Goal: Task Accomplishment & Management: Use online tool/utility

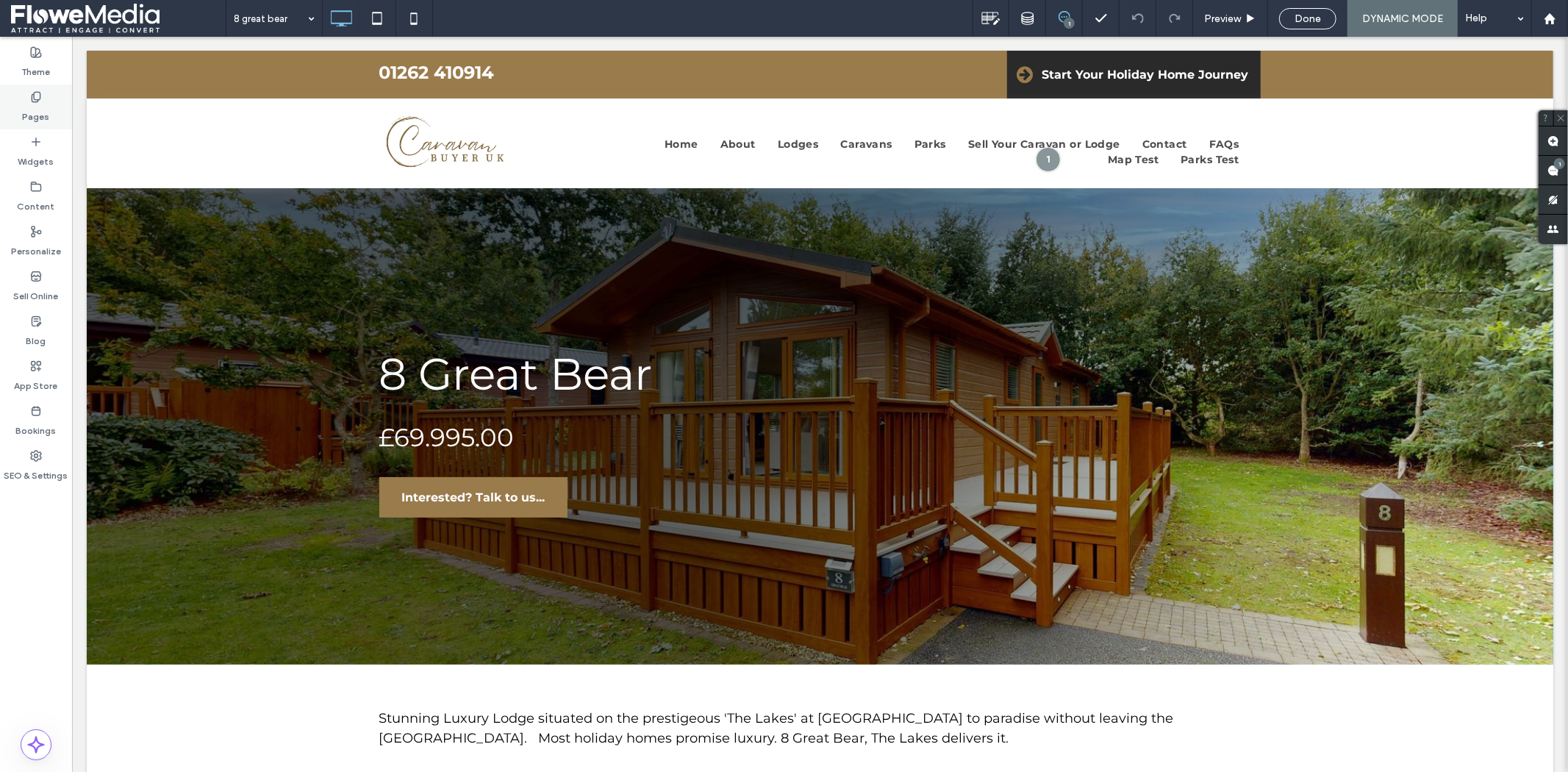
click at [37, 107] on label "Pages" at bounding box center [37, 113] width 27 height 21
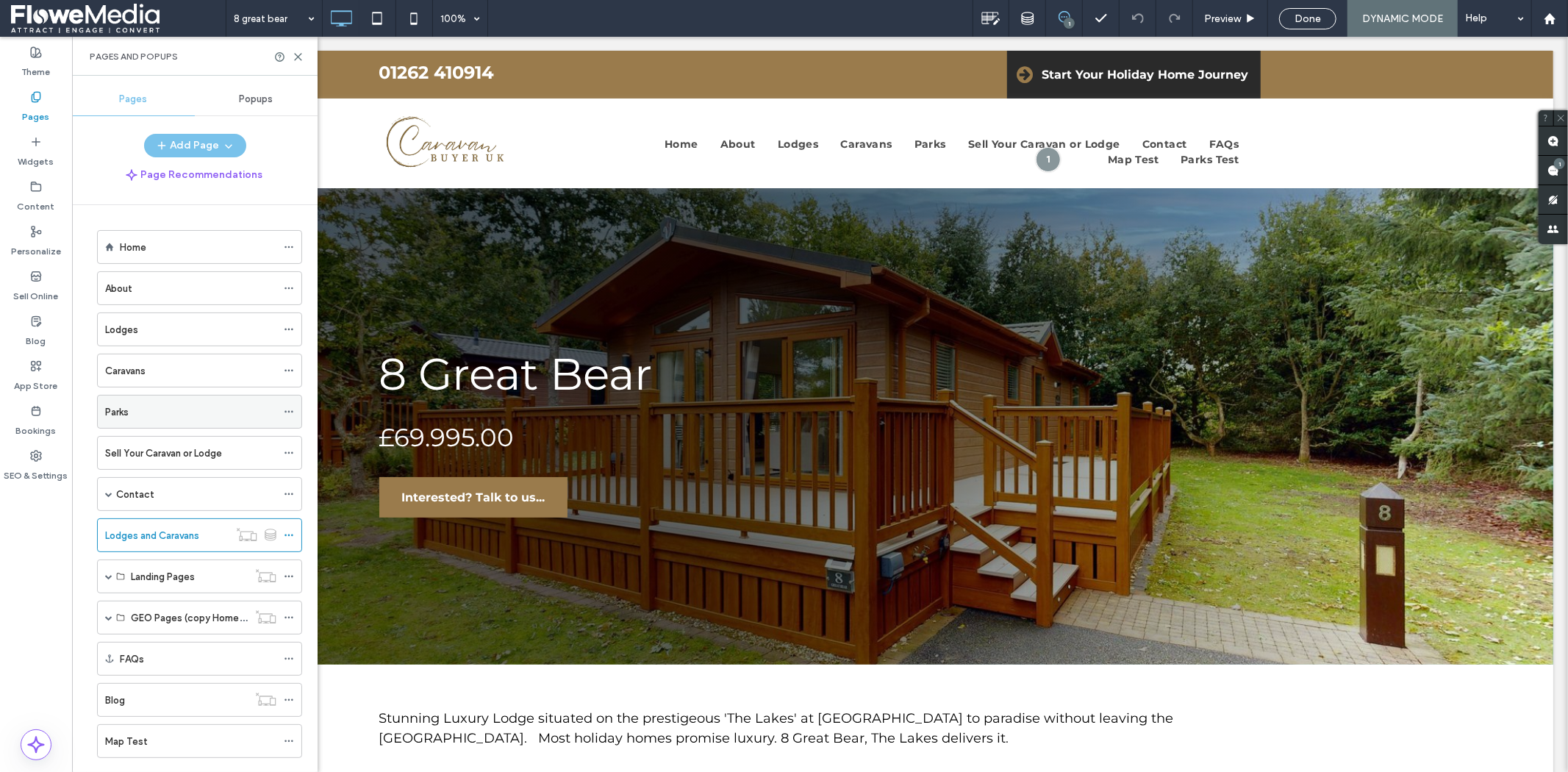
click at [180, 414] on div "Parks" at bounding box center [190, 411] width 171 height 15
click at [302, 53] on icon at bounding box center [298, 57] width 11 height 11
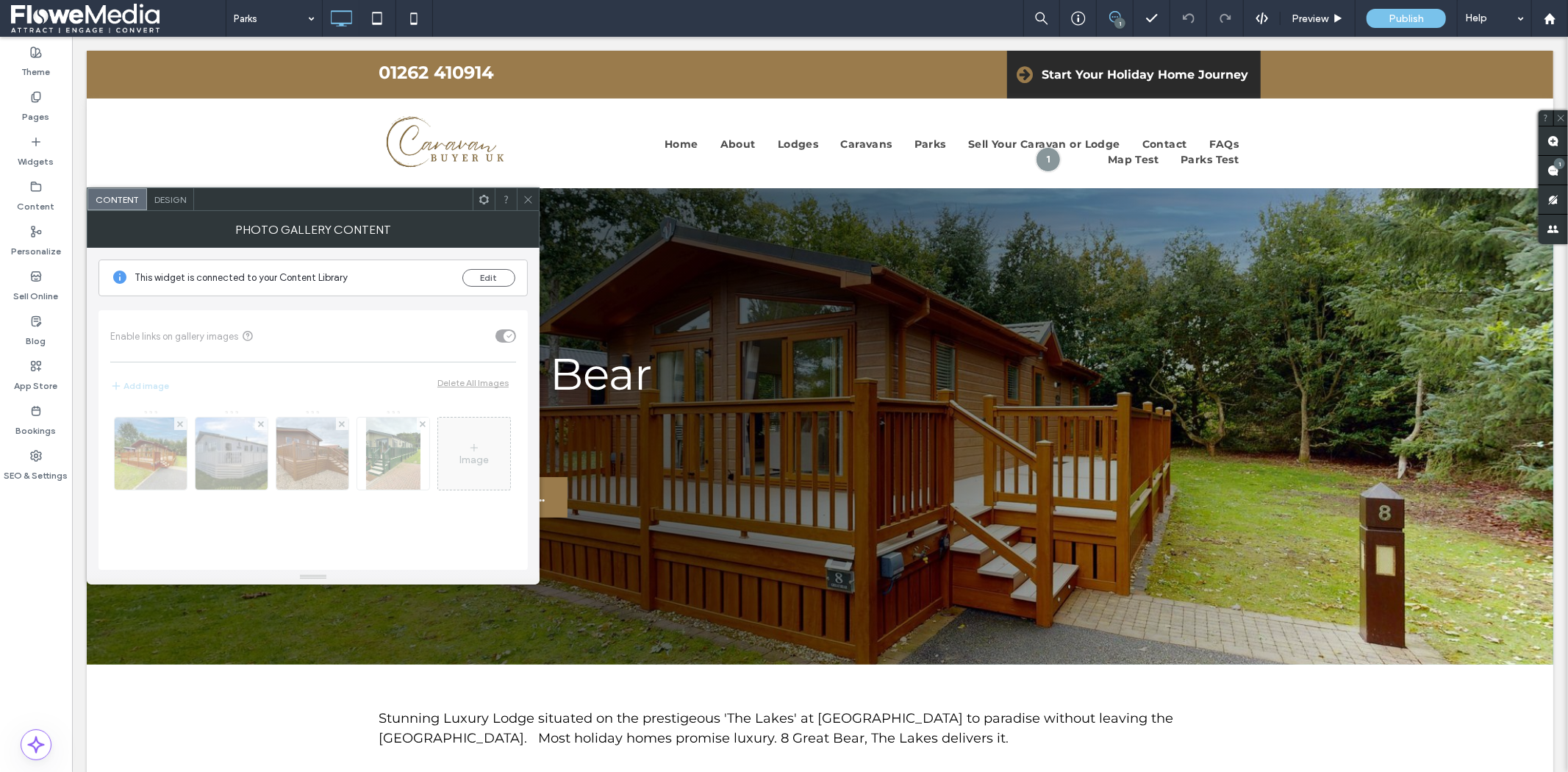
click at [174, 197] on span "Design" at bounding box center [170, 200] width 32 height 11
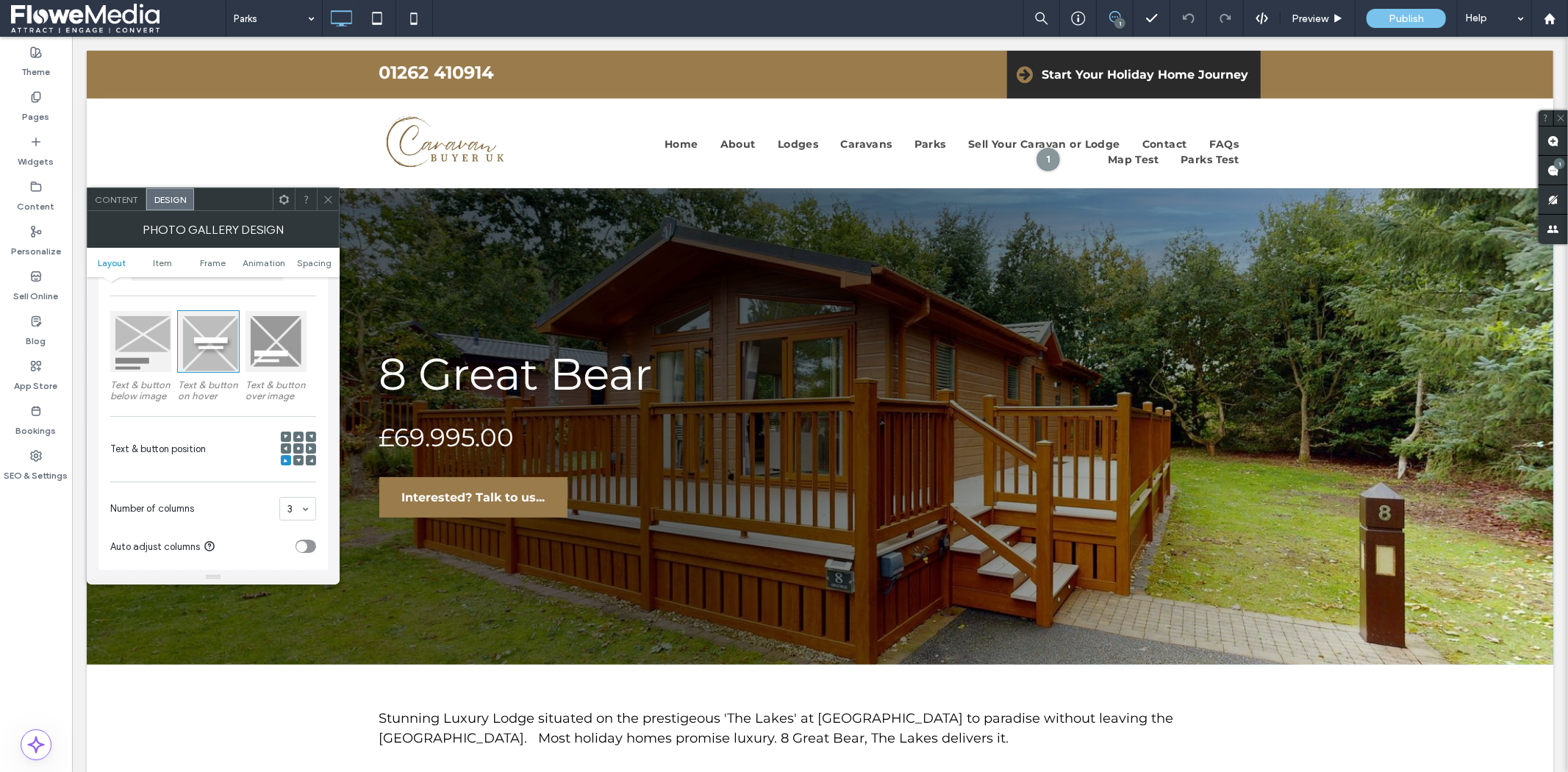
scroll to position [163, 0]
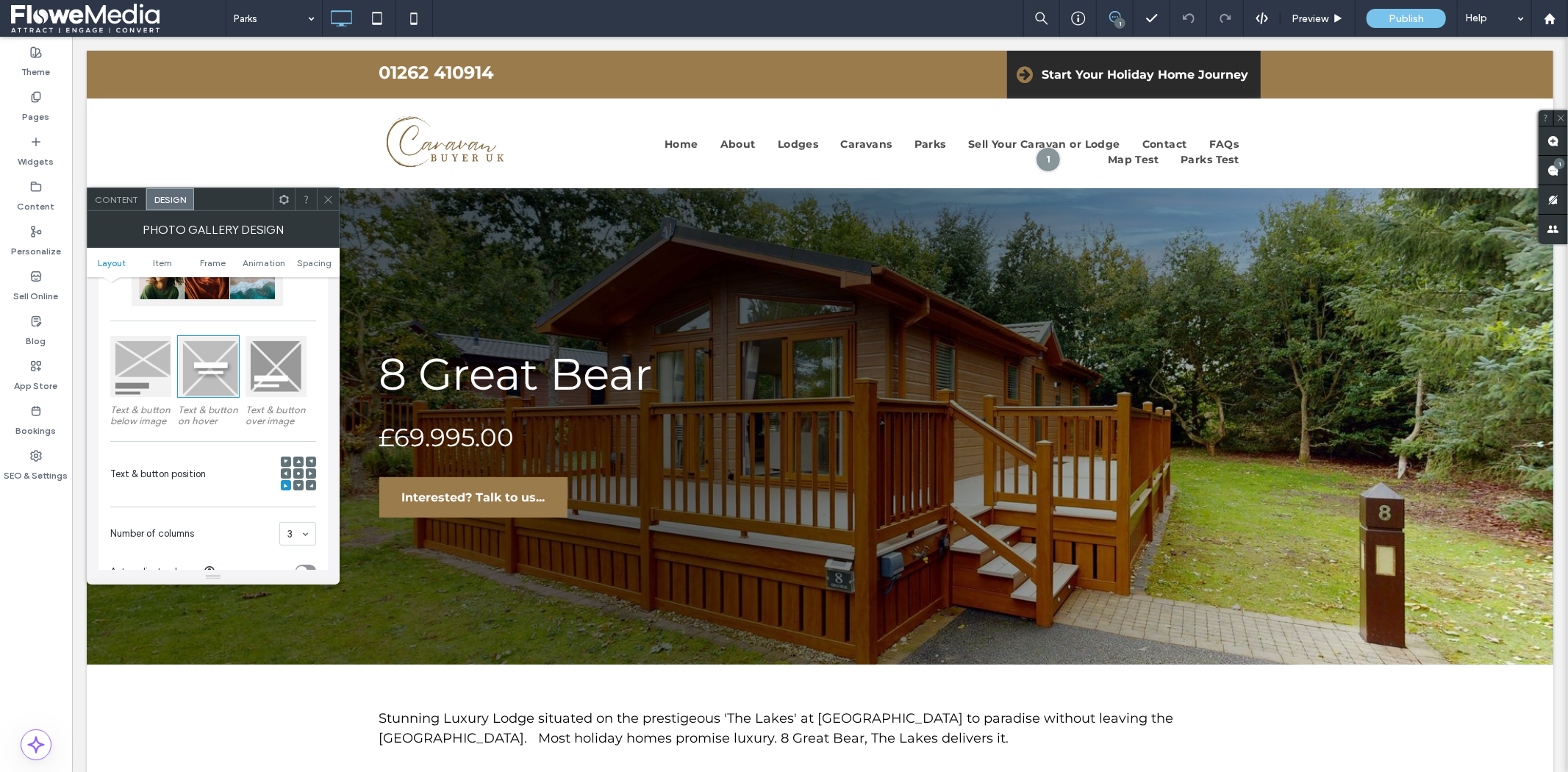
click at [123, 368] on div at bounding box center [141, 366] width 61 height 61
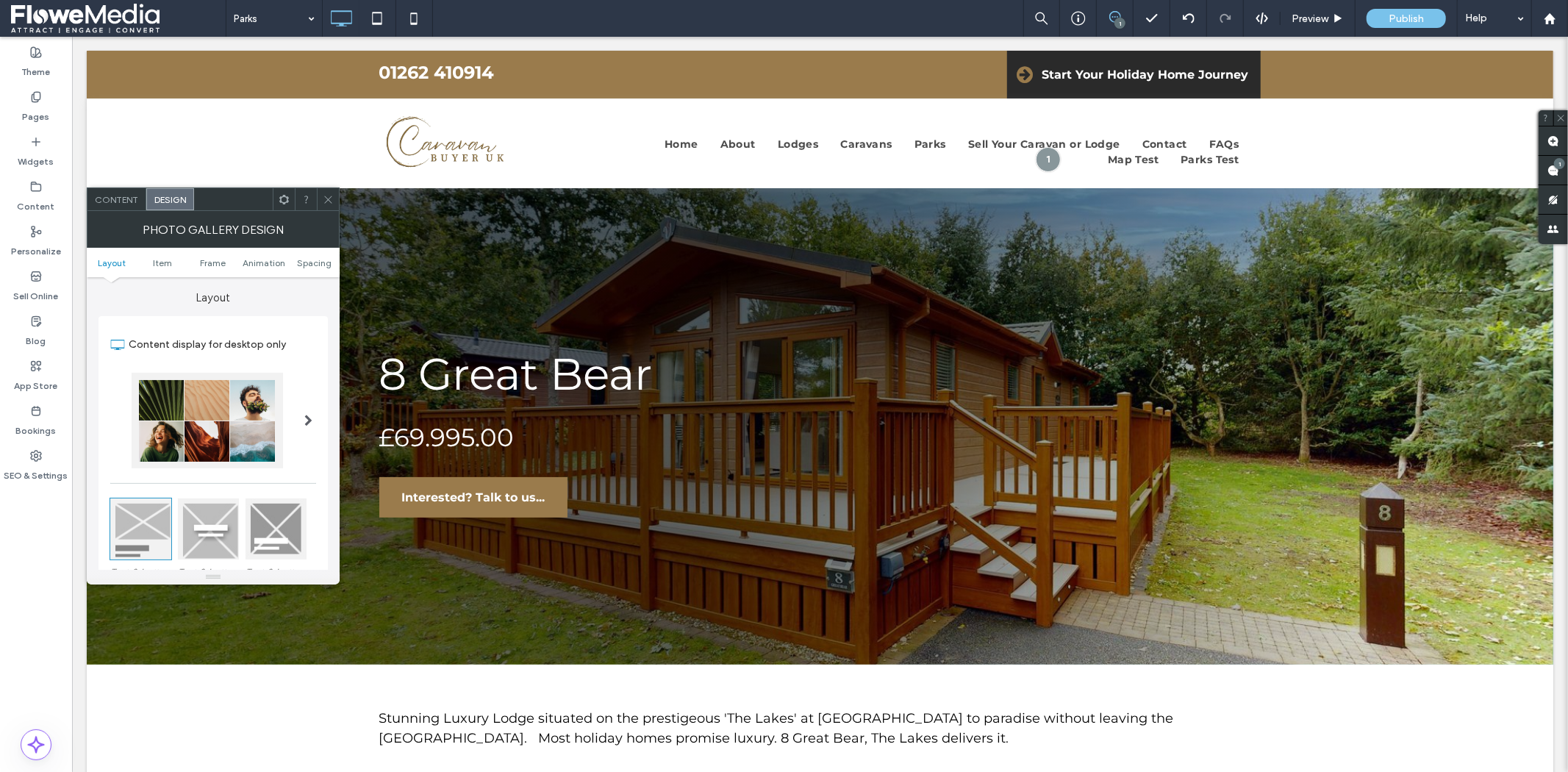
scroll to position [0, 0]
click at [277, 192] on div at bounding box center [284, 199] width 22 height 22
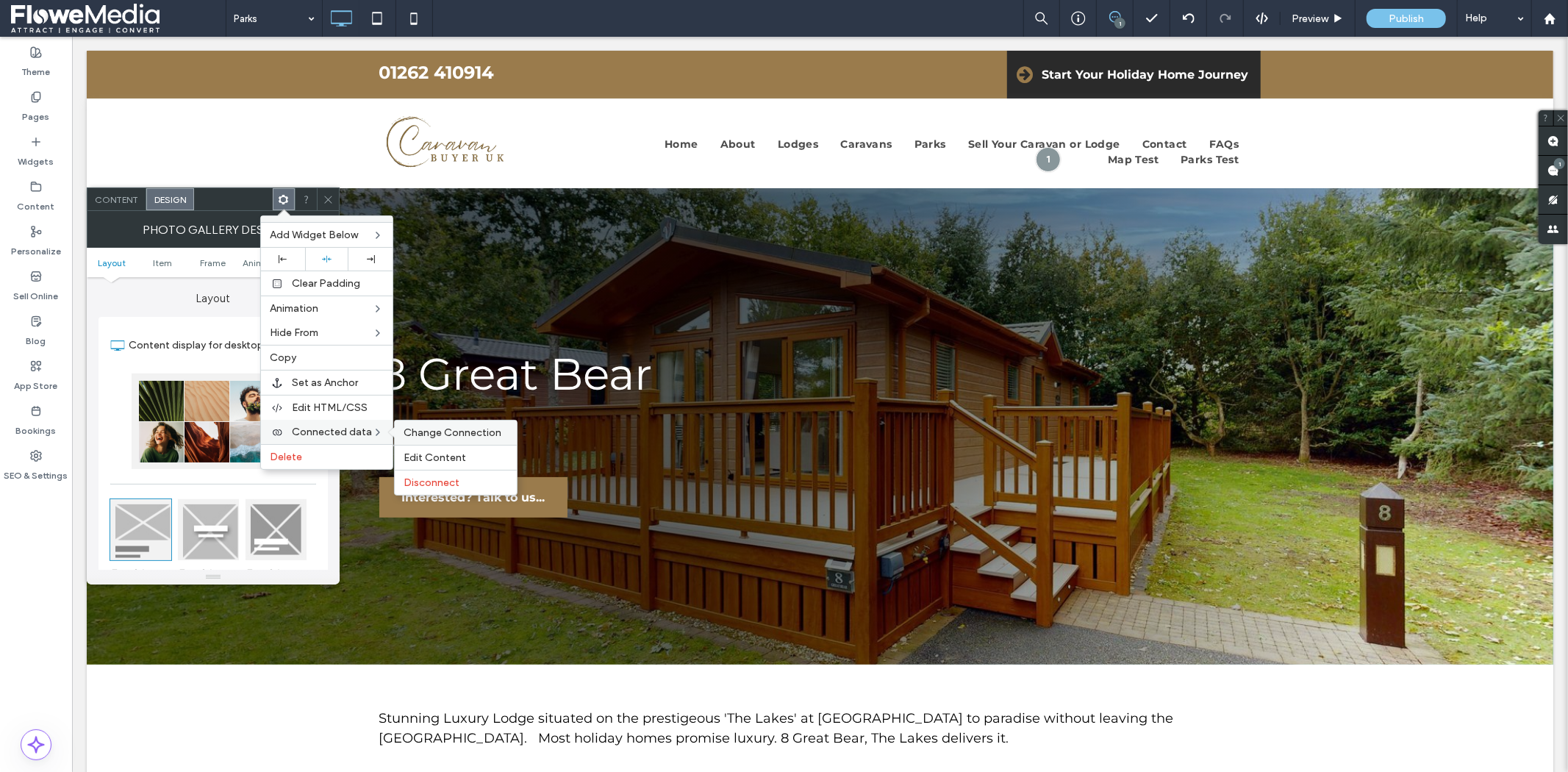
click at [432, 439] on div "Change Connection" at bounding box center [455, 432] width 122 height 24
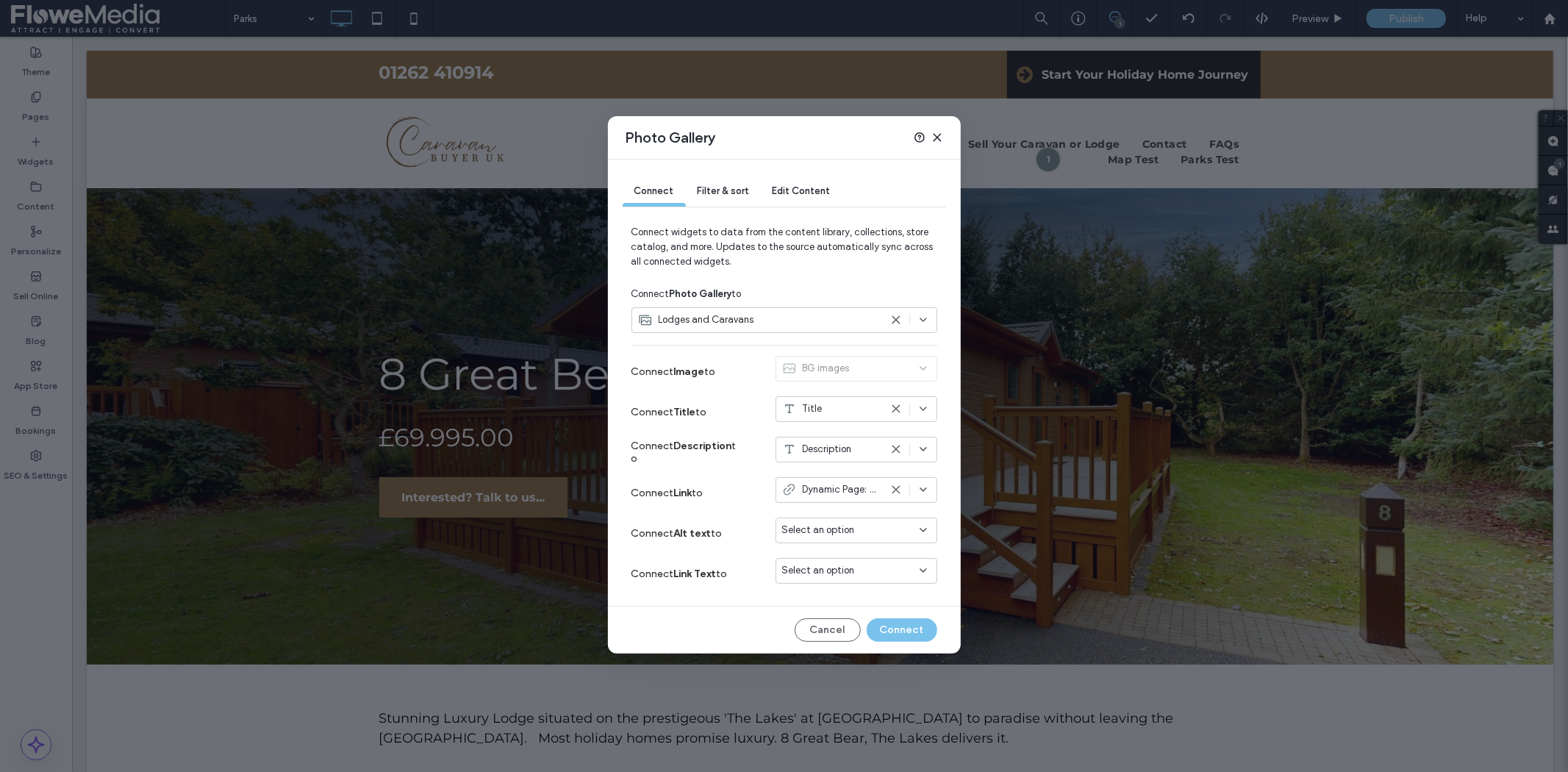
click at [897, 448] on use at bounding box center [895, 449] width 6 height 6
click at [894, 622] on button "Connect" at bounding box center [902, 630] width 71 height 24
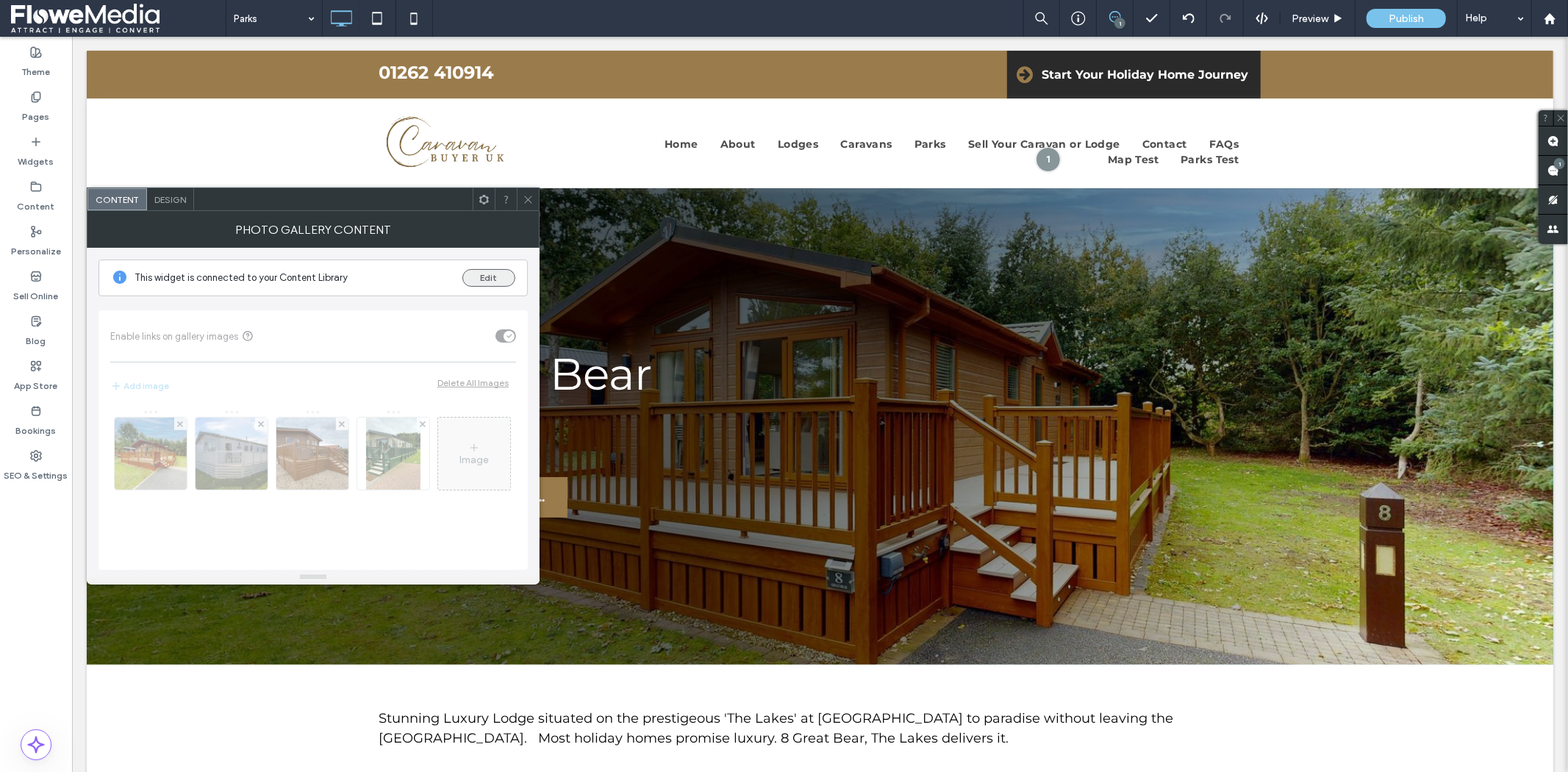
click at [489, 278] on button "Edit" at bounding box center [489, 278] width 53 height 18
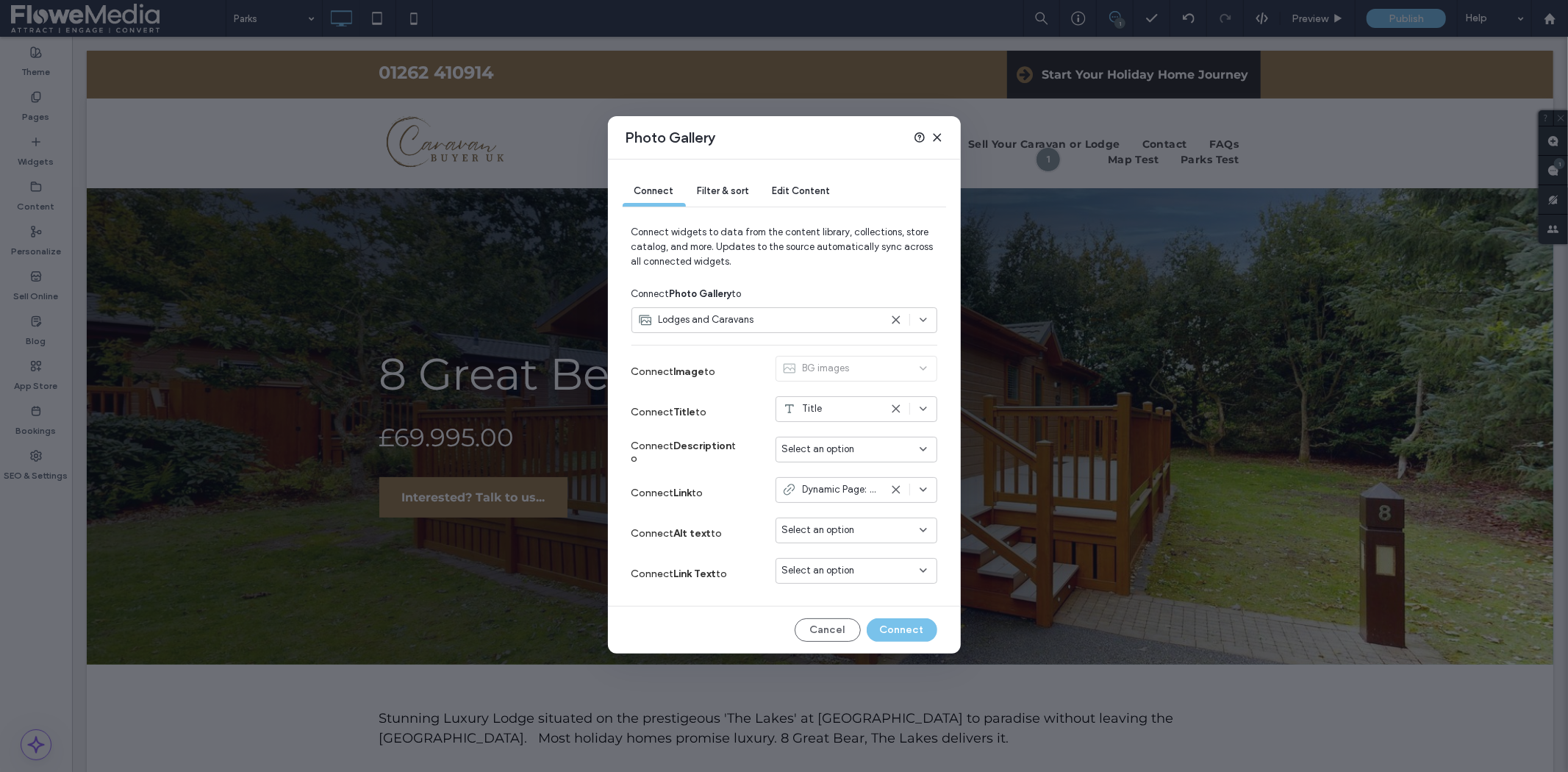
click at [728, 193] on span "Filter & sort" at bounding box center [723, 191] width 52 height 11
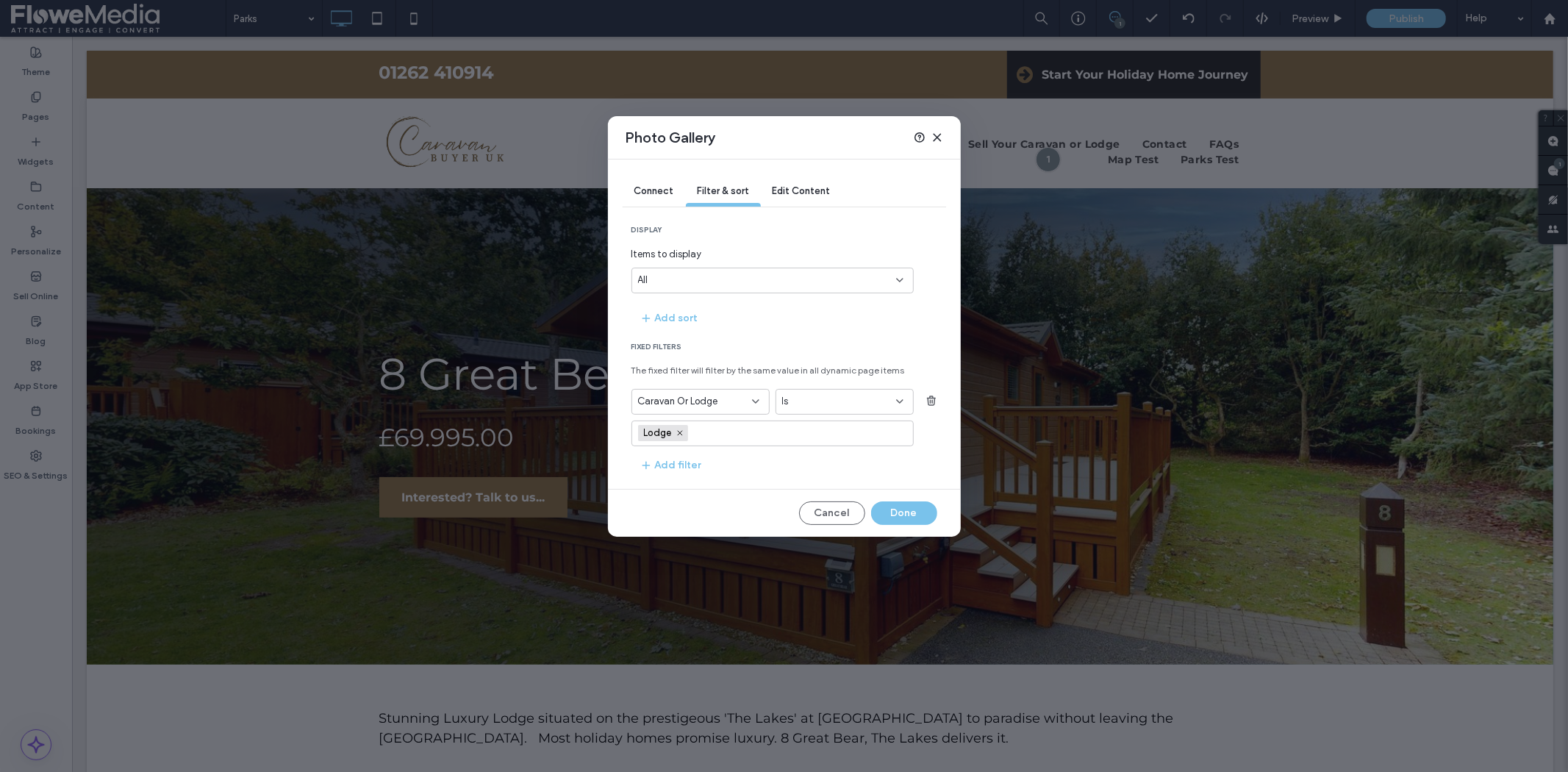
click at [796, 274] on div "All" at bounding box center [764, 280] width 252 height 14
click at [750, 398] on icon at bounding box center [755, 401] width 12 height 12
click at [644, 504] on span "Park" at bounding box center [647, 505] width 18 height 14
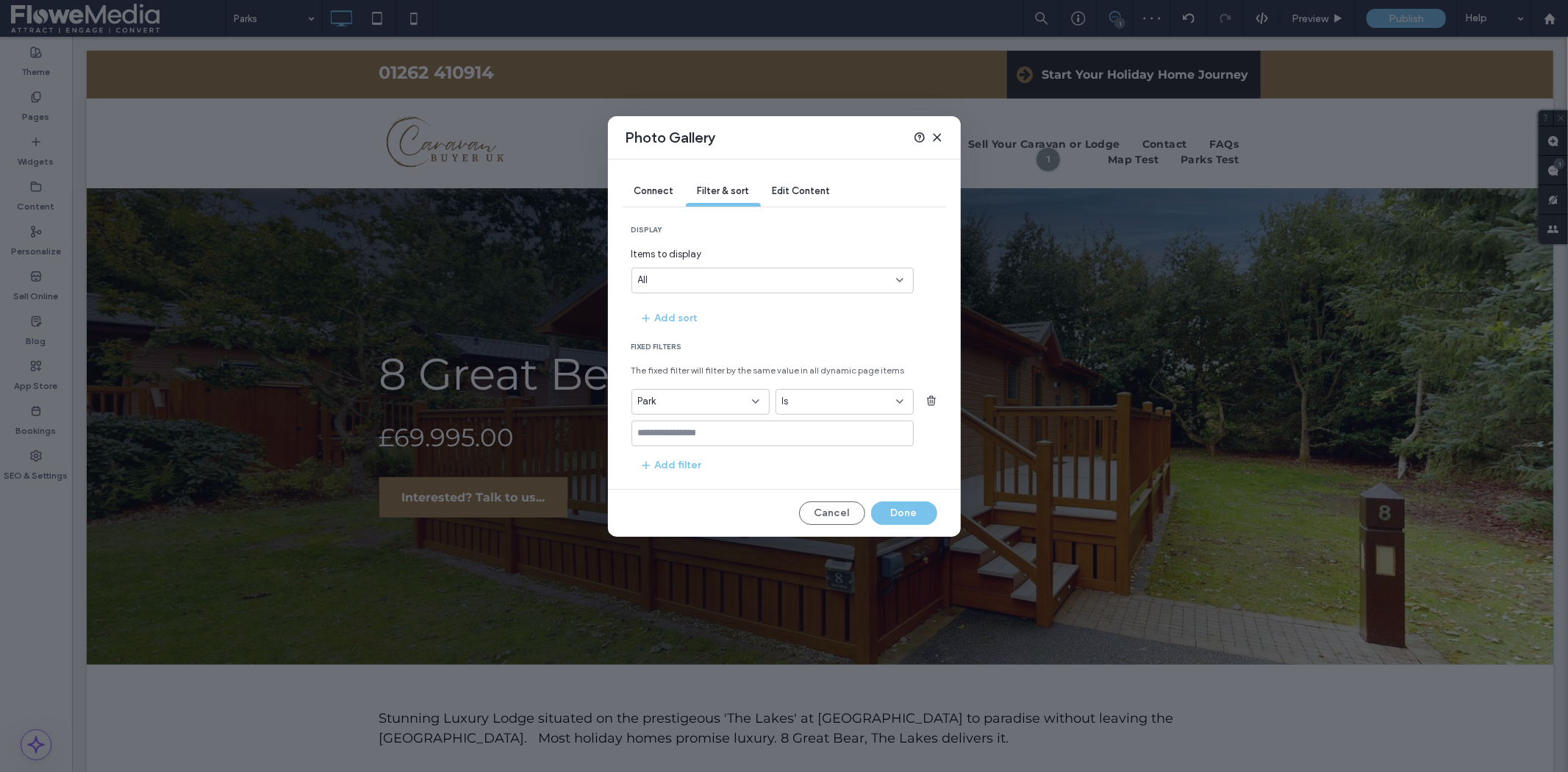
click at [806, 434] on input "values-textbox" at bounding box center [767, 433] width 258 height 12
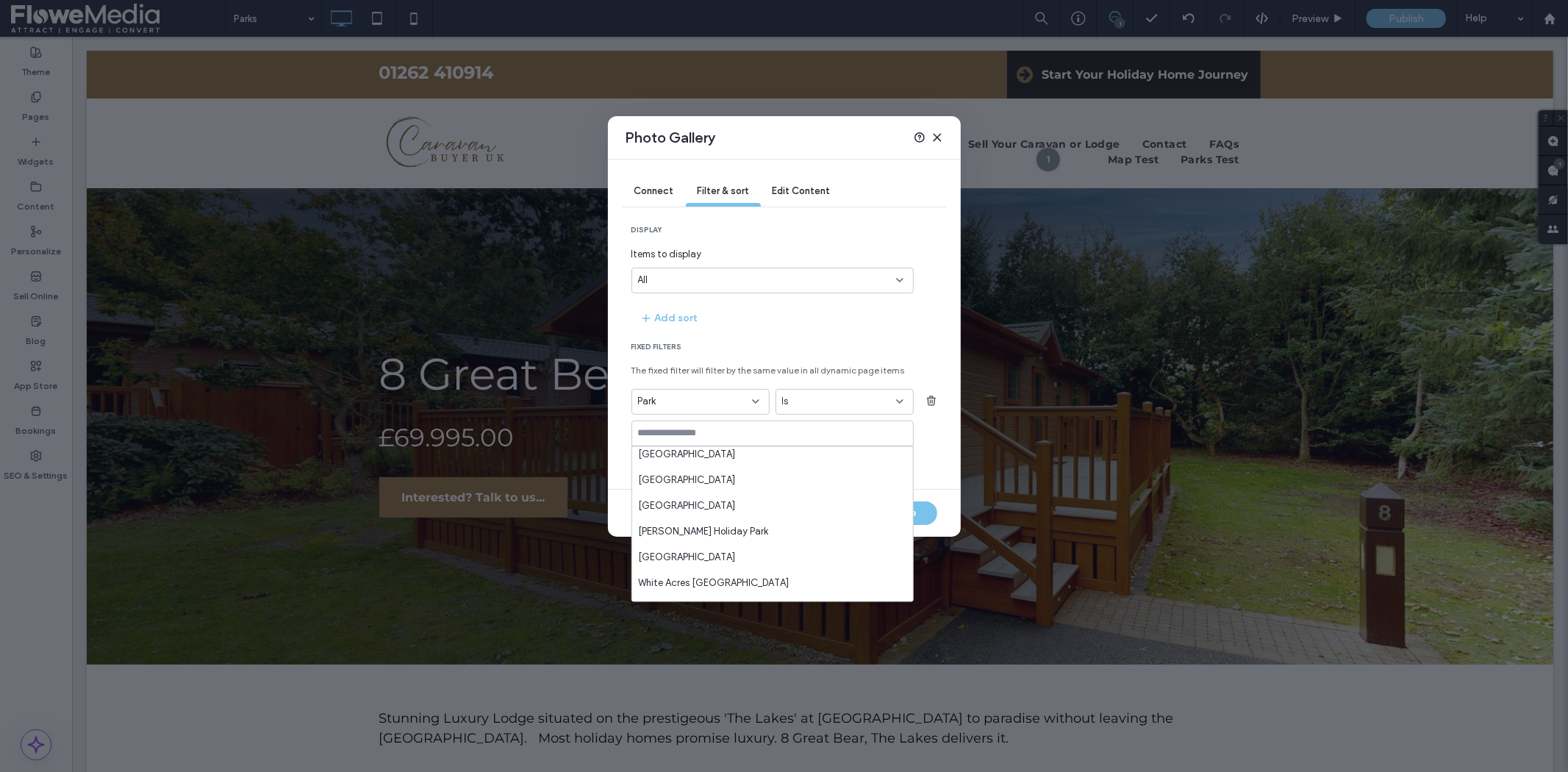
scroll to position [0, 0]
click at [821, 343] on span "Fixed Filters" at bounding box center [784, 346] width 306 height 10
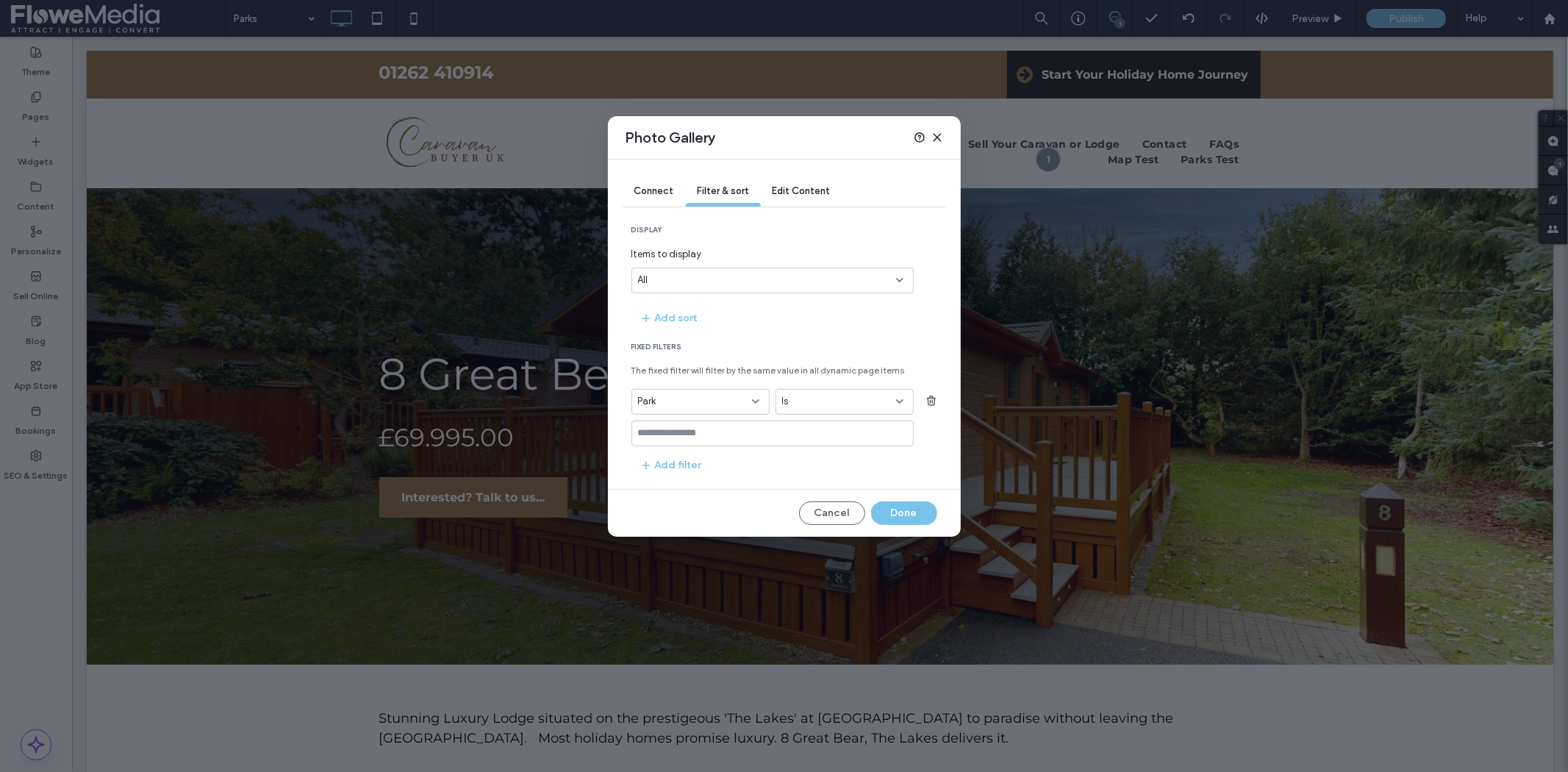
click at [939, 137] on icon at bounding box center [937, 137] width 12 height 12
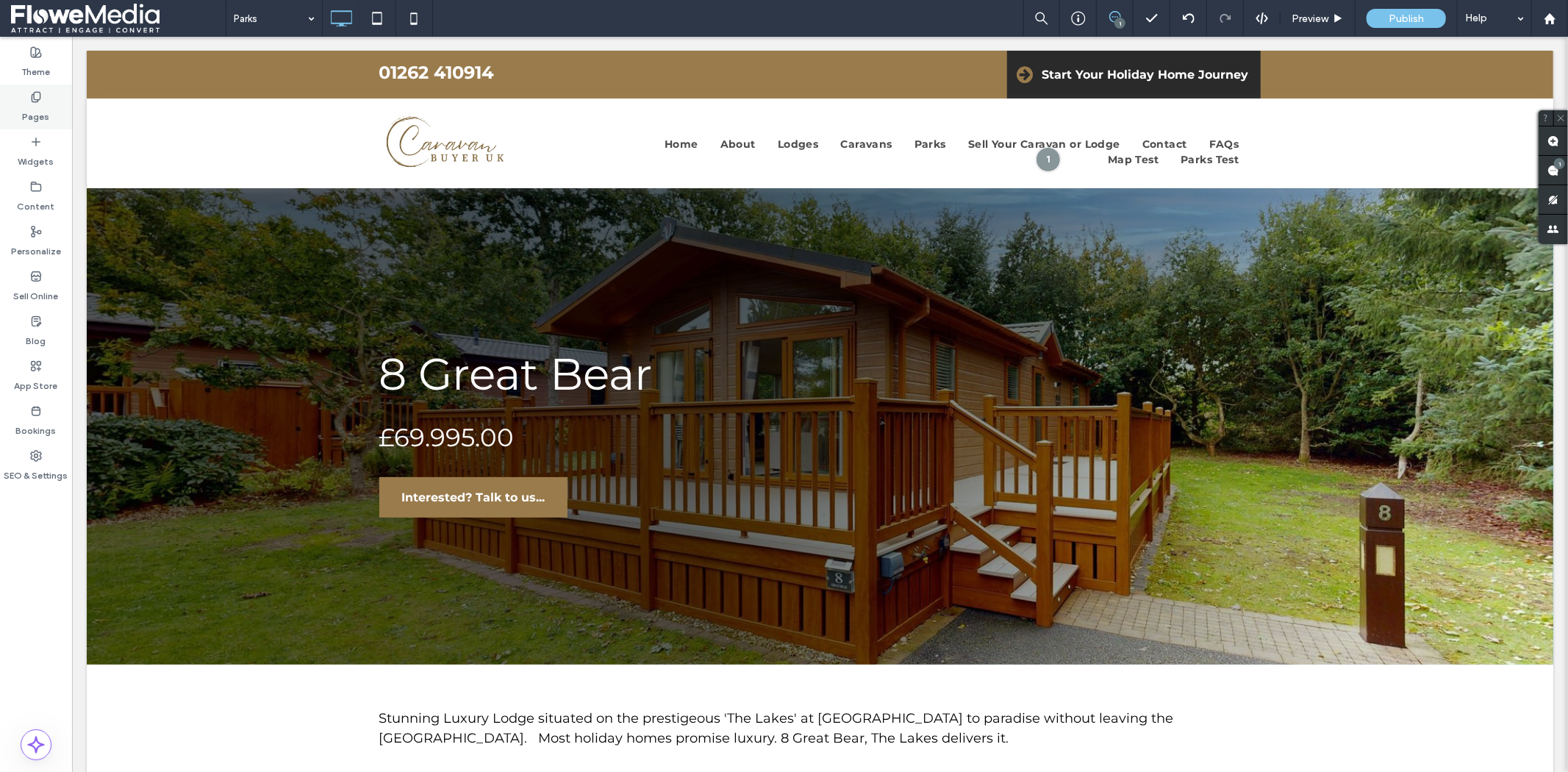
click at [40, 93] on use at bounding box center [36, 96] width 8 height 10
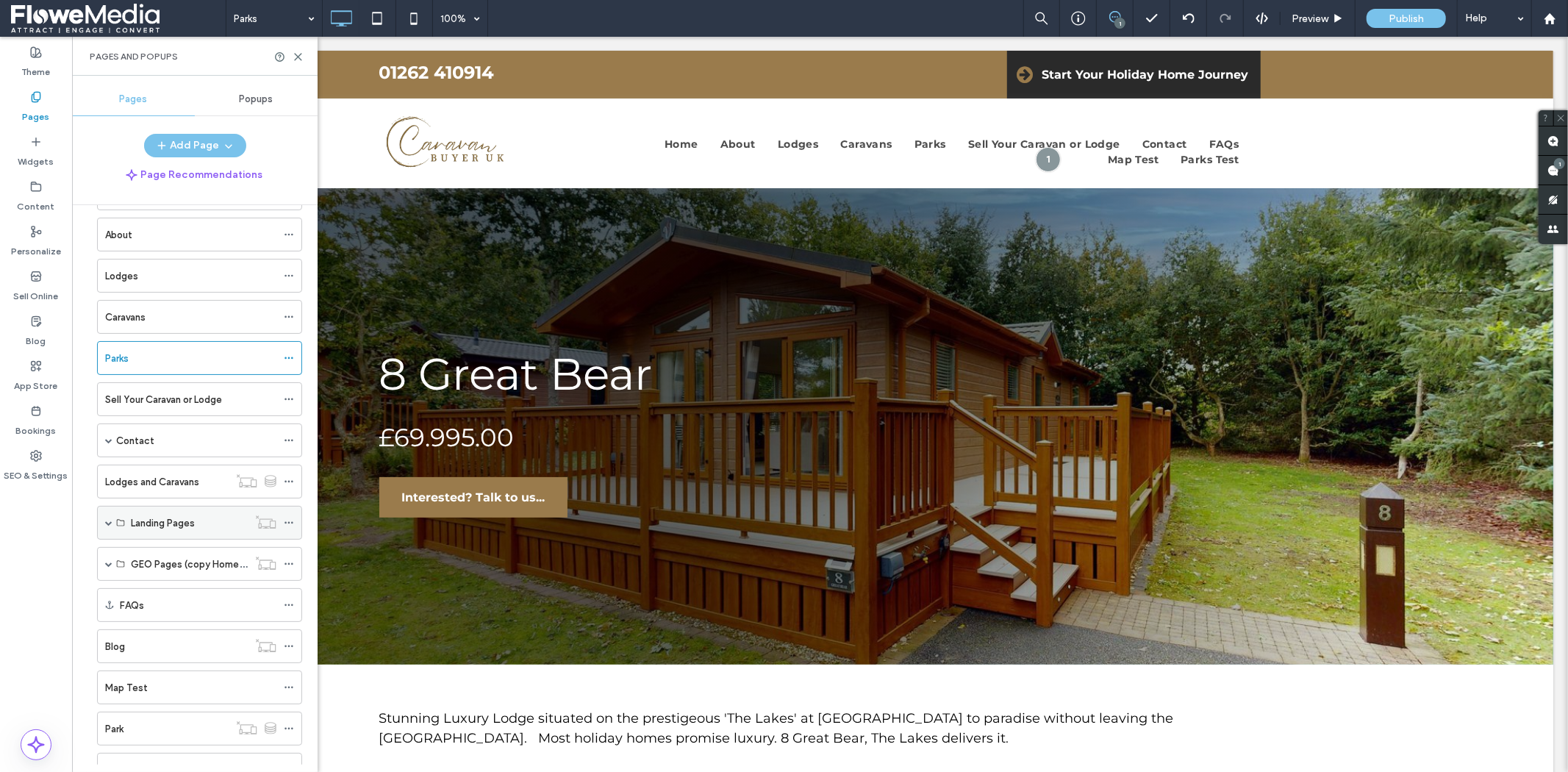
scroll to position [114, 0]
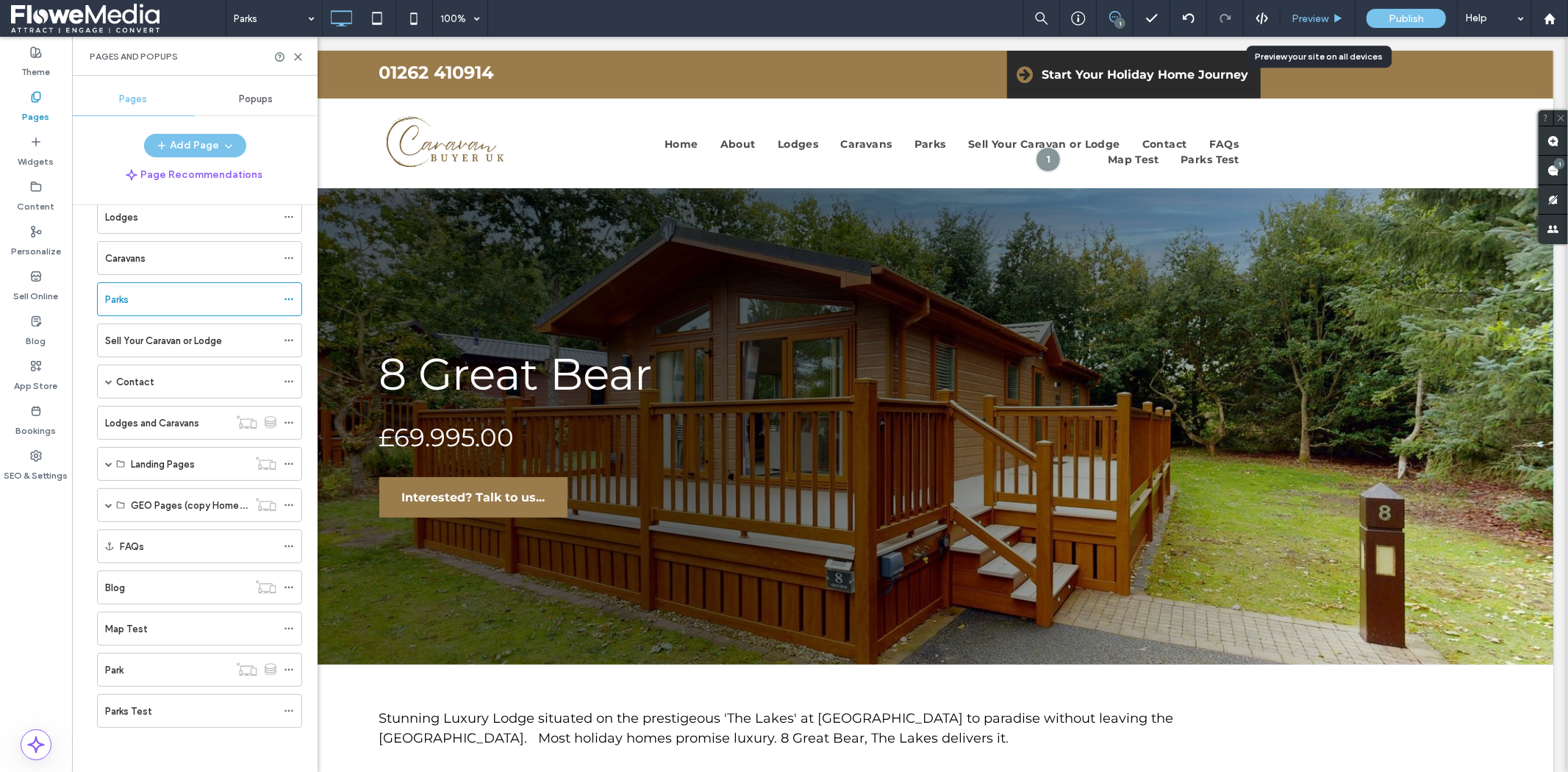
click at [1307, 20] on span "Preview" at bounding box center [1309, 19] width 37 height 13
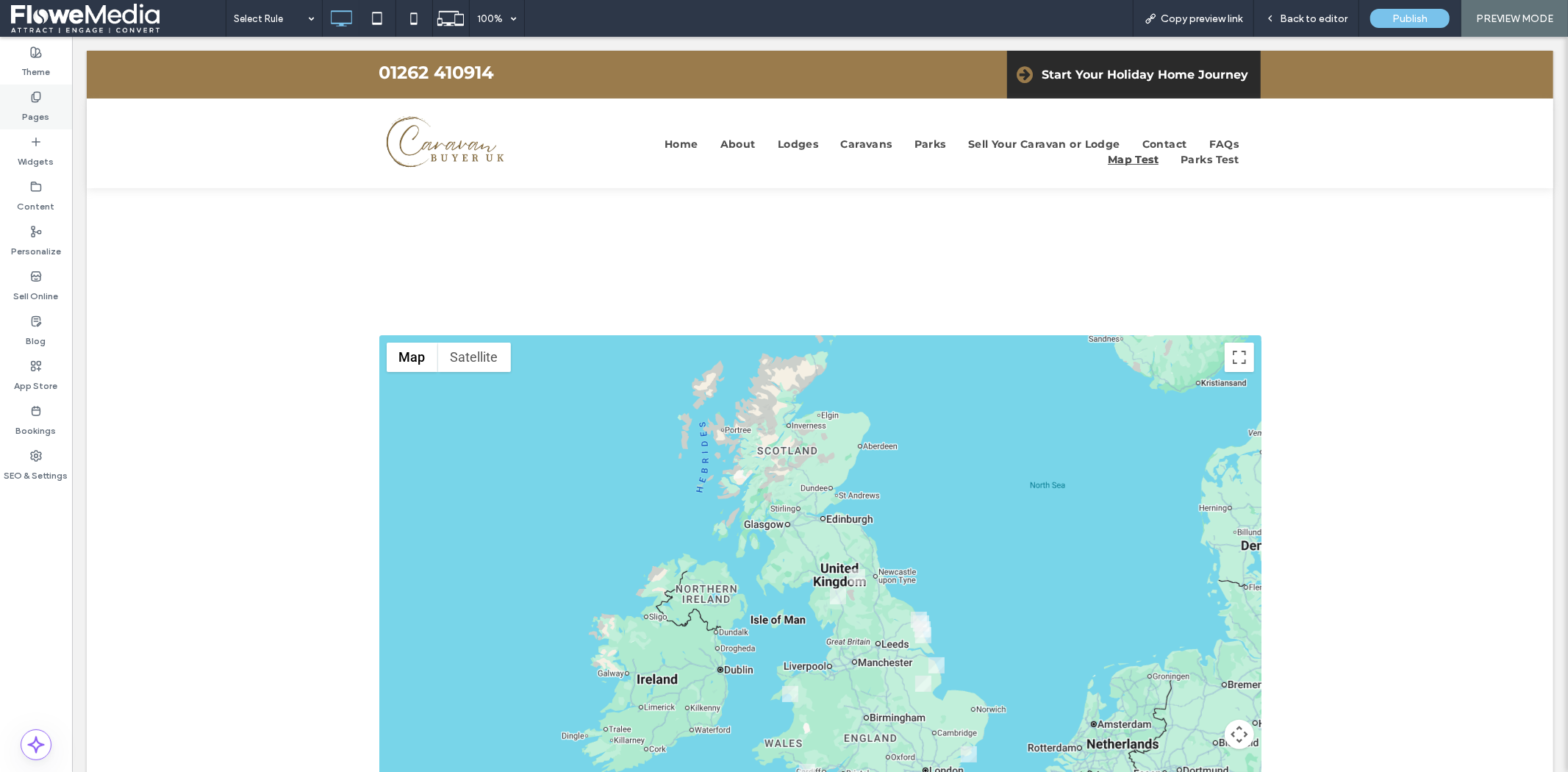
click at [38, 97] on icon at bounding box center [36, 97] width 12 height 12
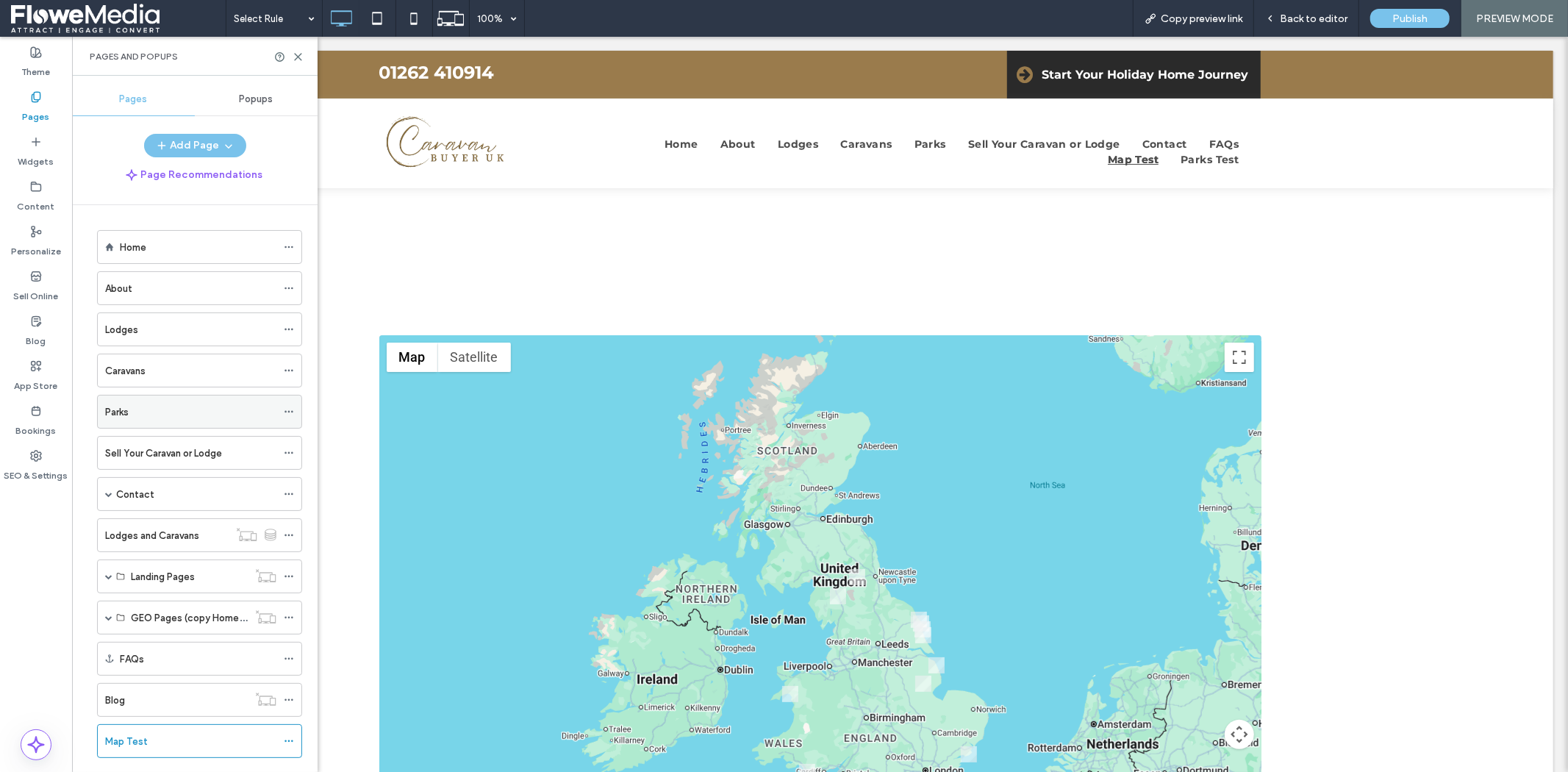
click at [192, 411] on div "Parks" at bounding box center [190, 411] width 171 height 15
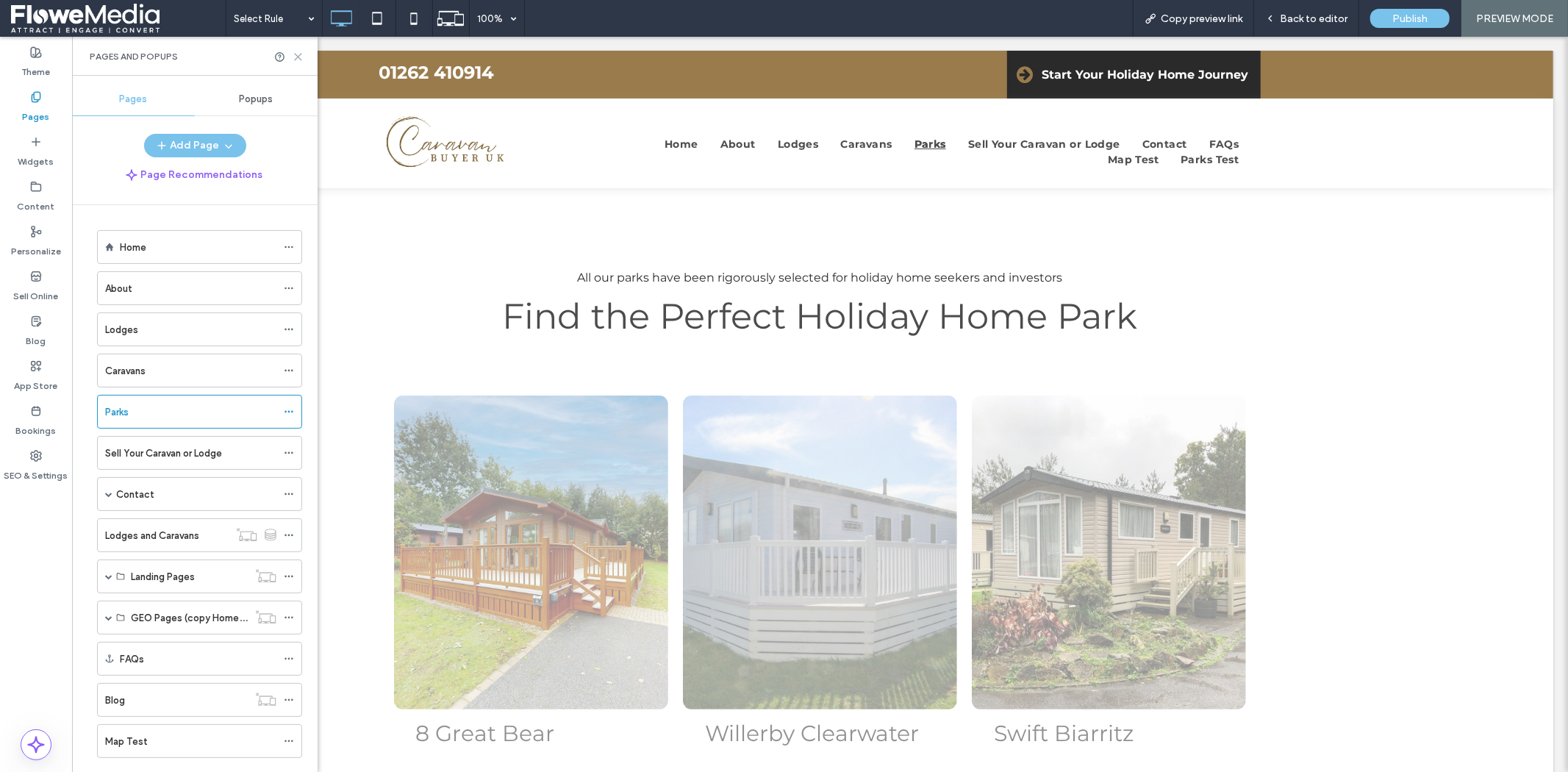
click at [300, 55] on icon at bounding box center [298, 57] width 11 height 11
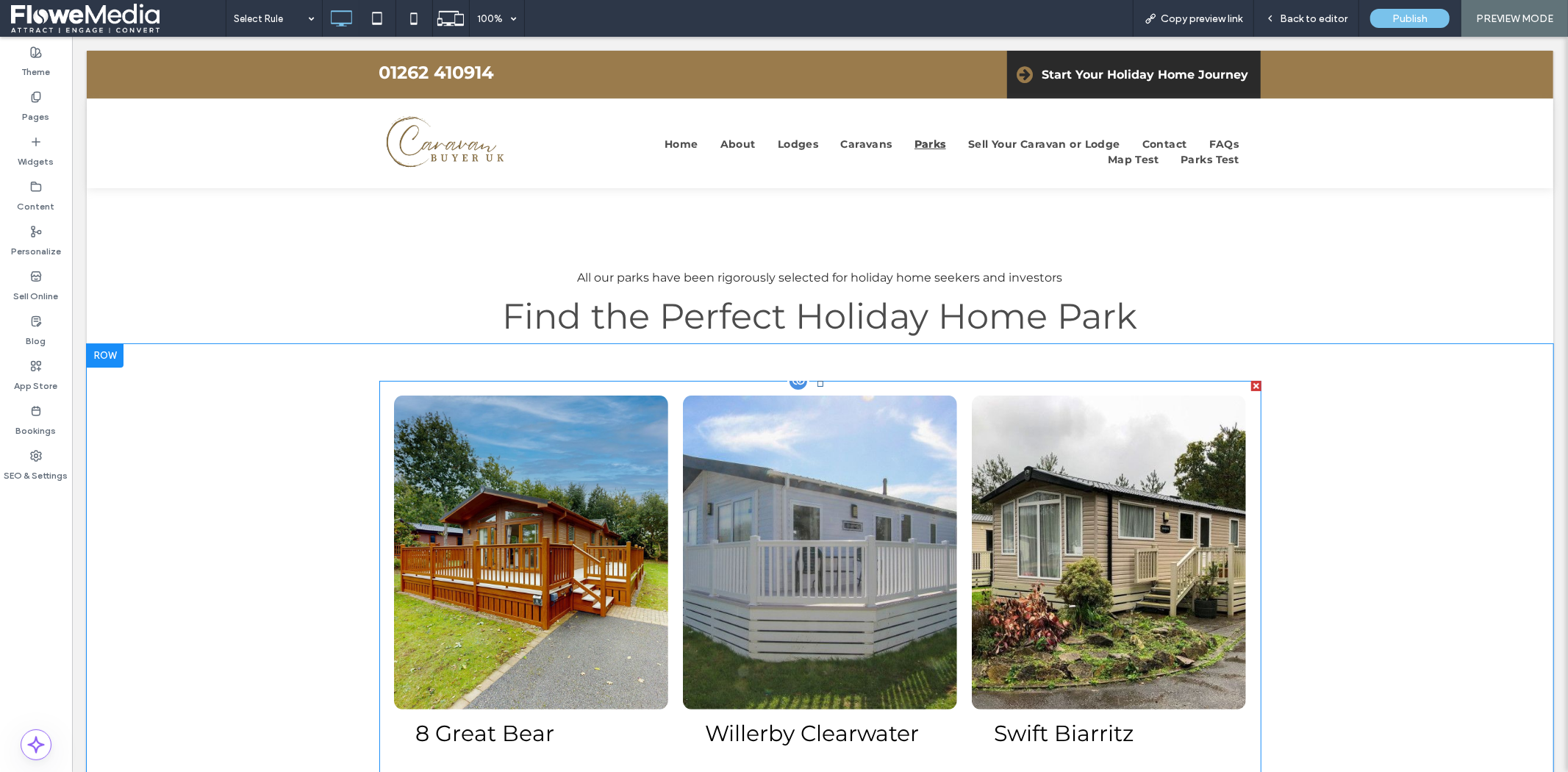
click at [566, 489] on link at bounding box center [530, 552] width 274 height 314
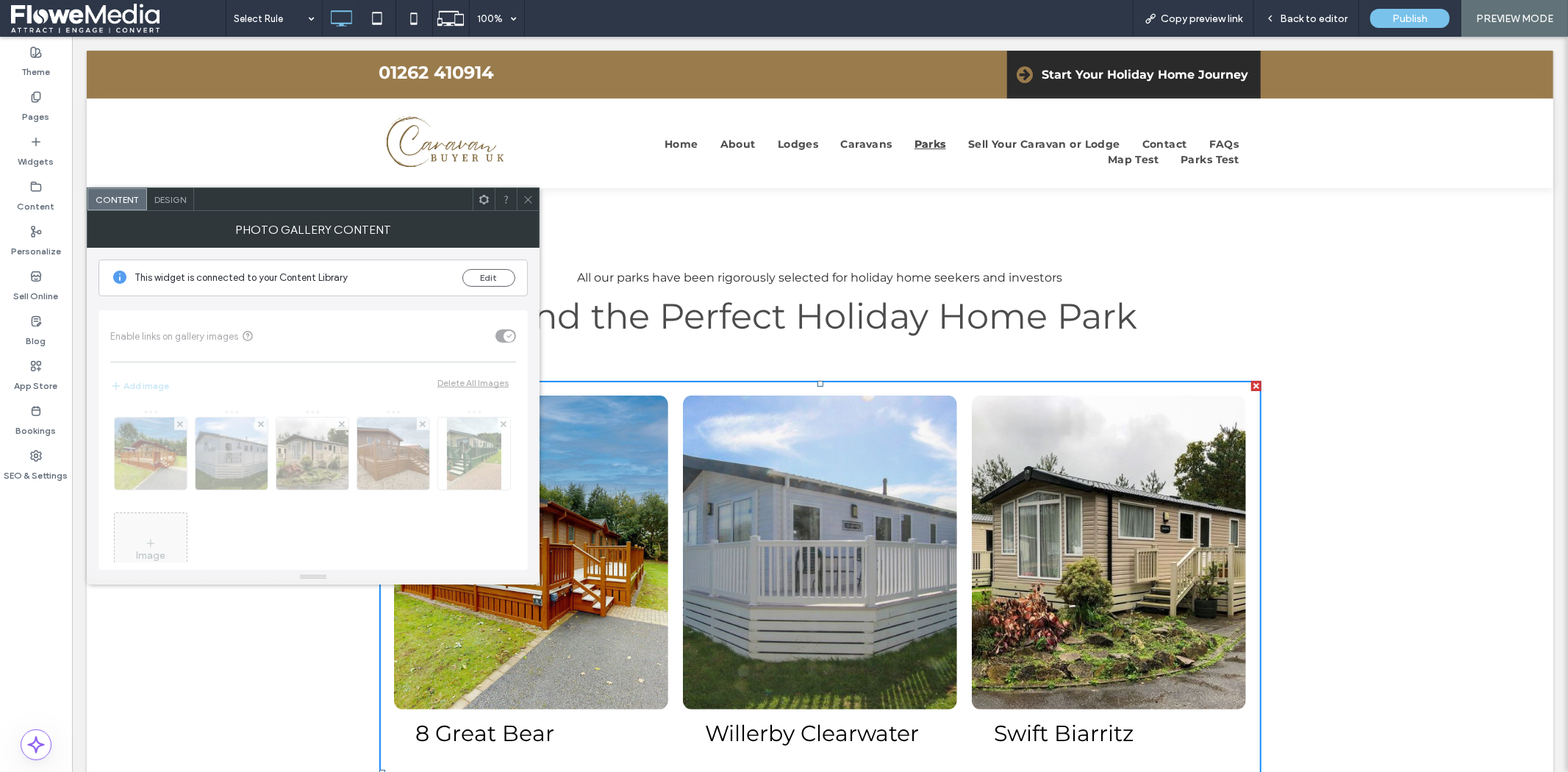
click at [172, 198] on span "Design" at bounding box center [170, 200] width 32 height 11
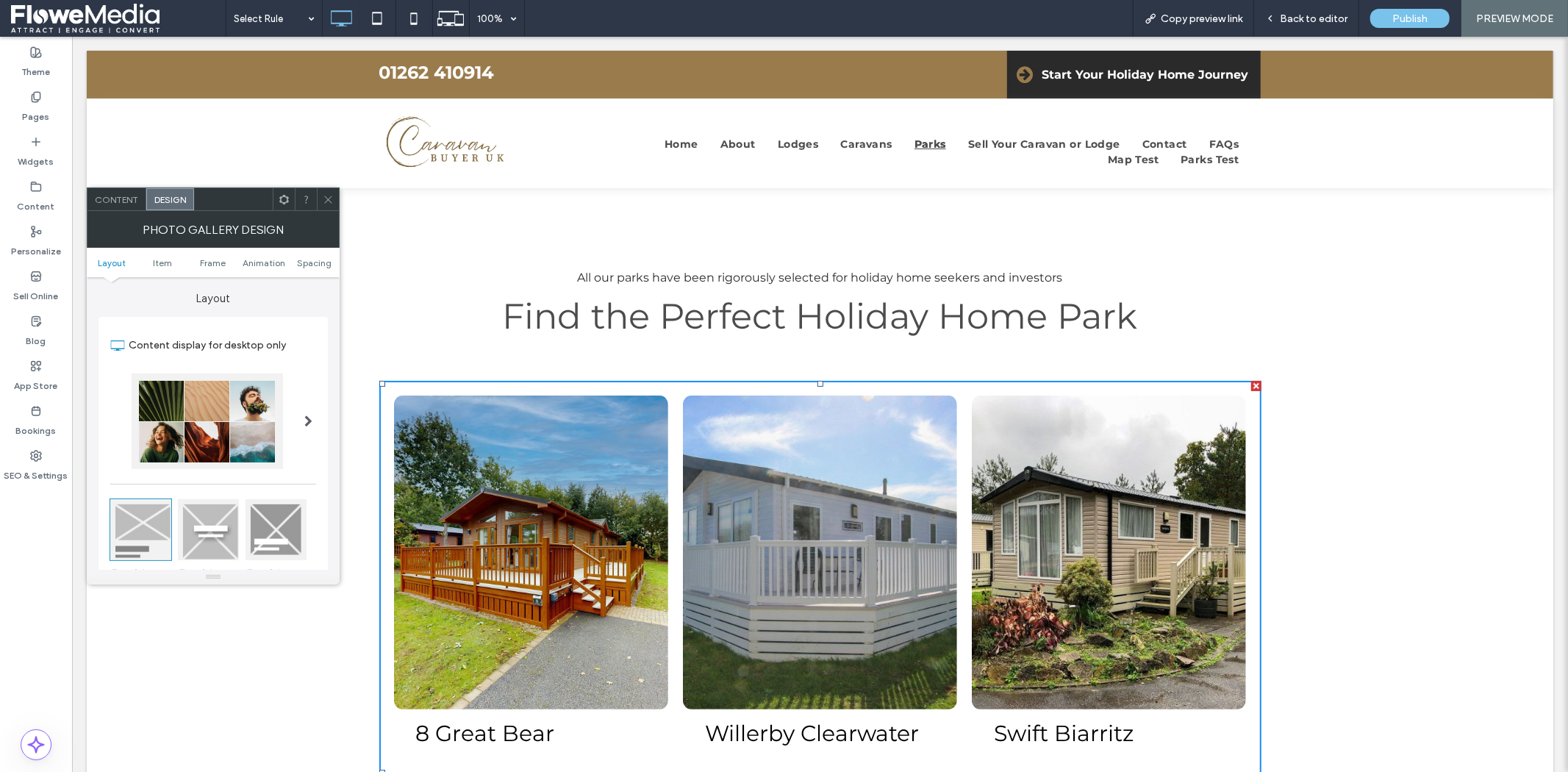
click at [325, 200] on icon at bounding box center [328, 200] width 11 height 11
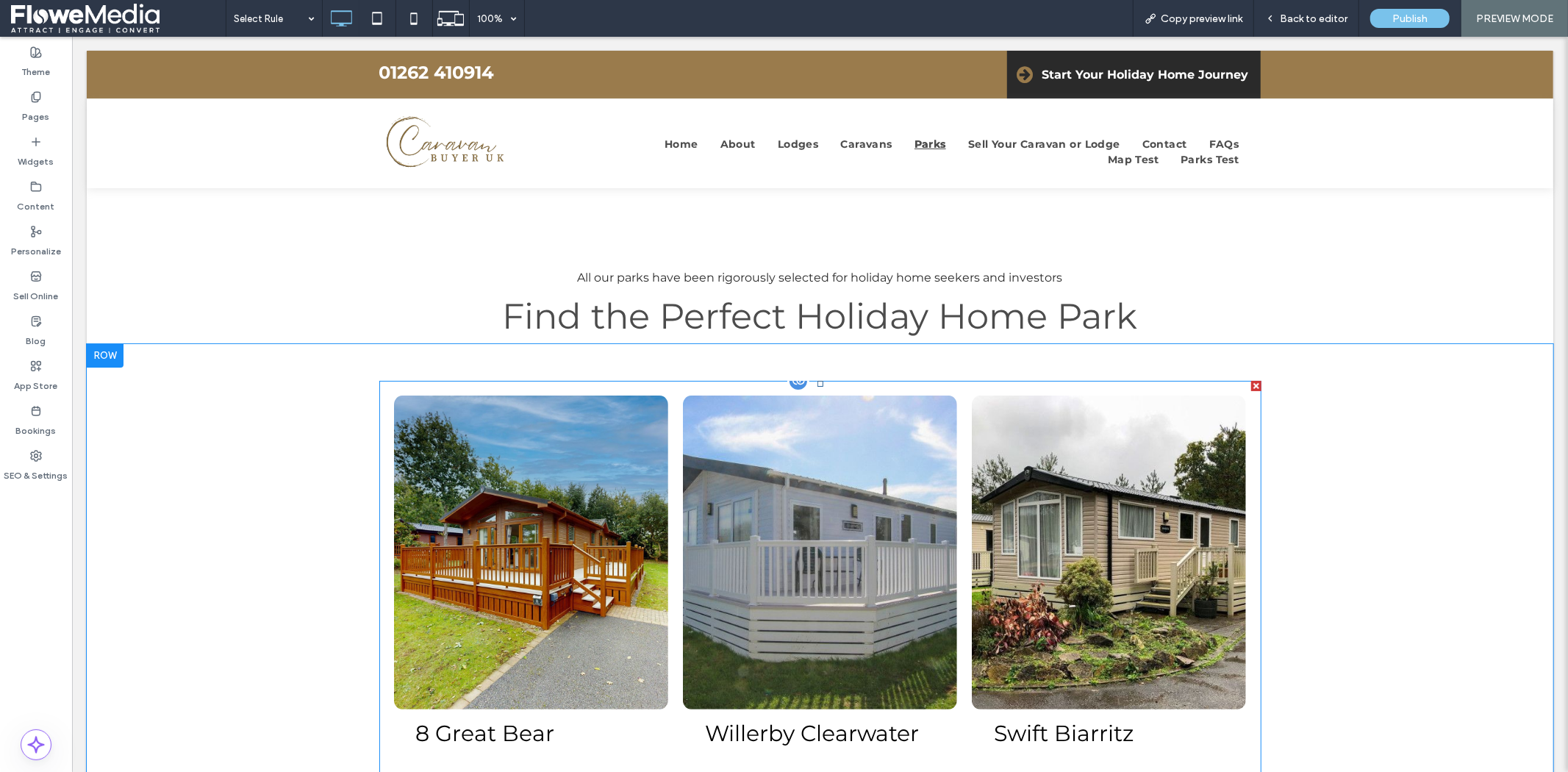
click at [551, 573] on link at bounding box center [530, 552] width 274 height 314
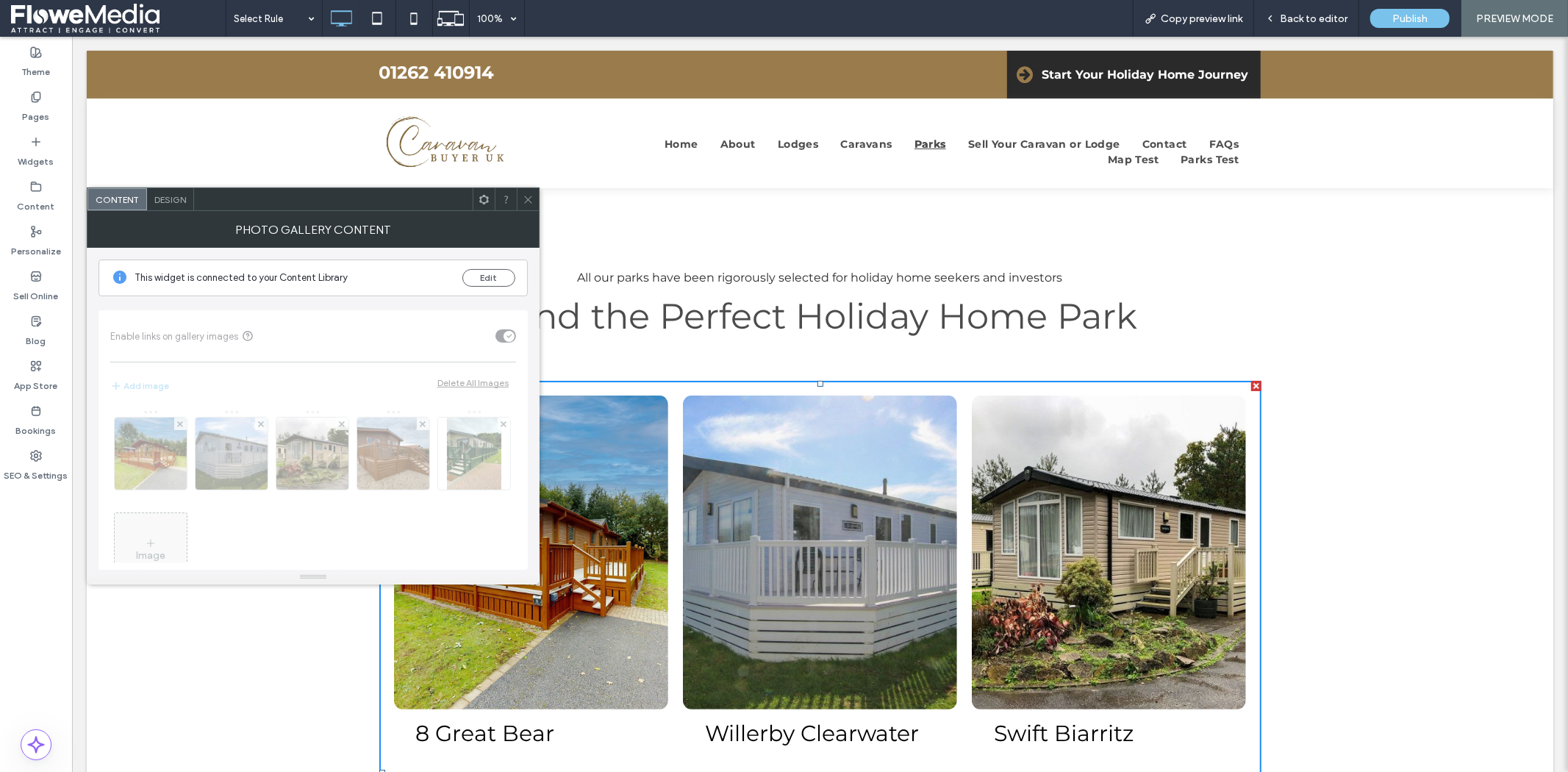
click at [484, 203] on use at bounding box center [484, 199] width 10 height 10
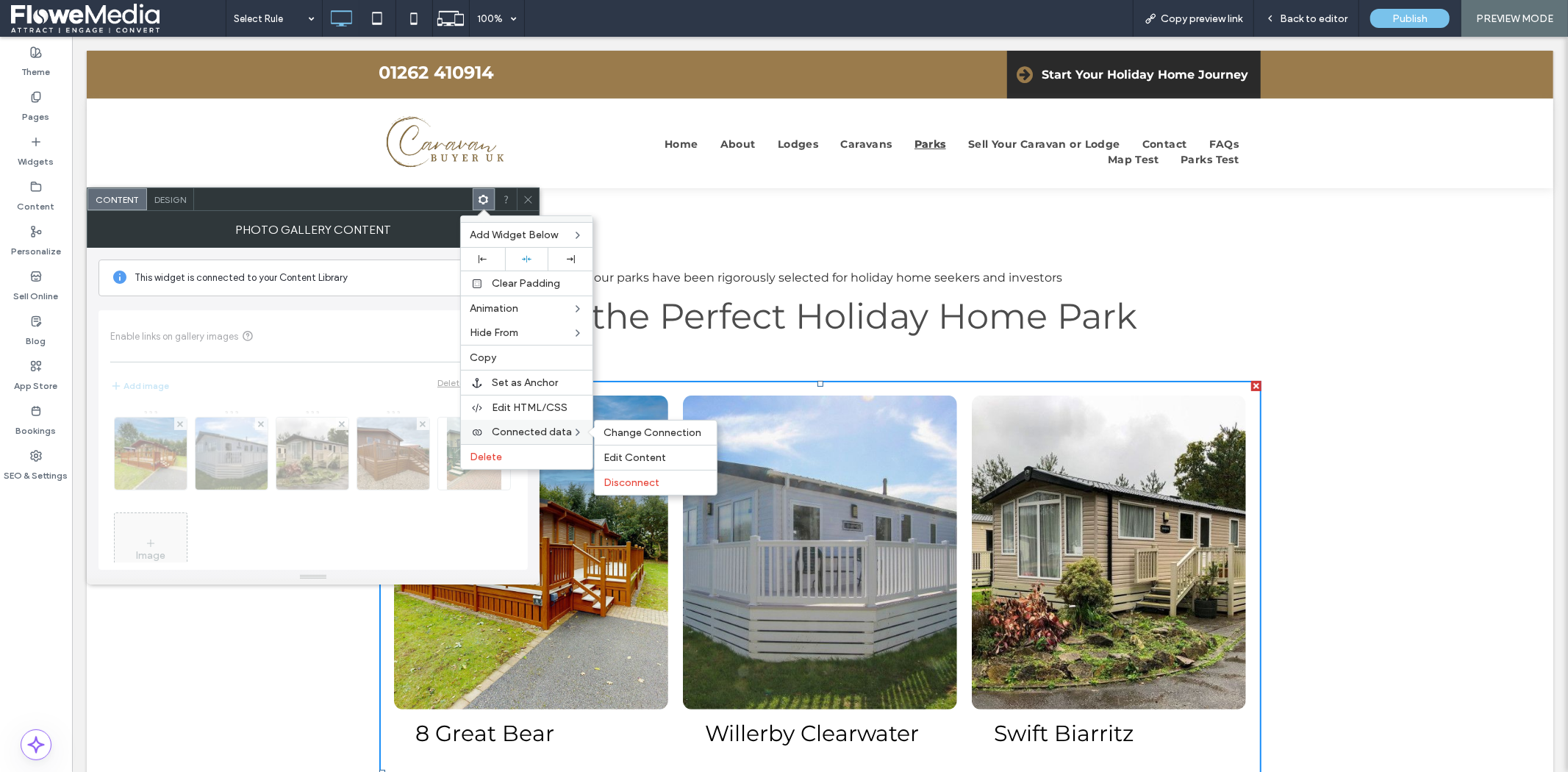
click at [512, 428] on span "Connected data" at bounding box center [532, 432] width 80 height 13
click at [626, 427] on span "Change Connection" at bounding box center [652, 433] width 98 height 13
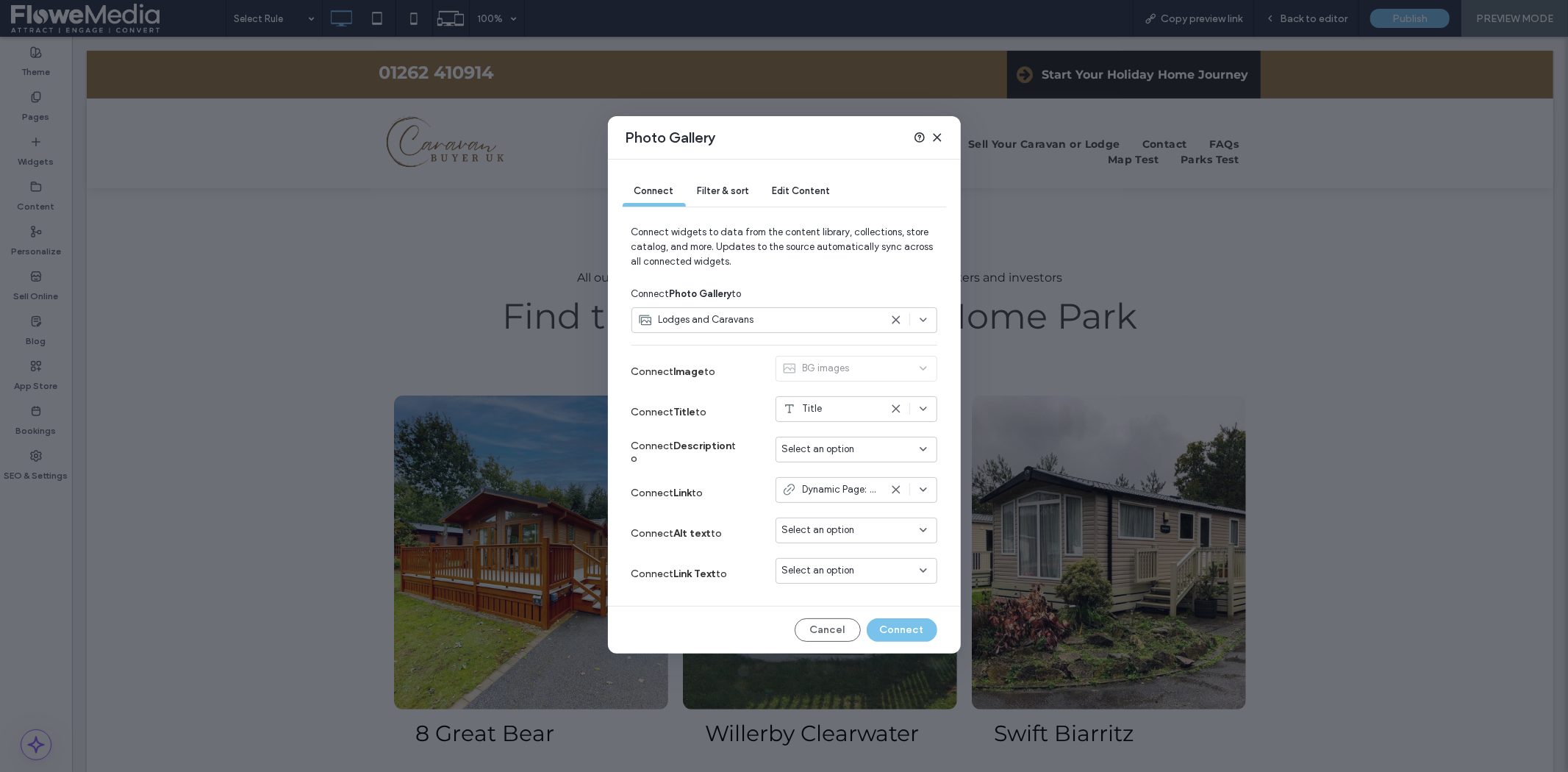
click at [730, 186] on span "Filter & sort" at bounding box center [723, 191] width 52 height 11
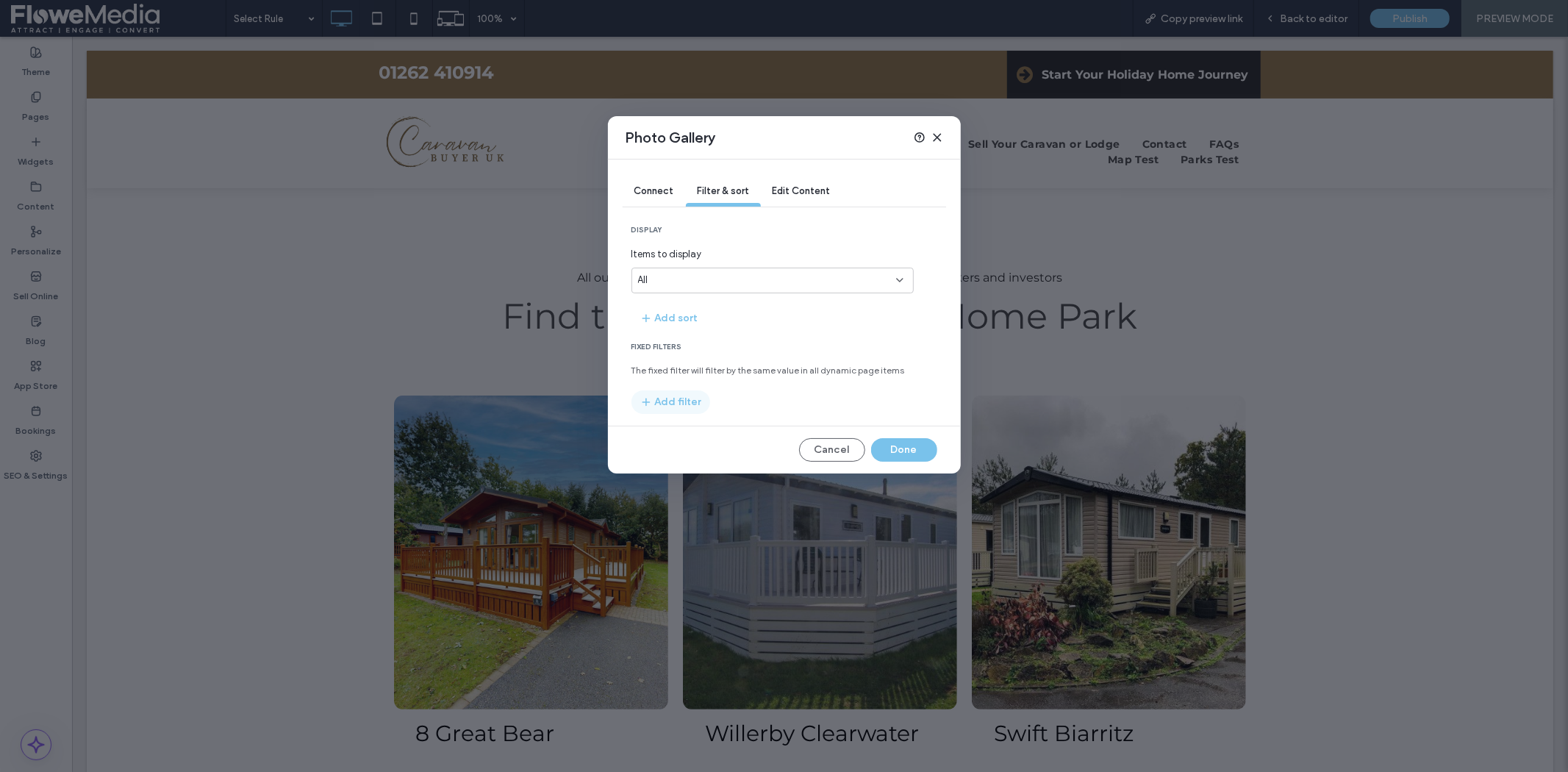
click at [673, 393] on button "Add filter" at bounding box center [670, 402] width 79 height 24
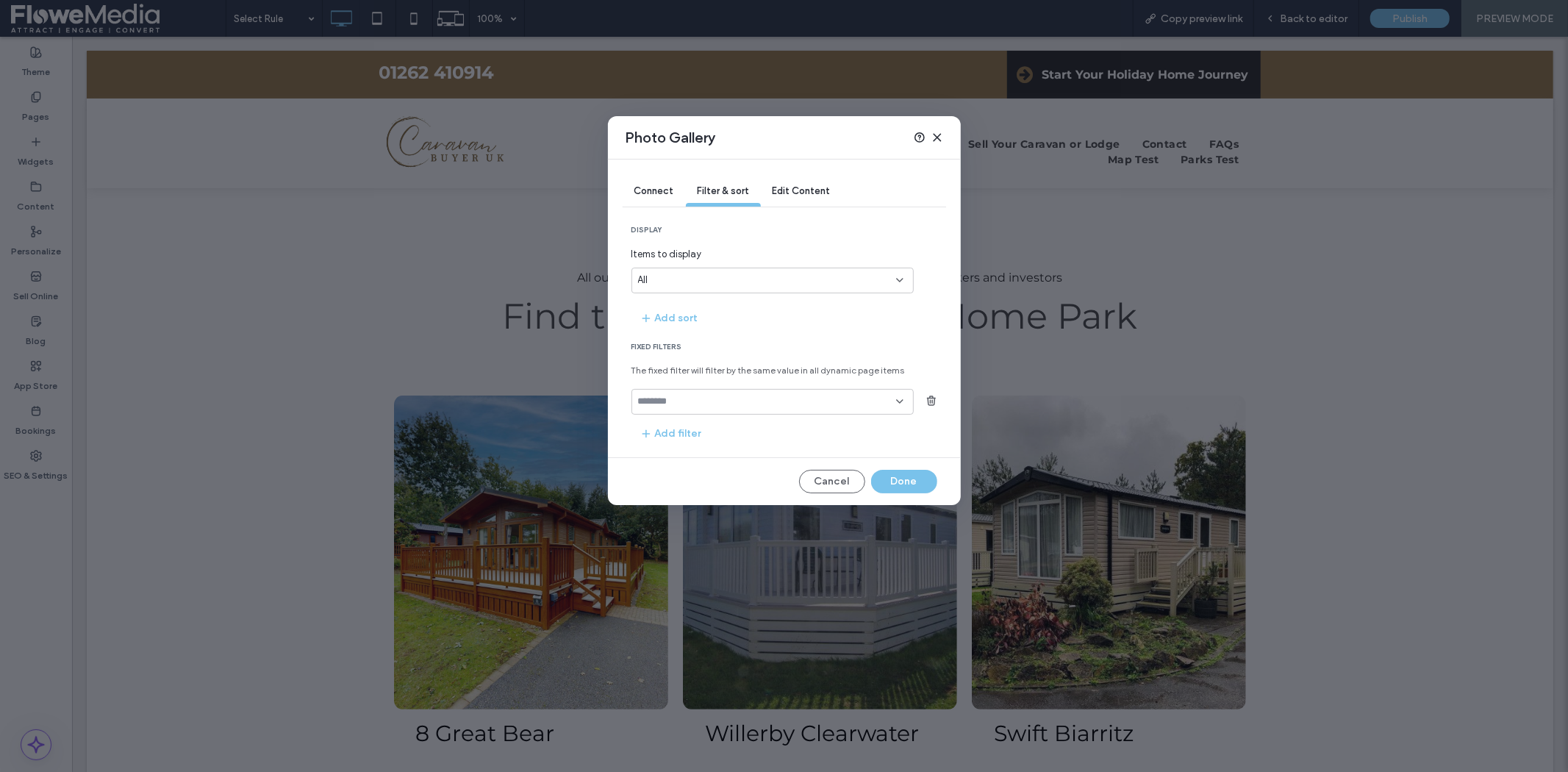
click at [714, 404] on input "fields-dropdown" at bounding box center [767, 401] width 258 height 12
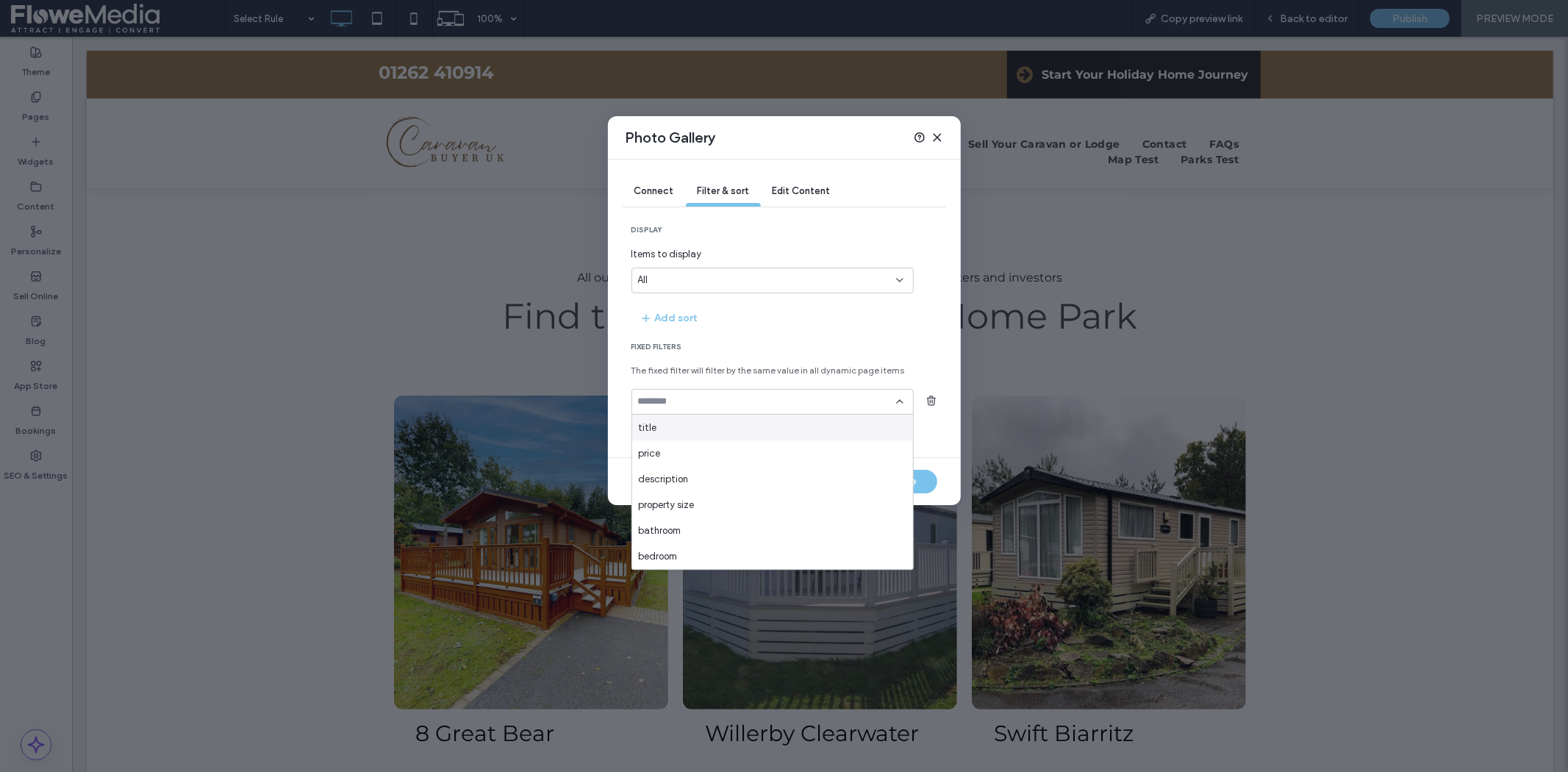
click at [735, 435] on div "title" at bounding box center [772, 427] width 281 height 25
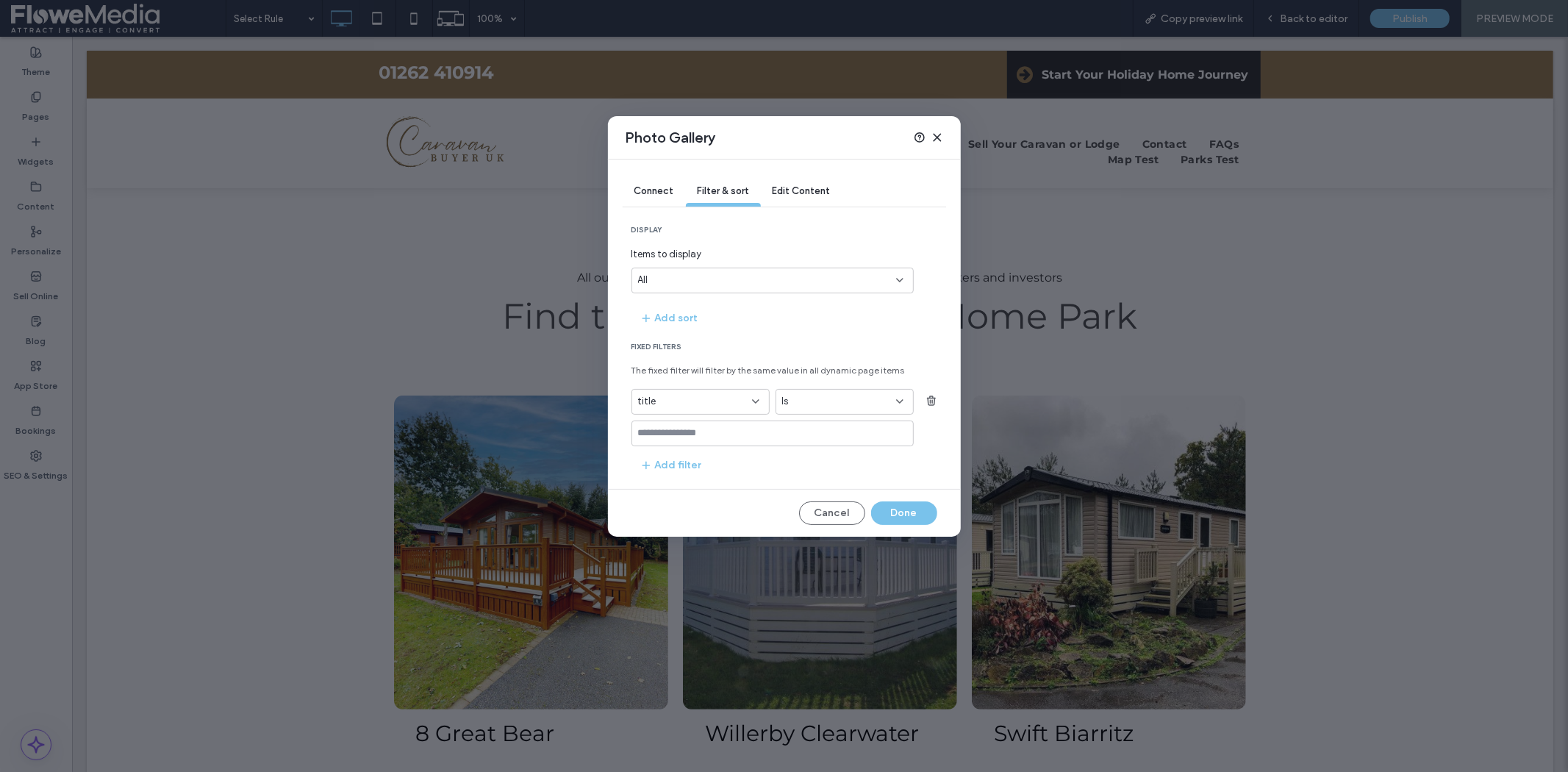
click at [735, 435] on input "values-textbox" at bounding box center [767, 433] width 258 height 12
click at [735, 435] on input "values-textbox" at bounding box center [767, 433] width 258 height 12
click at [938, 137] on icon at bounding box center [937, 137] width 12 height 12
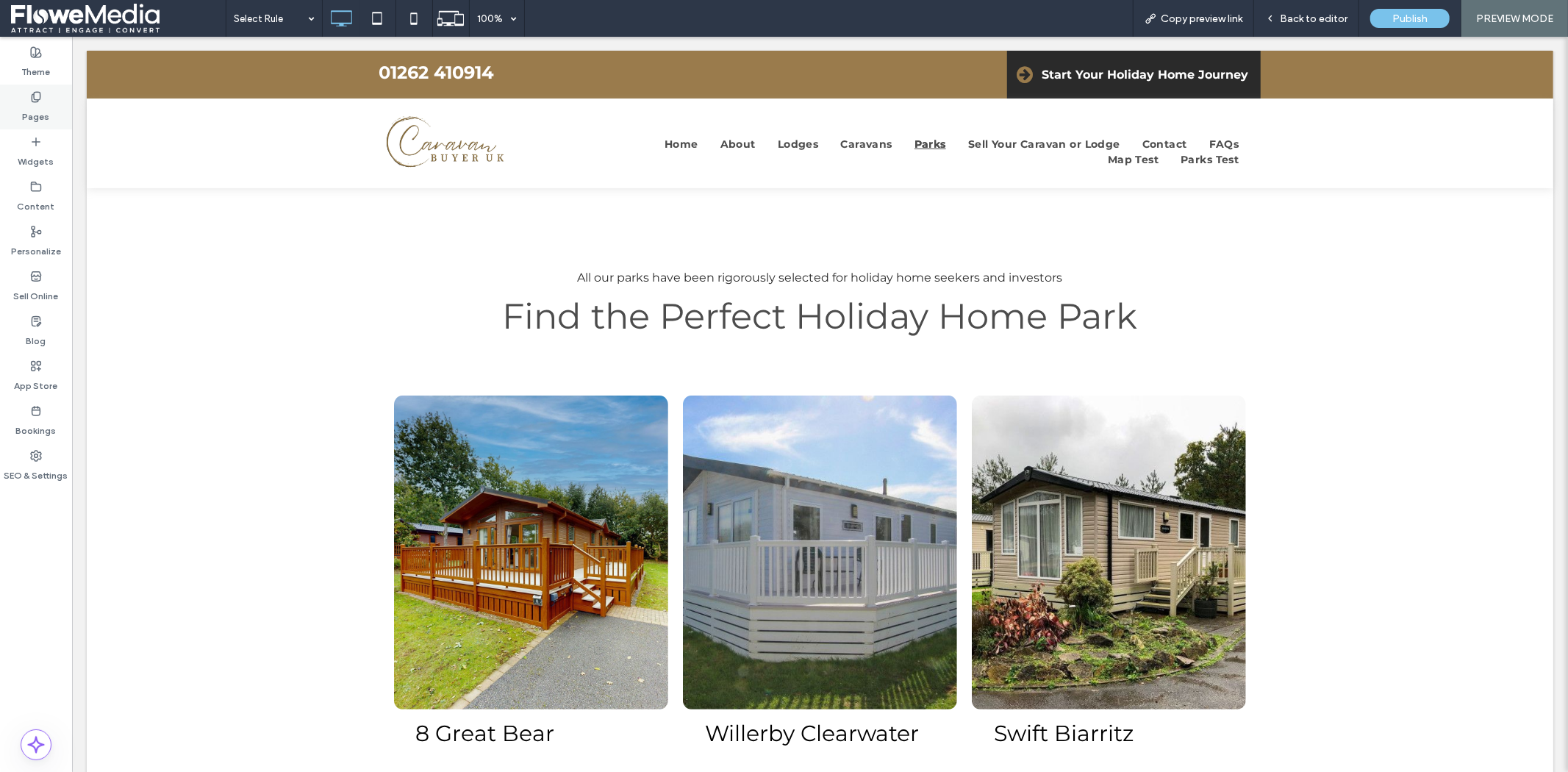
click at [38, 96] on icon at bounding box center [36, 97] width 12 height 12
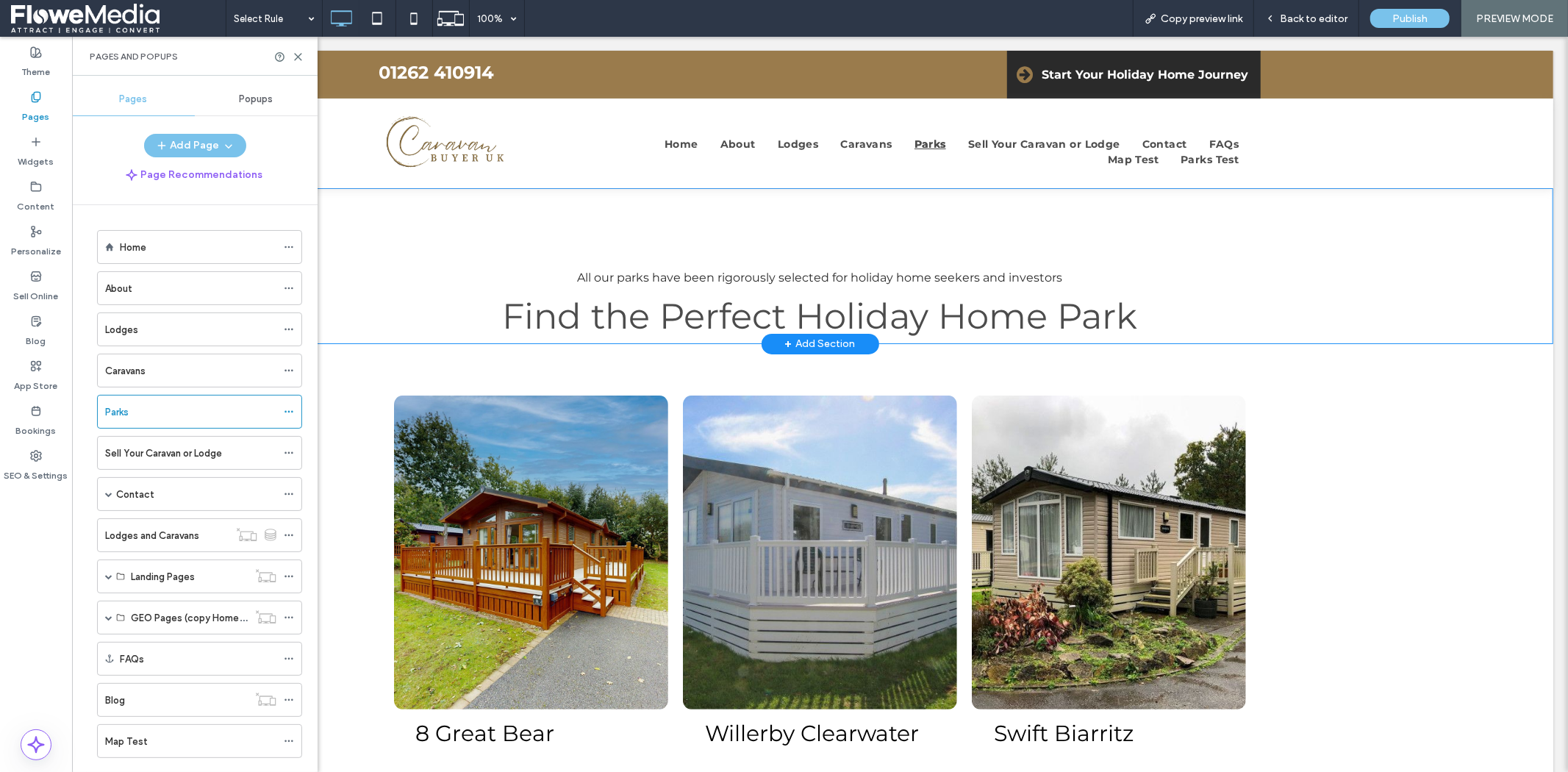
click at [1415, 295] on div "All our parks have been rigorously selected for holiday home seekers and invest…" at bounding box center [819, 265] width 1466 height 156
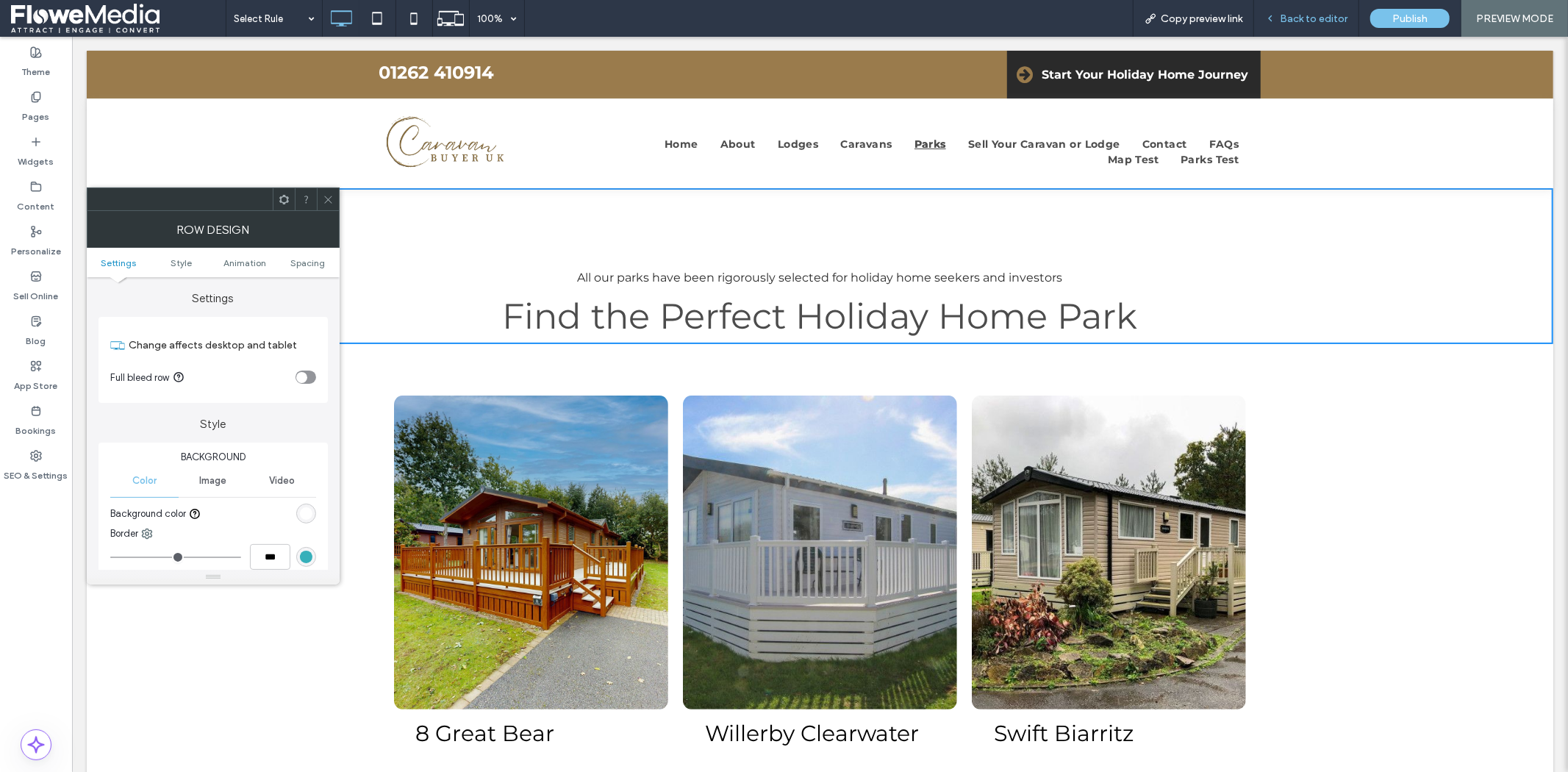
click at [1297, 18] on span "Back to editor" at bounding box center [1313, 19] width 68 height 13
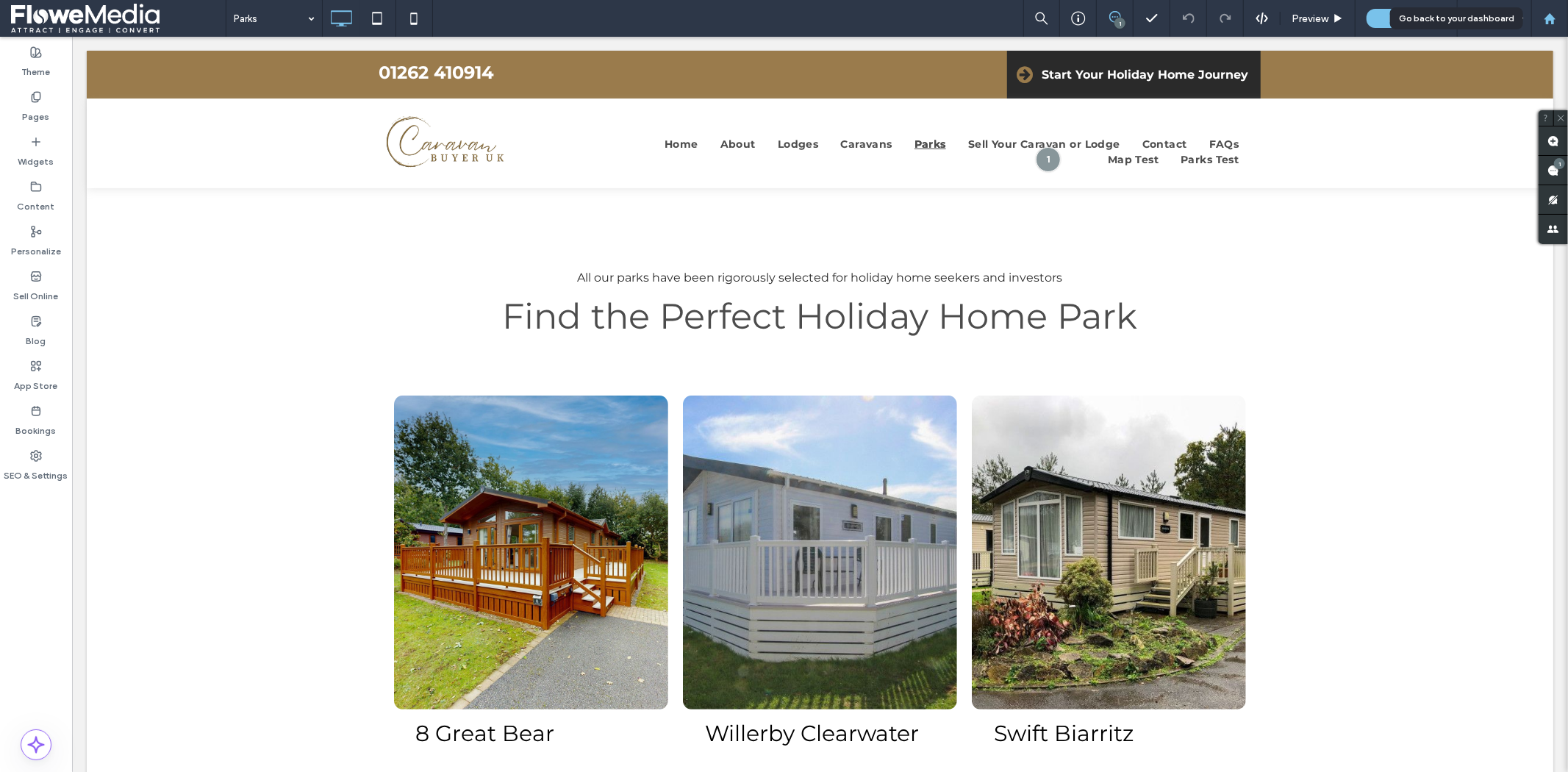
click at [1549, 16] on use at bounding box center [1549, 18] width 11 height 11
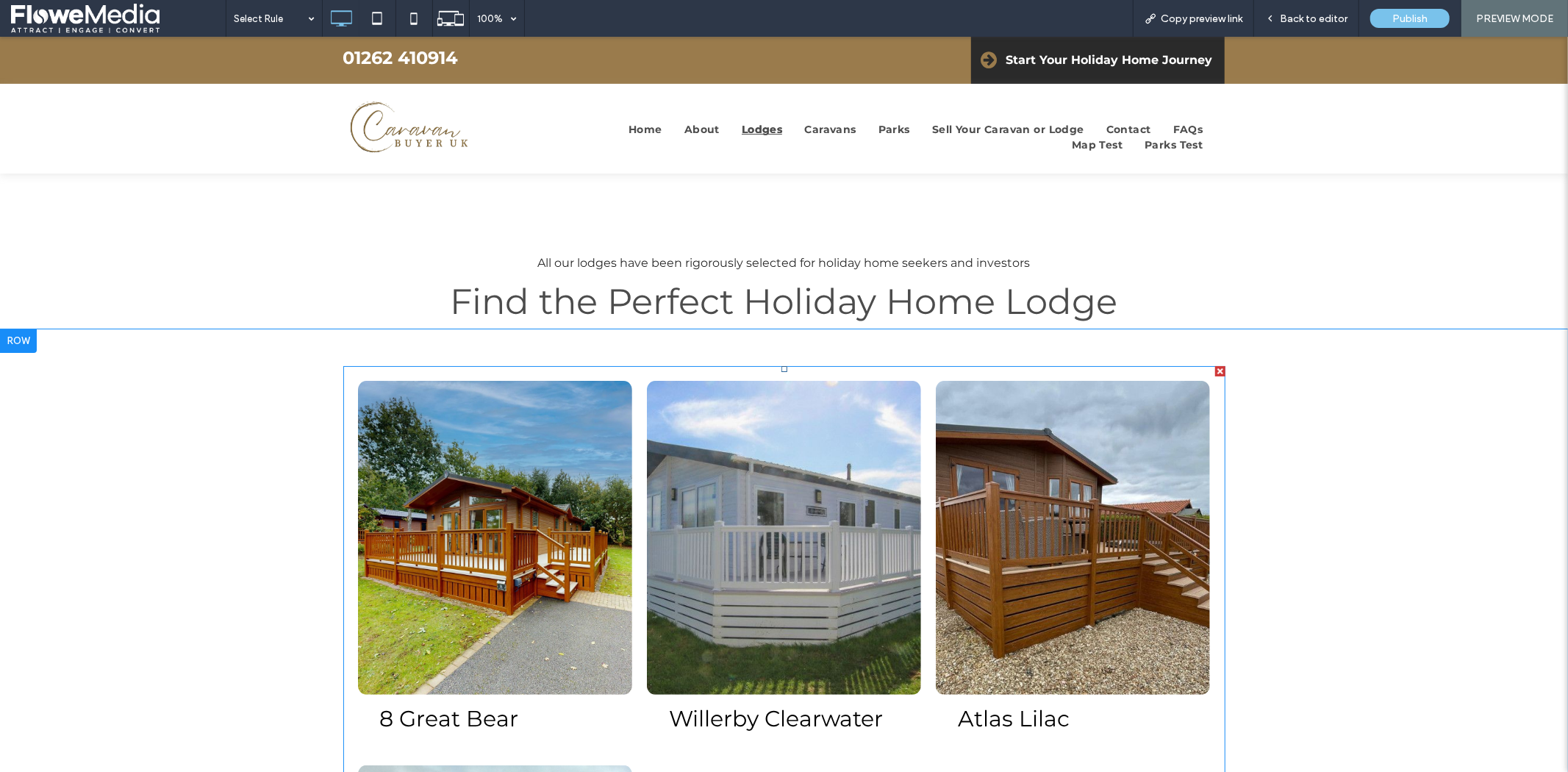
click at [665, 526] on link at bounding box center [784, 536] width 274 height 314
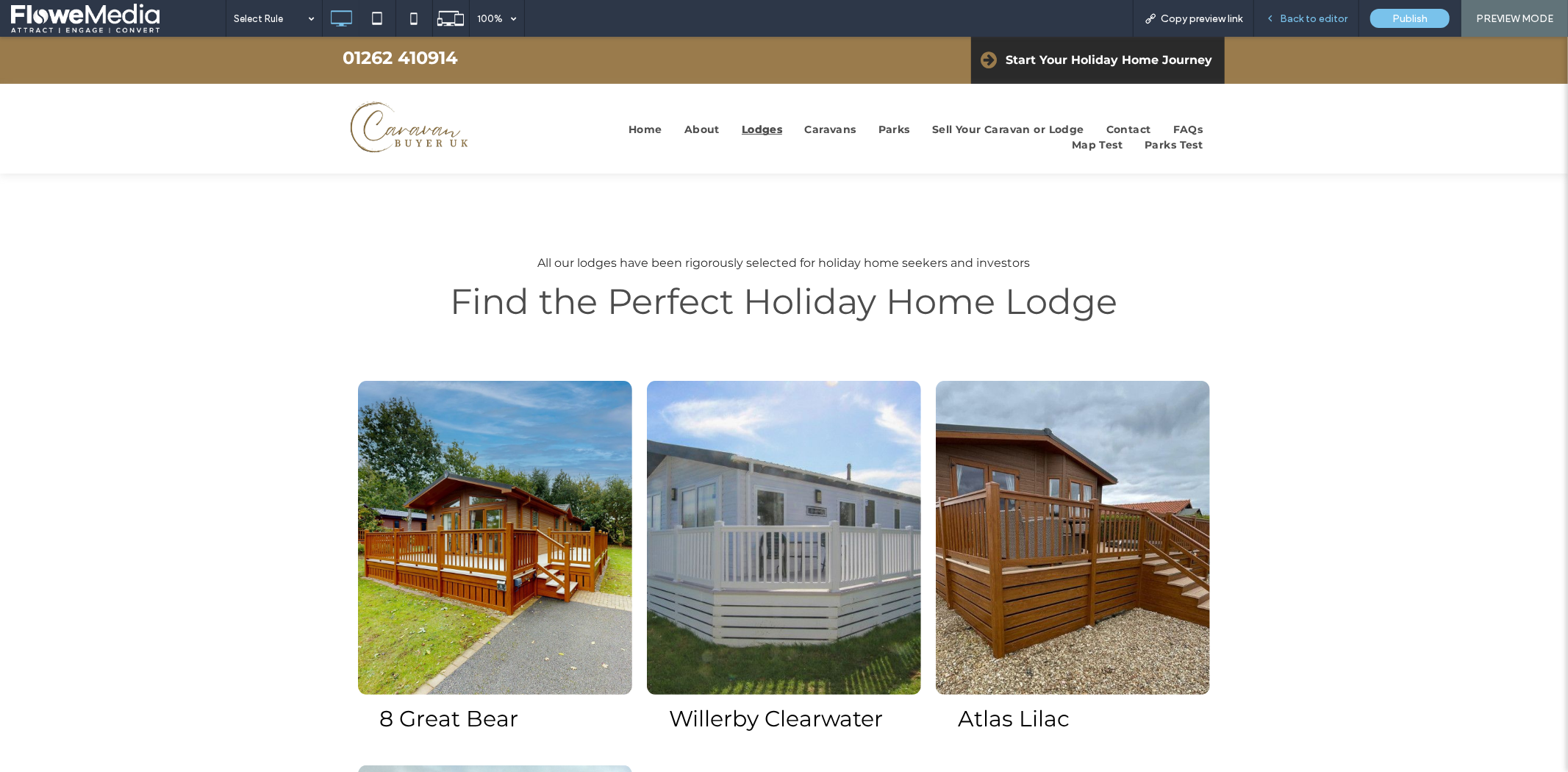
click at [1310, 14] on span "Back to editor" at bounding box center [1313, 19] width 68 height 13
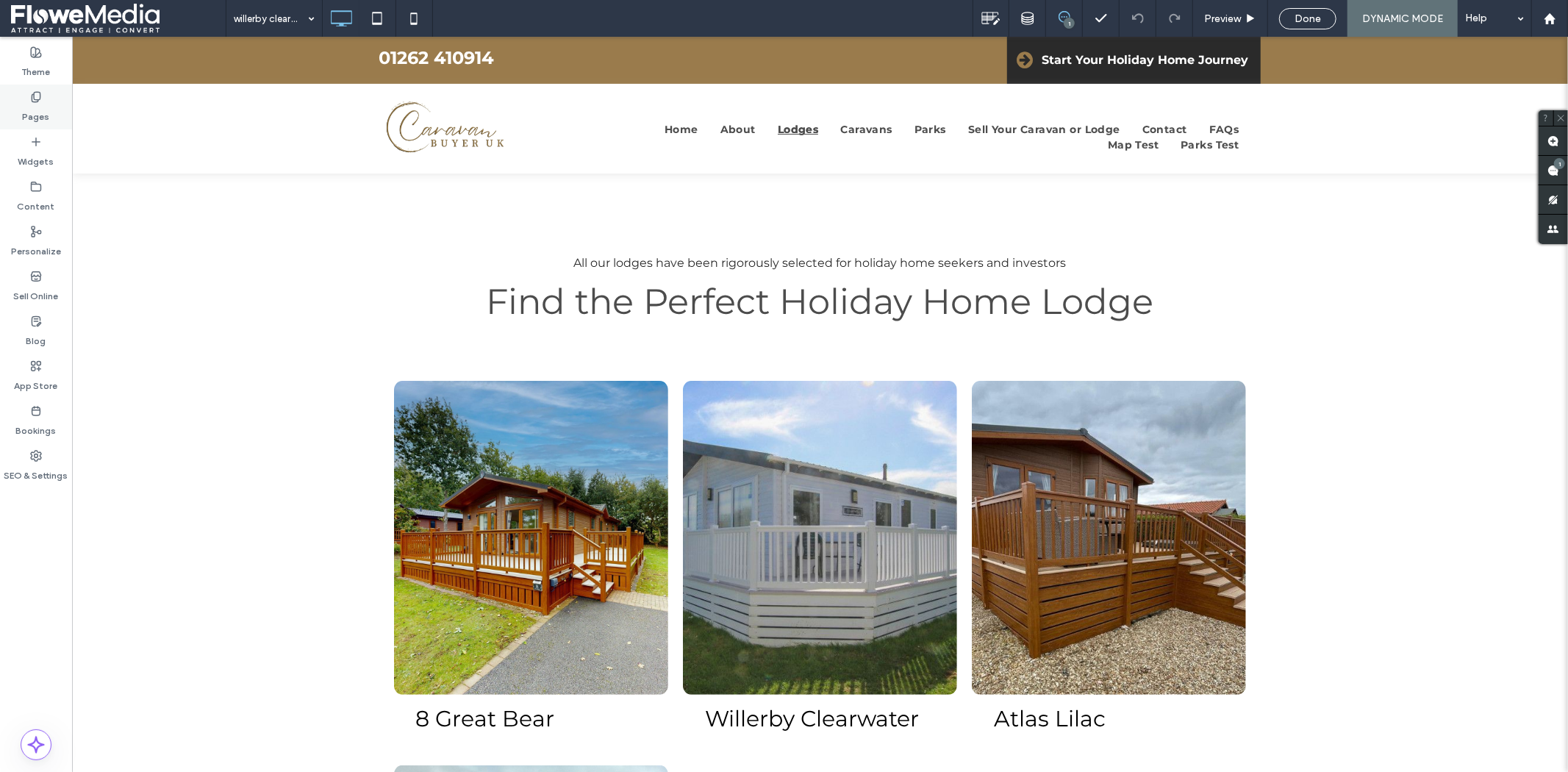
click at [34, 100] on icon at bounding box center [36, 97] width 12 height 12
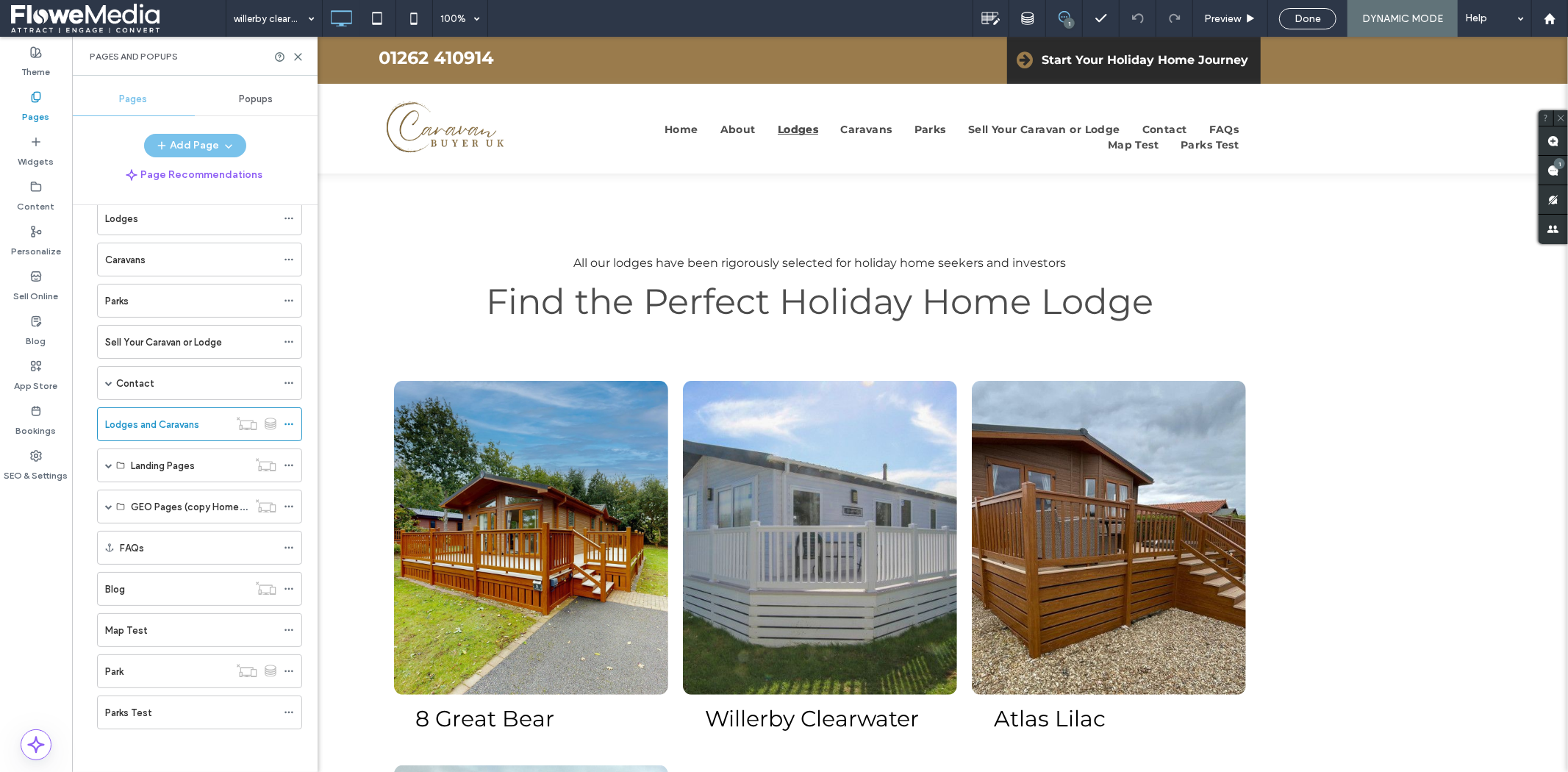
scroll to position [114, 0]
click at [155, 711] on div "Parks Test" at bounding box center [190, 711] width 171 height 15
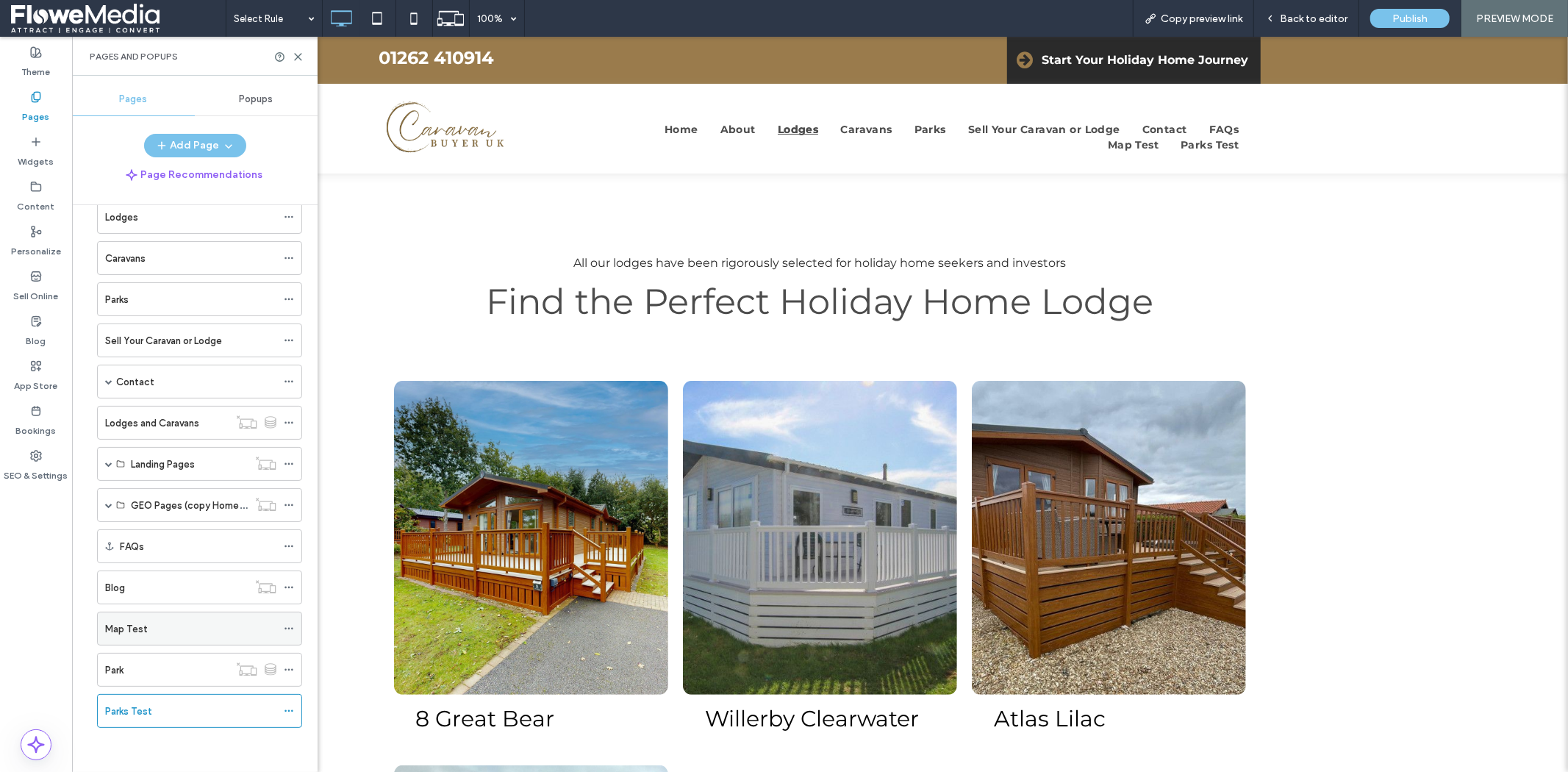
click at [177, 629] on div "Map Test" at bounding box center [190, 628] width 171 height 15
click at [294, 54] on icon at bounding box center [298, 57] width 11 height 11
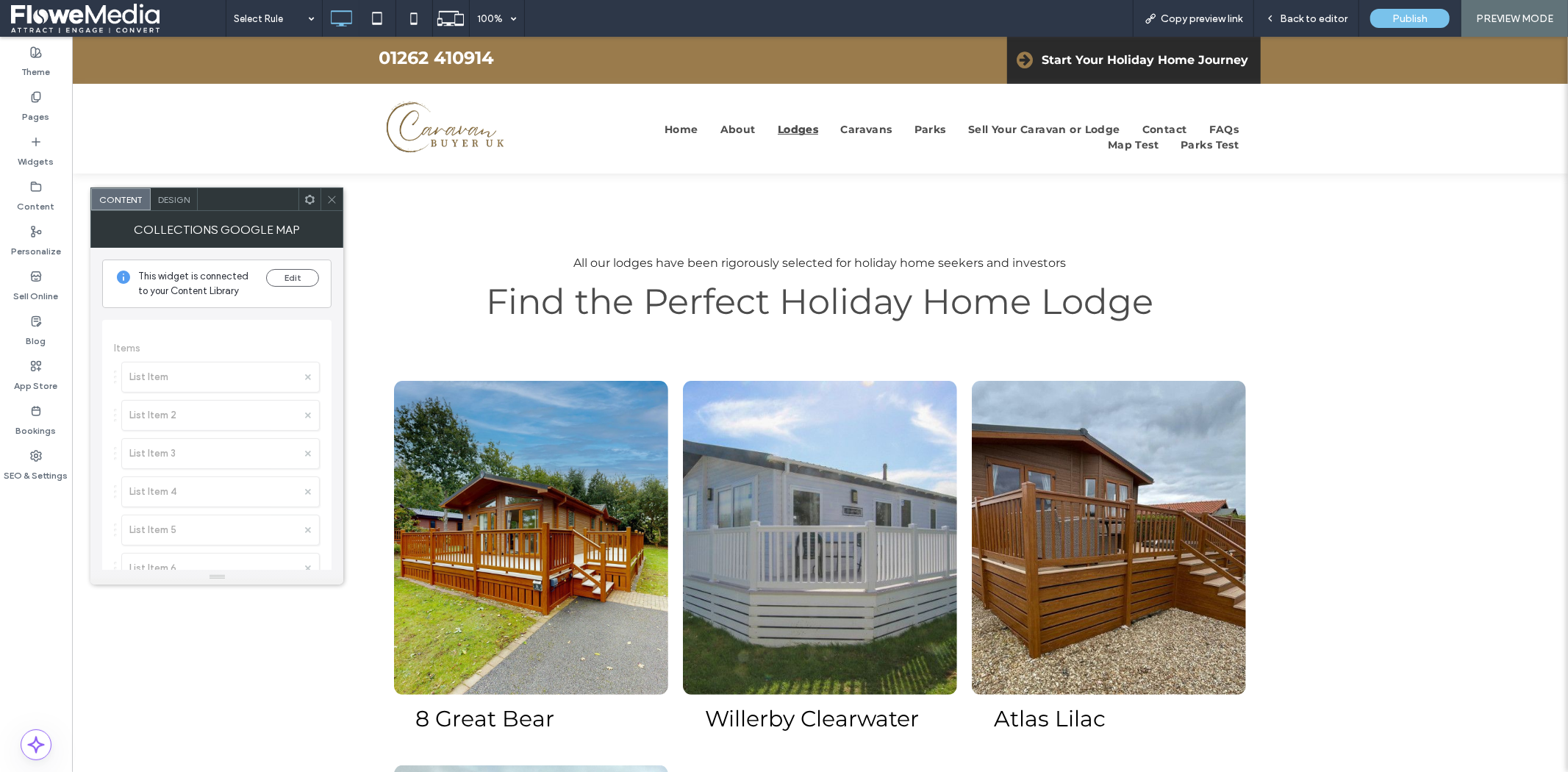
click at [331, 201] on icon at bounding box center [332, 200] width 11 height 11
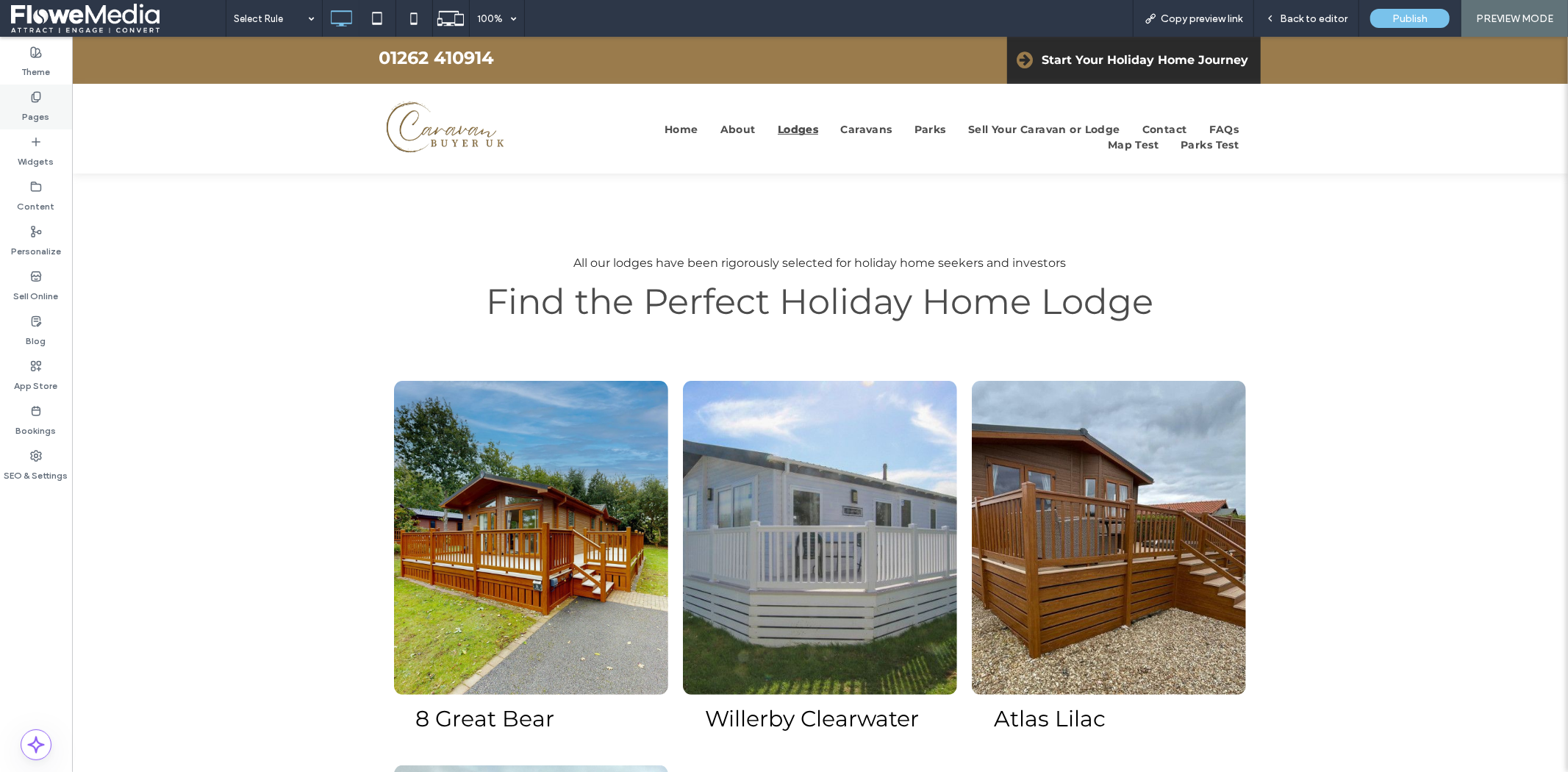
click at [30, 116] on label "Pages" at bounding box center [37, 113] width 27 height 21
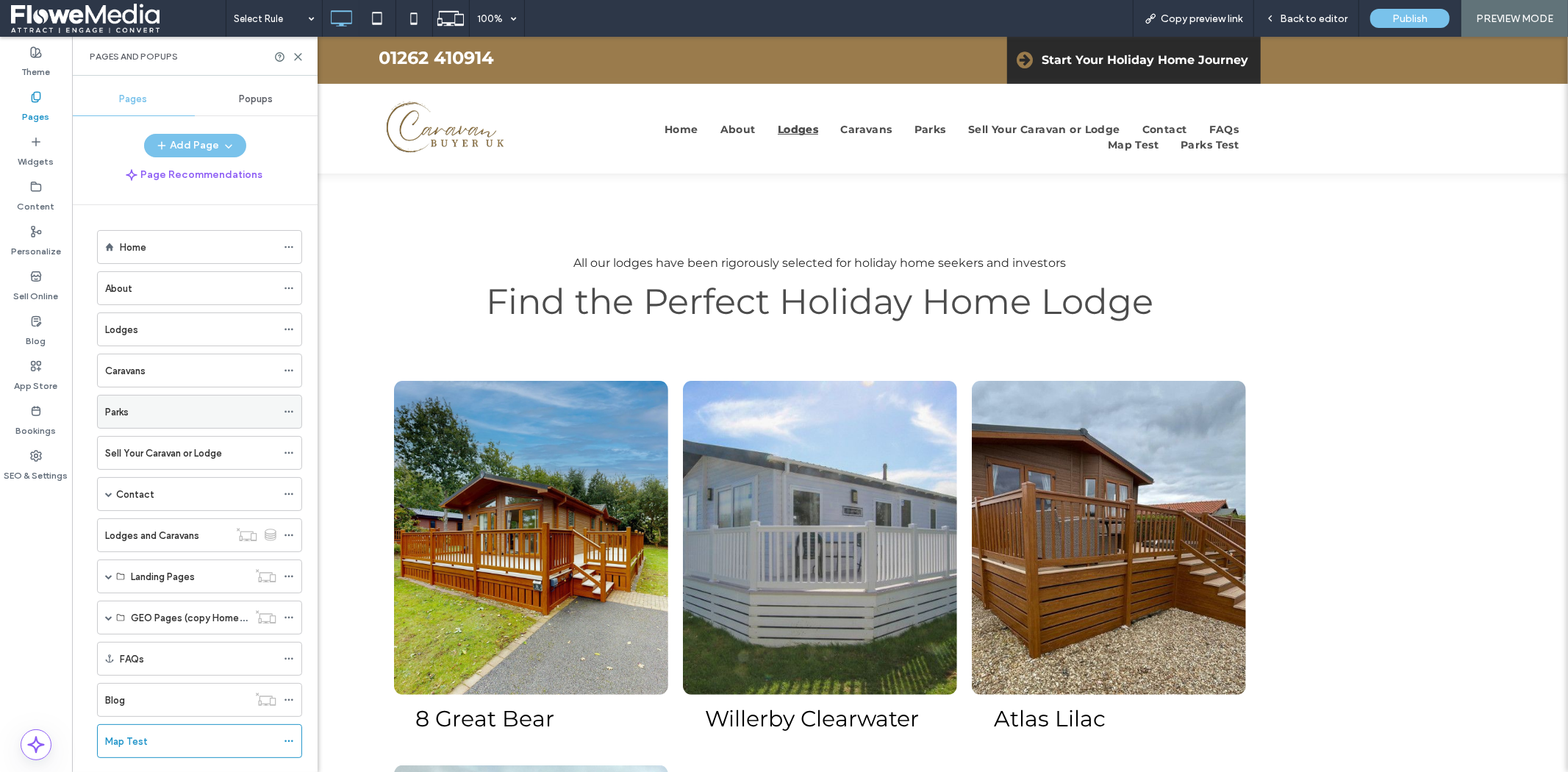
click at [213, 405] on div "Parks" at bounding box center [190, 411] width 171 height 15
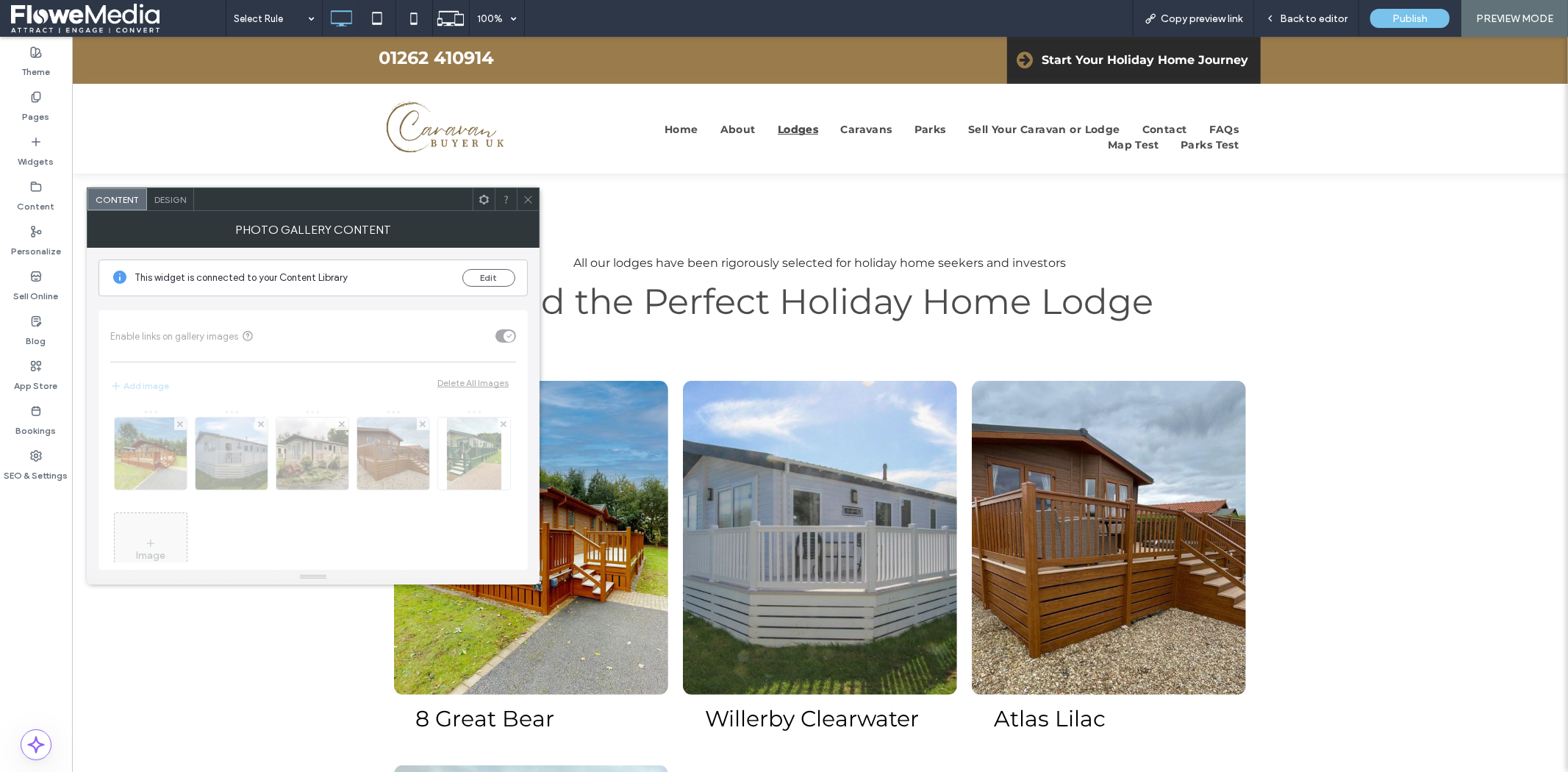
click at [476, 195] on div at bounding box center [484, 199] width 22 height 22
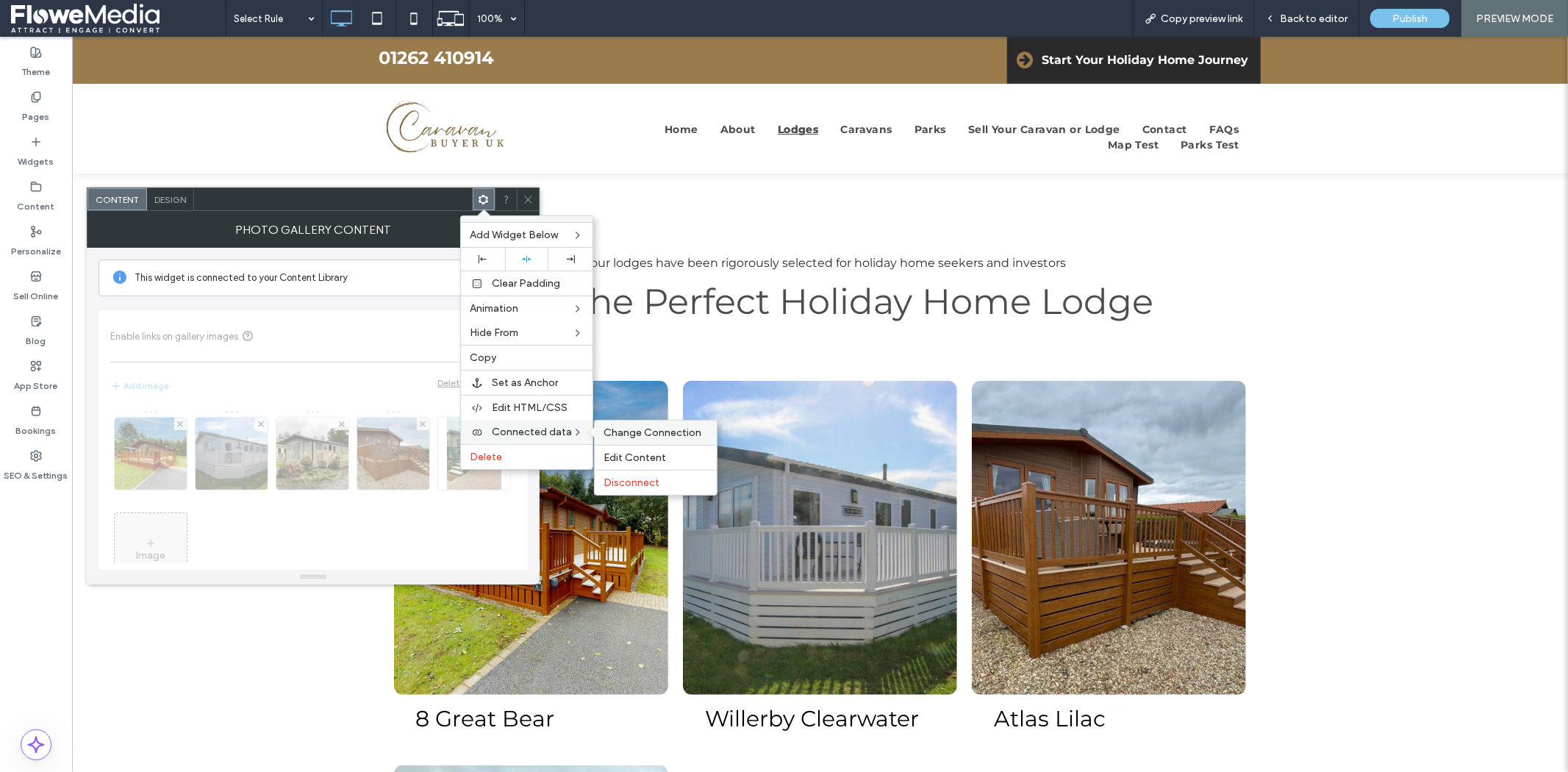
click at [622, 427] on span "Change Connection" at bounding box center [652, 433] width 98 height 13
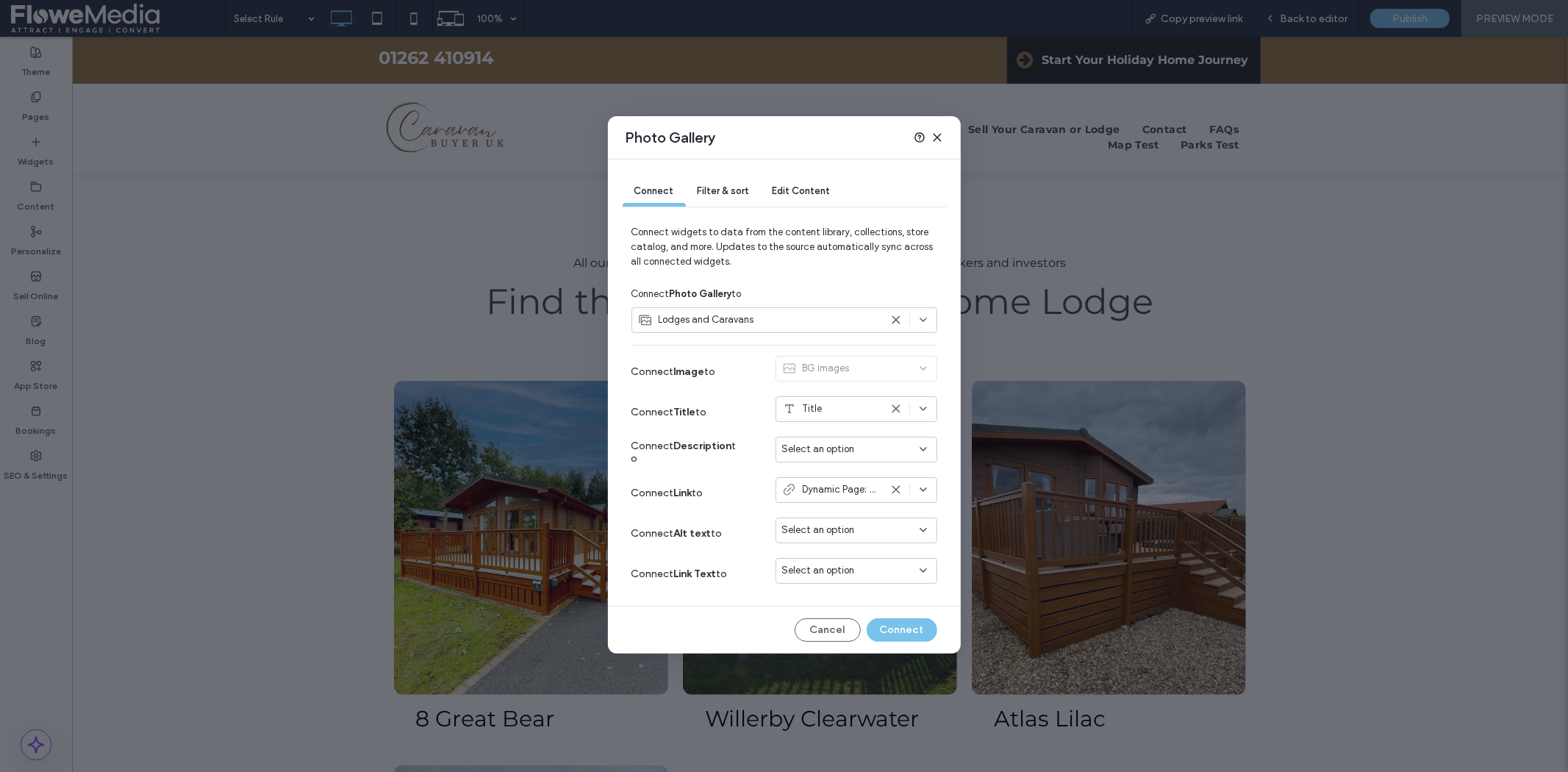
click at [744, 185] on span "Filter & sort" at bounding box center [723, 191] width 52 height 11
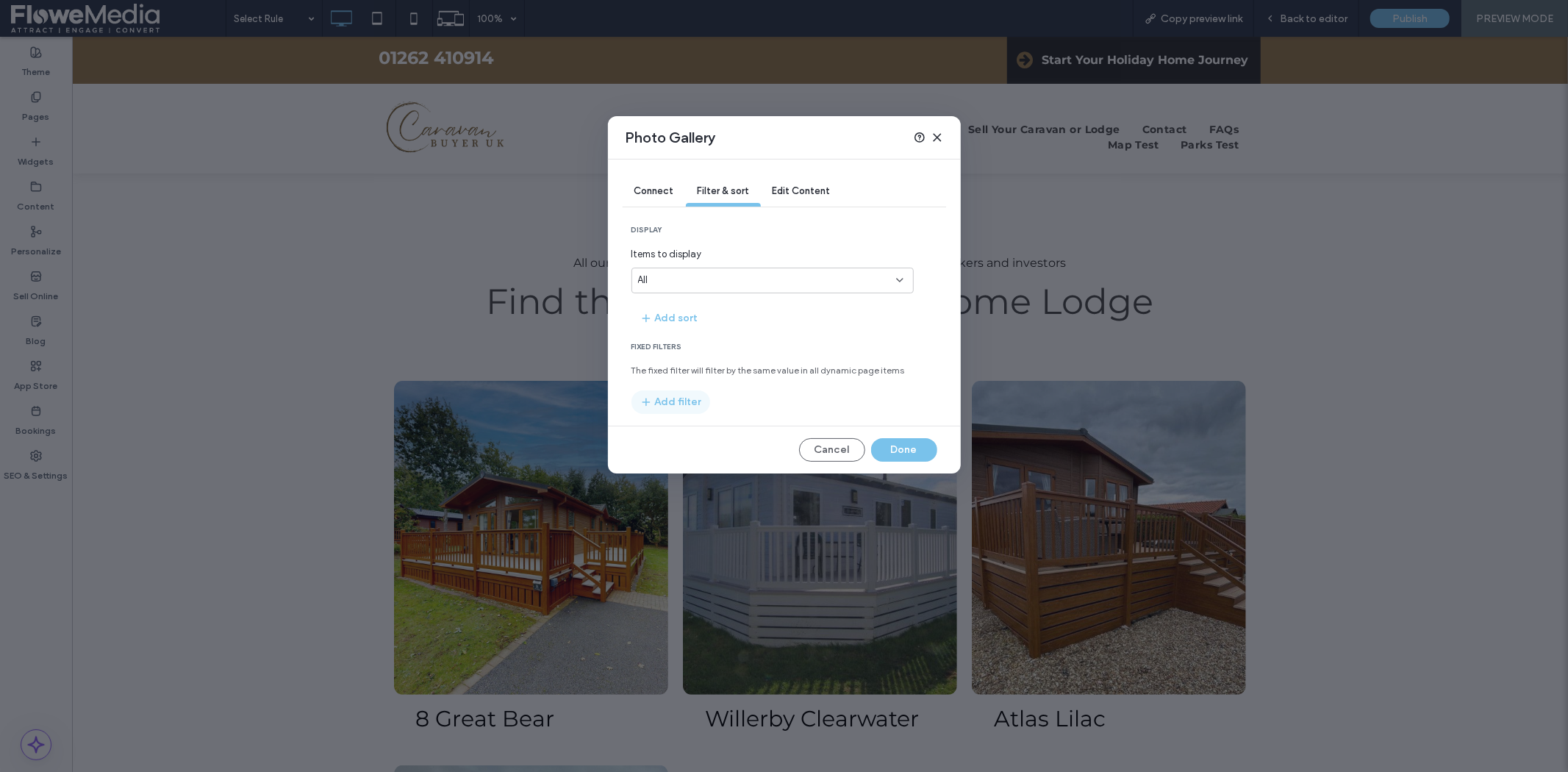
click at [674, 400] on button "Add filter" at bounding box center [670, 402] width 79 height 24
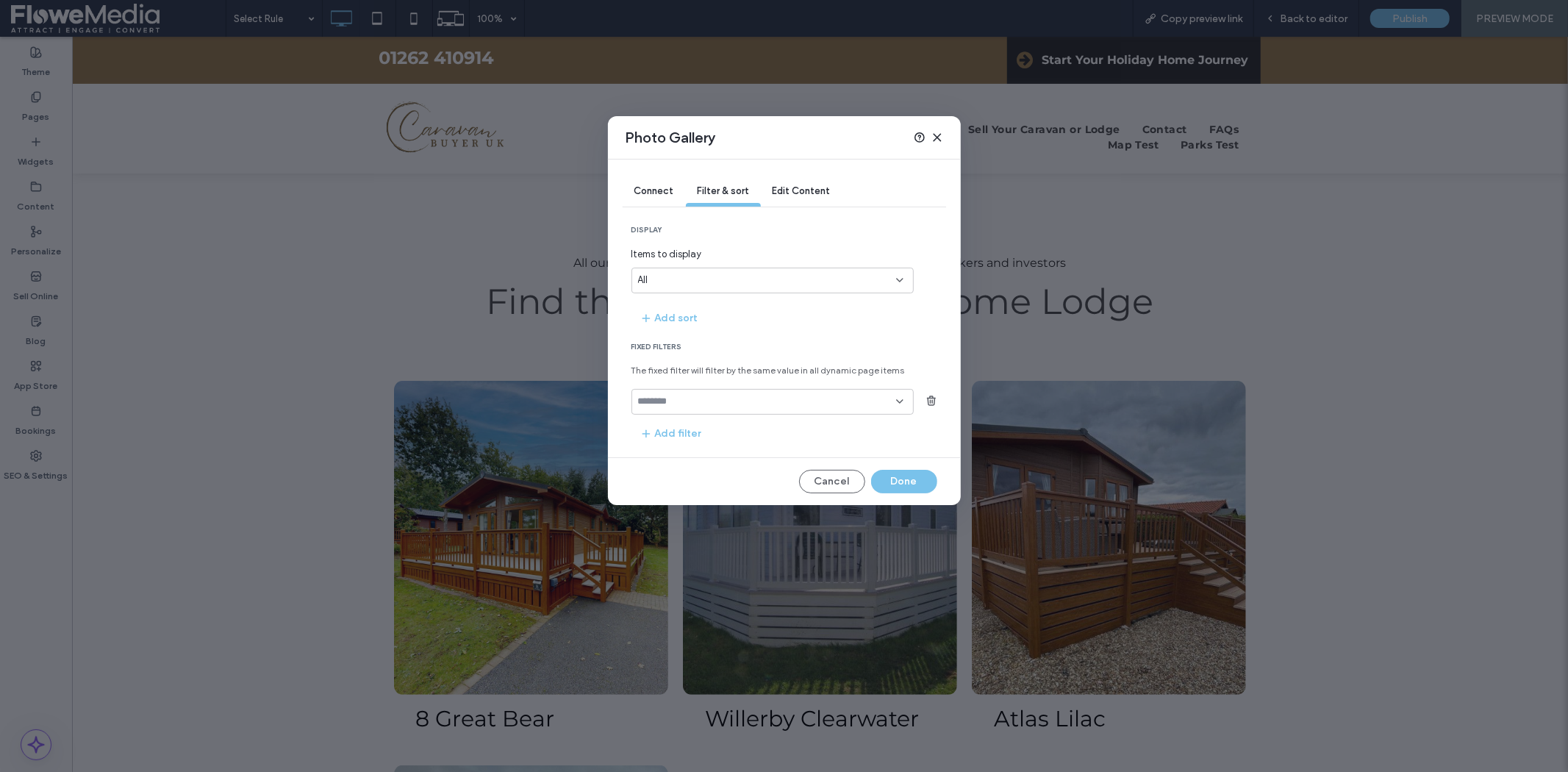
click at [901, 397] on icon at bounding box center [899, 401] width 12 height 12
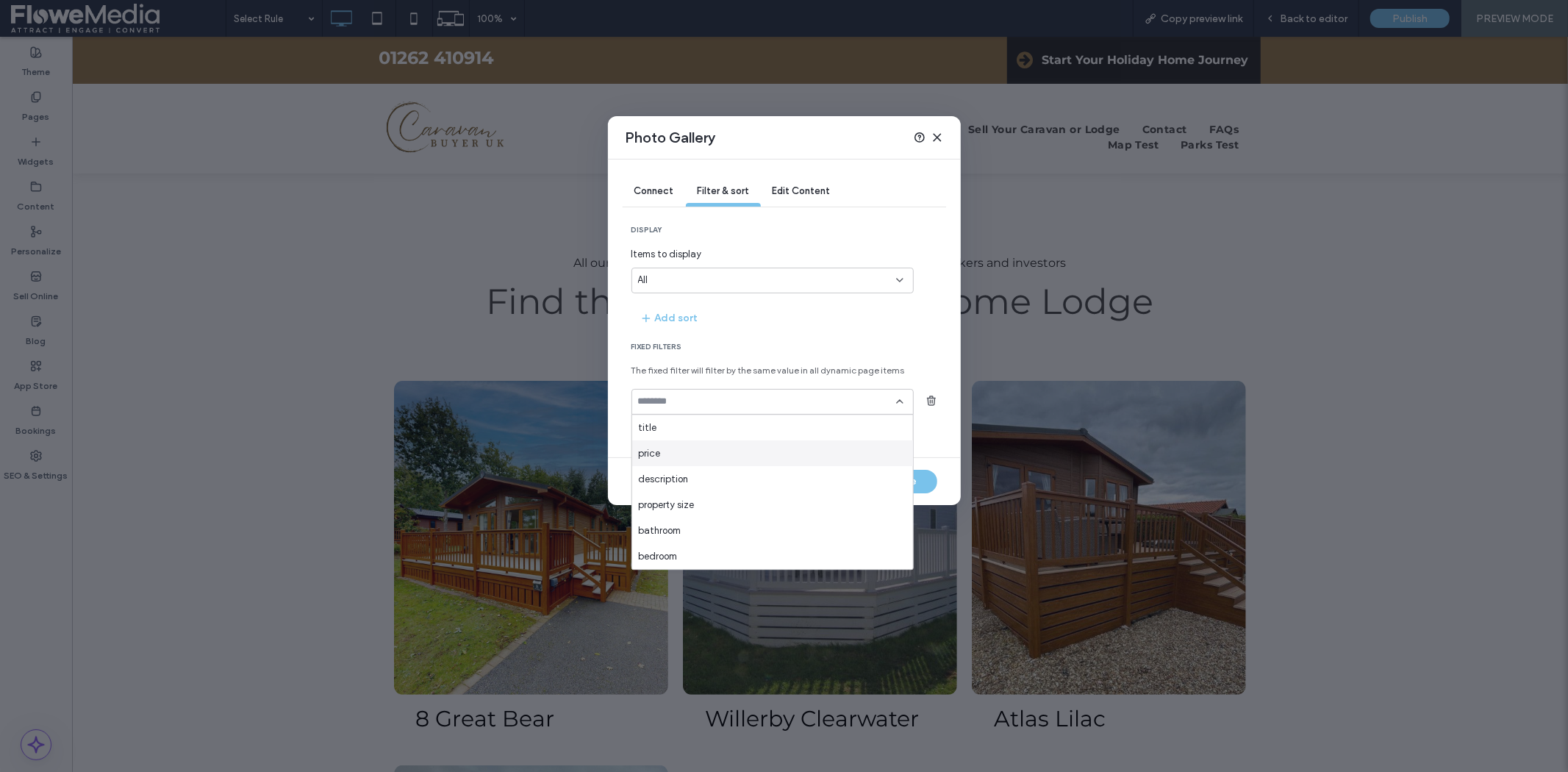
scroll to position [206, 0]
click at [936, 132] on icon at bounding box center [937, 137] width 12 height 12
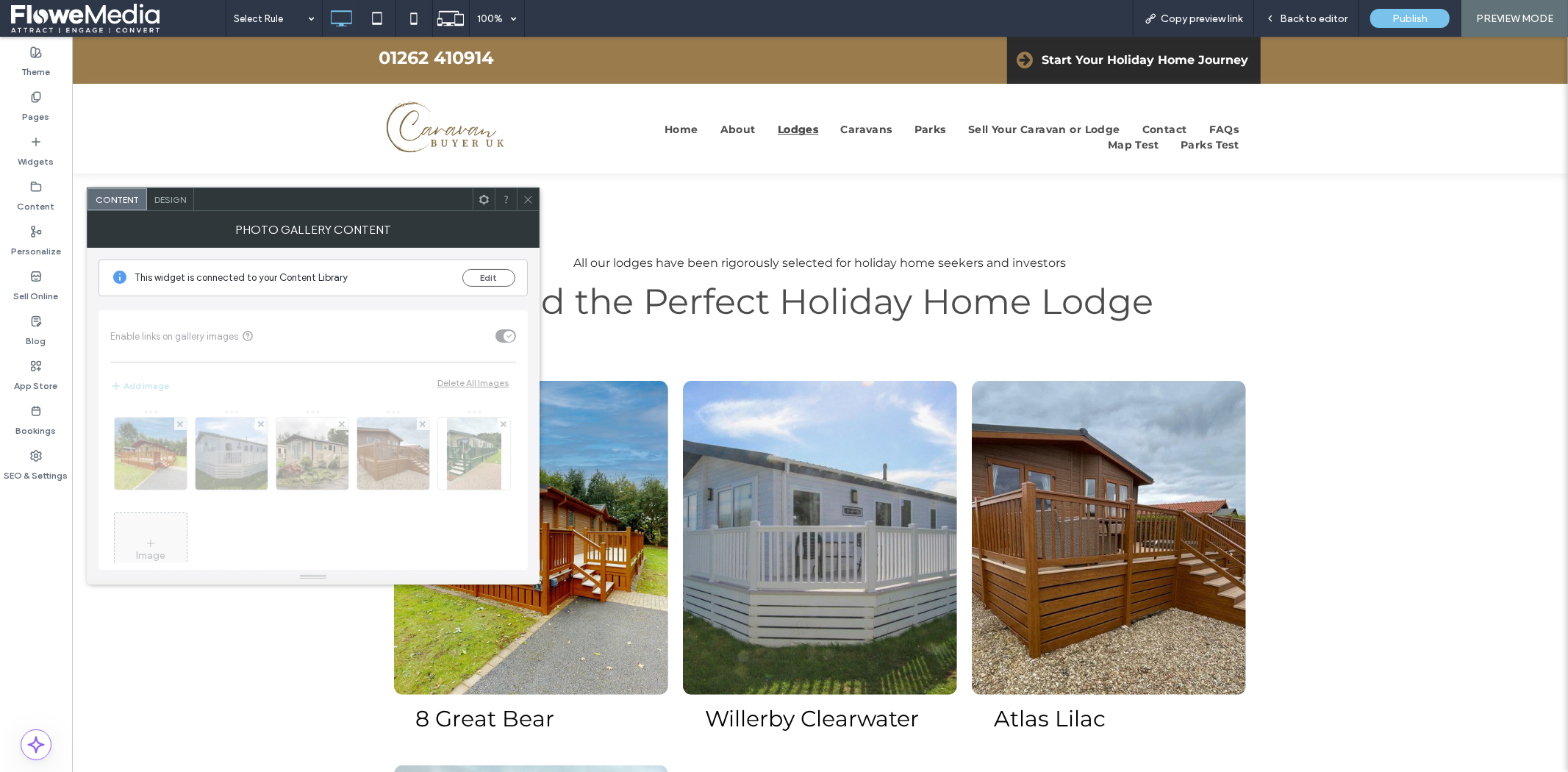
click at [158, 197] on span "Design" at bounding box center [170, 200] width 32 height 11
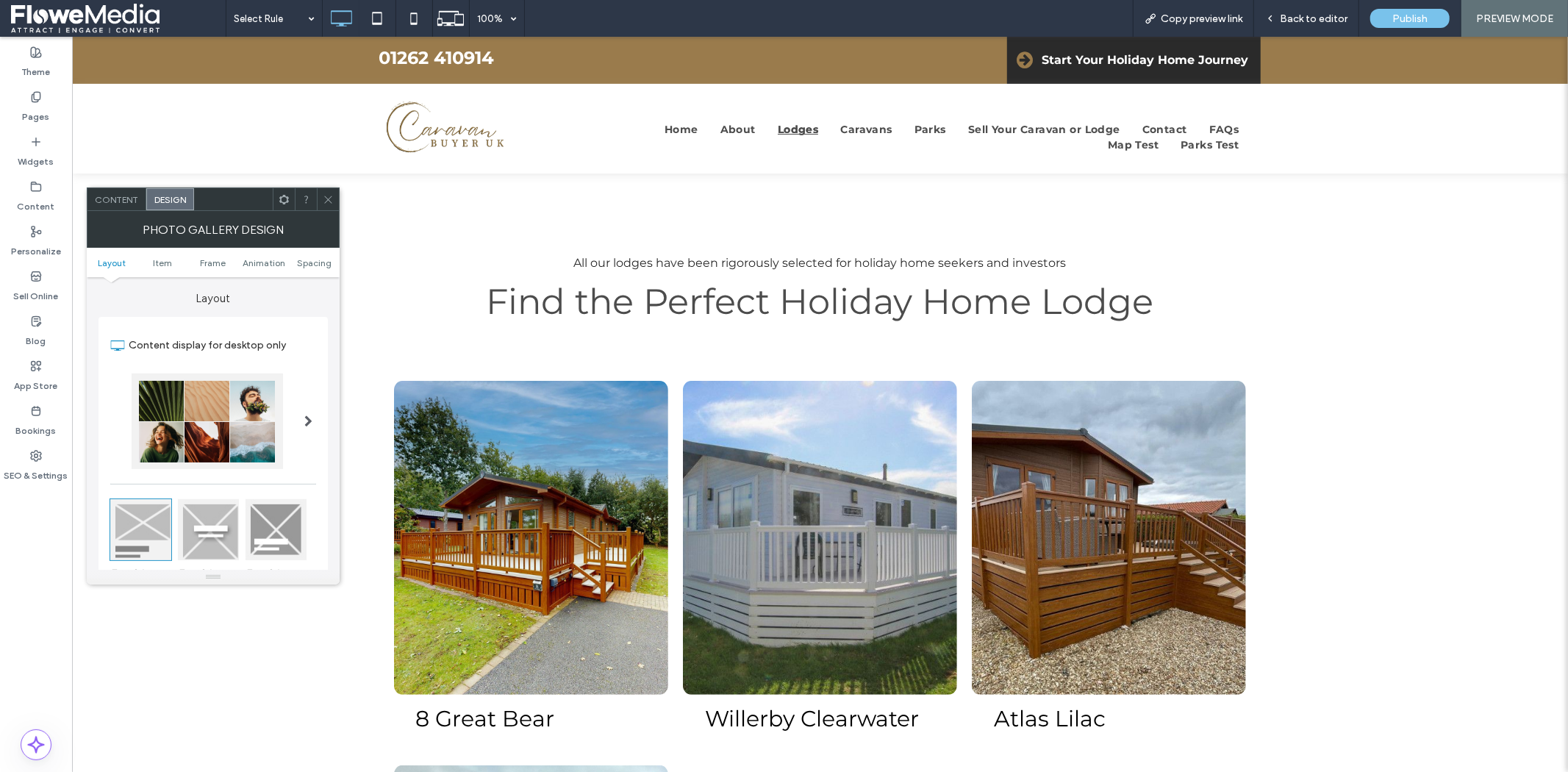
click at [329, 194] on icon at bounding box center [328, 200] width 11 height 11
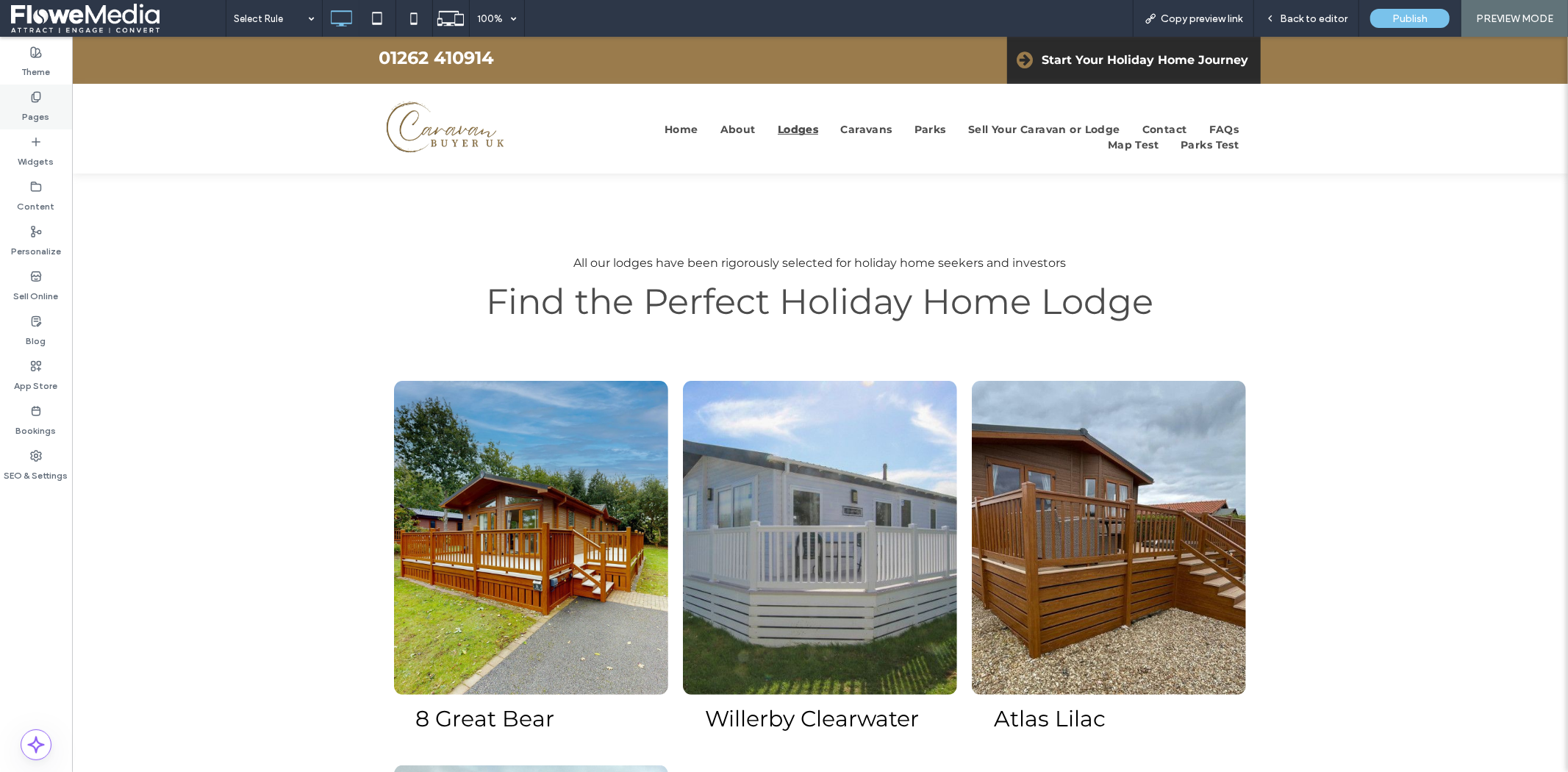
click at [45, 113] on label "Pages" at bounding box center [37, 113] width 27 height 21
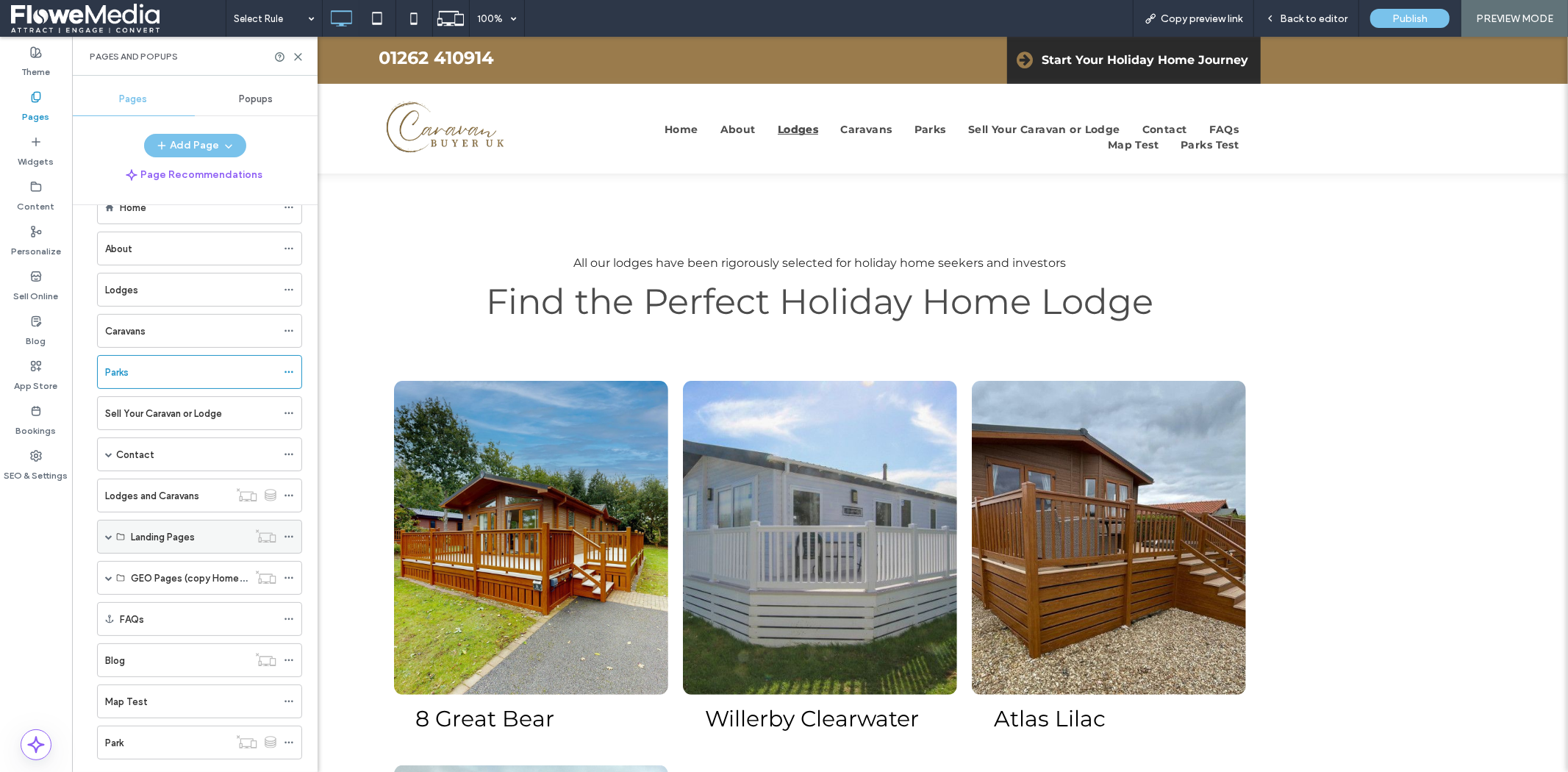
scroll to position [114, 0]
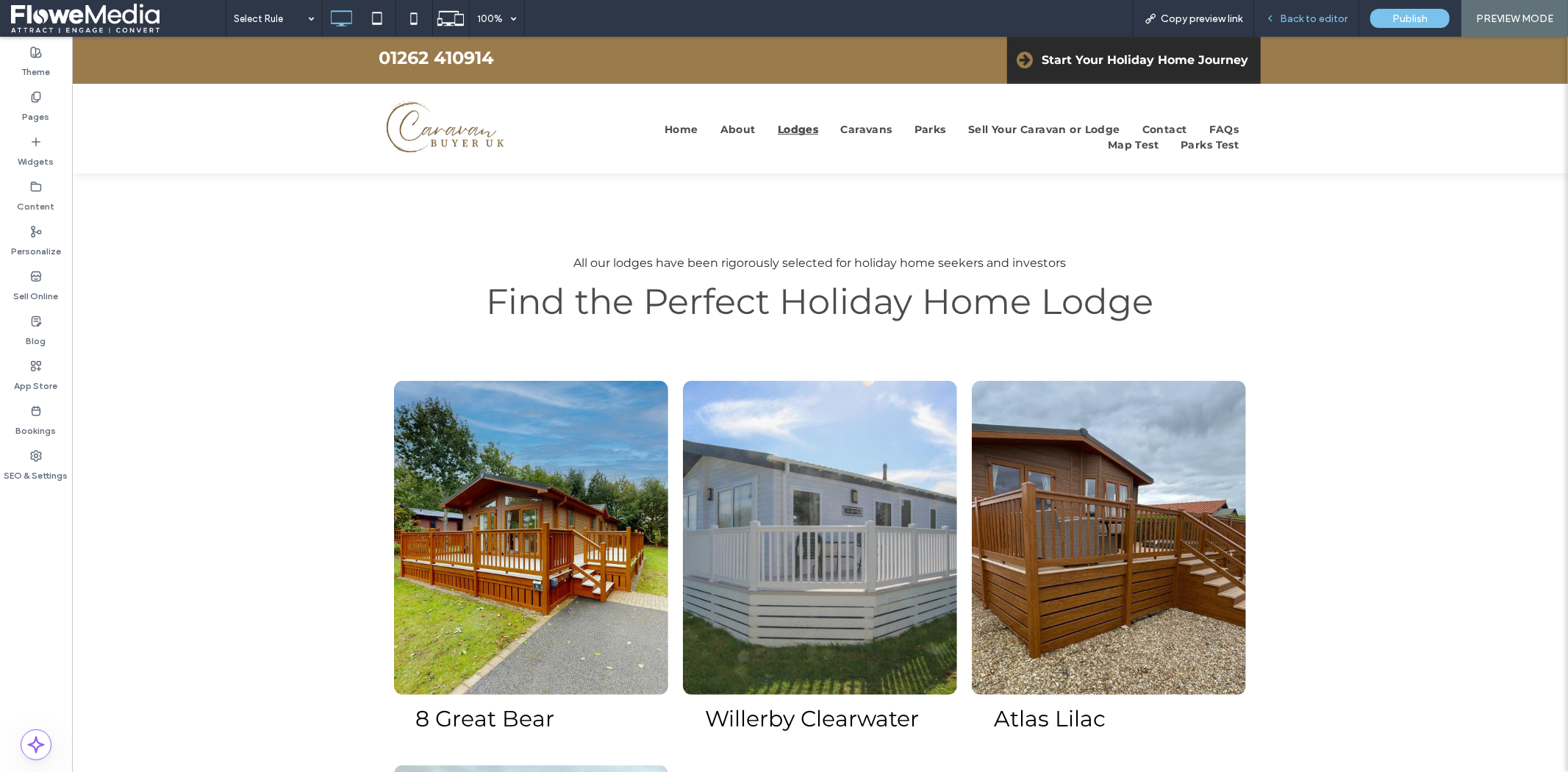
click at [1299, 14] on span "Back to editor" at bounding box center [1313, 19] width 68 height 13
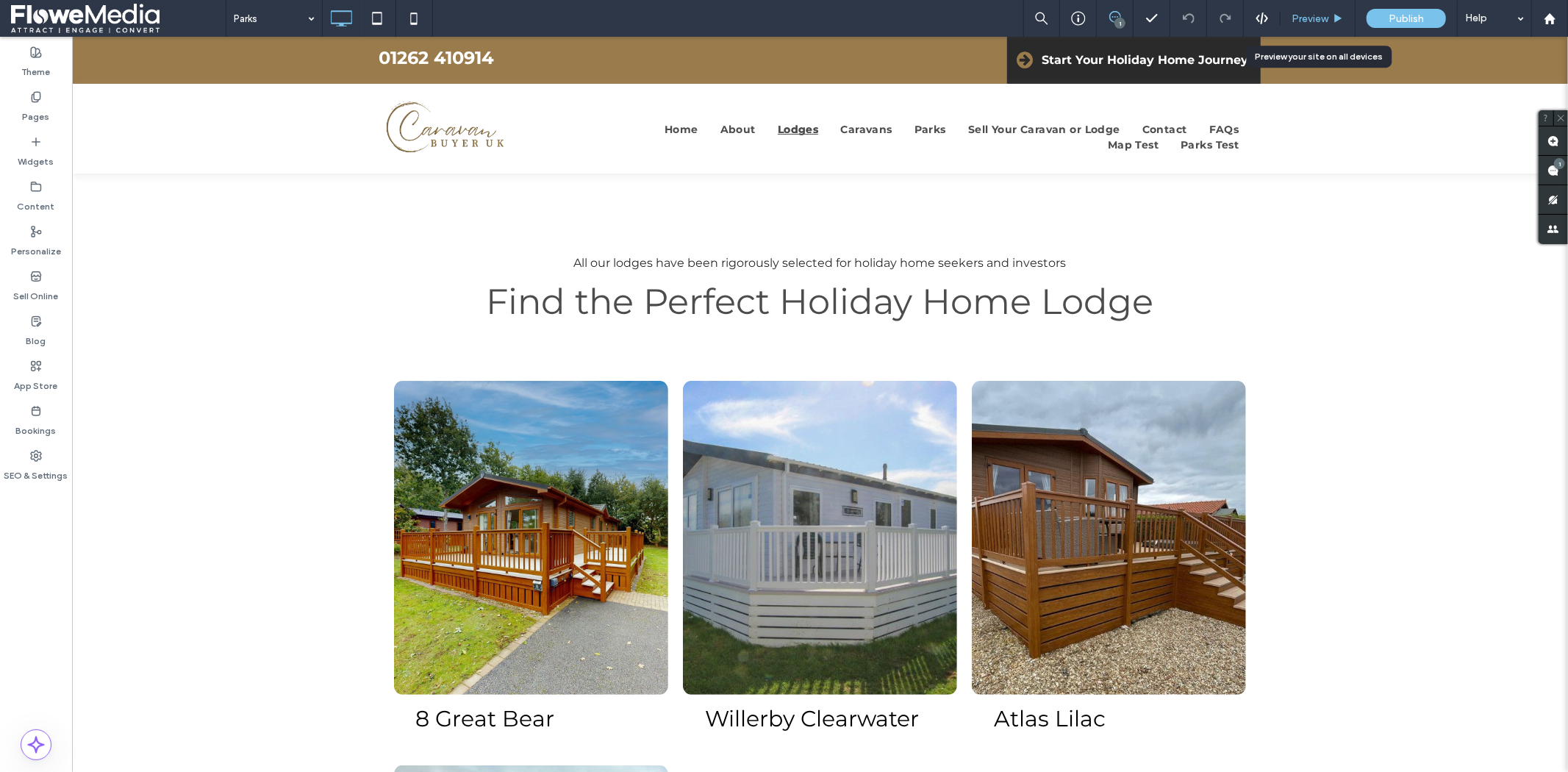
click at [1305, 22] on span "Preview" at bounding box center [1309, 19] width 37 height 13
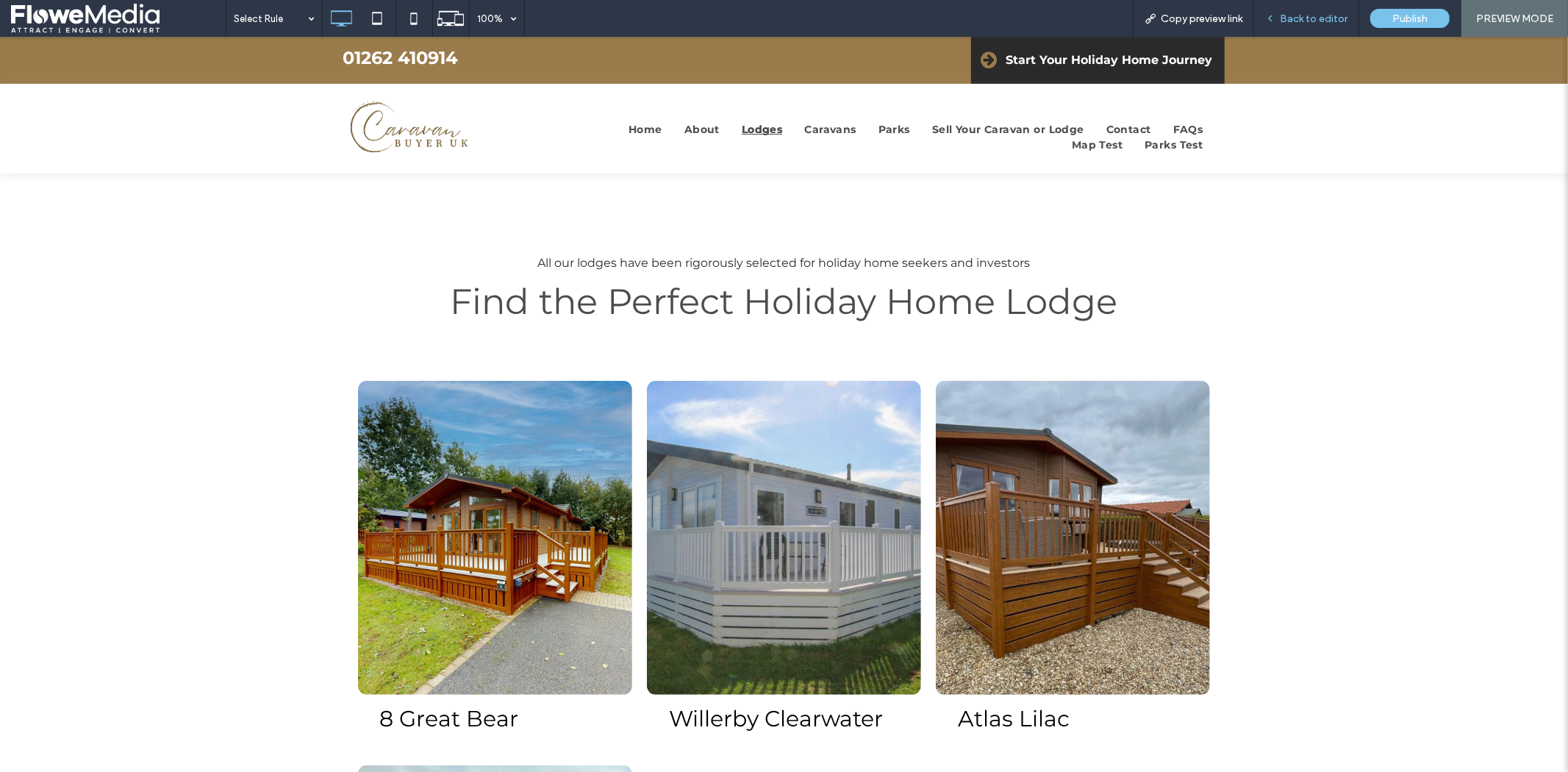
click at [1340, 13] on span "Back to editor" at bounding box center [1313, 19] width 68 height 13
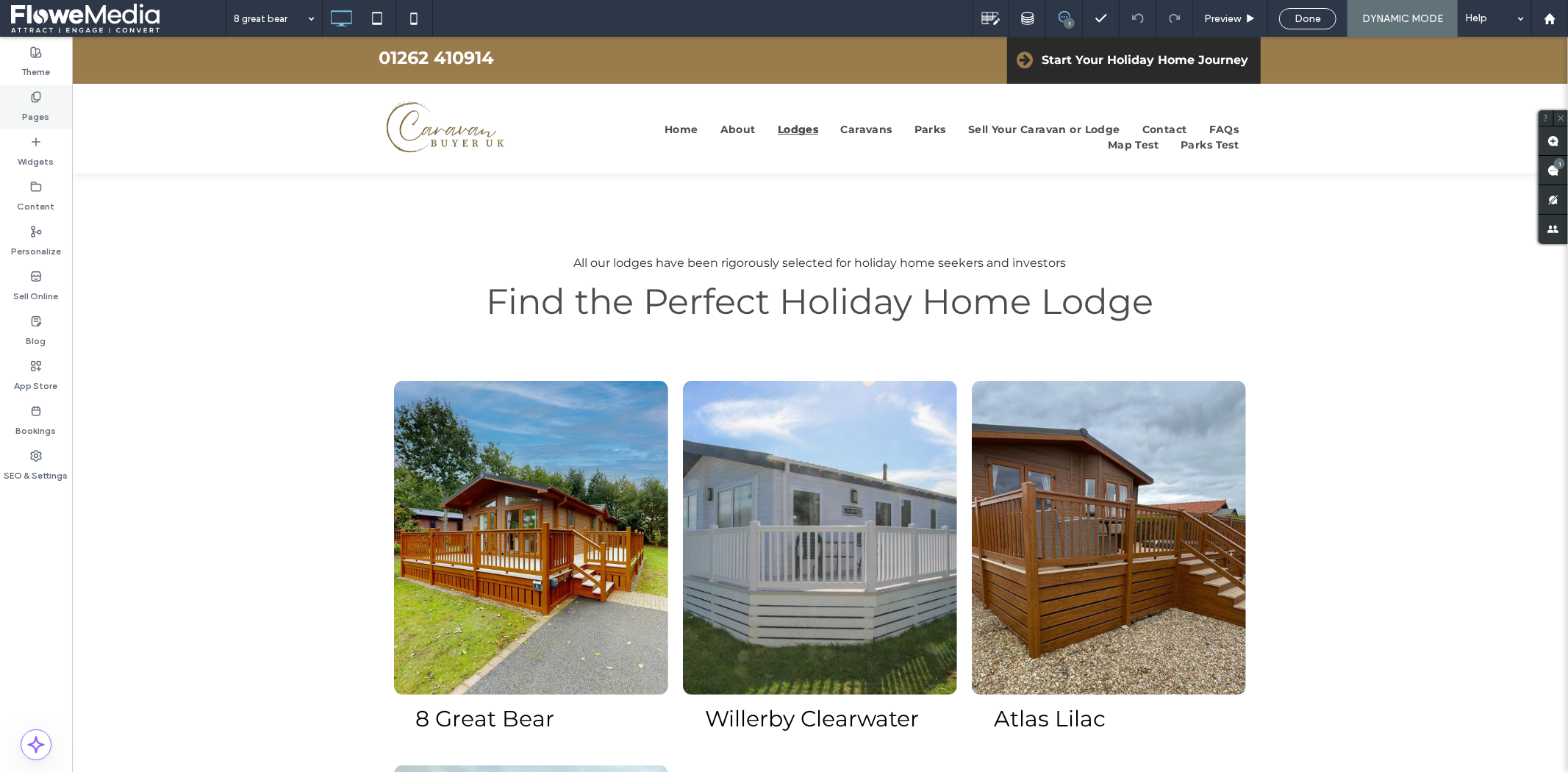
click at [42, 112] on label "Pages" at bounding box center [37, 113] width 27 height 21
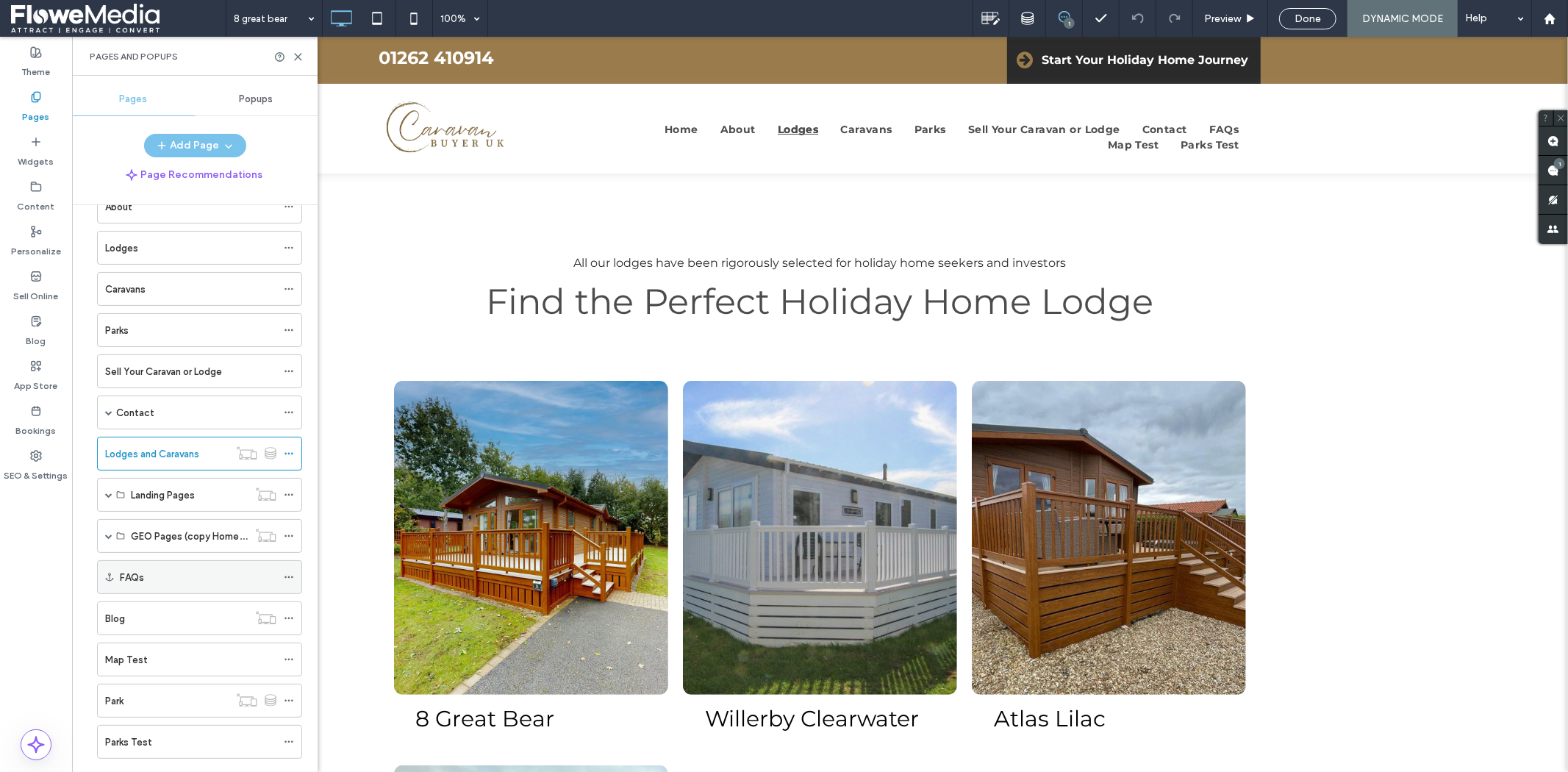
scroll to position [114, 0]
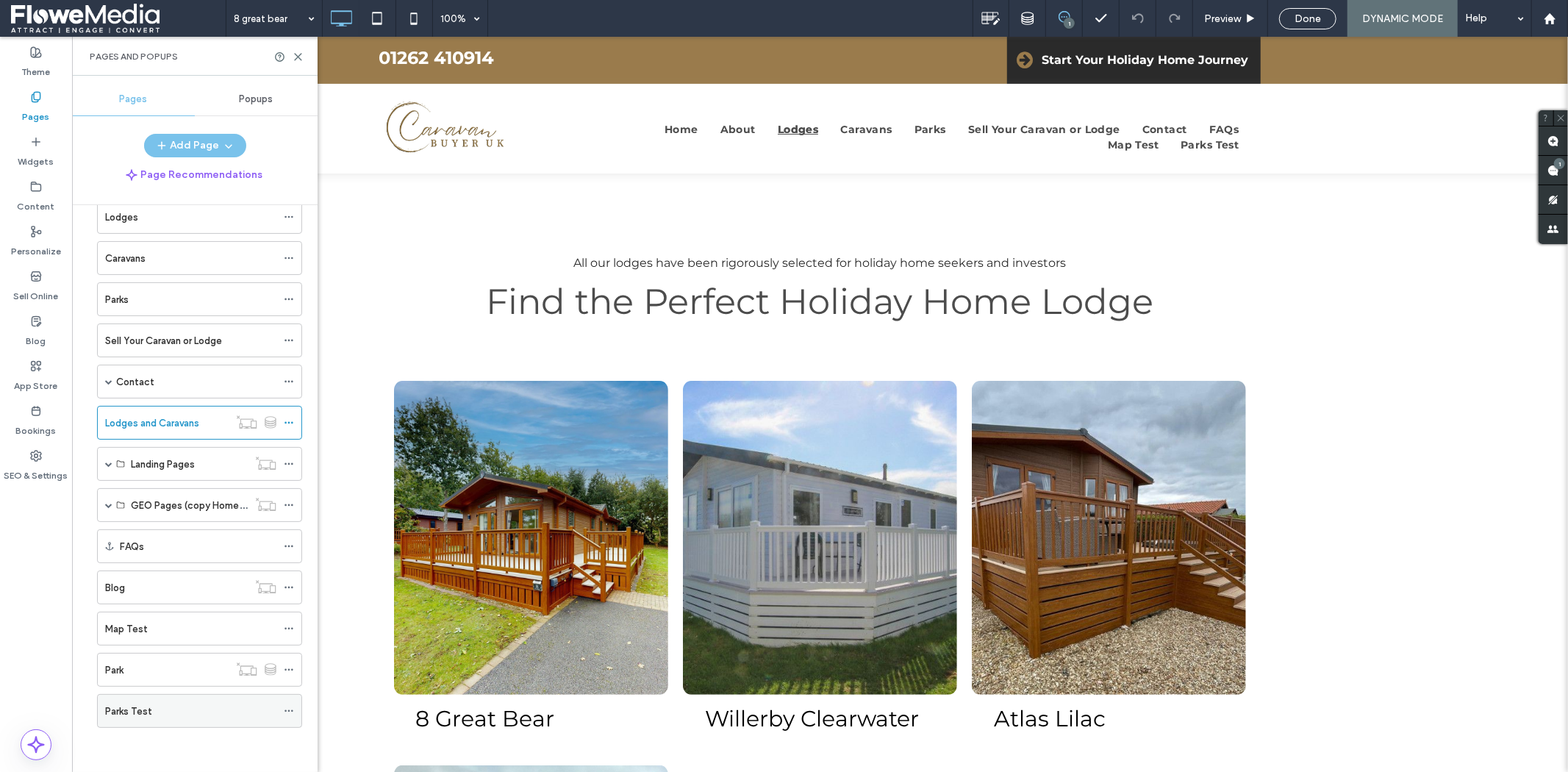
click at [282, 712] on div "Parks Test" at bounding box center [200, 711] width 205 height 33
click at [240, 714] on div "Parks Test" at bounding box center [190, 711] width 171 height 15
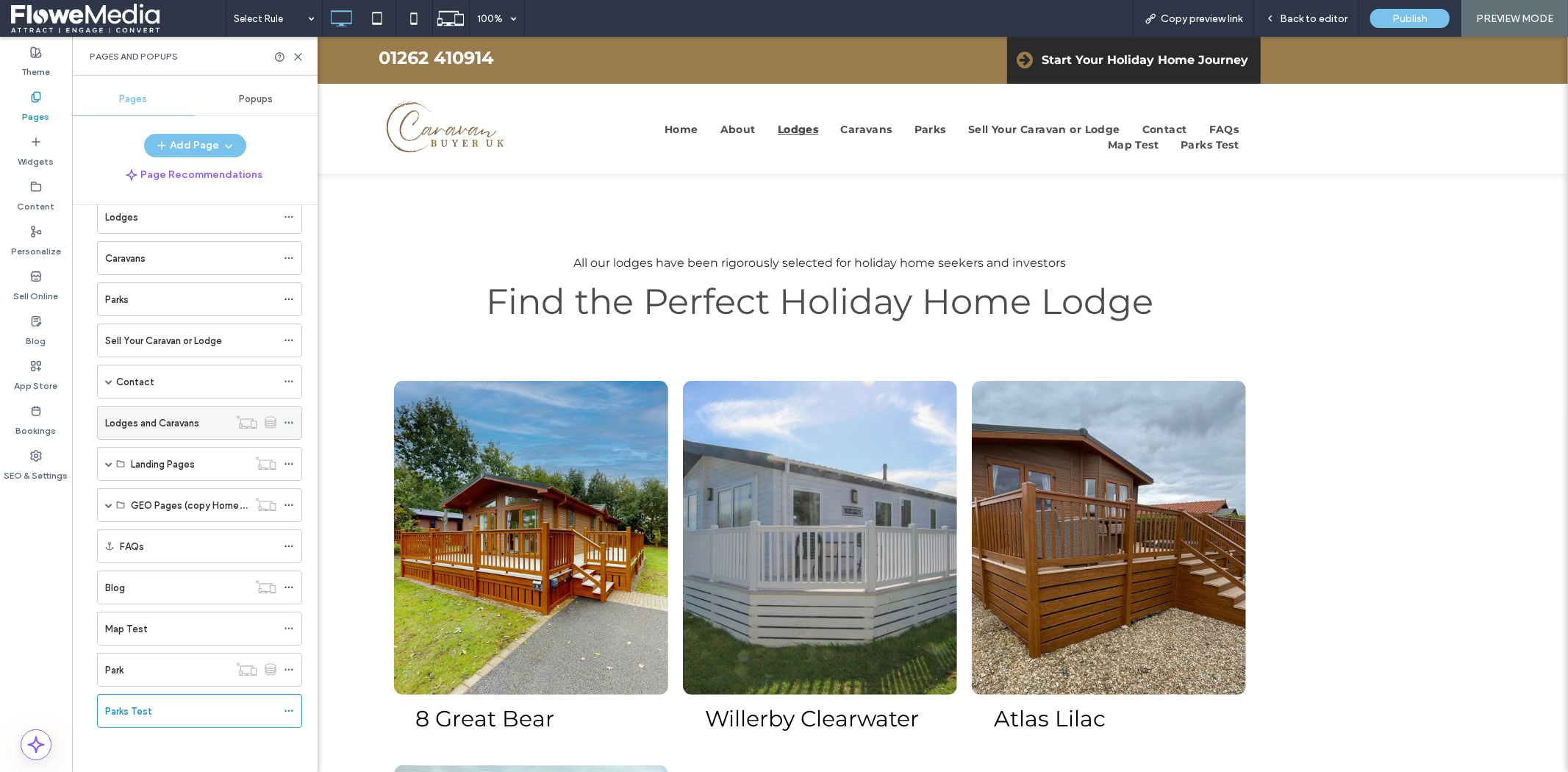
click at [158, 427] on label "Lodges and Caravans" at bounding box center [152, 423] width 94 height 25
click at [166, 298] on div "Parks" at bounding box center [190, 299] width 171 height 15
click at [197, 669] on div "Park" at bounding box center [166, 669] width 123 height 15
click at [1297, 24] on span "Back to editor" at bounding box center [1313, 19] width 68 height 13
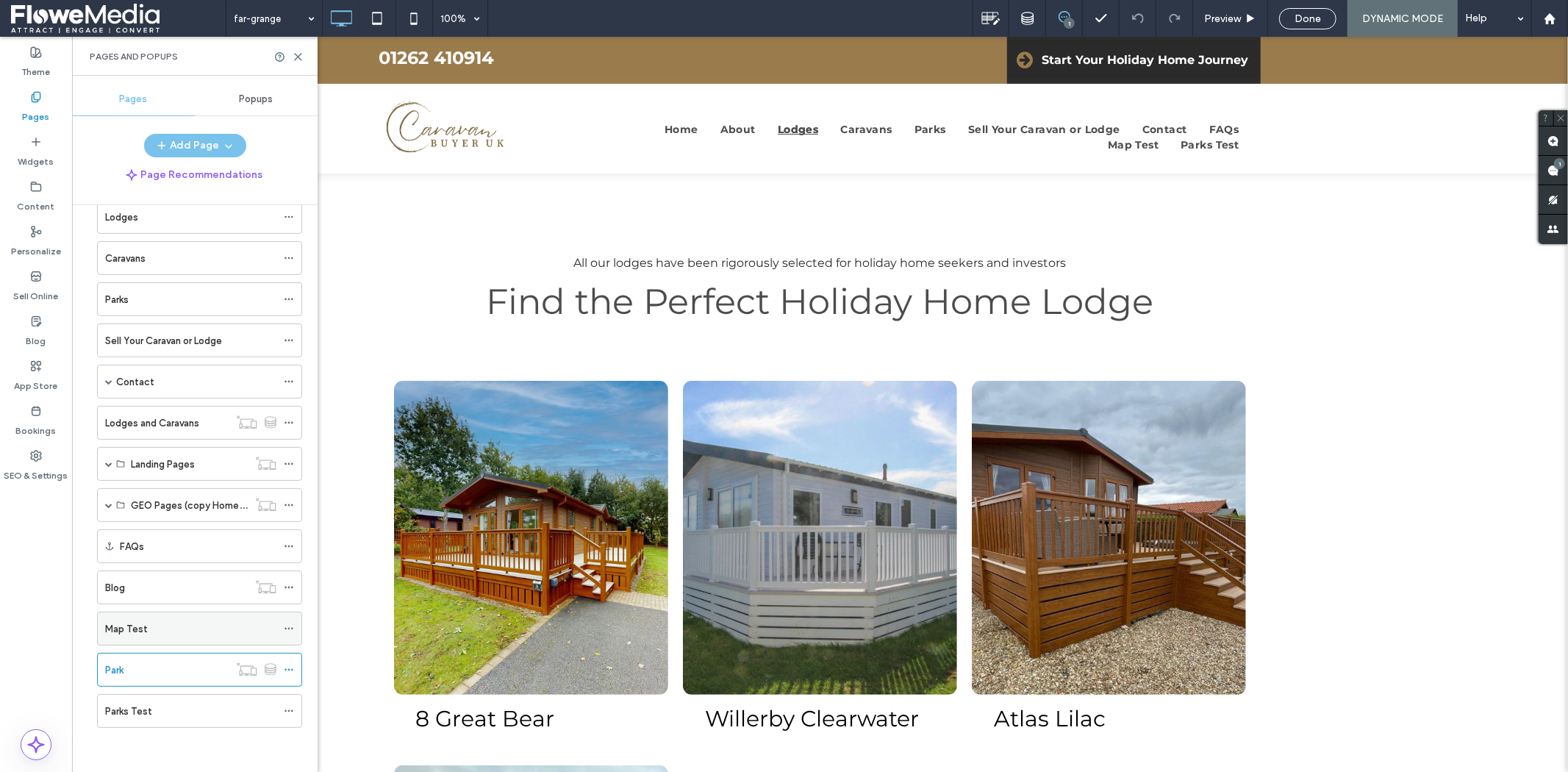
click at [188, 634] on div "Map Test" at bounding box center [190, 628] width 171 height 15
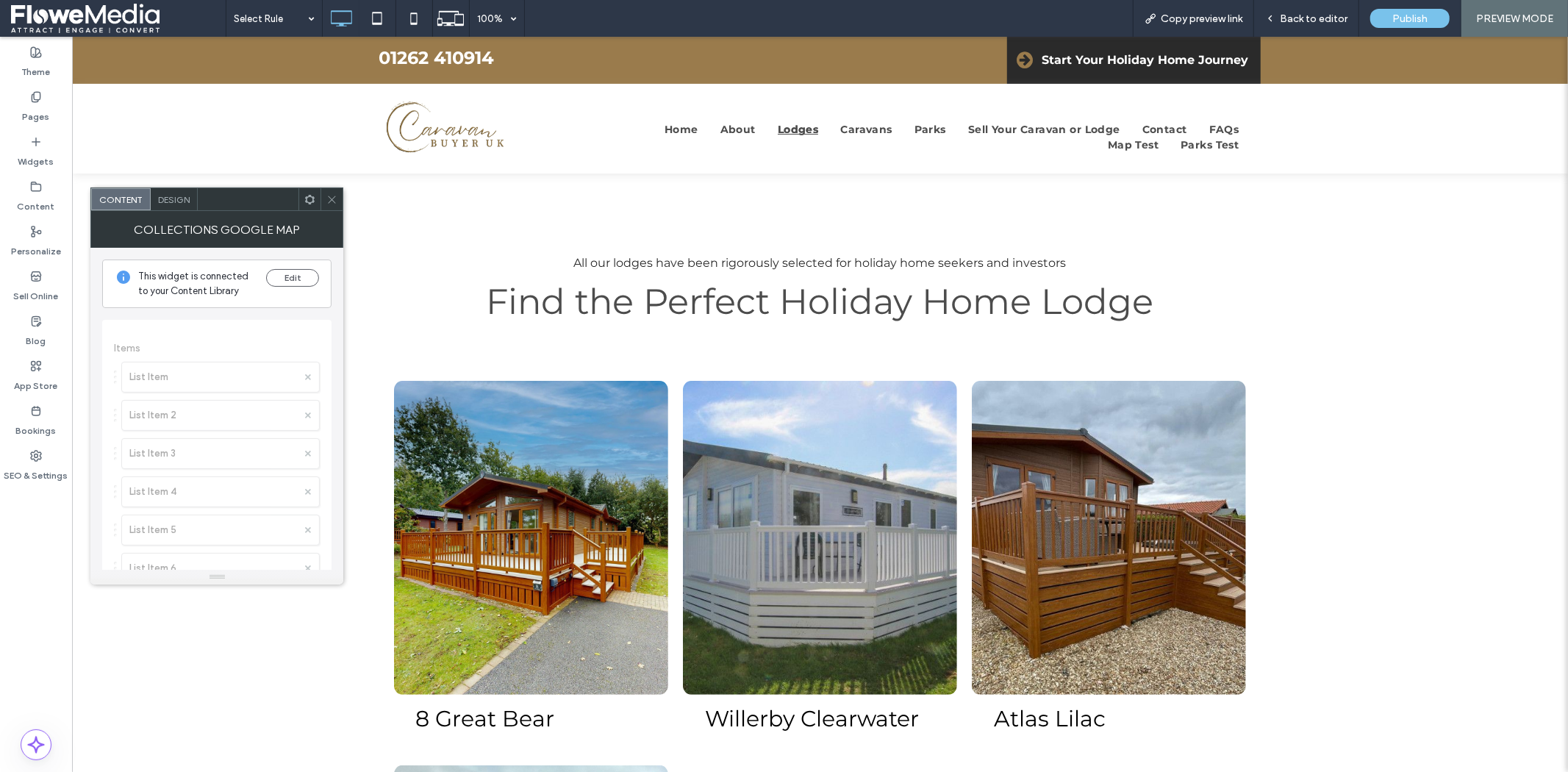
click at [305, 200] on icon at bounding box center [310, 200] width 11 height 11
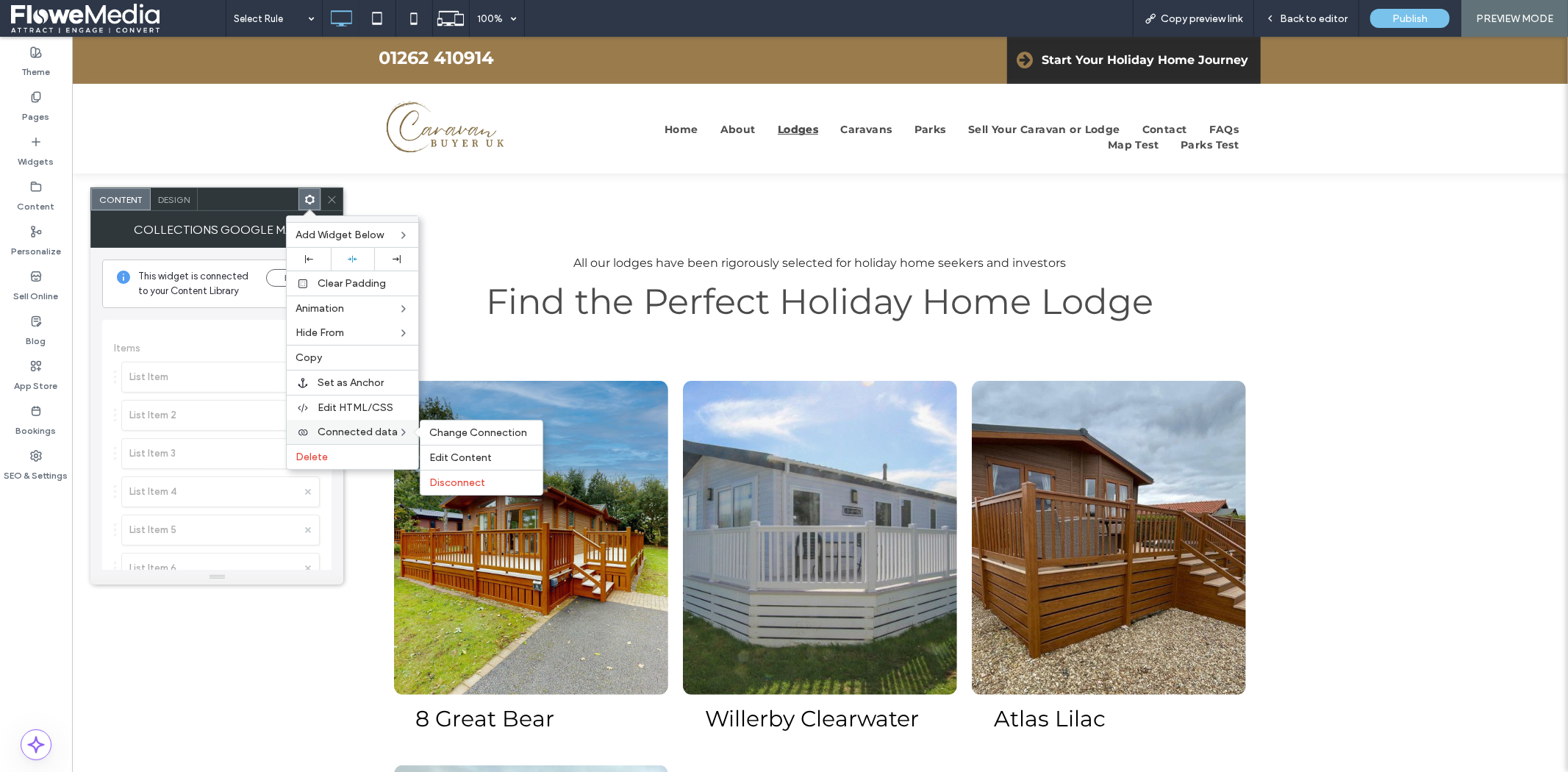
click at [351, 427] on span "Connected data" at bounding box center [357, 432] width 80 height 13
click at [474, 427] on span "Change Connection" at bounding box center [478, 433] width 98 height 13
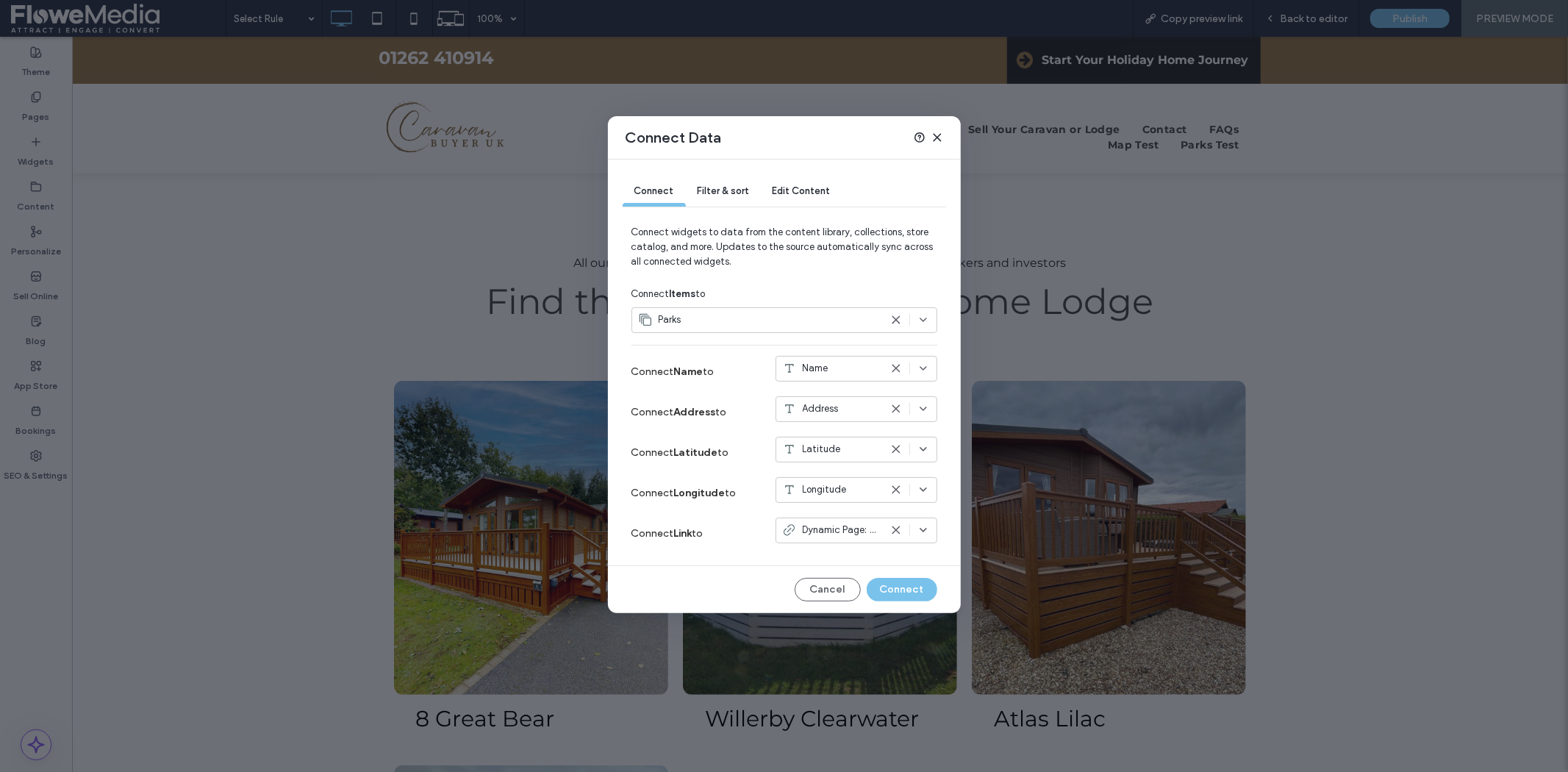
click at [851, 532] on span "Dynamic Page: Park" at bounding box center [841, 530] width 77 height 14
click at [937, 138] on icon at bounding box center [937, 137] width 12 height 12
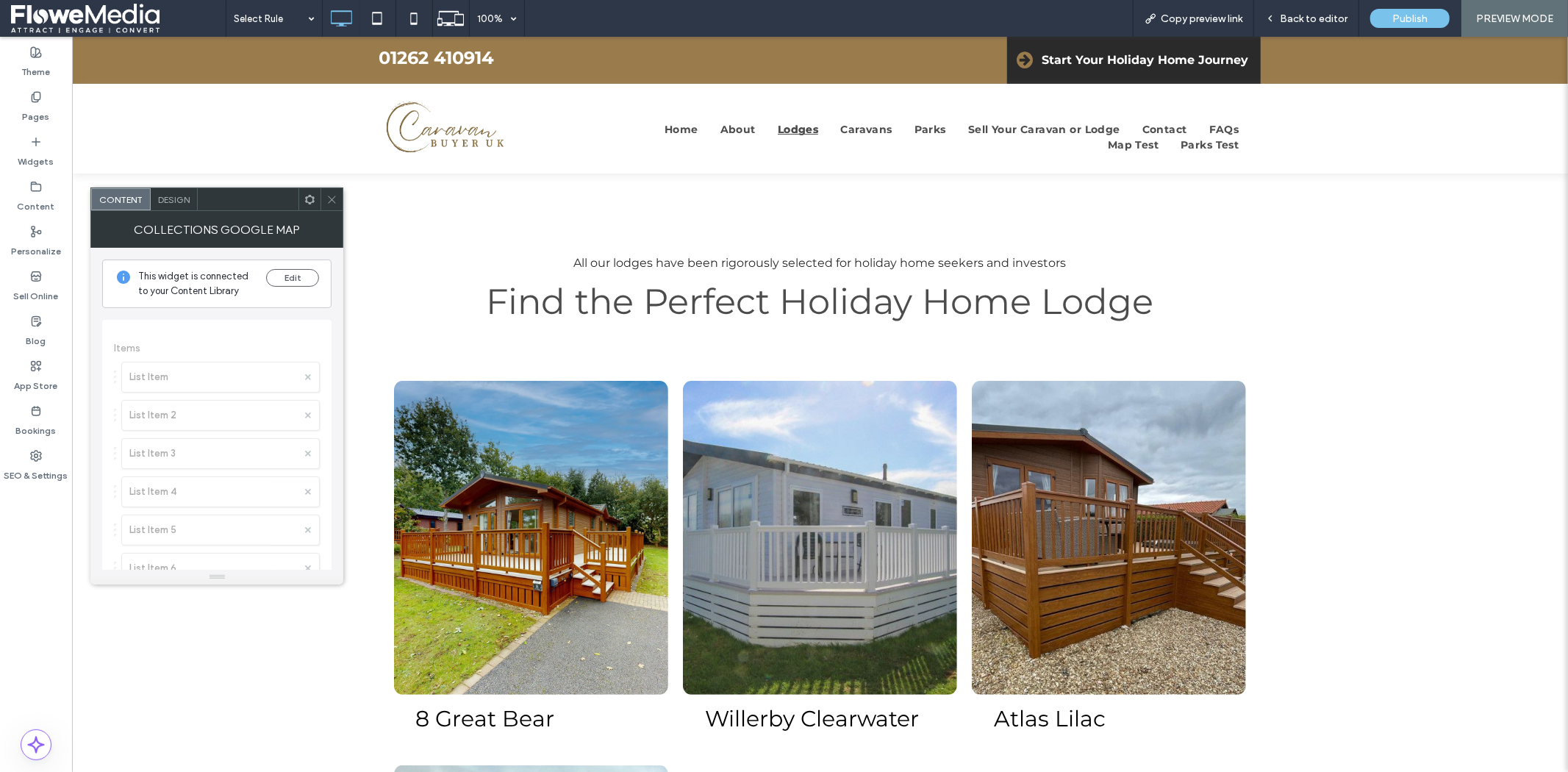
click at [330, 198] on icon at bounding box center [332, 200] width 11 height 11
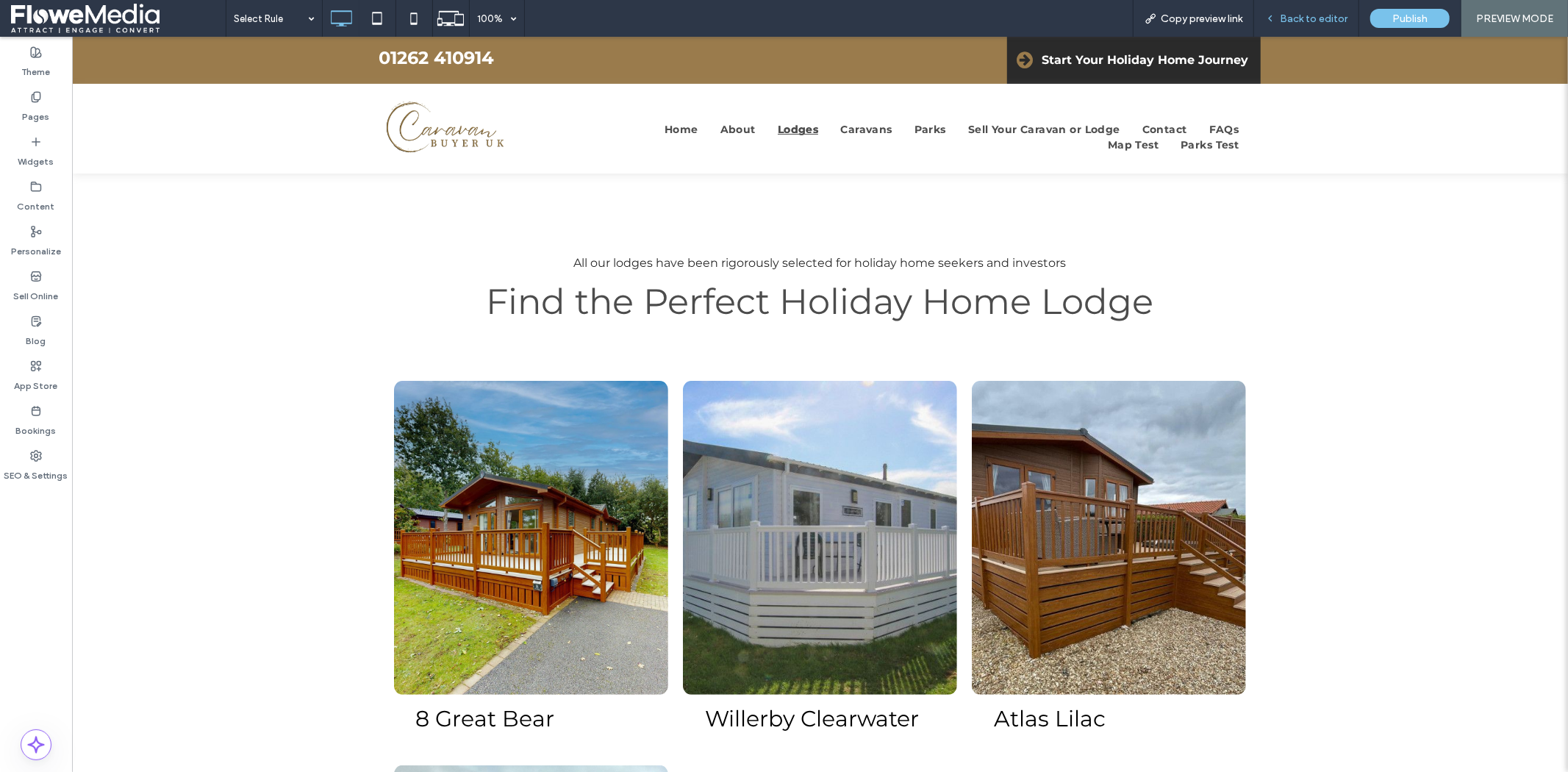
click at [1309, 13] on span "Back to editor" at bounding box center [1313, 19] width 68 height 13
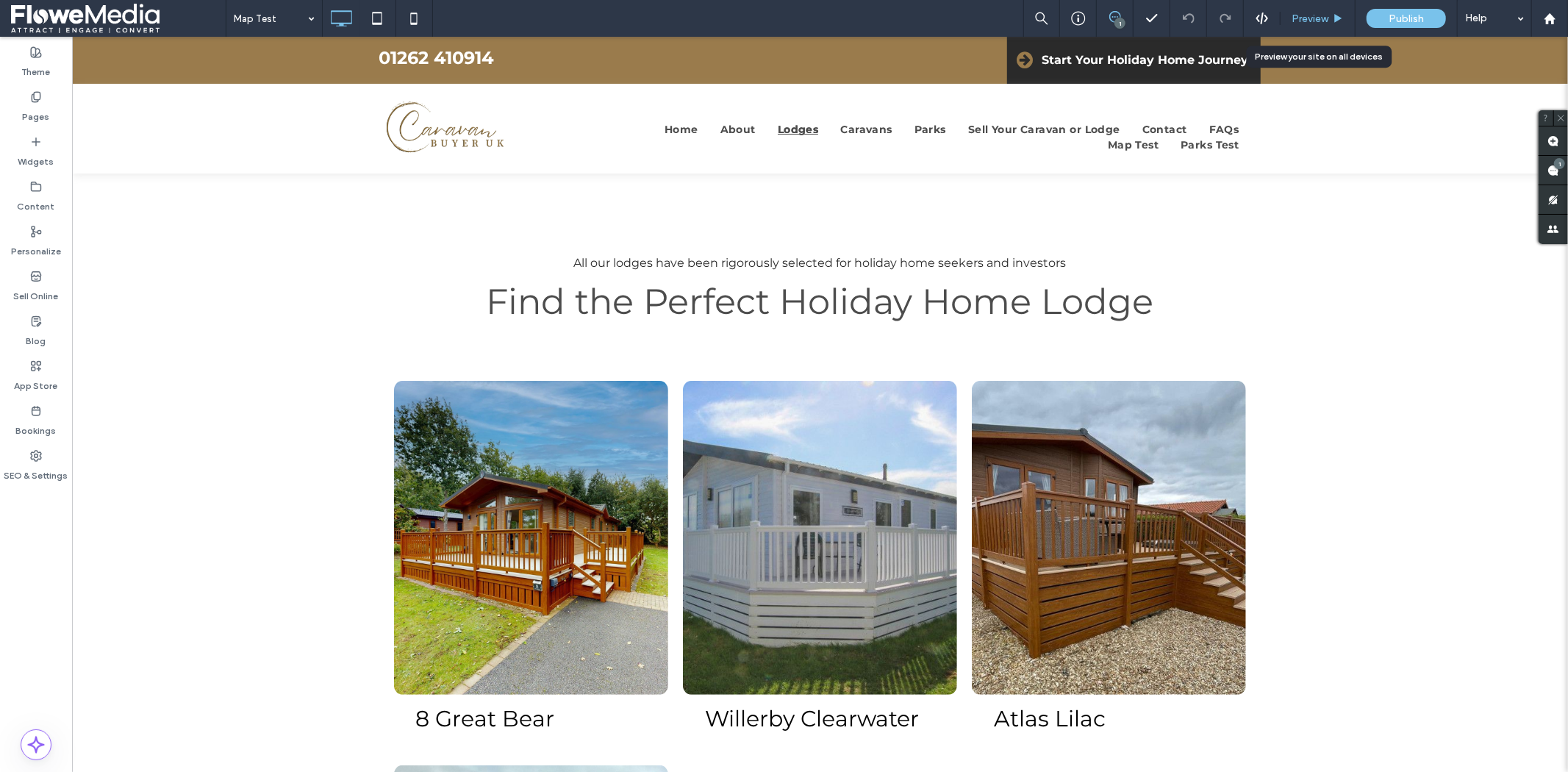
click at [1306, 13] on span "Preview" at bounding box center [1309, 19] width 37 height 13
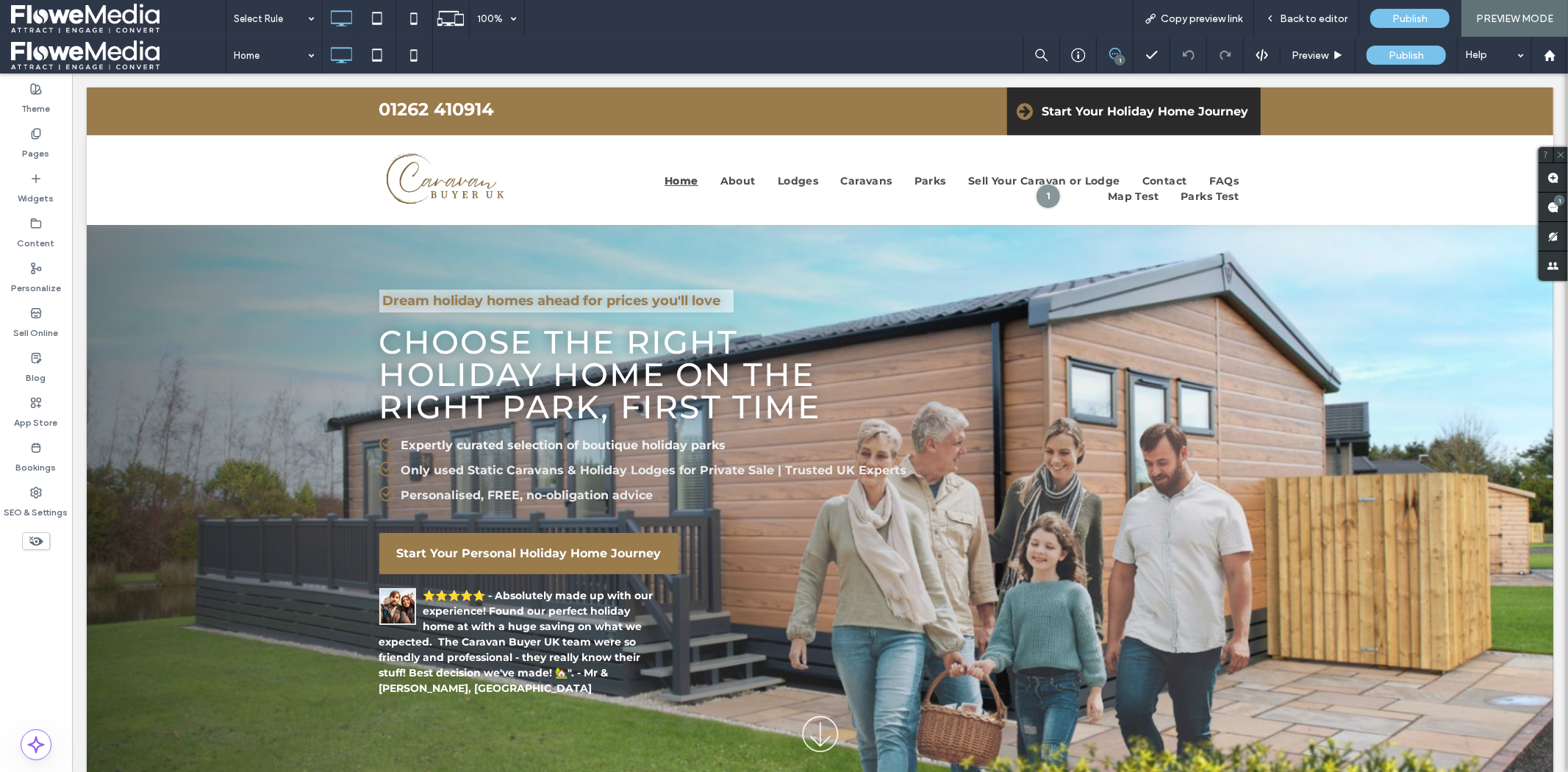
drag, startPoint x: 1566, startPoint y: 94, endPoint x: 1567, endPoint y: 216, distance: 122.0
click at [1567, 216] on div at bounding box center [784, 386] width 1568 height 772
click at [1301, 19] on div at bounding box center [784, 386] width 1568 height 772
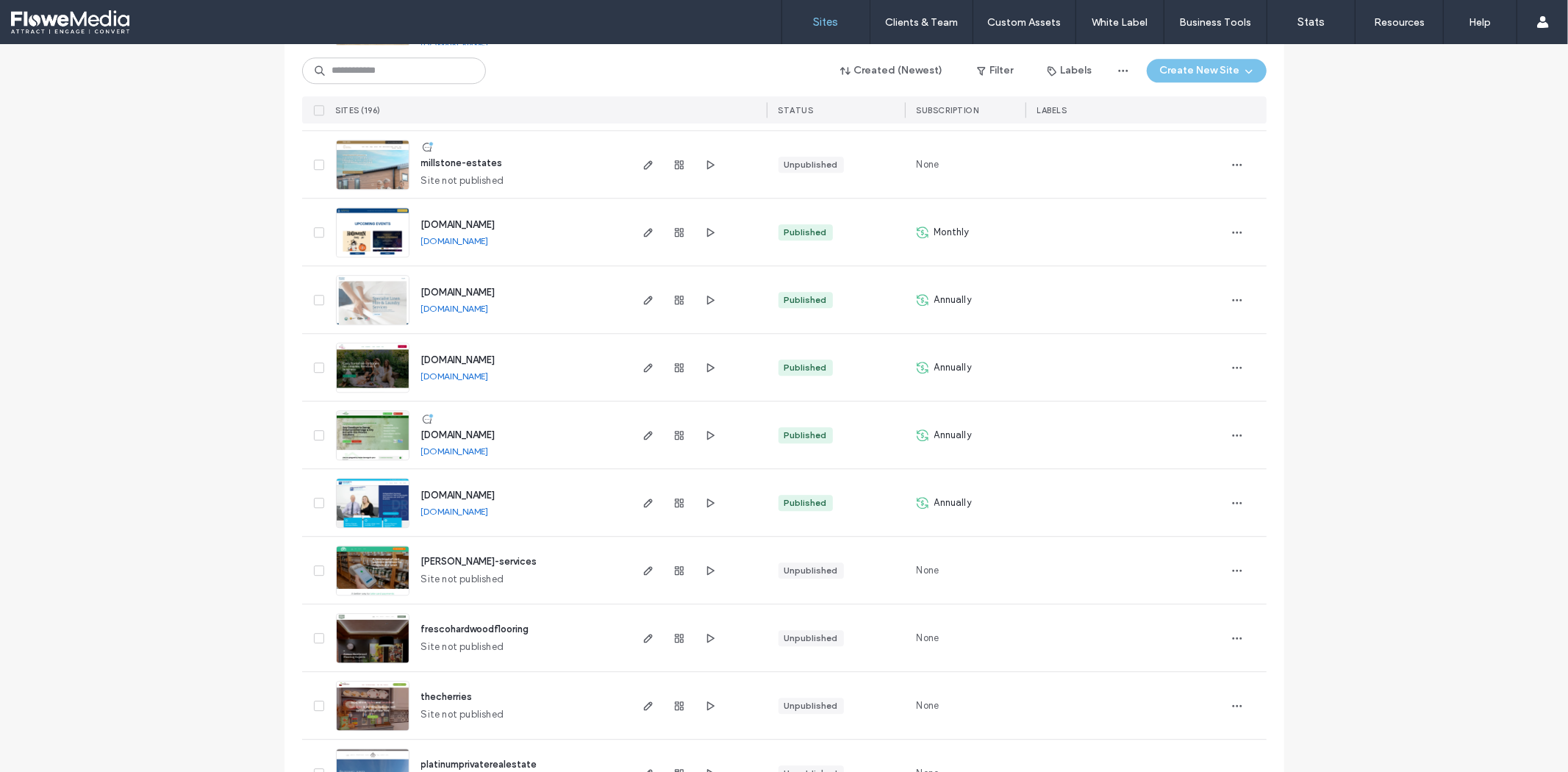
scroll to position [3266, 0]
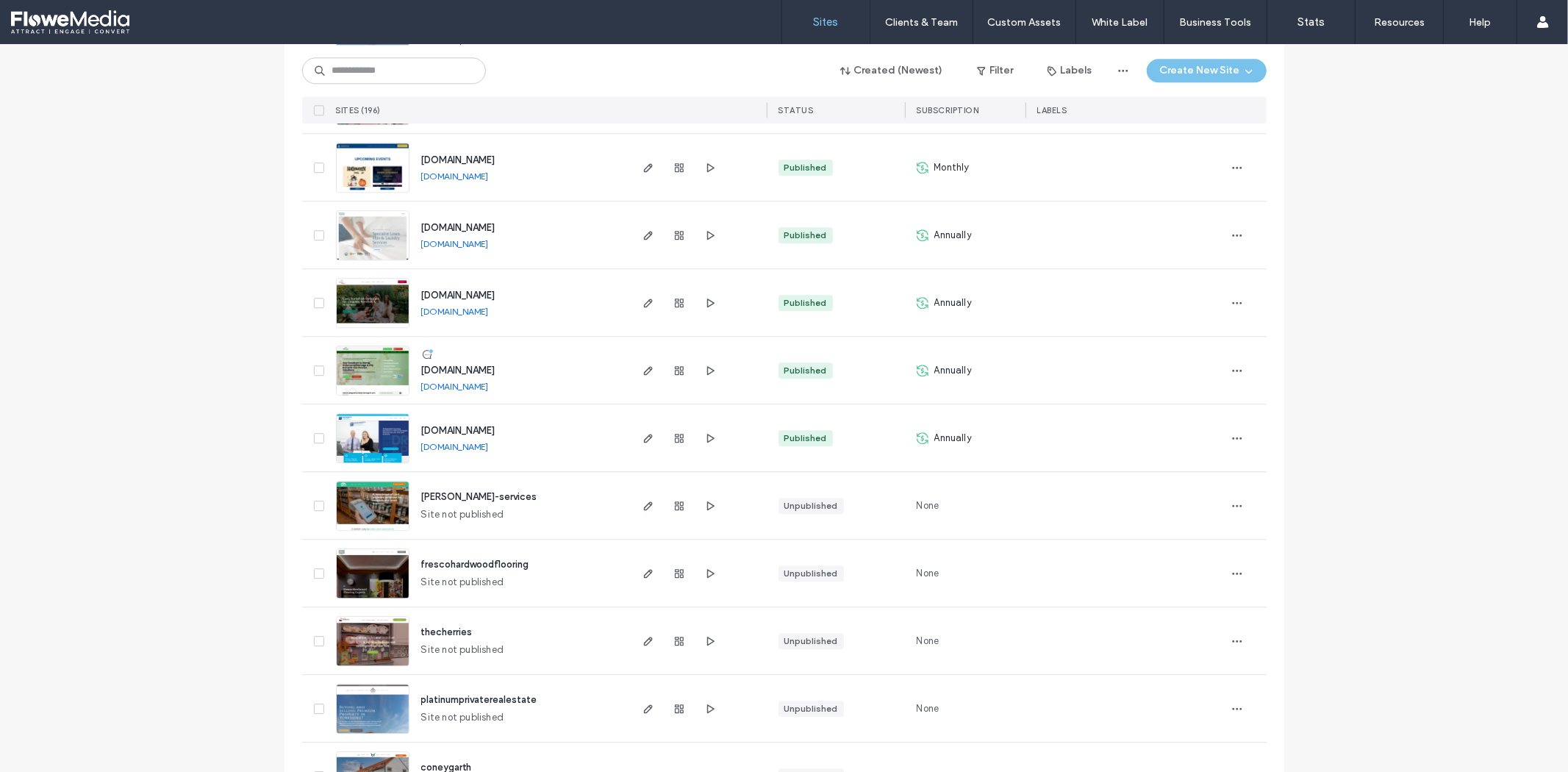
click at [372, 295] on img at bounding box center [372, 329] width 72 height 100
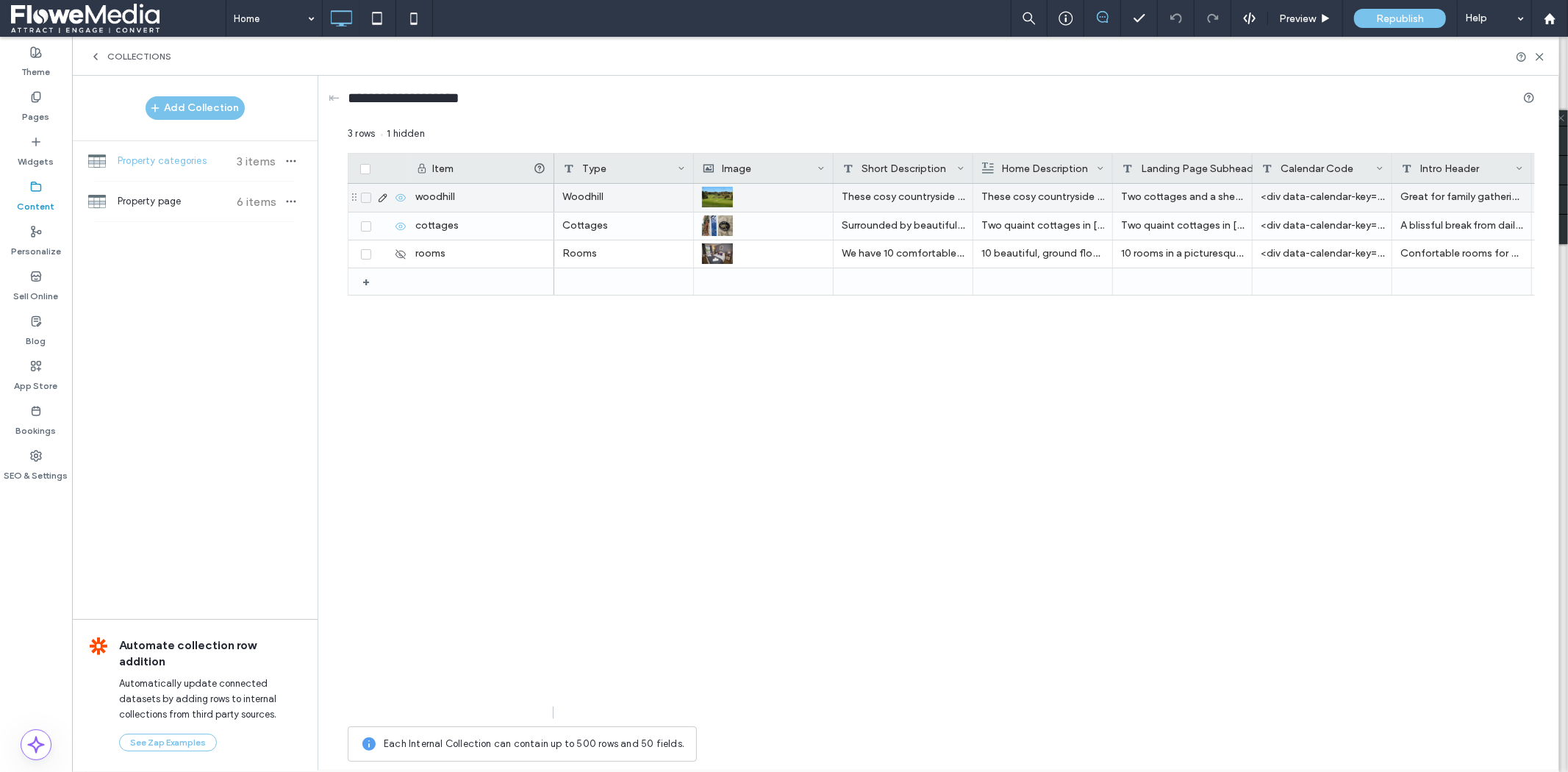
click at [649, 198] on div "Woodhill" at bounding box center [623, 197] width 139 height 28
click at [649, 199] on div "Woodhill" at bounding box center [623, 197] width 139 height 28
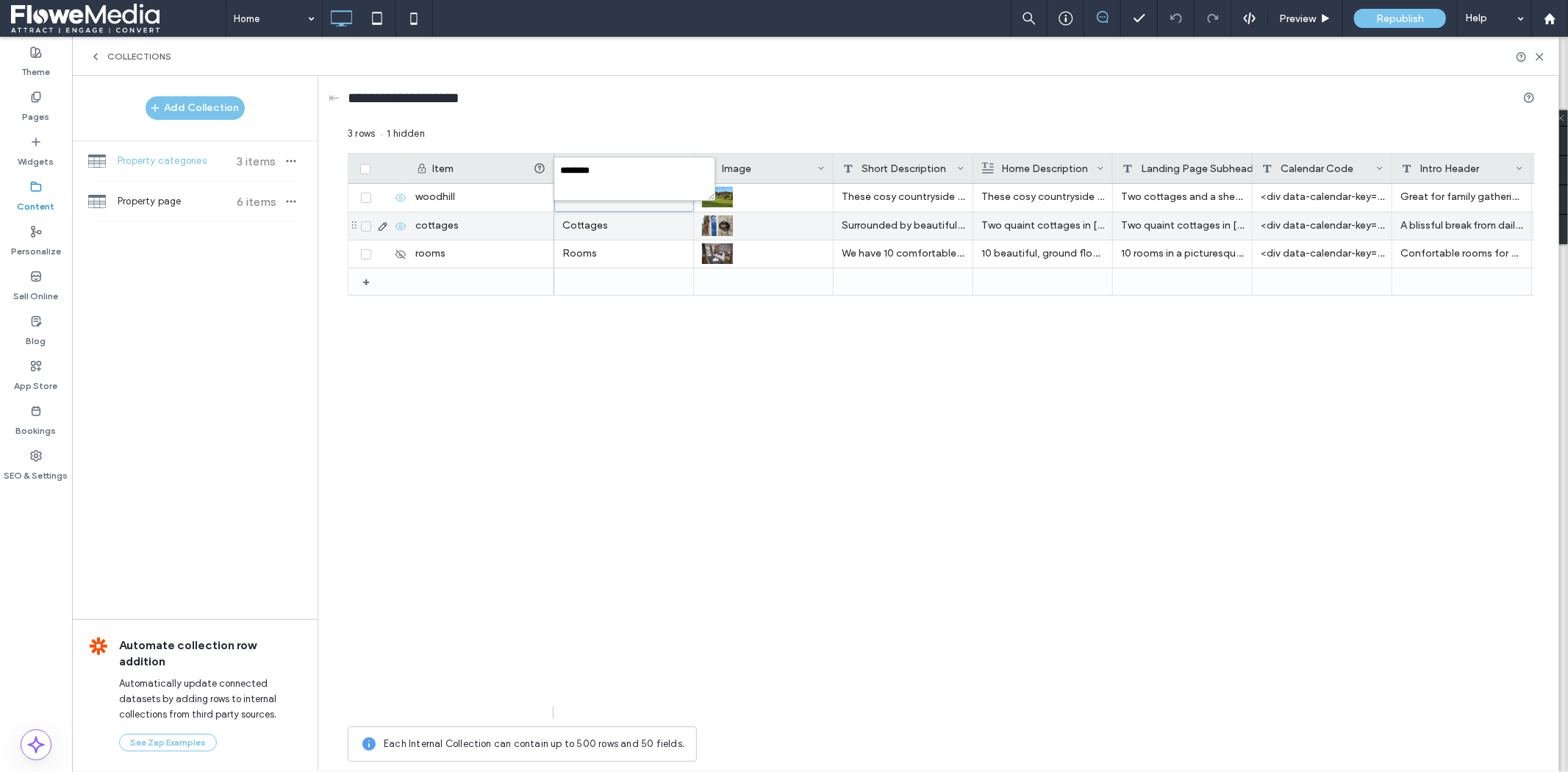
click at [642, 222] on div "Cottages" at bounding box center [623, 226] width 139 height 27
click at [626, 343] on div "[GEOGRAPHIC_DATA] These cosy countryside cottages are situated within [GEOGRAPH…" at bounding box center [1044, 451] width 981 height 535
click at [618, 192] on div "Woodhill" at bounding box center [623, 197] width 139 height 28
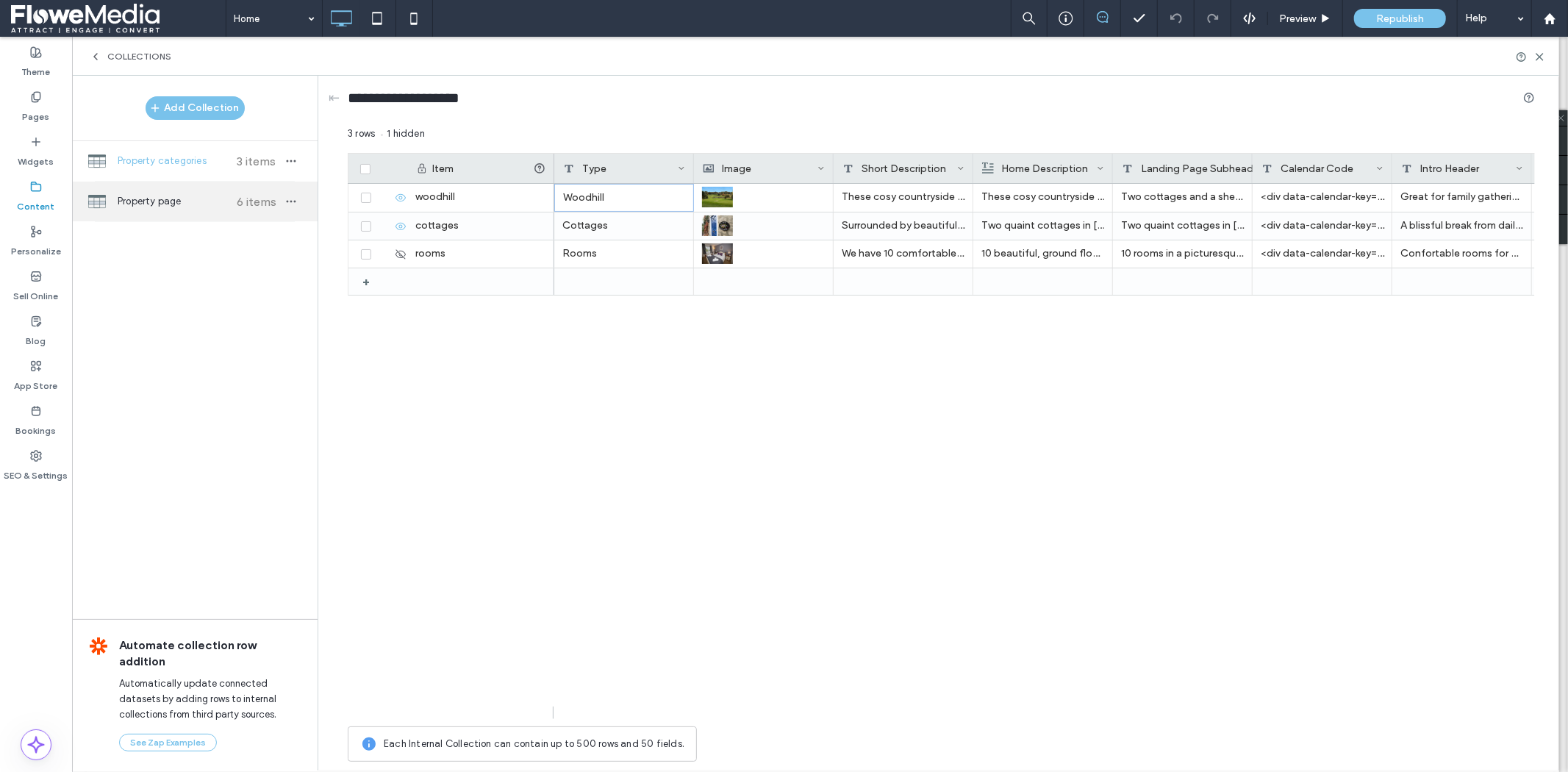
click at [187, 202] on span "Property page" at bounding box center [173, 201] width 110 height 14
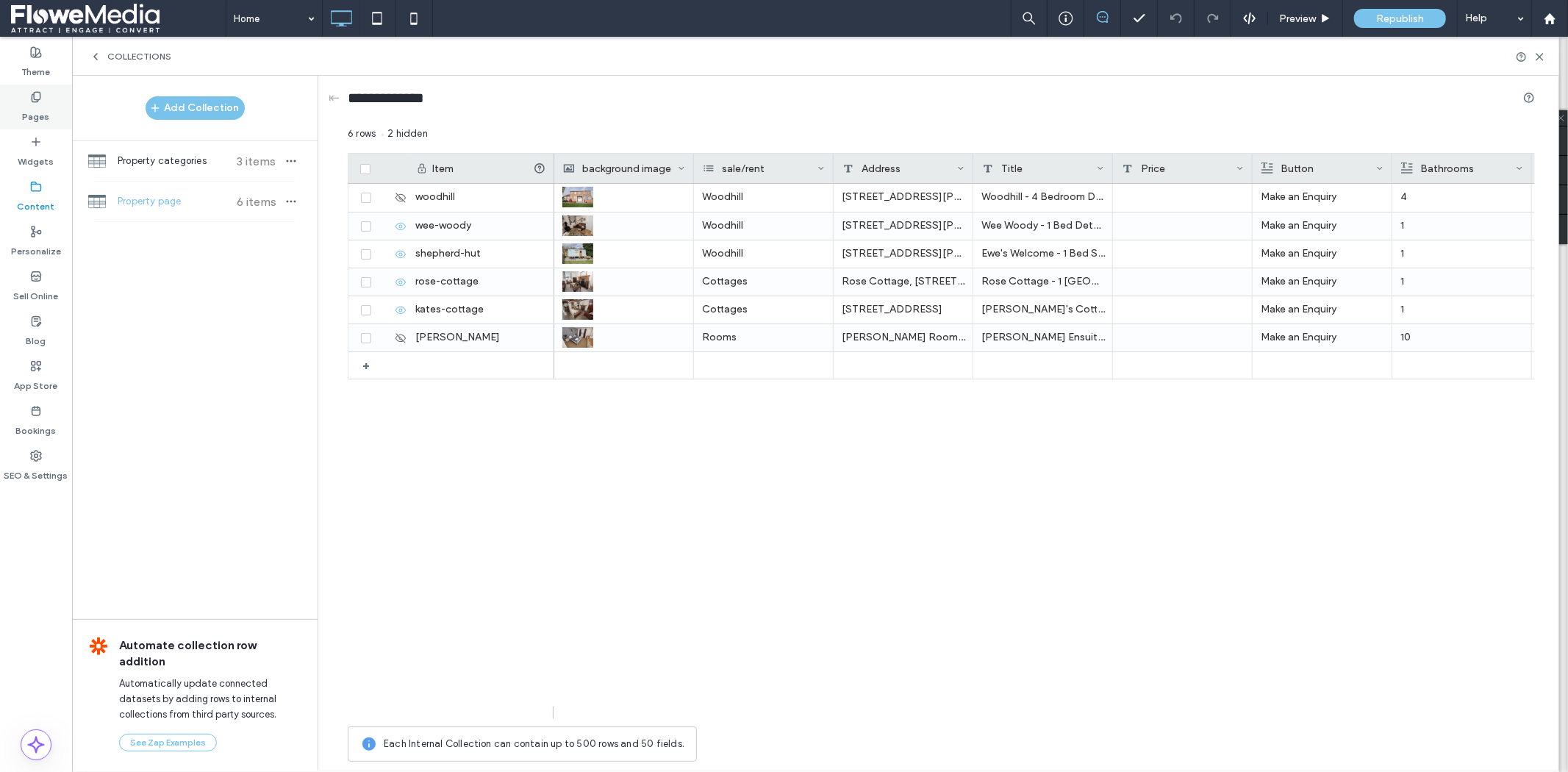
click at [17, 94] on div "Pages" at bounding box center [36, 107] width 72 height 45
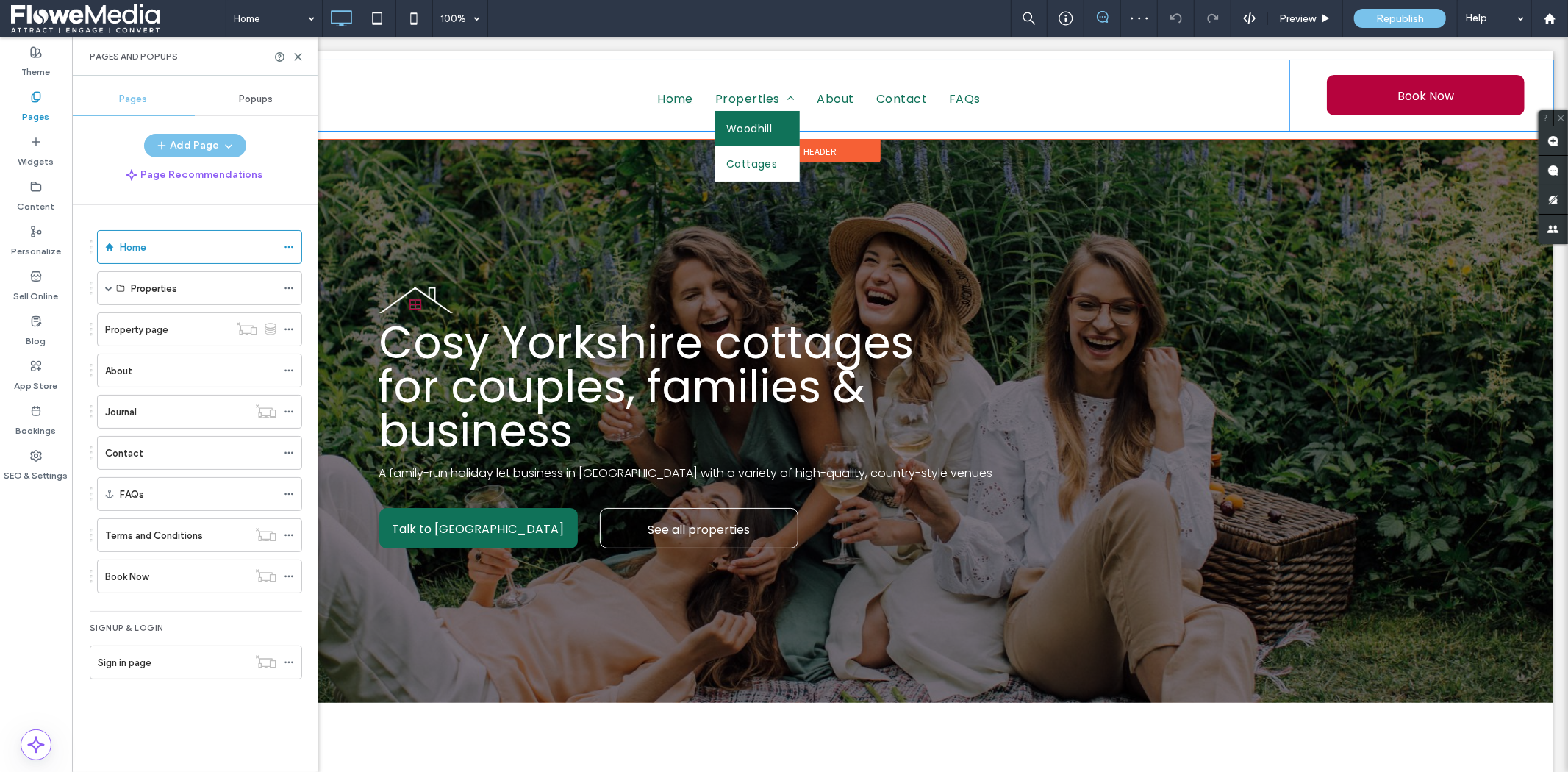
click at [739, 132] on span "Woodhill" at bounding box center [747, 128] width 45 height 21
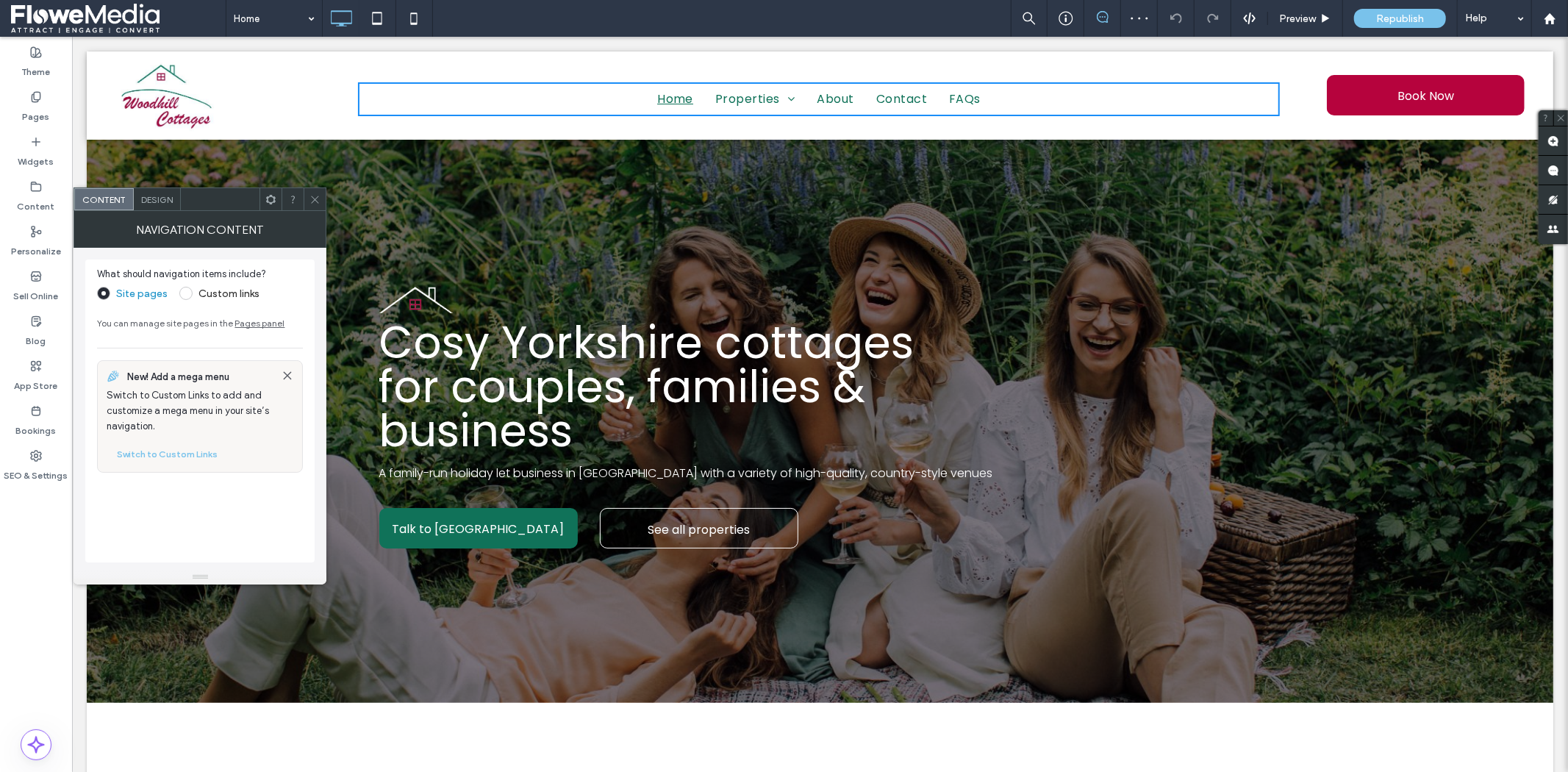
click at [314, 200] on icon at bounding box center [315, 200] width 11 height 11
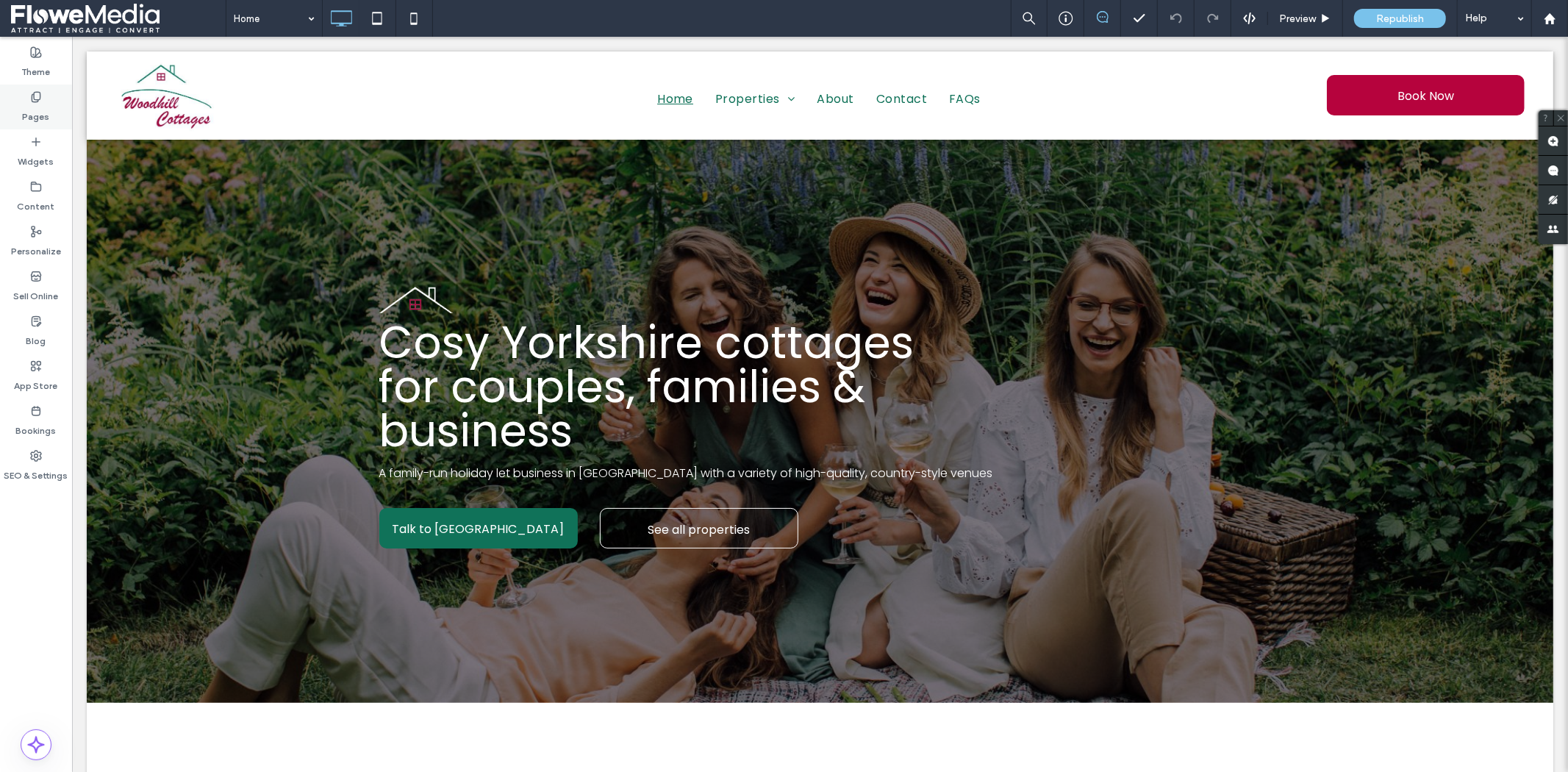
click at [46, 103] on label "Pages" at bounding box center [37, 113] width 27 height 21
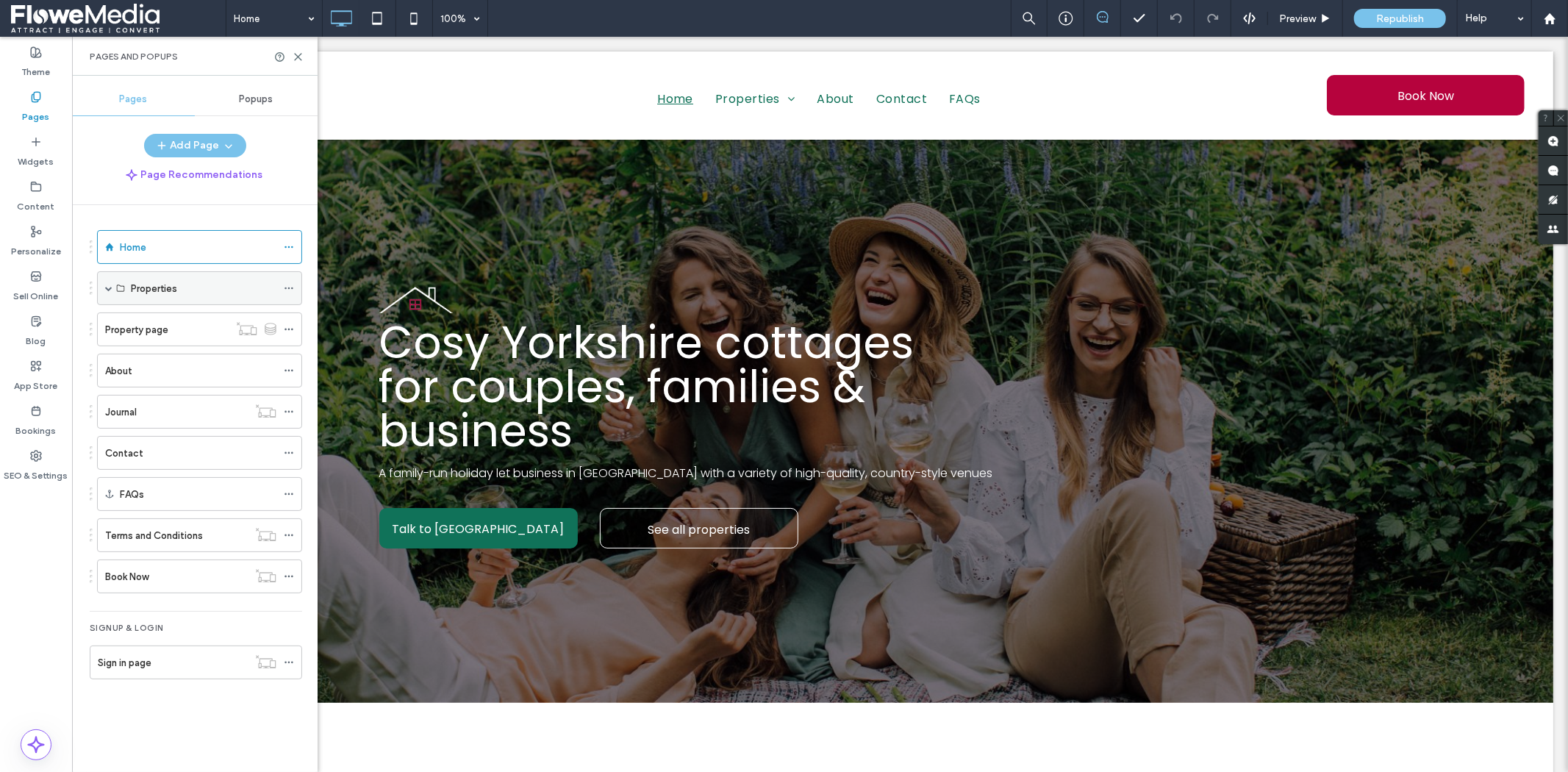
click at [103, 290] on div "Properties" at bounding box center [200, 288] width 205 height 33
click at [109, 288] on span at bounding box center [108, 287] width 7 height 7
click at [162, 326] on label "To Rent" at bounding box center [148, 322] width 35 height 25
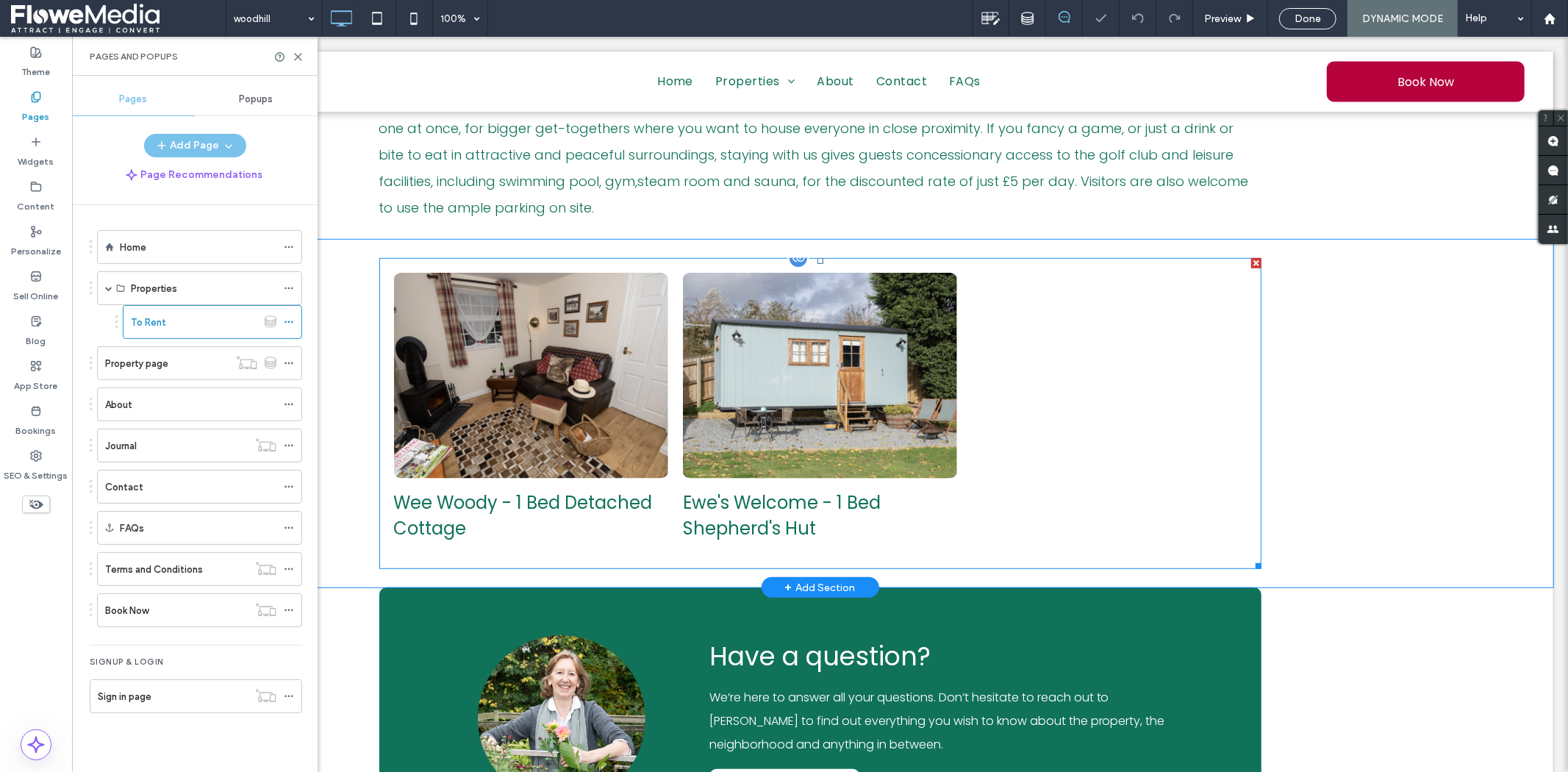
click at [720, 423] on link at bounding box center [820, 374] width 291 height 218
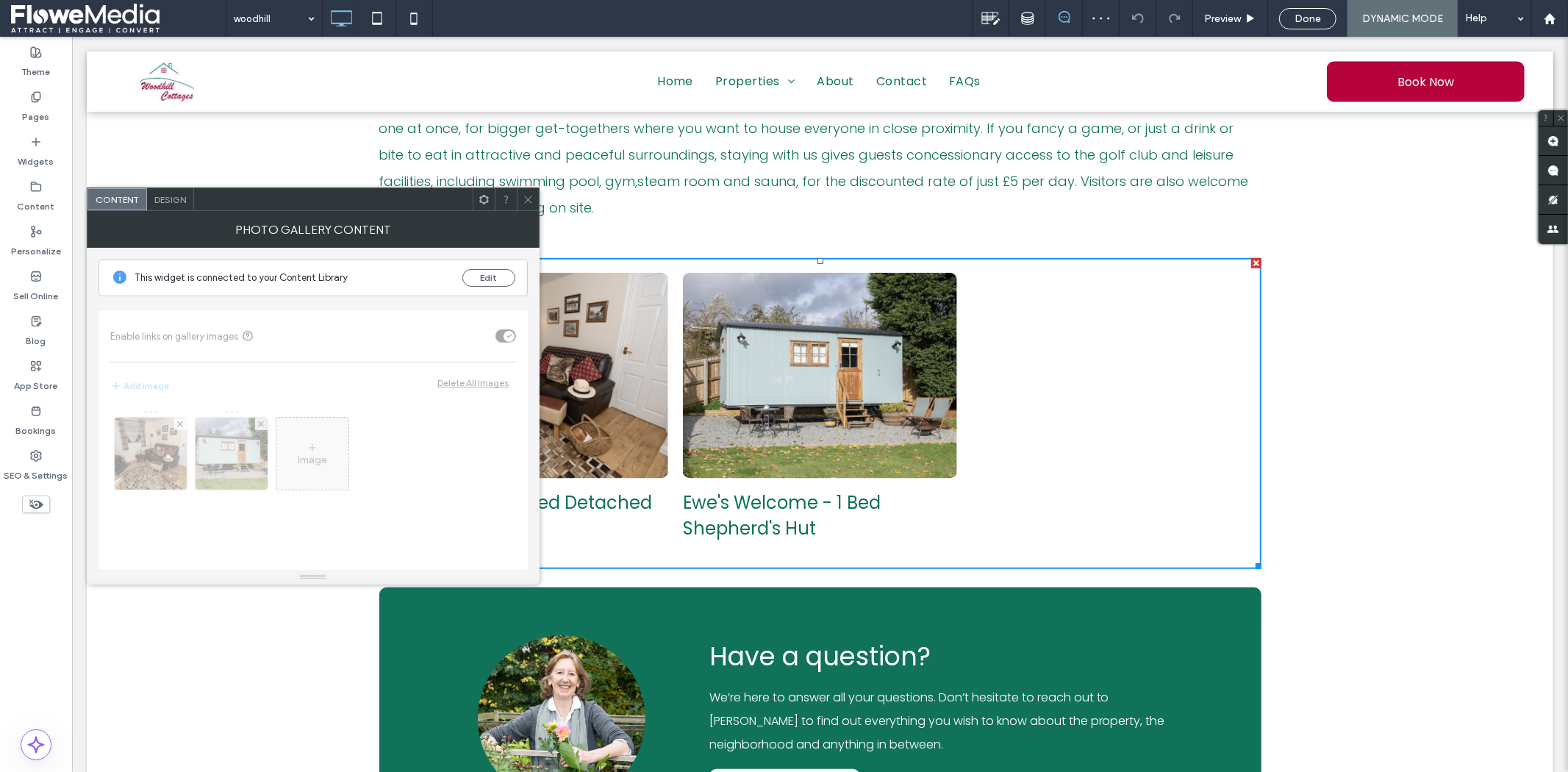
click at [485, 200] on icon at bounding box center [484, 200] width 11 height 11
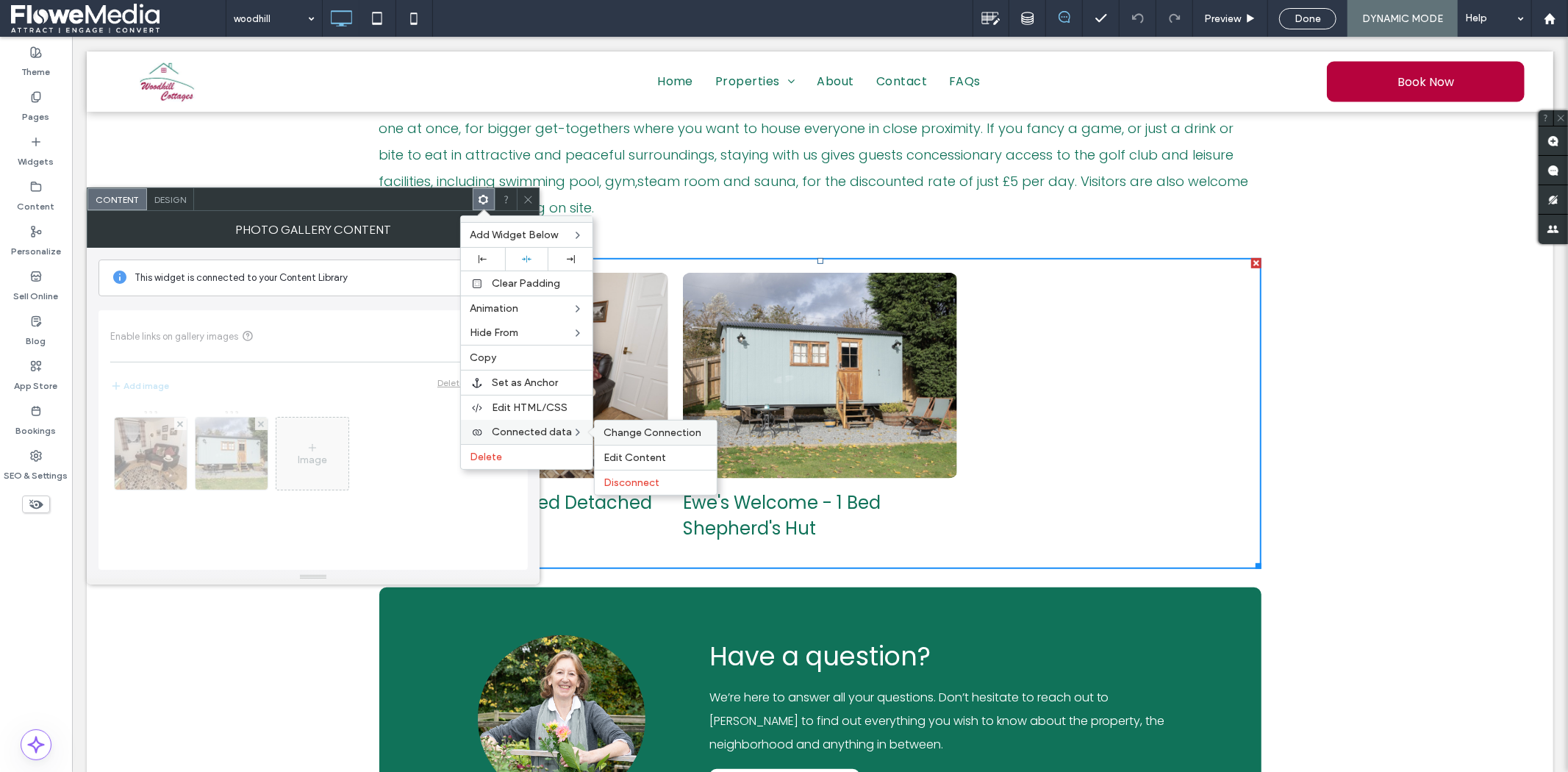
click at [620, 435] on span "Change Connection" at bounding box center [652, 433] width 98 height 13
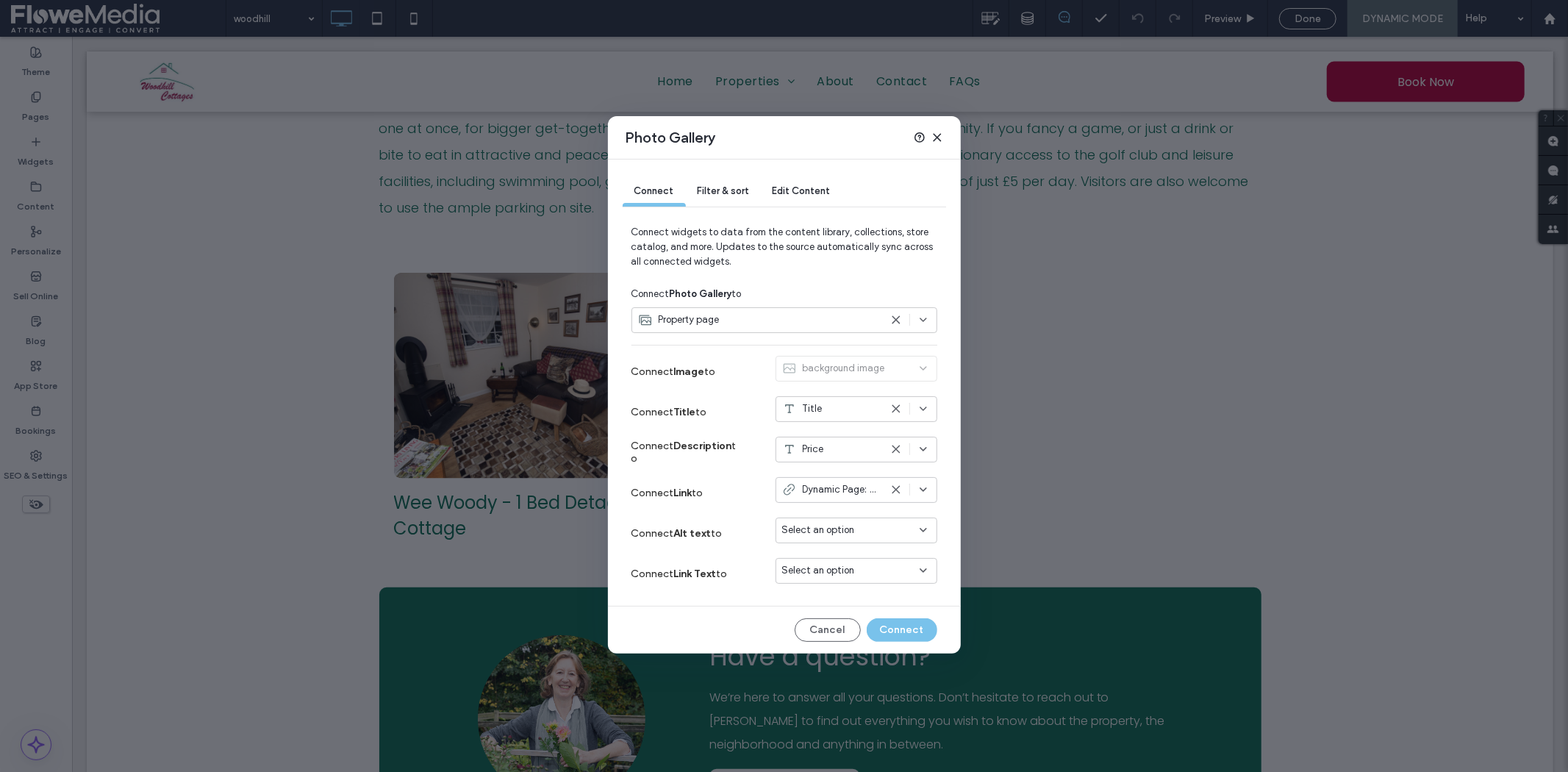
click at [735, 189] on span "Filter & sort" at bounding box center [723, 191] width 52 height 11
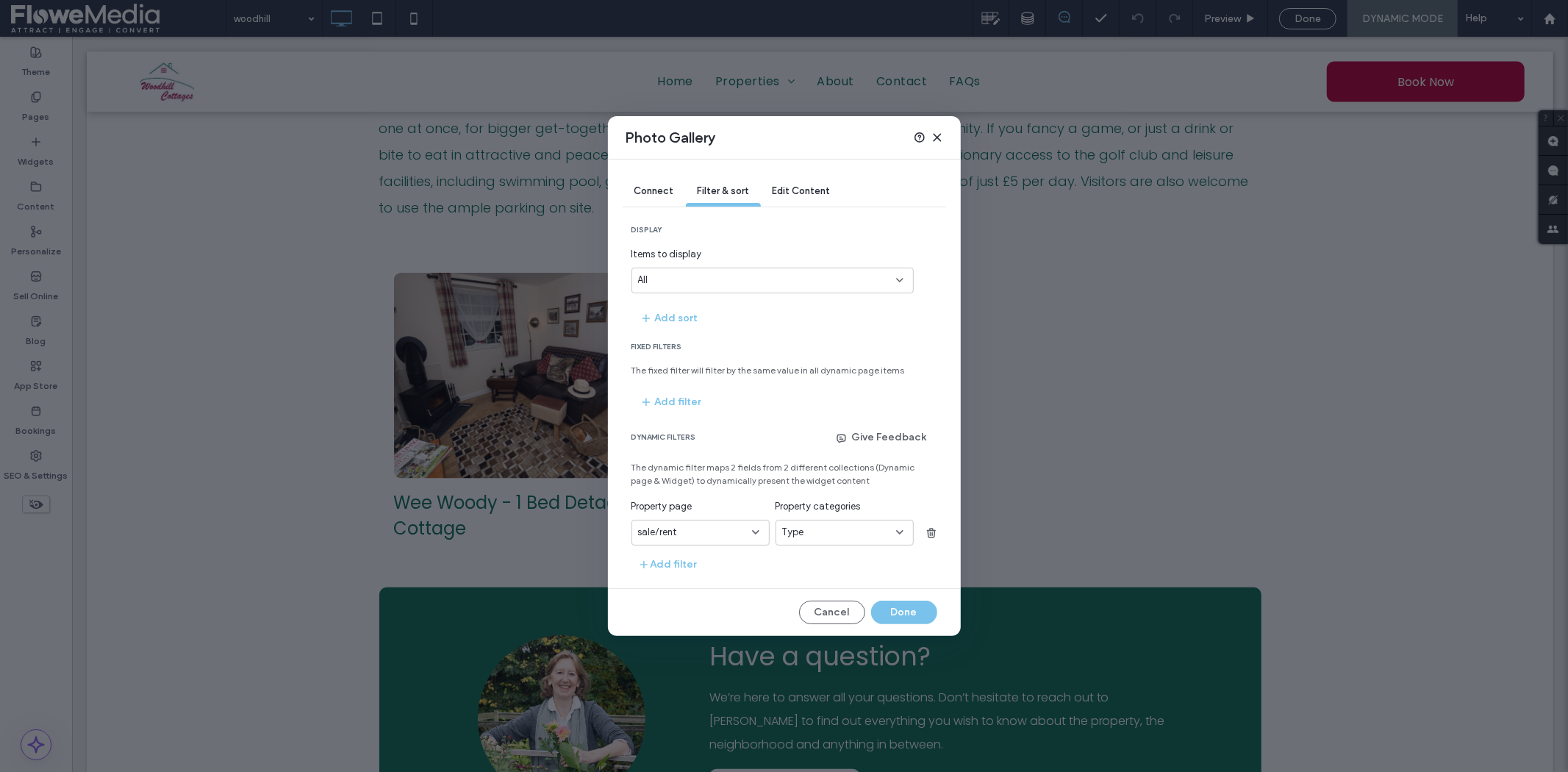
click at [934, 135] on icon at bounding box center [937, 137] width 12 height 12
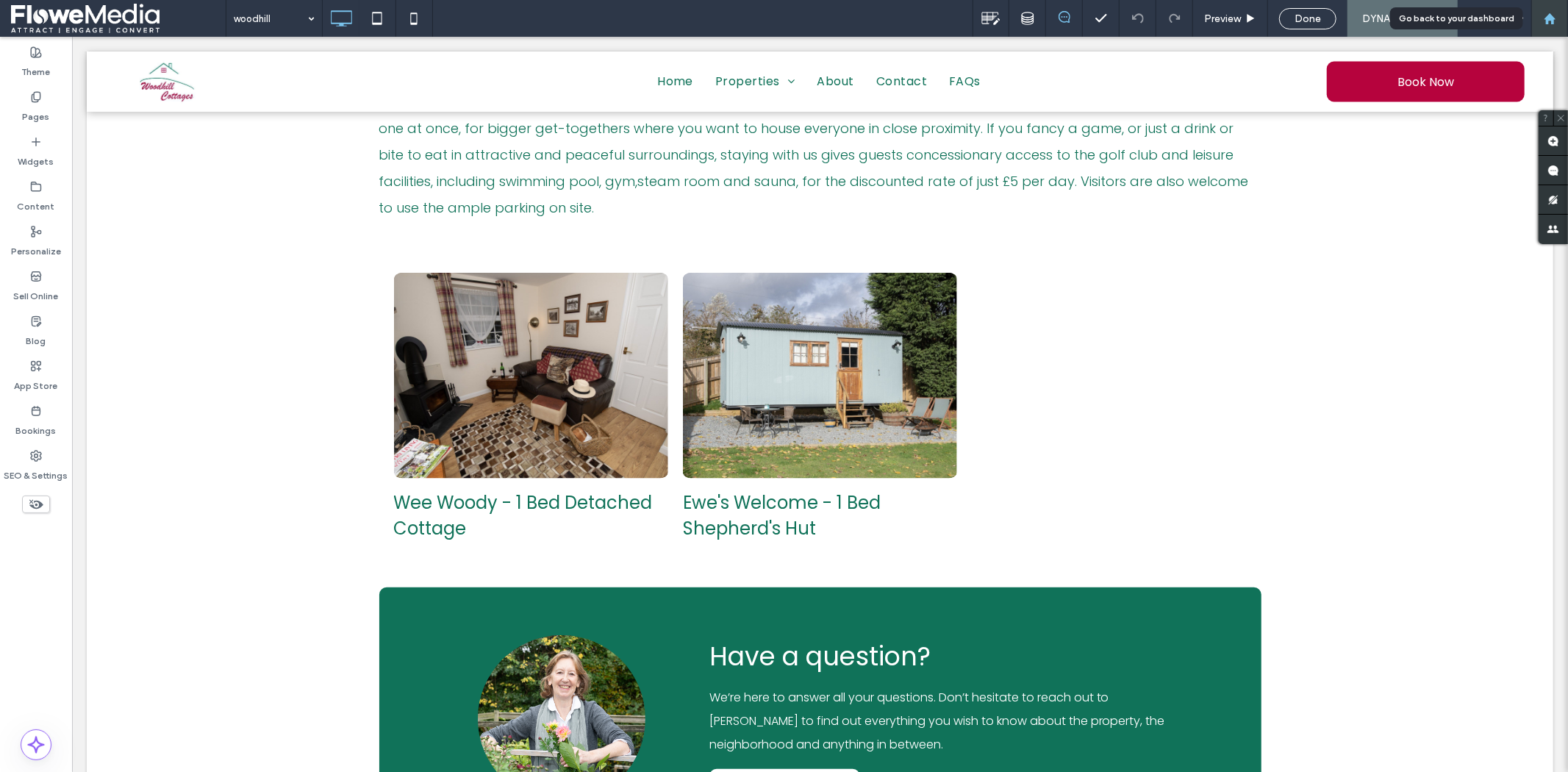
click at [1548, 13] on icon at bounding box center [1550, 19] width 13 height 13
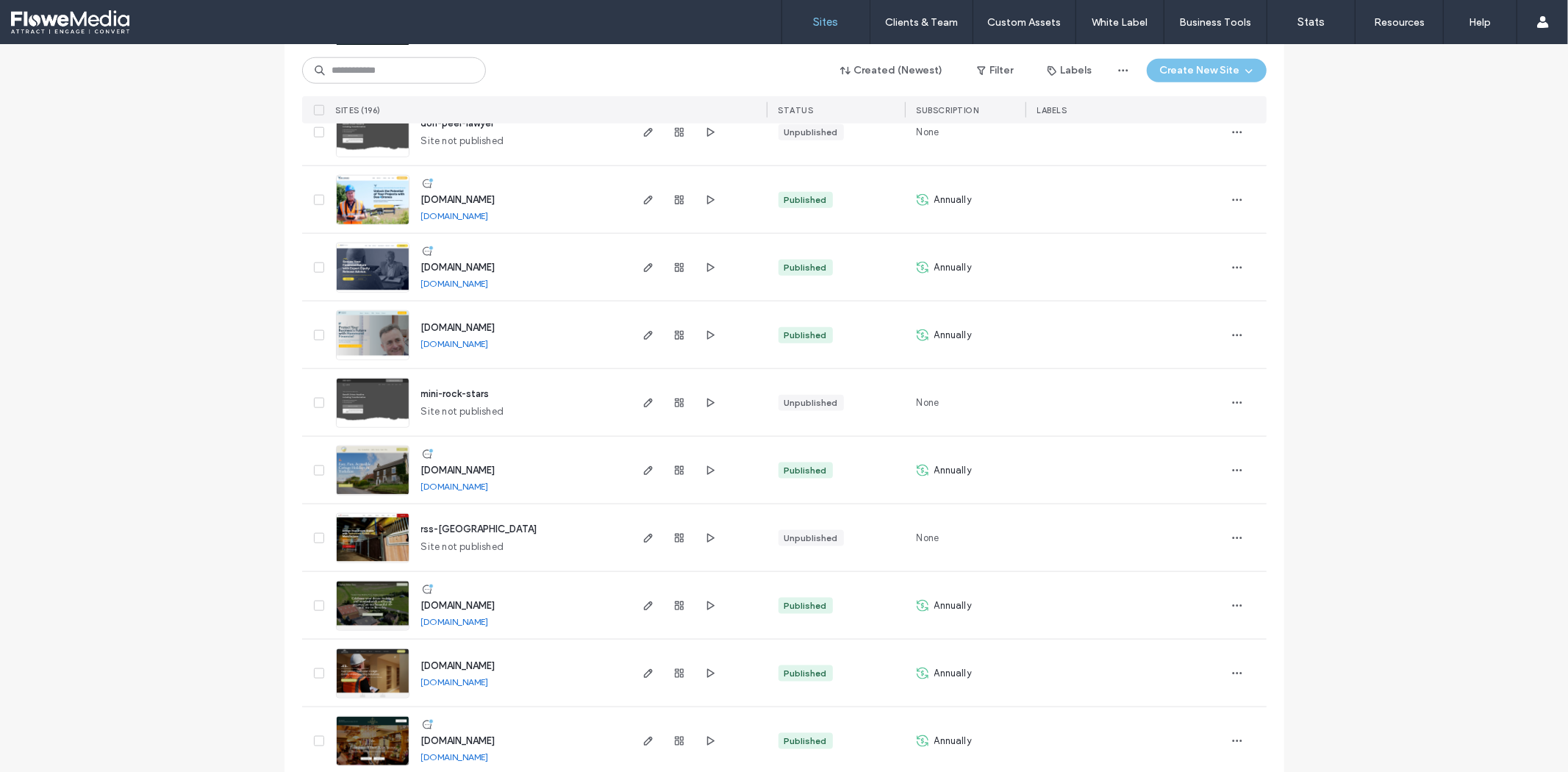
scroll to position [1796, 0]
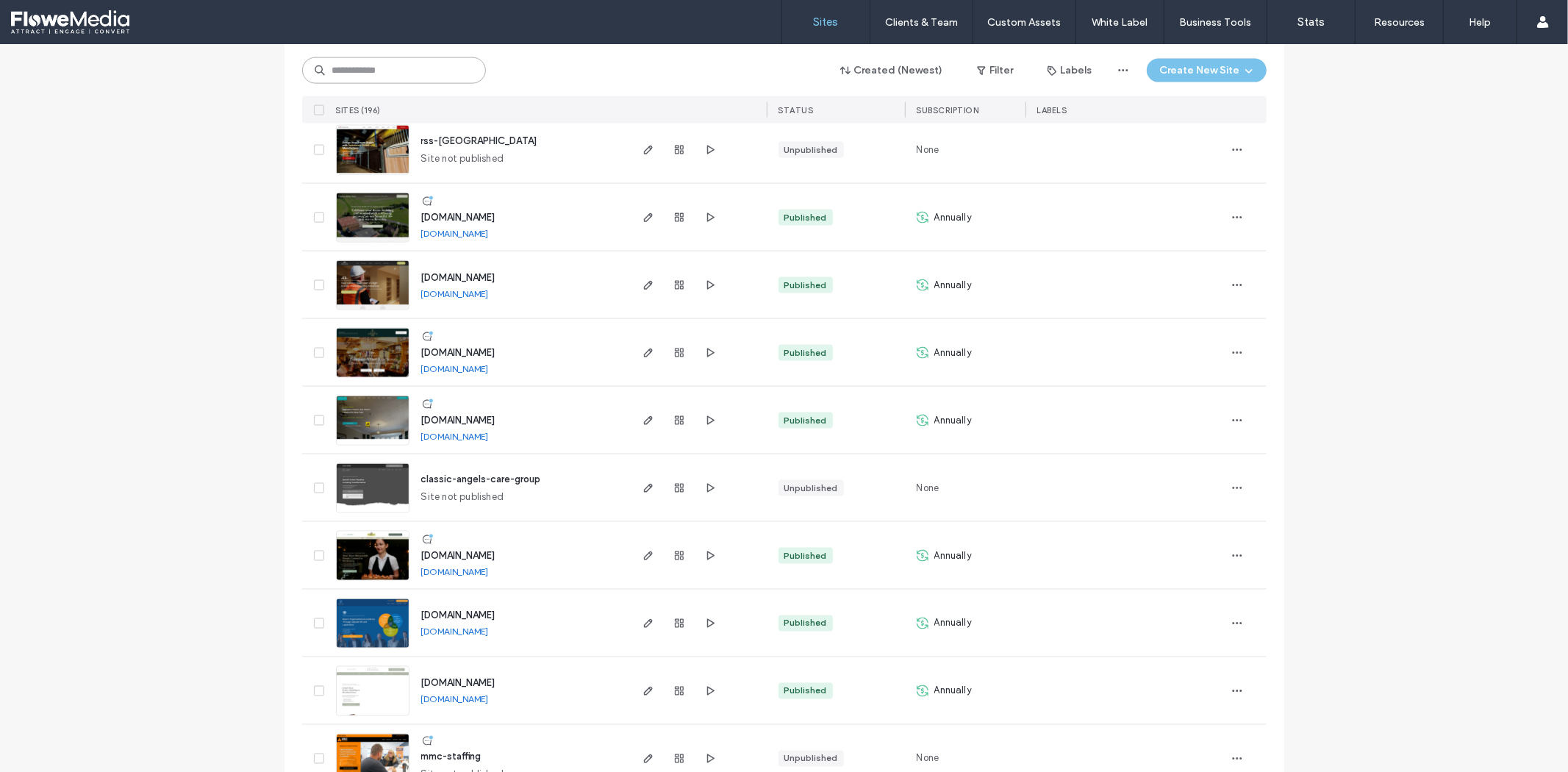
click at [434, 70] on input at bounding box center [394, 70] width 184 height 26
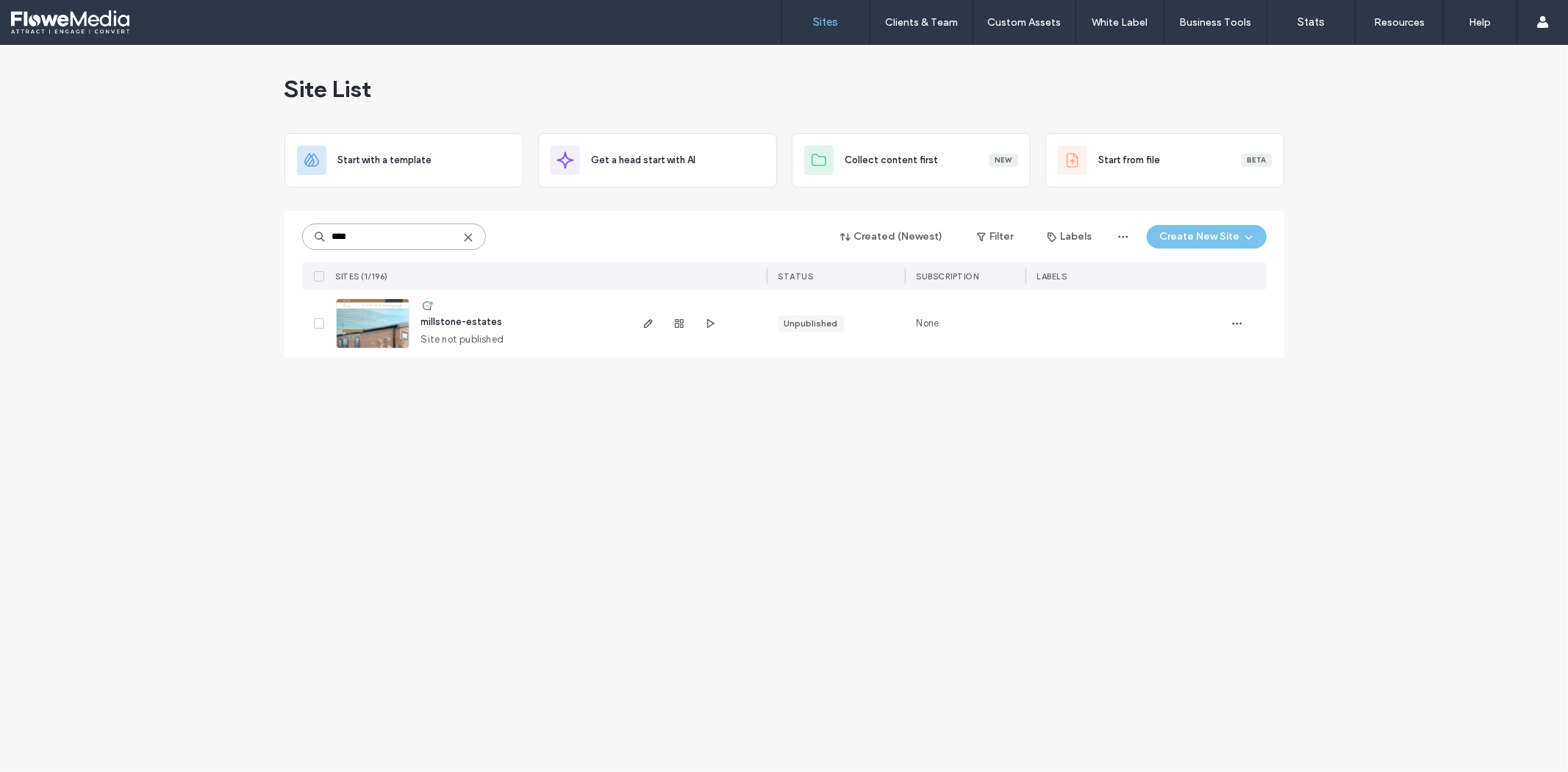
scroll to position [0, 0]
type input "****"
click at [369, 314] on img at bounding box center [372, 349] width 72 height 100
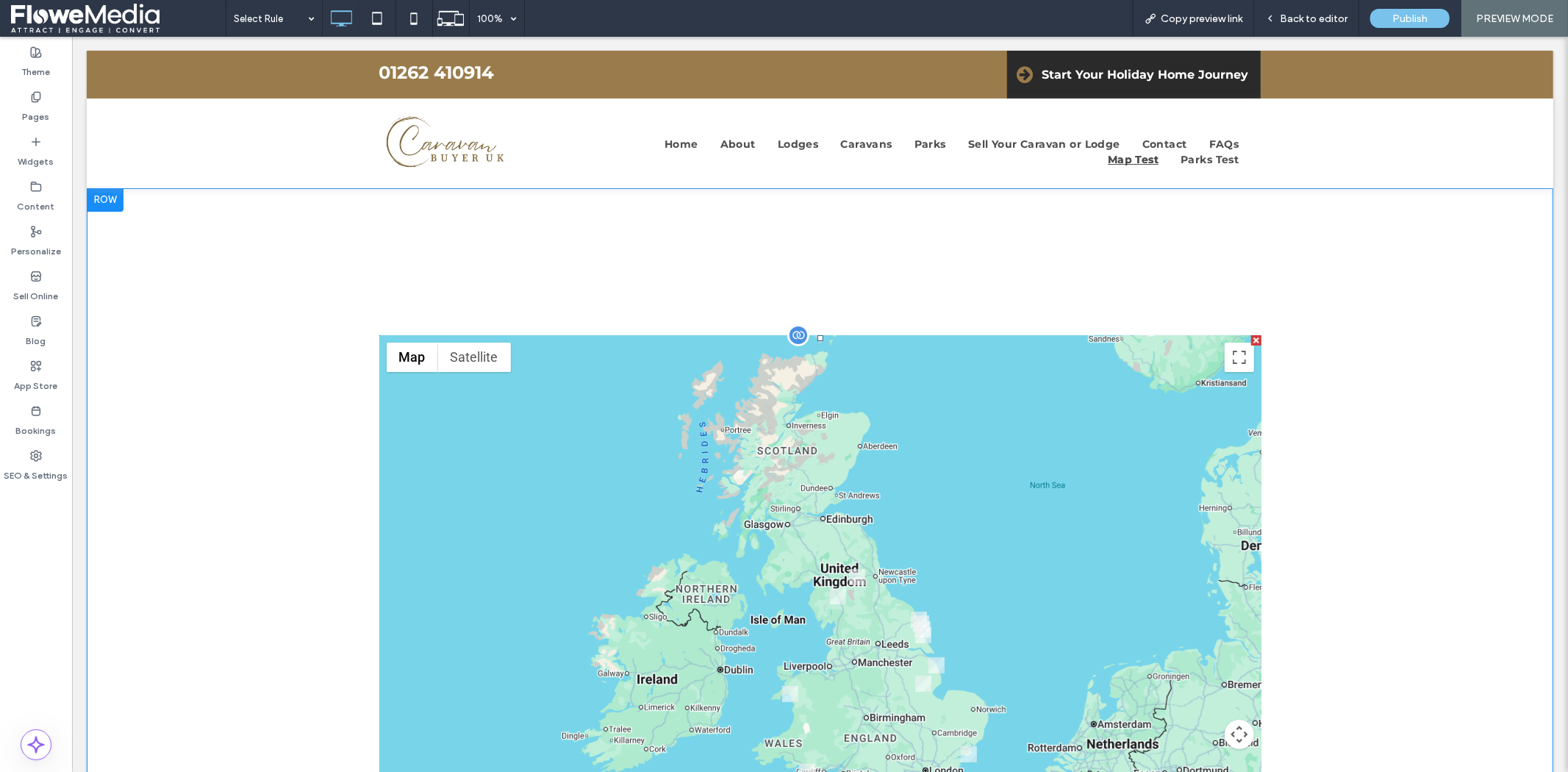
click at [583, 427] on span at bounding box center [820, 591] width 882 height 514
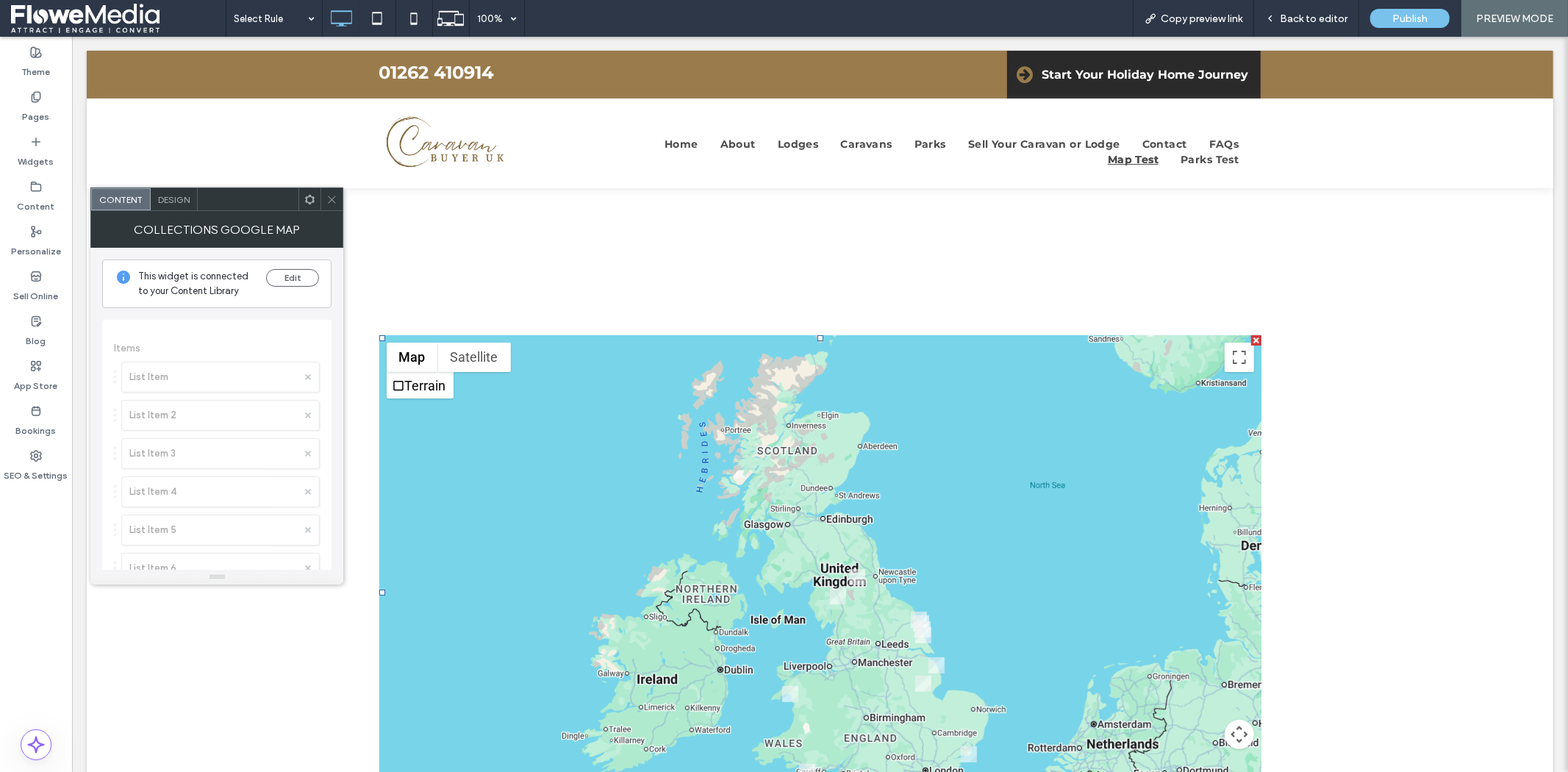
click at [306, 194] on icon at bounding box center [310, 200] width 11 height 11
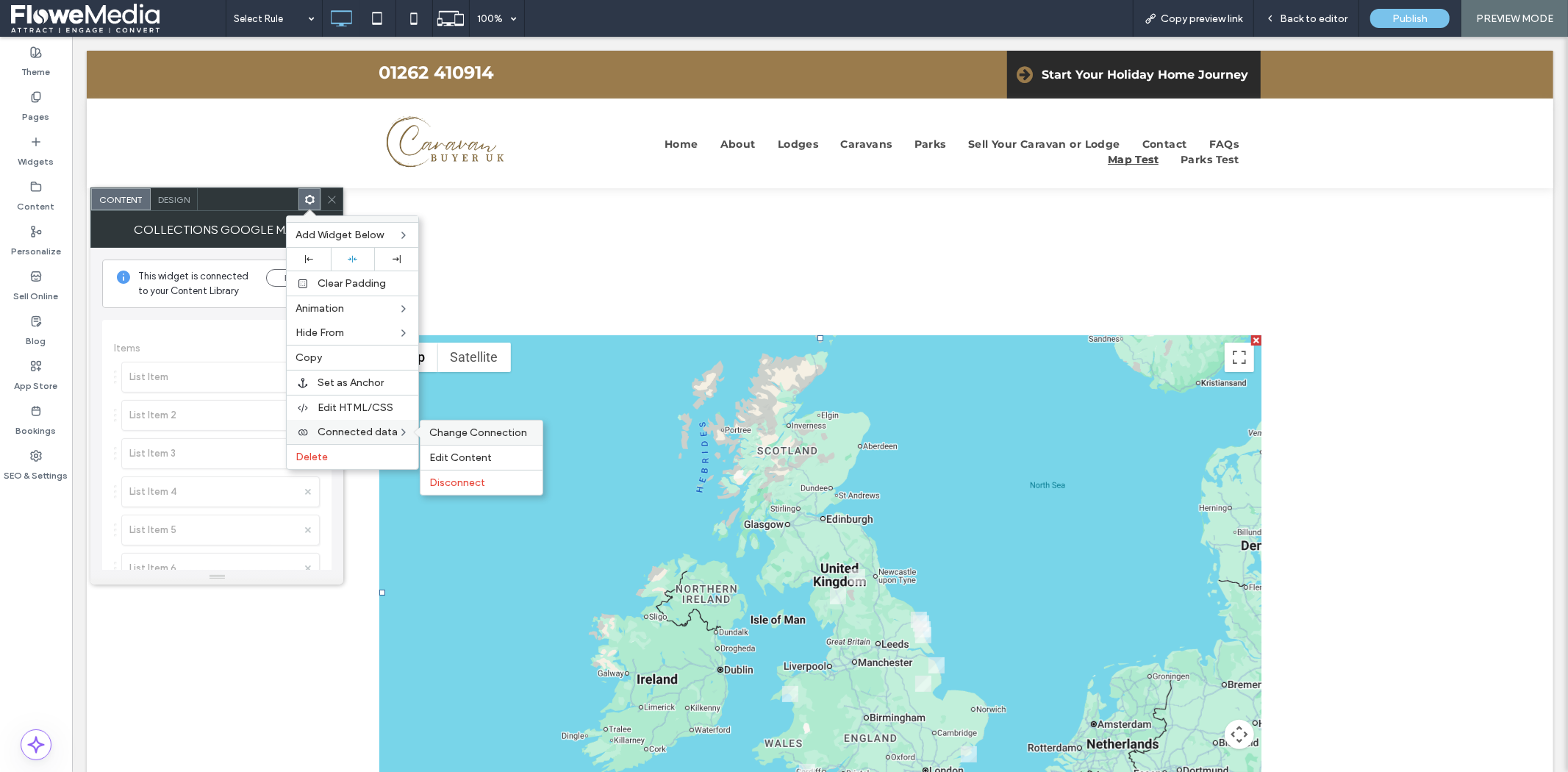
click at [431, 435] on span "Change Connection" at bounding box center [478, 433] width 98 height 13
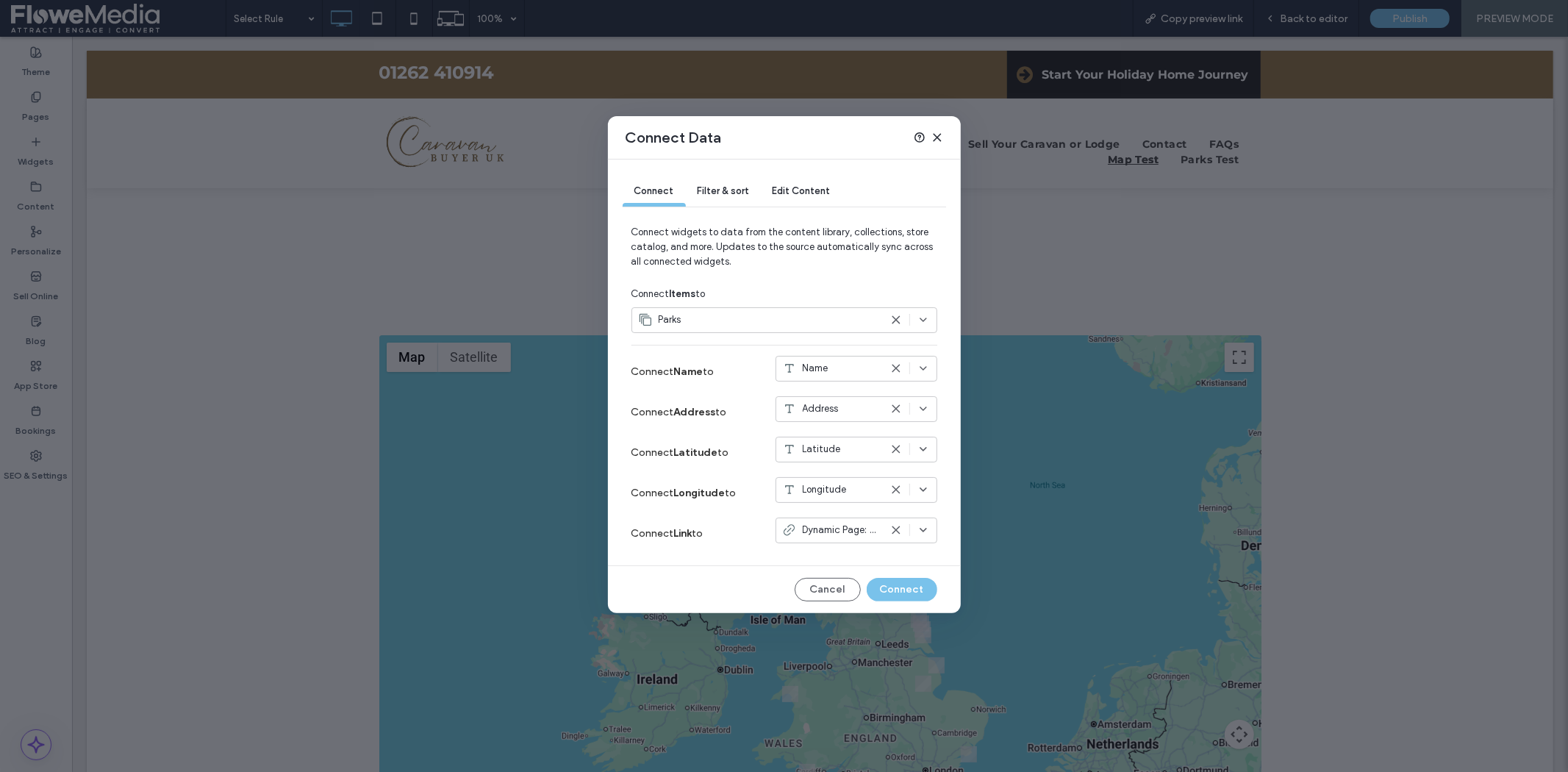
click at [848, 532] on span "Dynamic Page: Park" at bounding box center [841, 530] width 77 height 14
click at [938, 137] on icon at bounding box center [937, 137] width 12 height 12
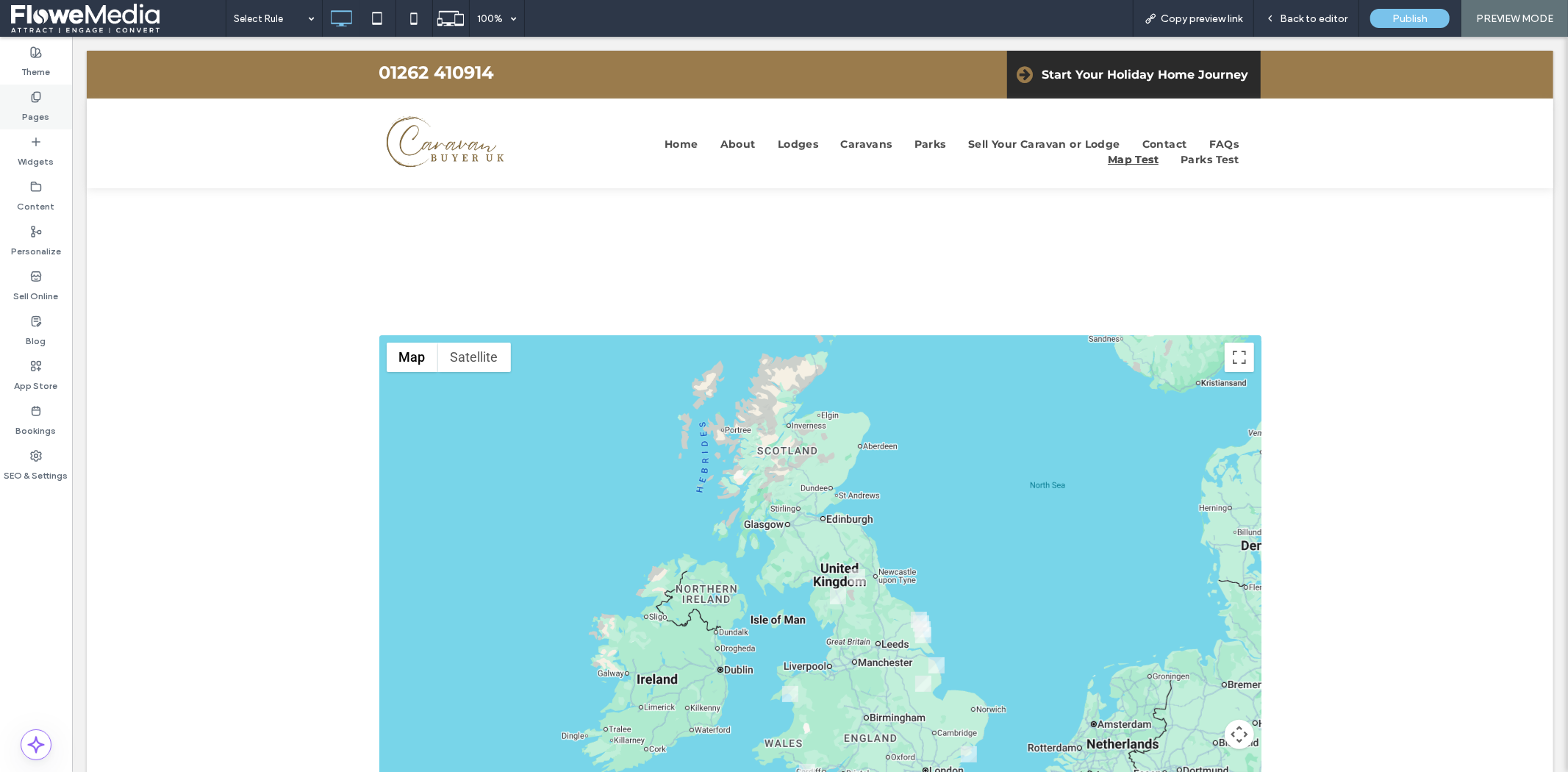
click at [38, 99] on use at bounding box center [36, 96] width 8 height 10
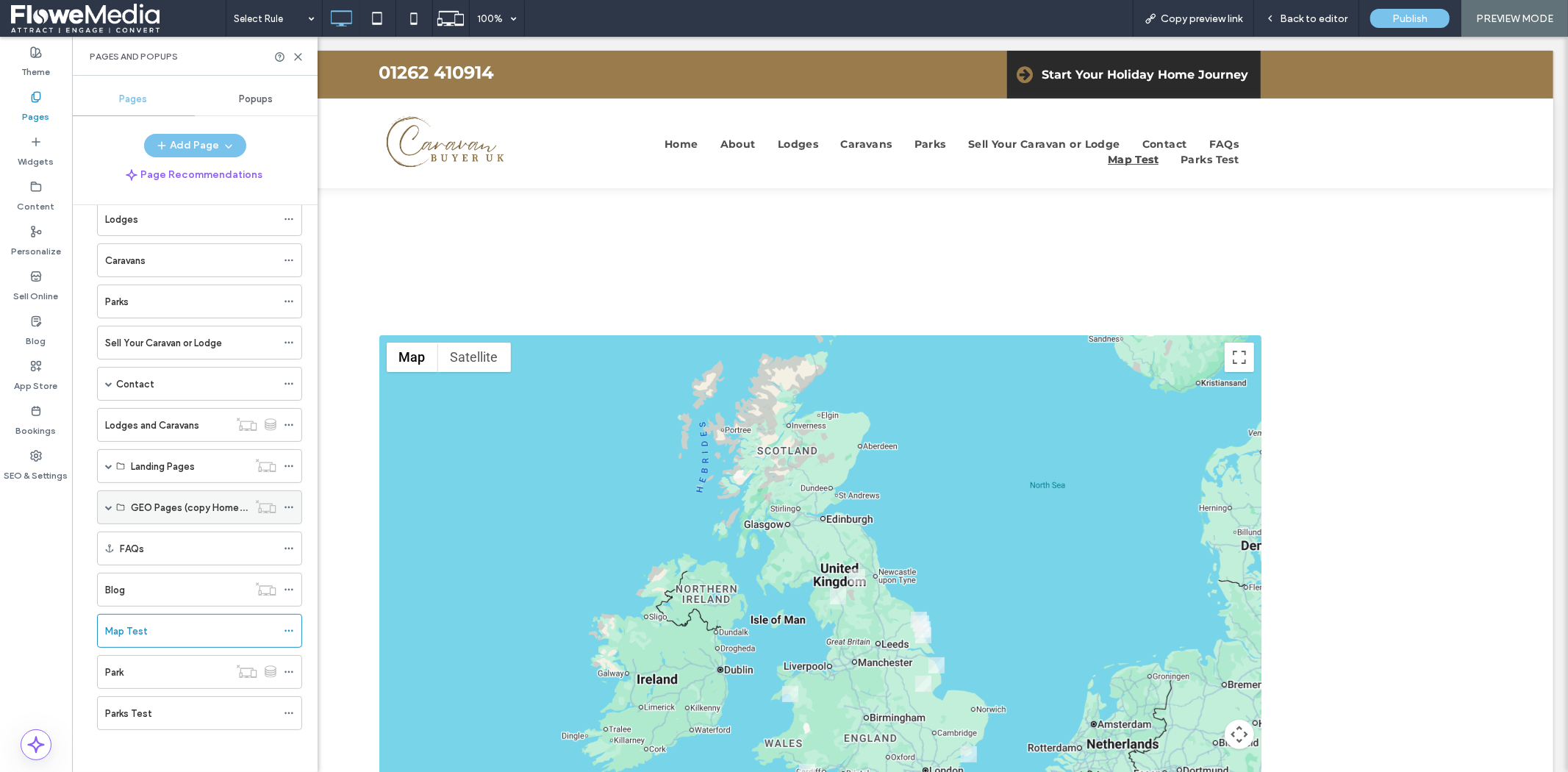
scroll to position [114, 0]
click at [177, 672] on div "Park" at bounding box center [166, 669] width 123 height 15
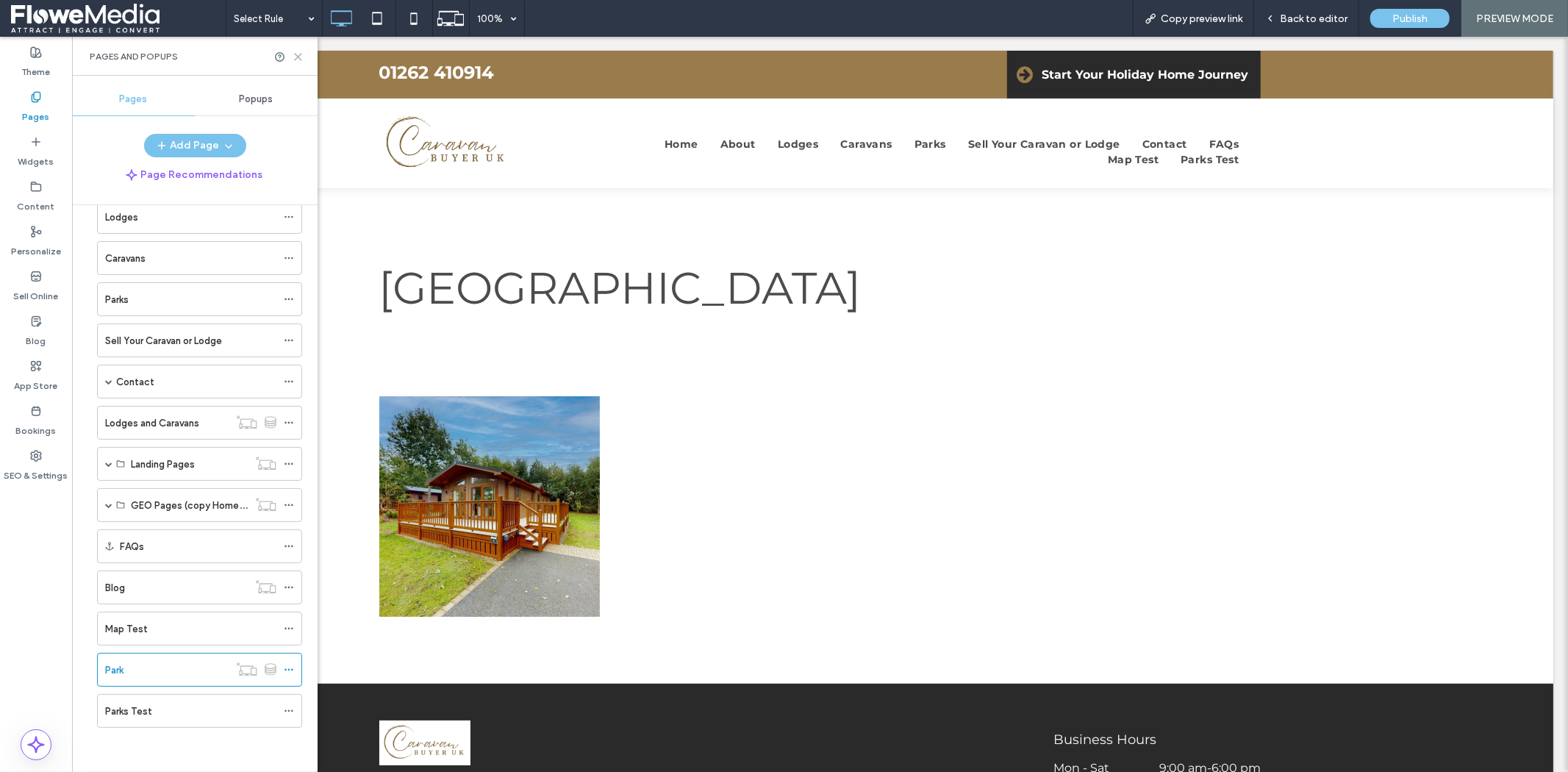
click at [299, 57] on icon at bounding box center [298, 57] width 11 height 11
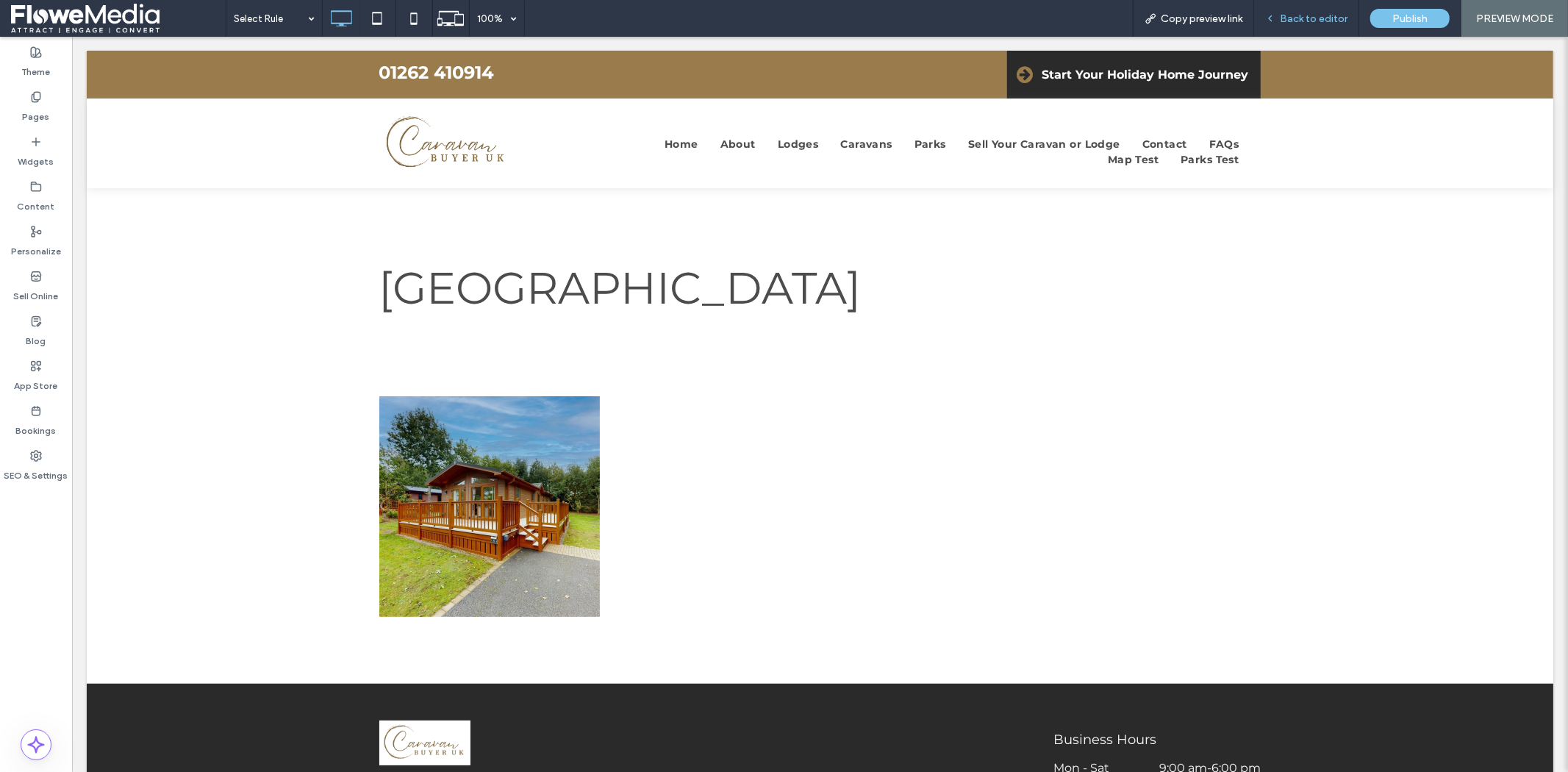
click at [1326, 14] on span "Back to editor" at bounding box center [1313, 19] width 68 height 13
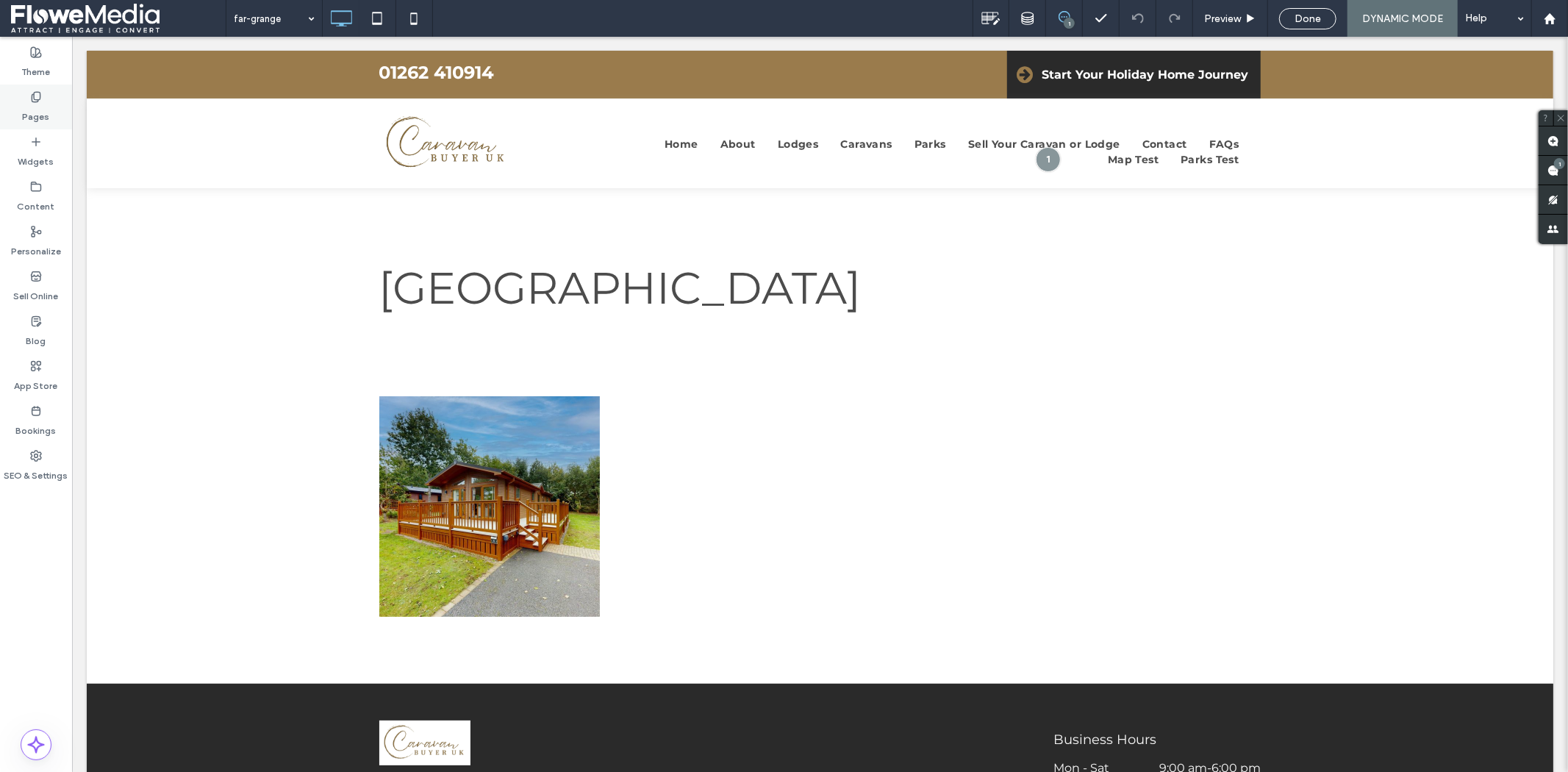
click at [32, 118] on label "Pages" at bounding box center [37, 113] width 27 height 21
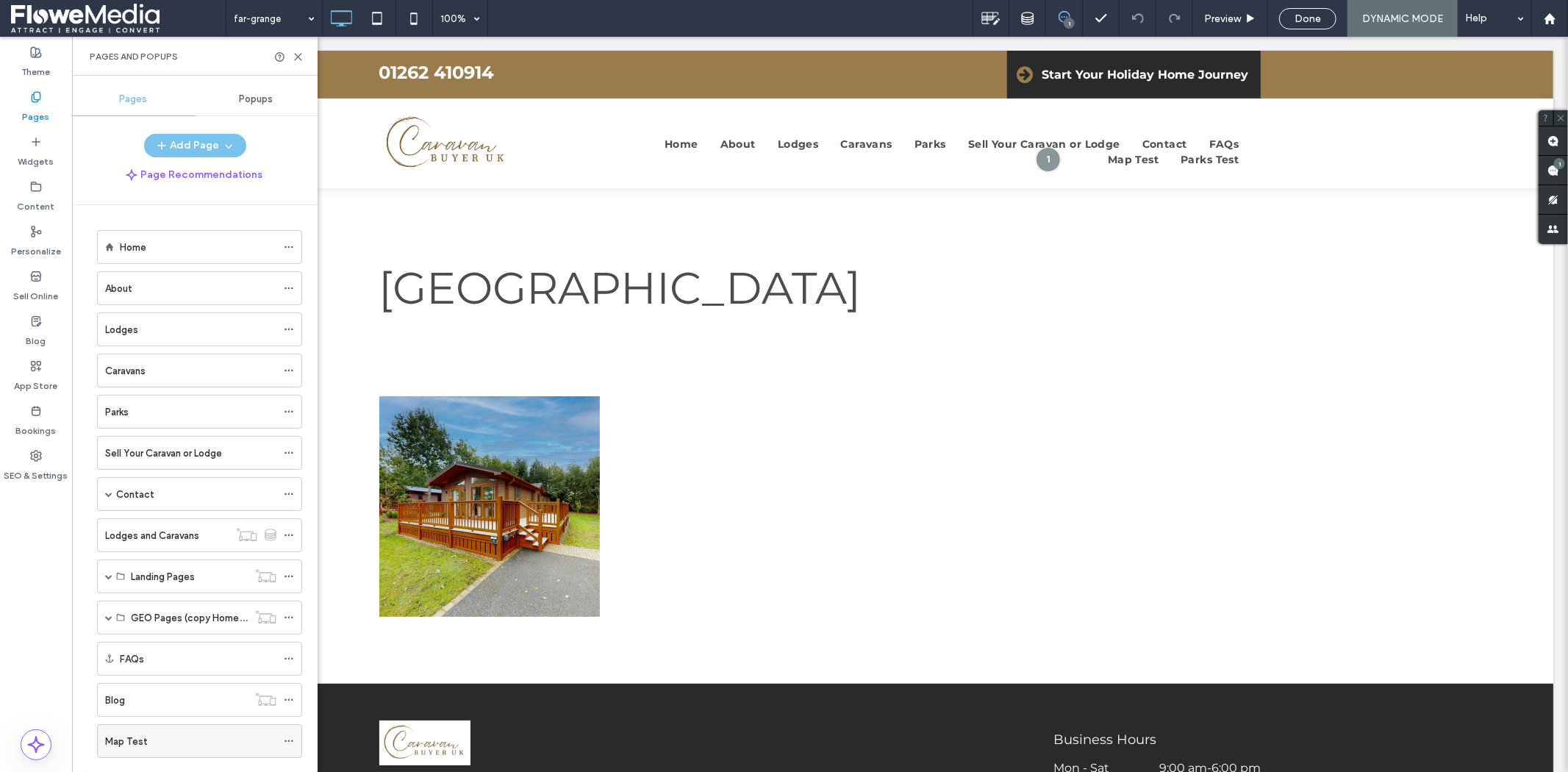
click at [170, 737] on div "Map Test" at bounding box center [190, 741] width 171 height 15
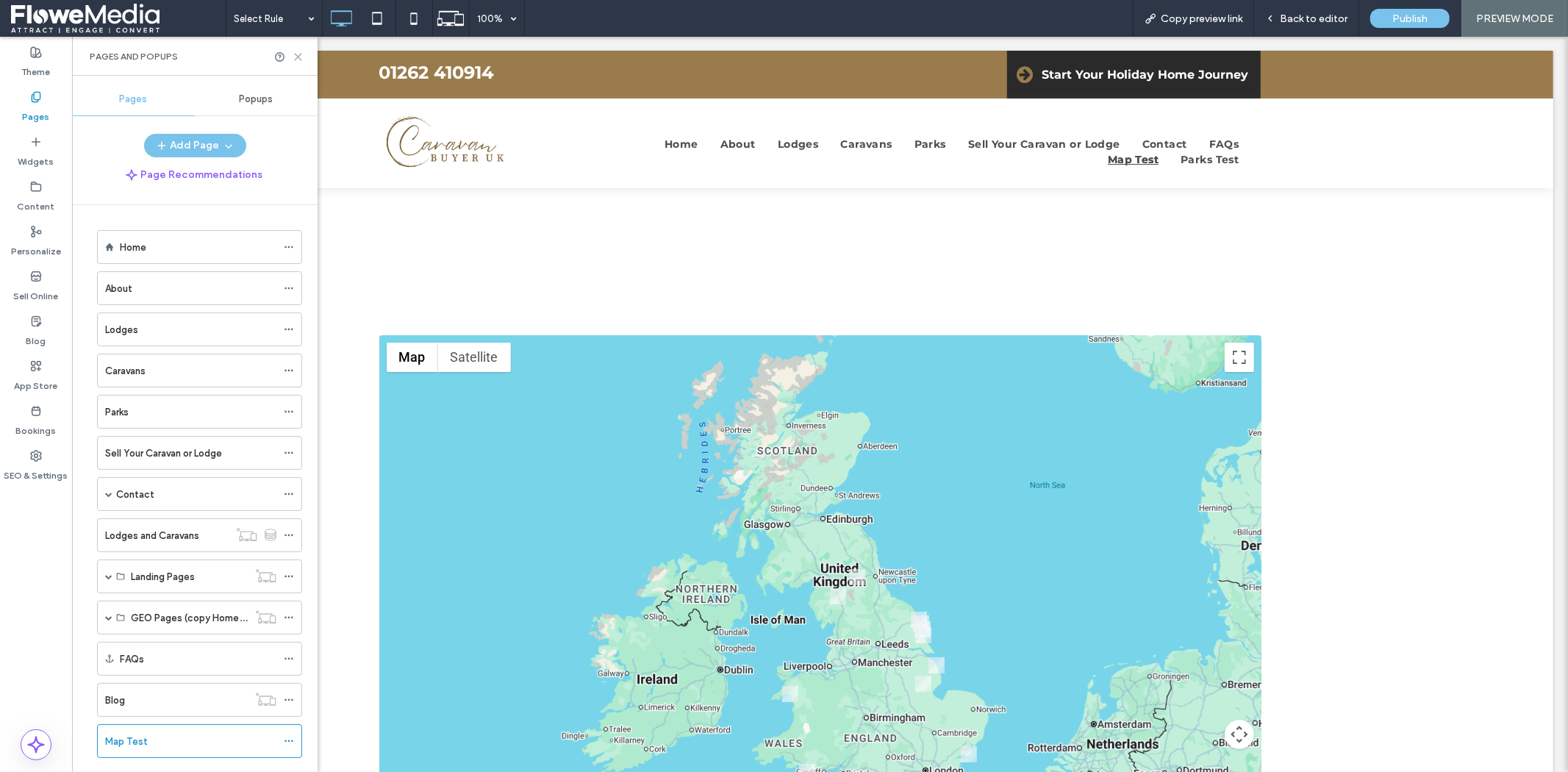
drag, startPoint x: 294, startPoint y: 57, endPoint x: 340, endPoint y: 22, distance: 57.8
click at [294, 57] on icon at bounding box center [298, 57] width 11 height 11
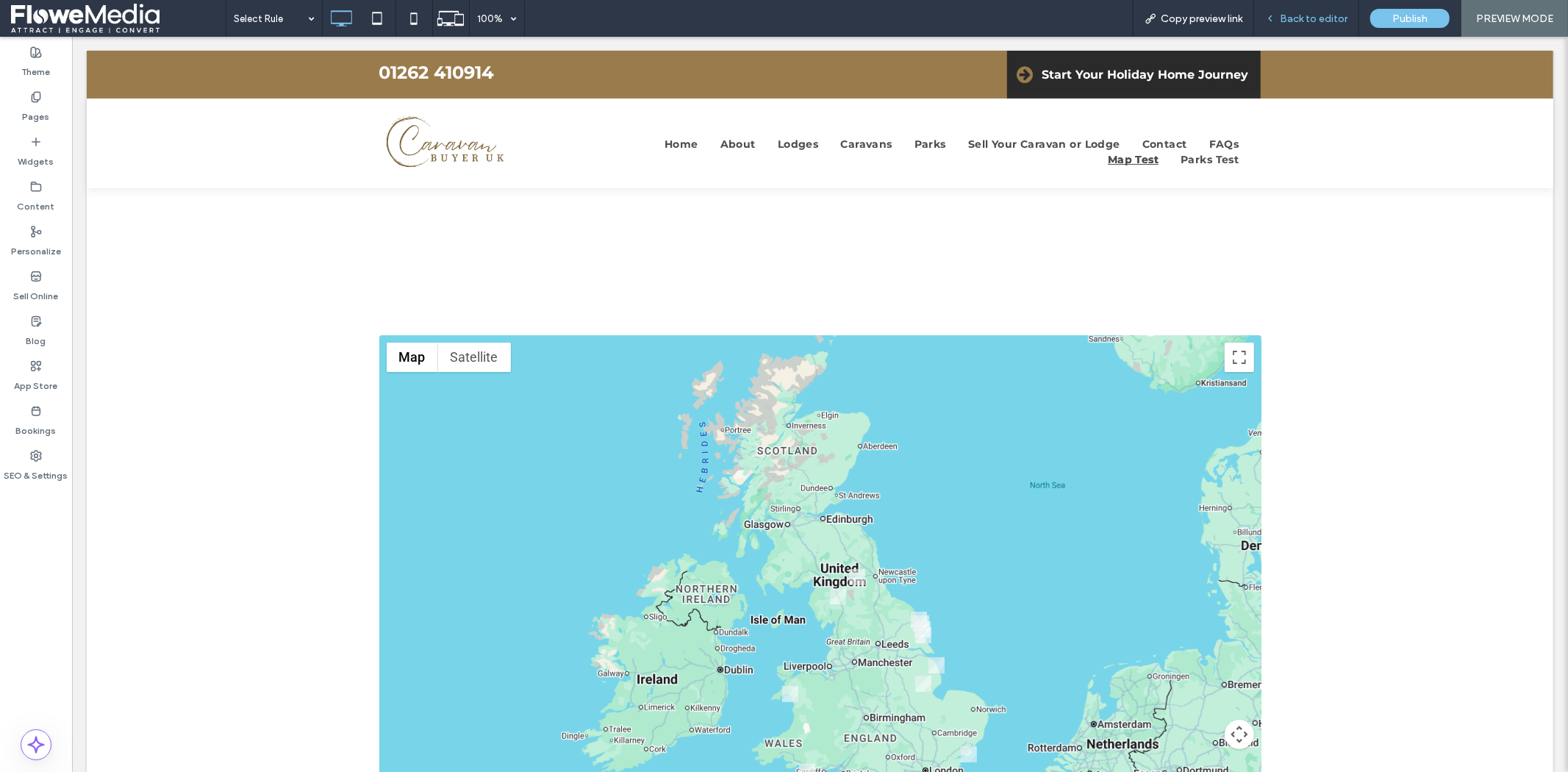
click at [1292, 19] on span "Back to editor" at bounding box center [1313, 19] width 68 height 13
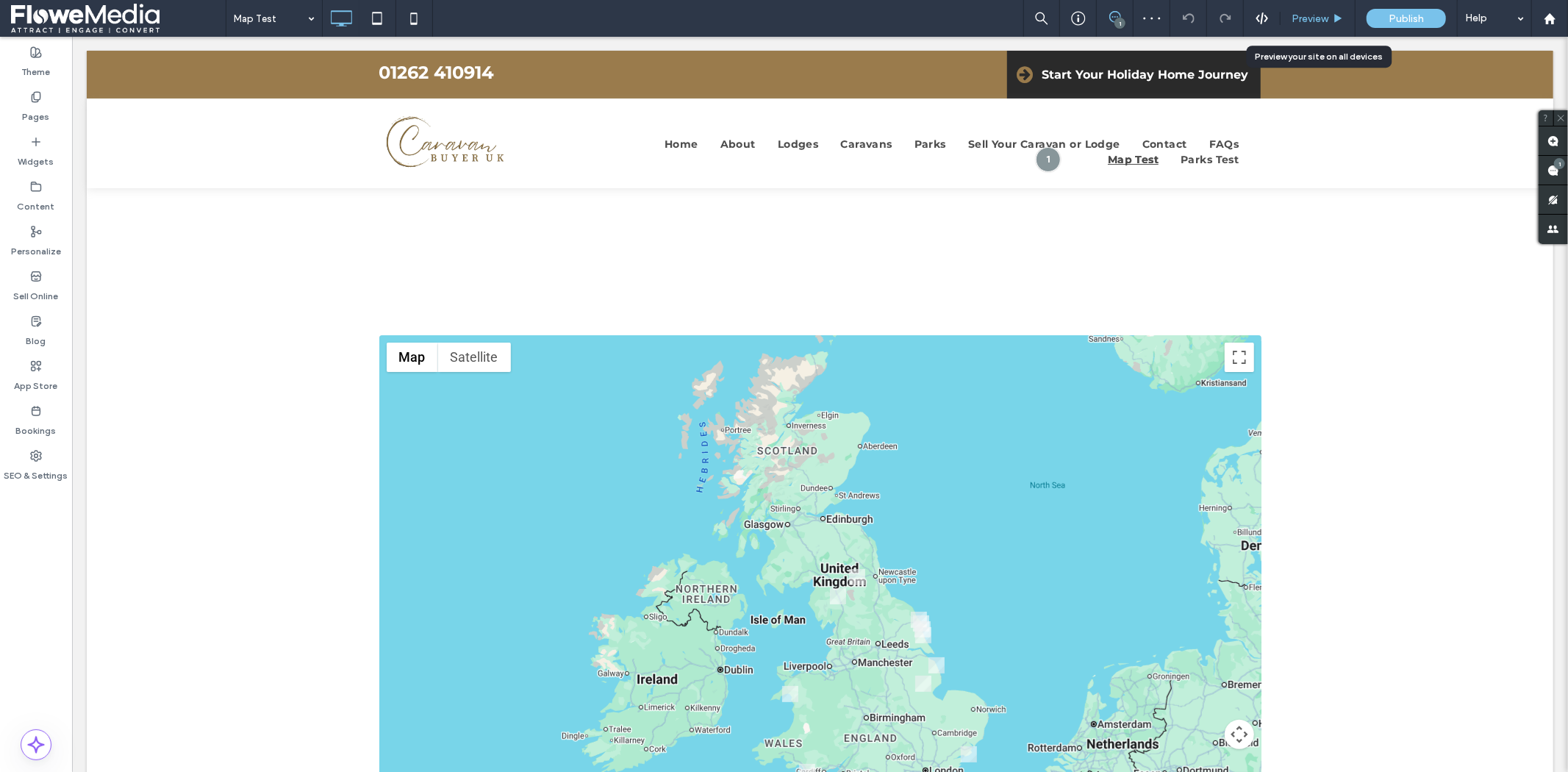
click at [1311, 11] on div "Preview" at bounding box center [1318, 18] width 75 height 37
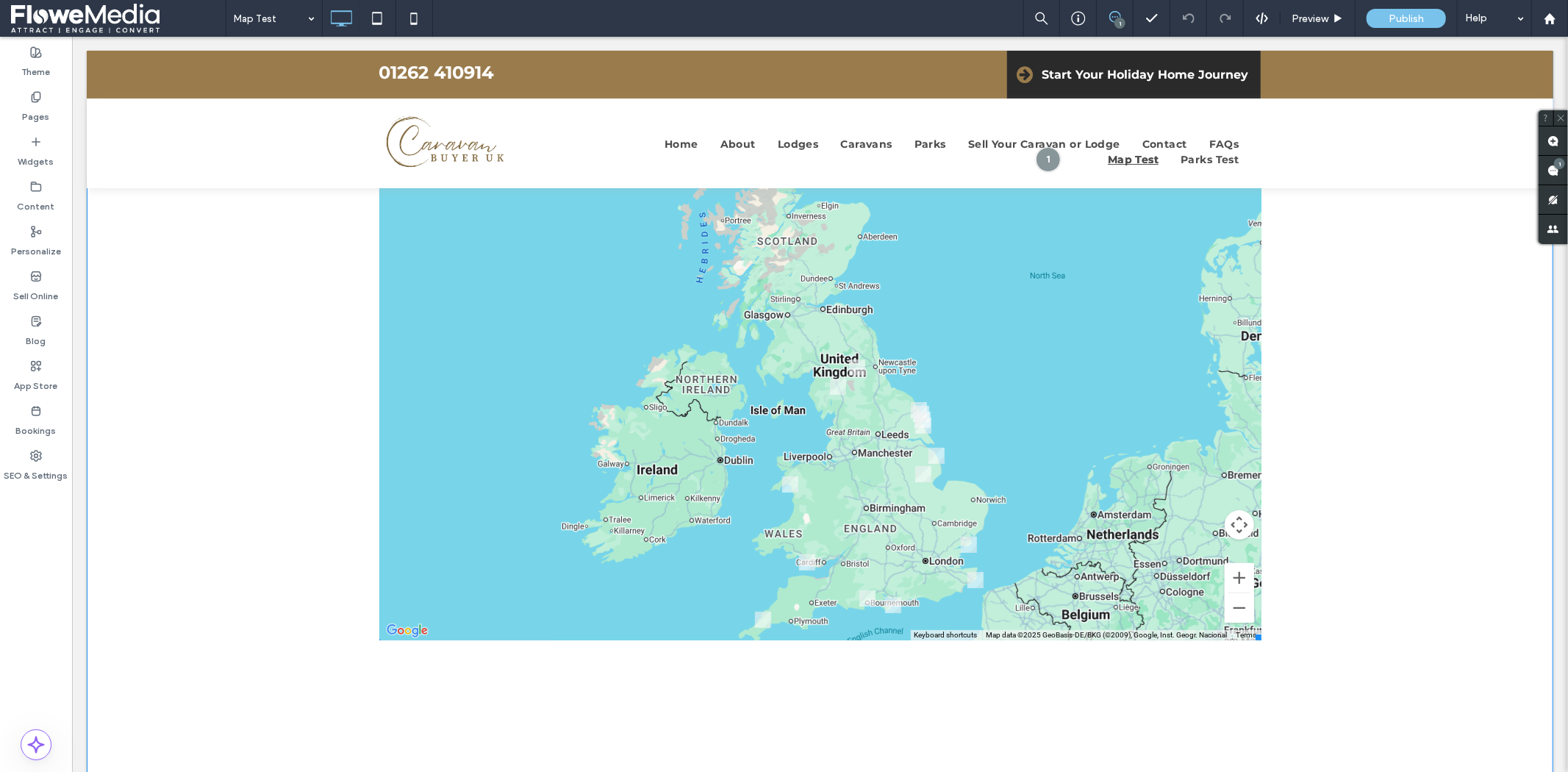
scroll to position [245, 0]
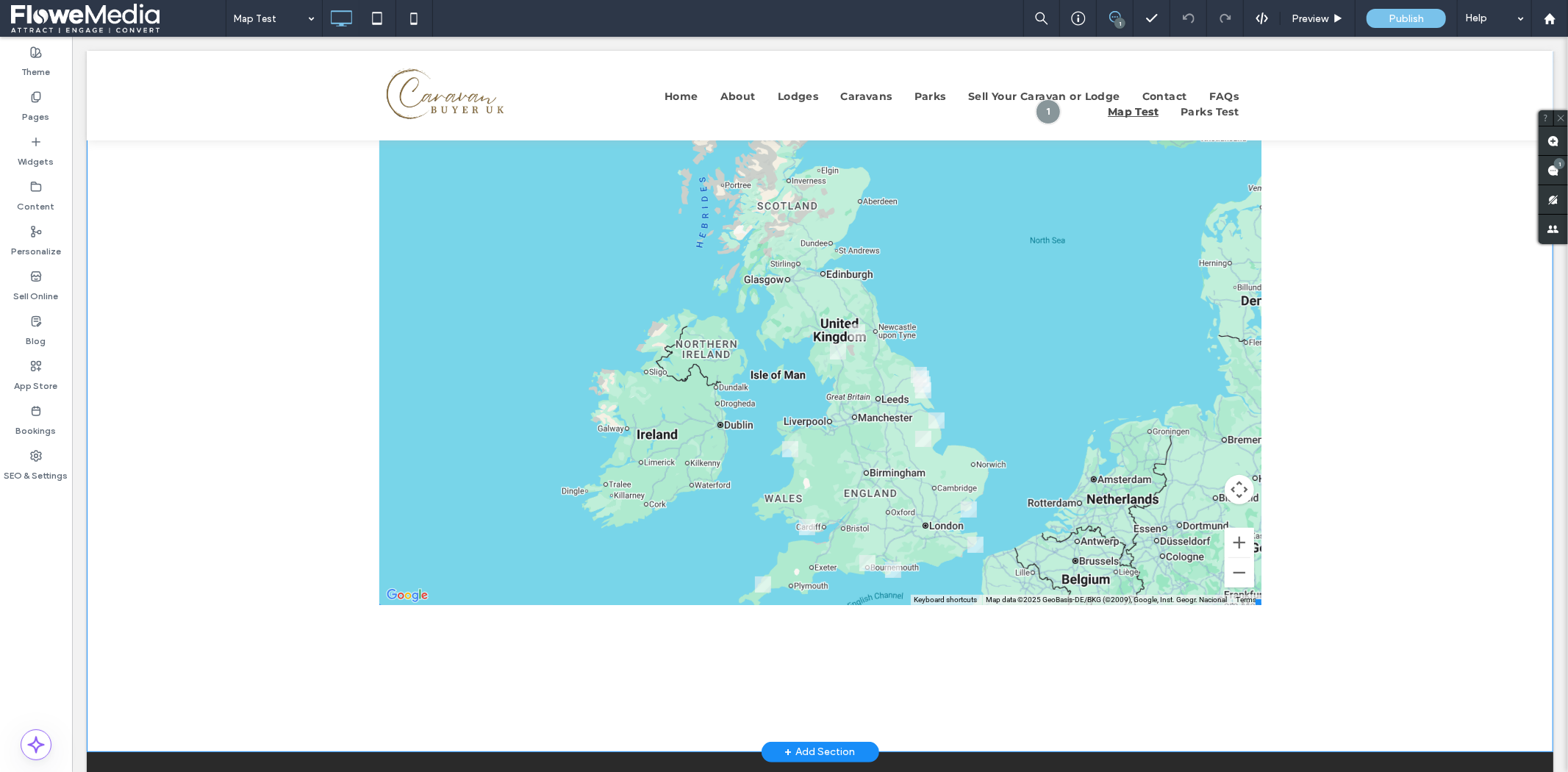
click at [964, 504] on span at bounding box center [820, 347] width 882 height 514
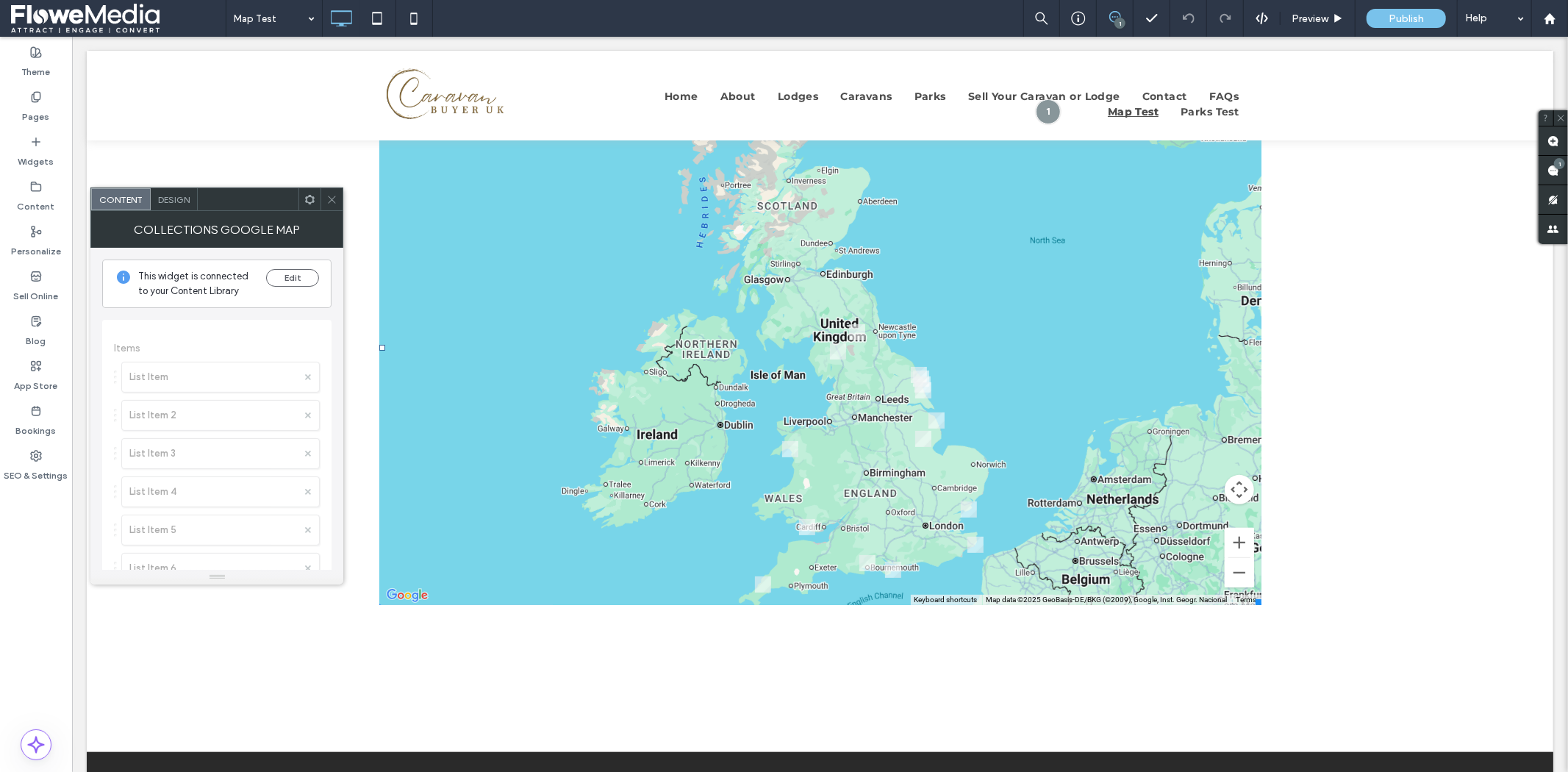
click at [331, 199] on icon at bounding box center [332, 200] width 11 height 11
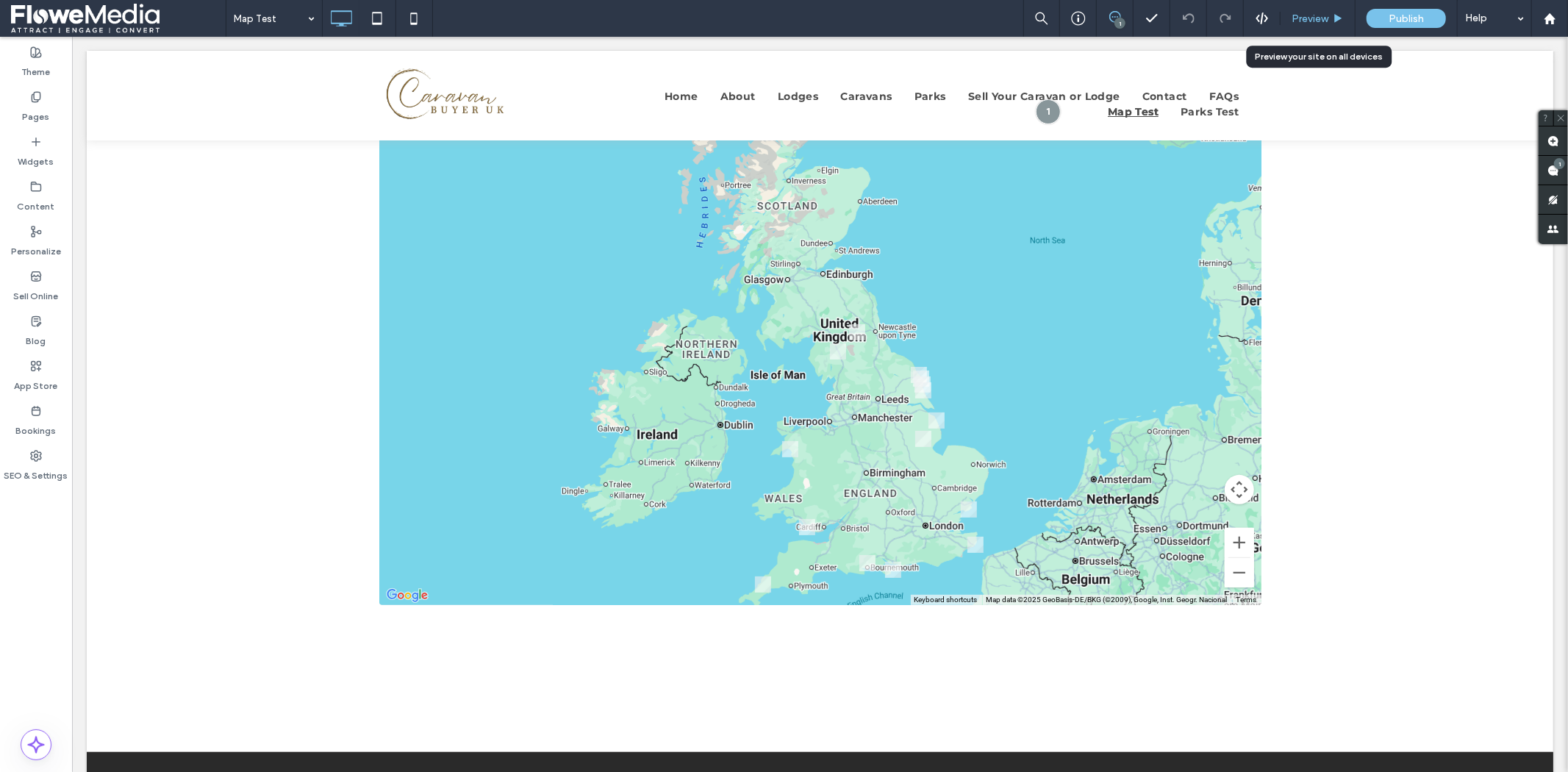
click at [1309, 19] on span "Preview" at bounding box center [1309, 19] width 37 height 13
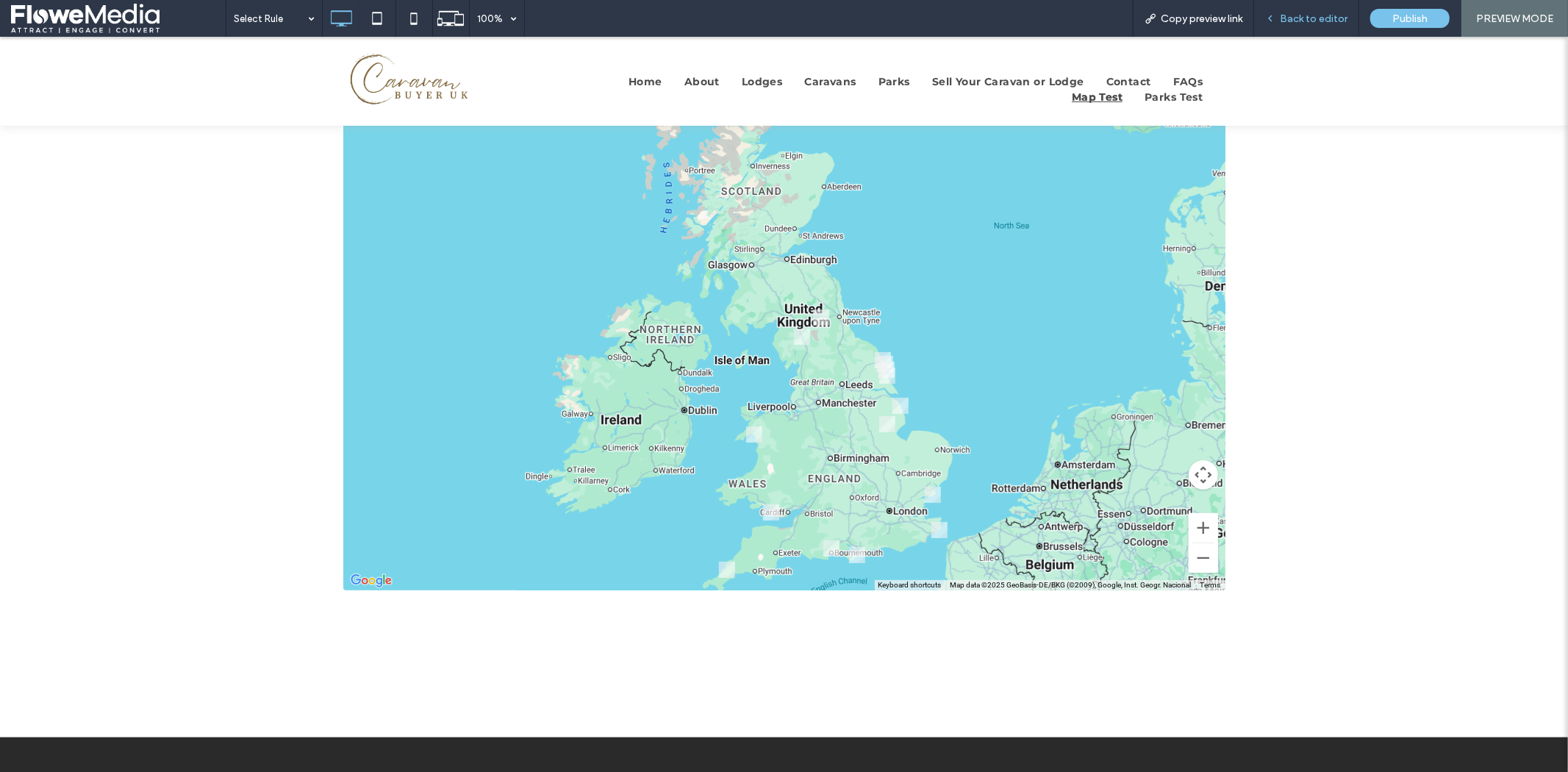
click at [1310, 16] on span "Back to editor" at bounding box center [1313, 19] width 68 height 13
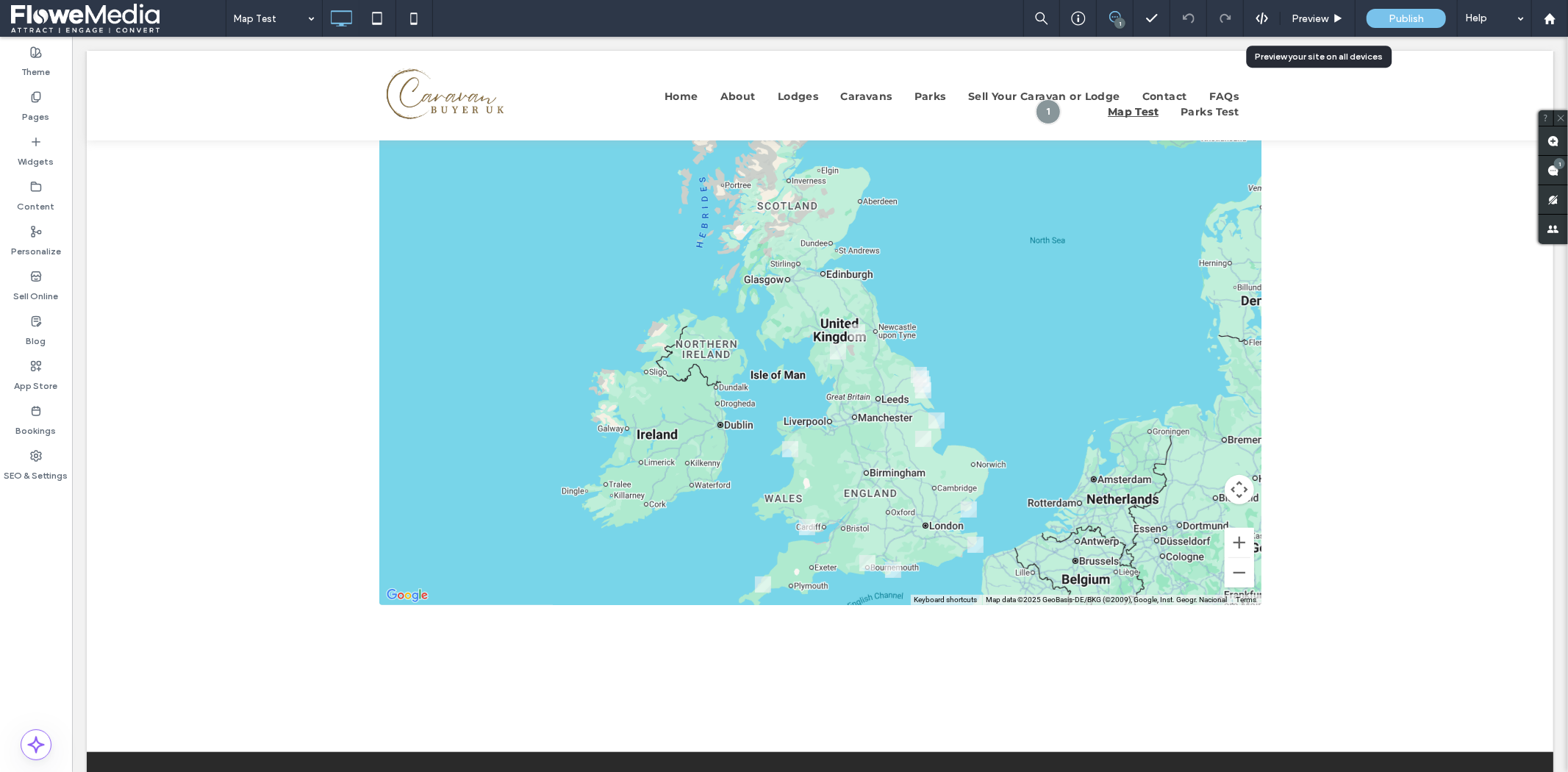
click at [1310, 16] on span "Preview" at bounding box center [1309, 19] width 37 height 13
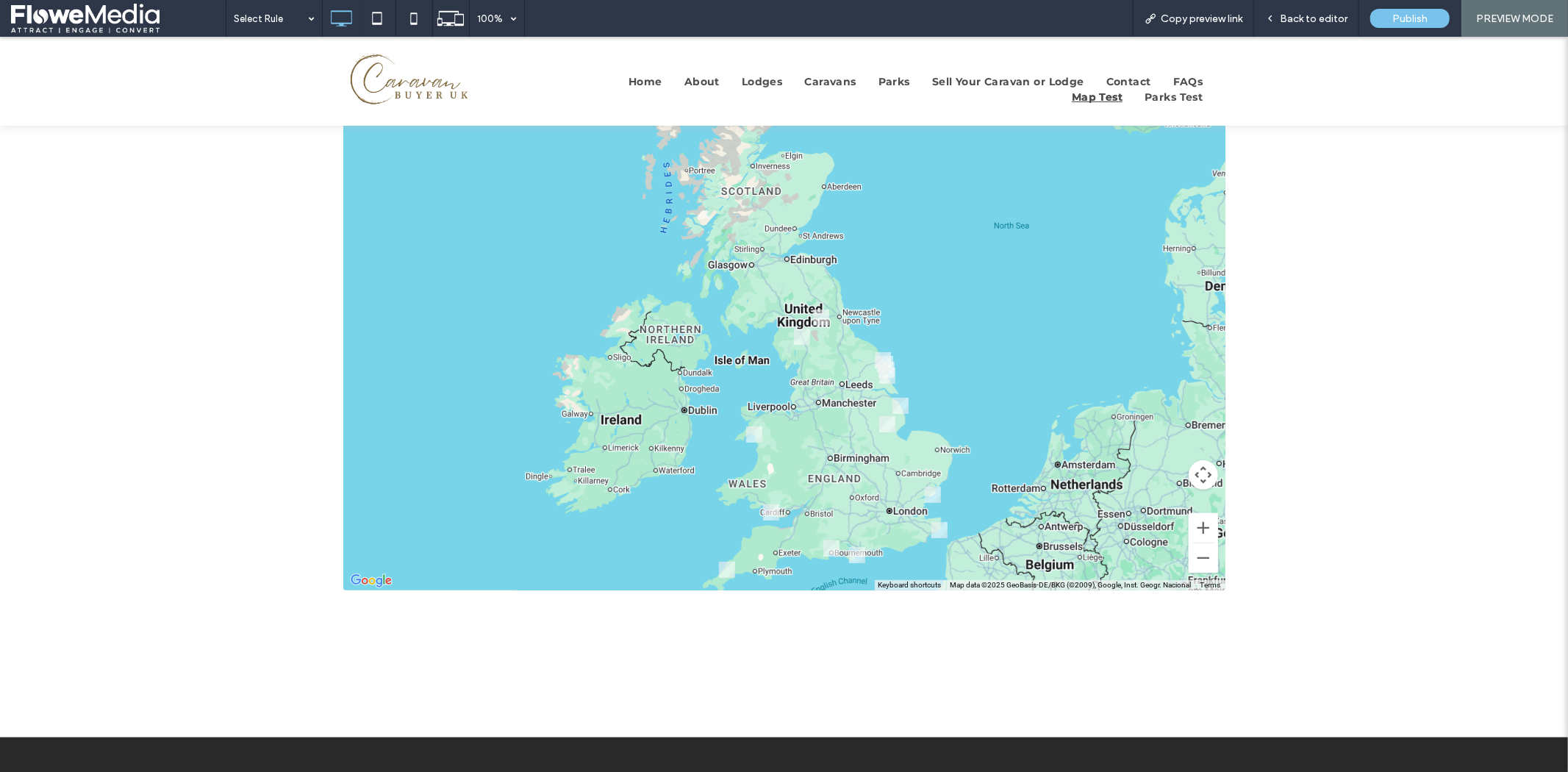
click at [928, 500] on img "Highfield Grange Holiday Park" at bounding box center [933, 493] width 16 height 16
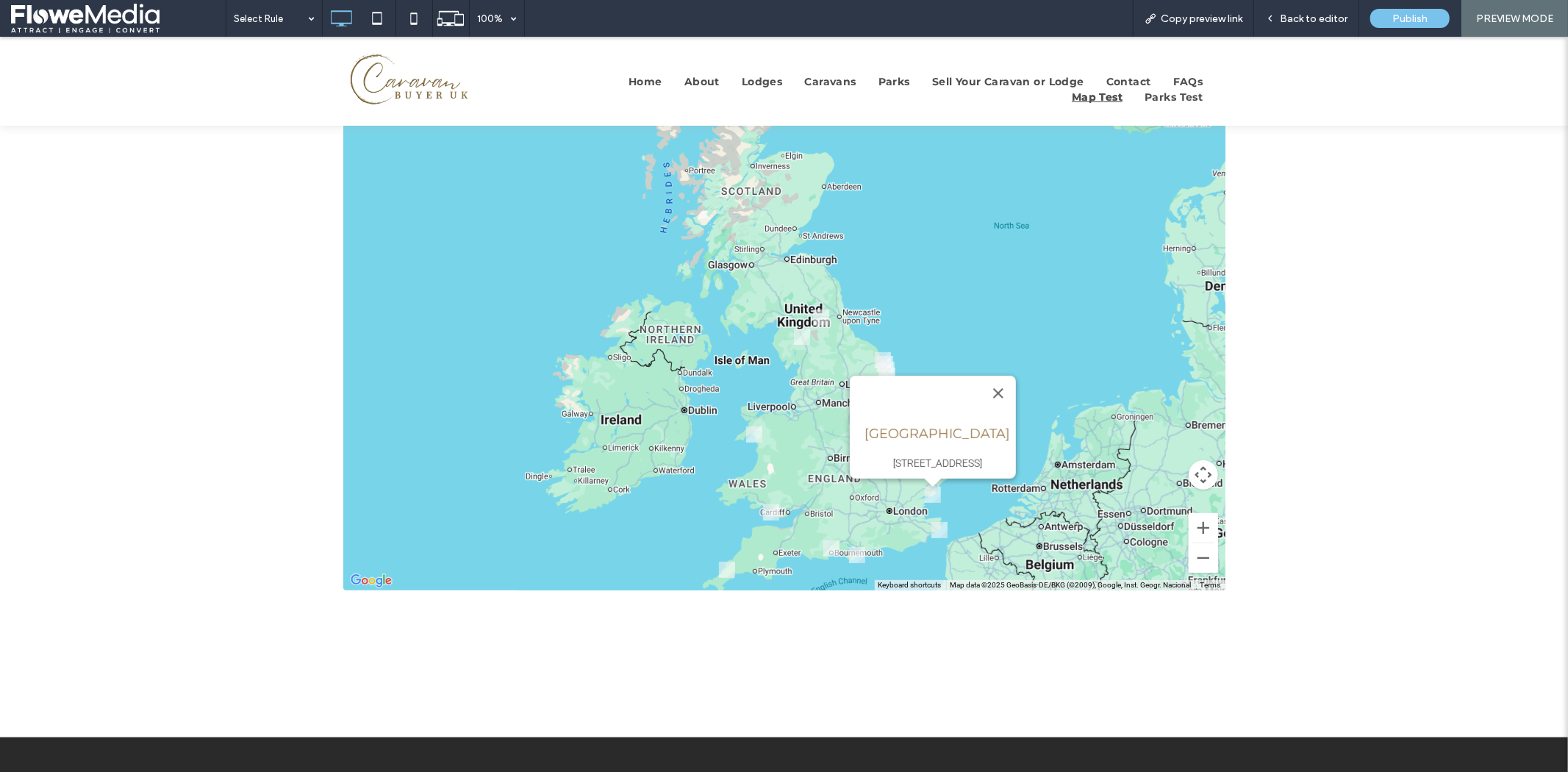
click at [919, 425] on link "Highfield Grange Holiday Park" at bounding box center [937, 433] width 146 height 16
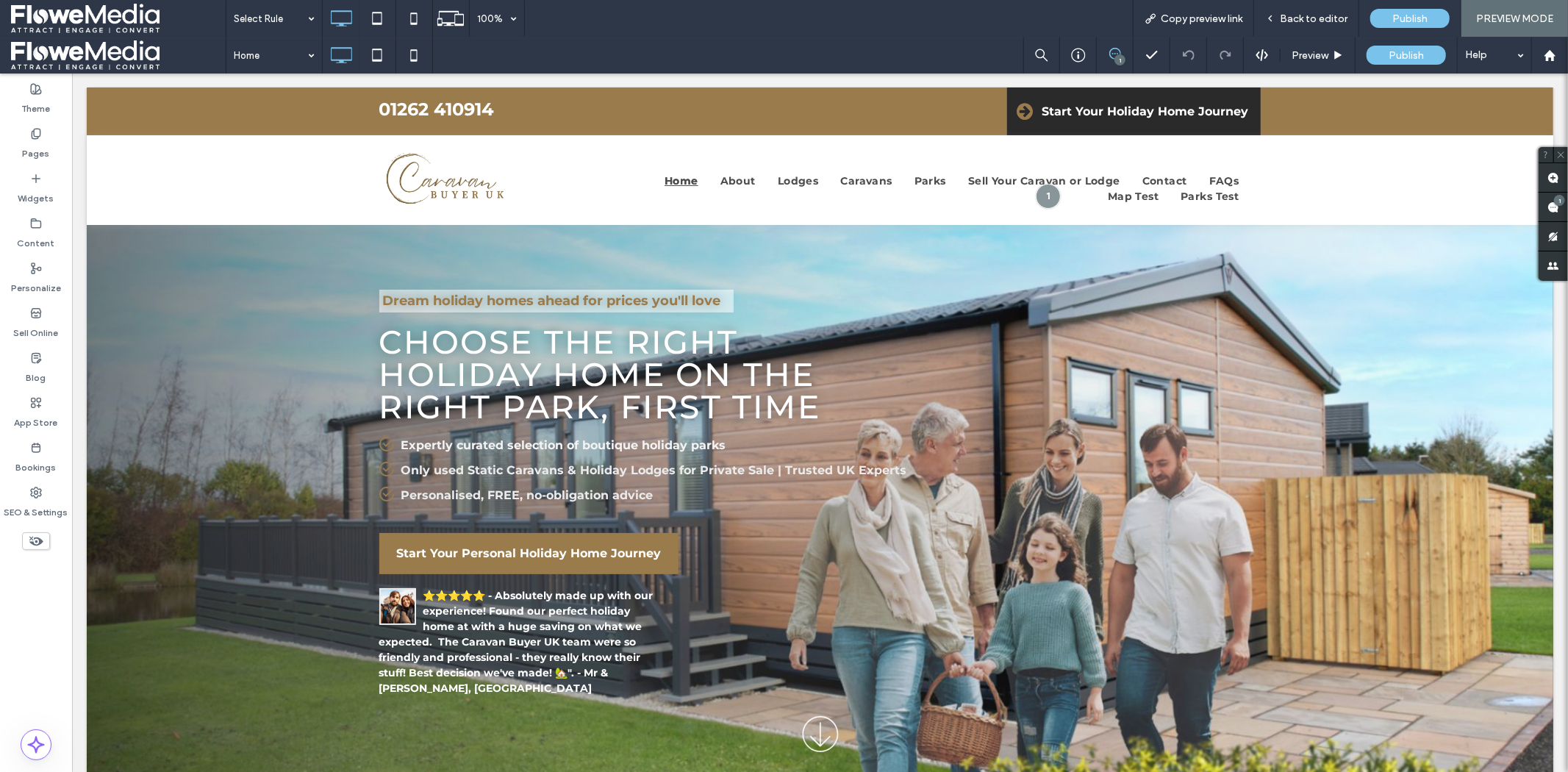
drag, startPoint x: 1566, startPoint y: 97, endPoint x: 1519, endPoint y: 239, distance: 149.6
click at [1567, 180] on div at bounding box center [784, 386] width 1568 height 772
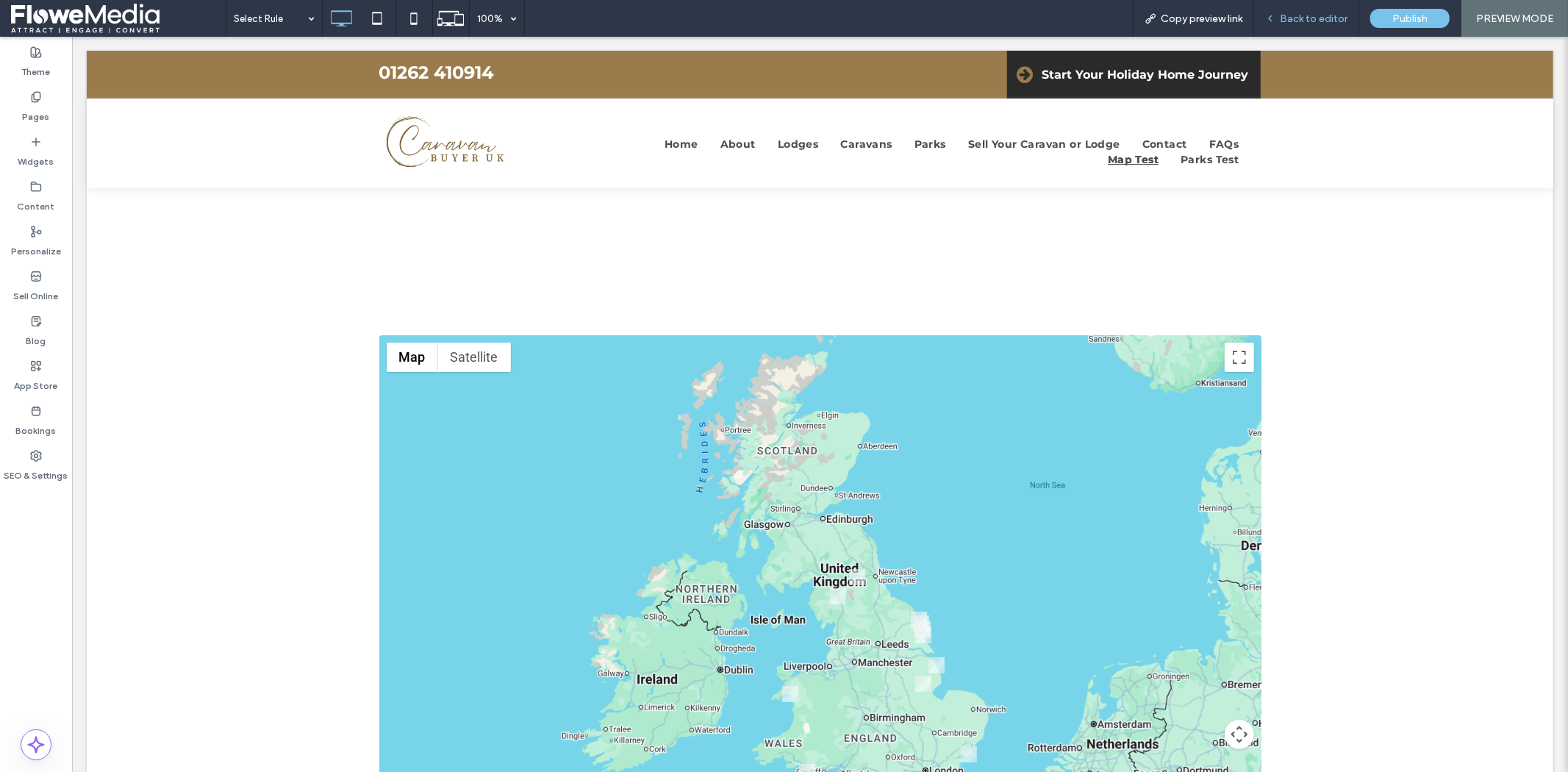
click at [1297, 14] on span "Back to editor" at bounding box center [1313, 19] width 68 height 13
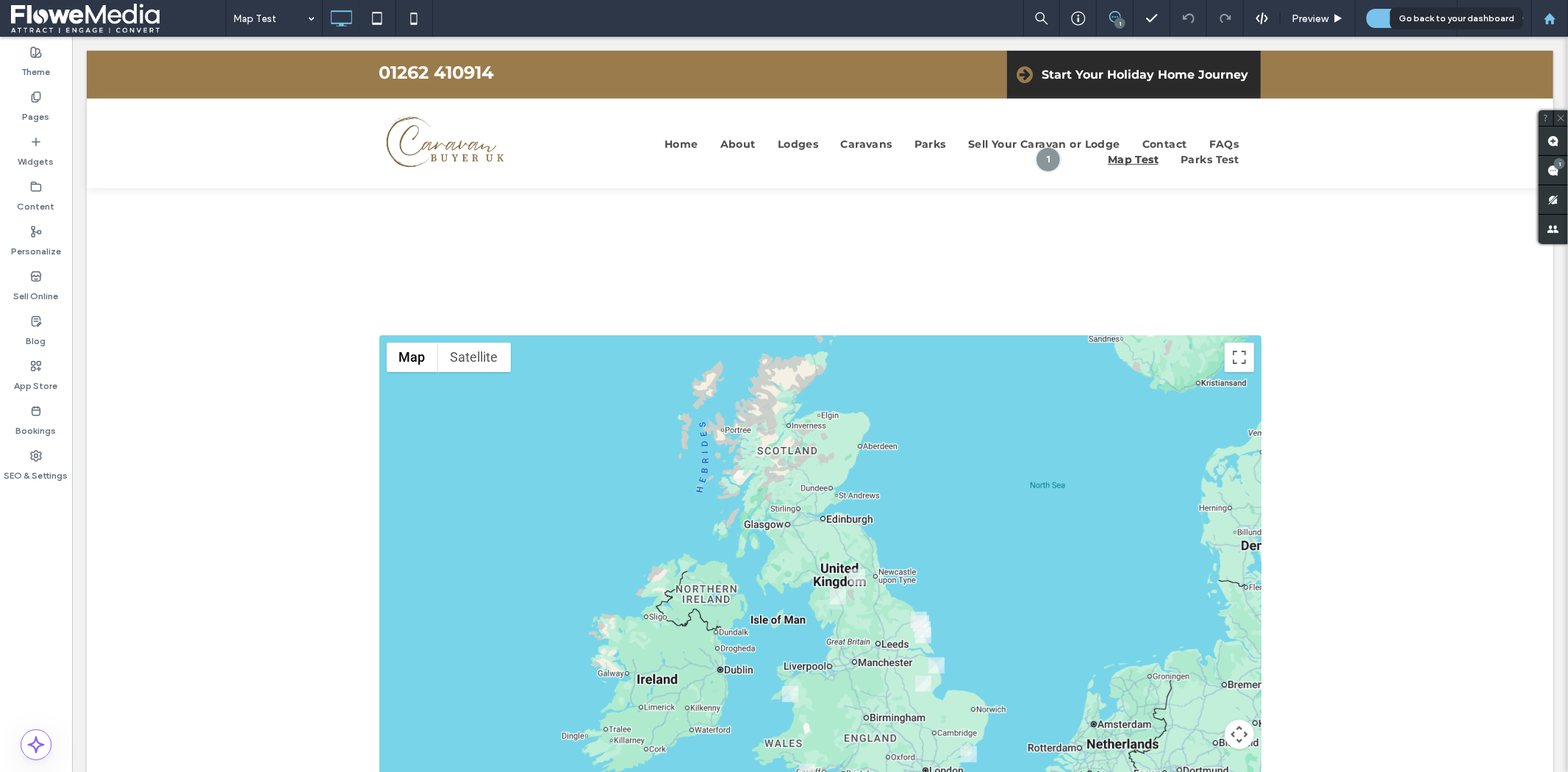
click at [1550, 14] on icon at bounding box center [1550, 19] width 13 height 13
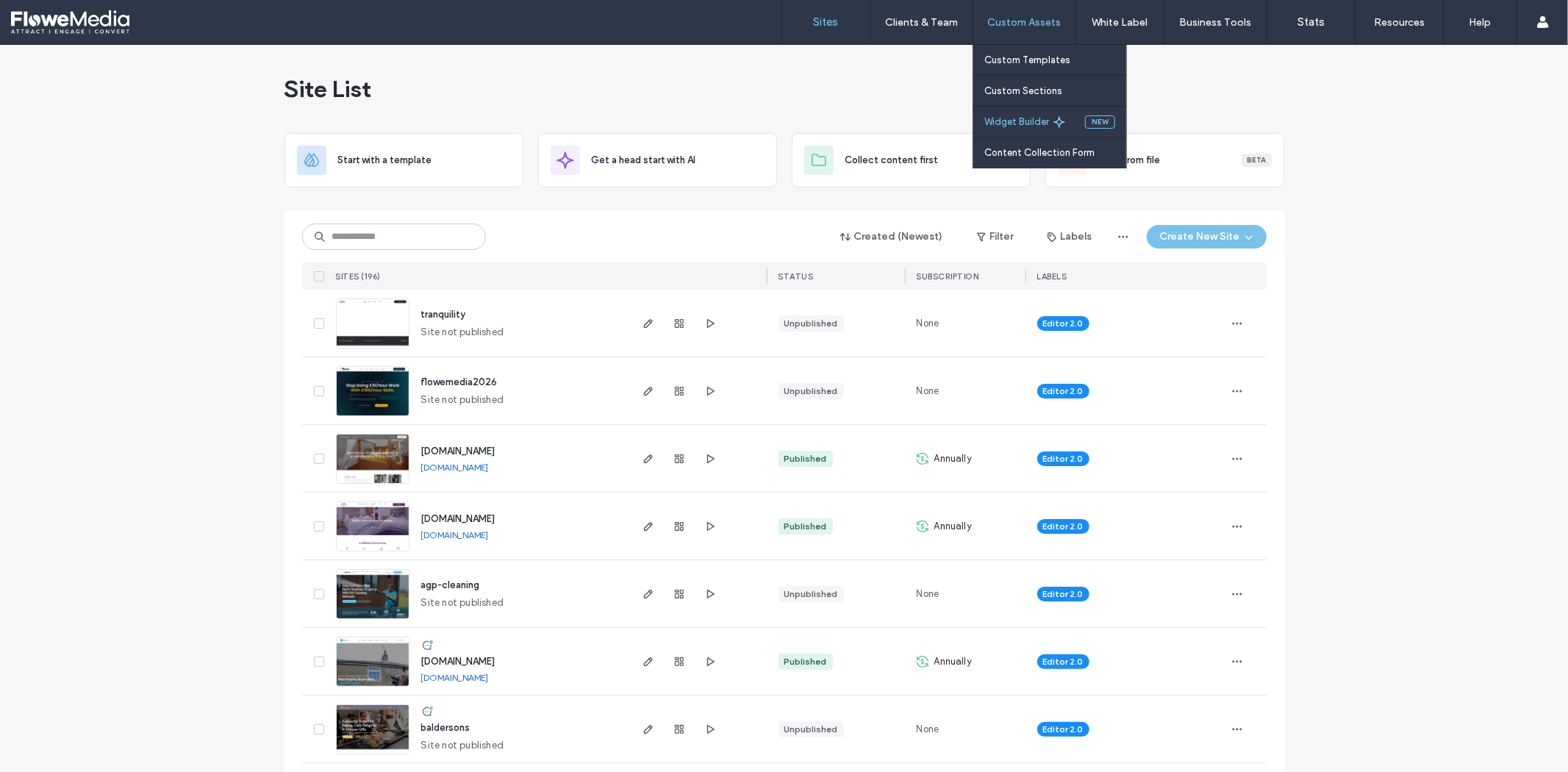
click at [1018, 122] on label "Widget Builder" at bounding box center [1016, 122] width 64 height 11
click at [1024, 123] on label "Widget Builder" at bounding box center [1016, 122] width 64 height 11
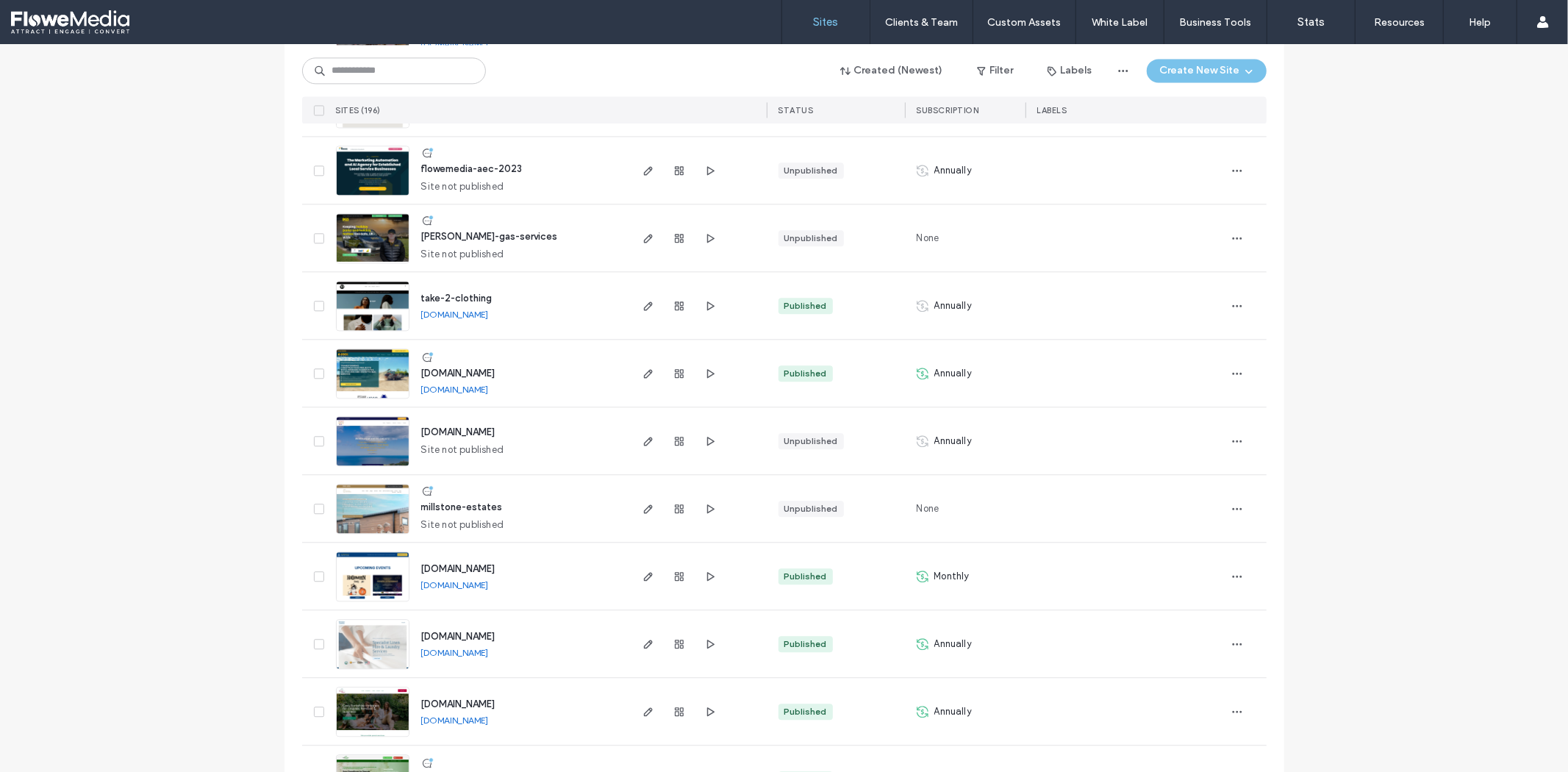
scroll to position [2940, 0]
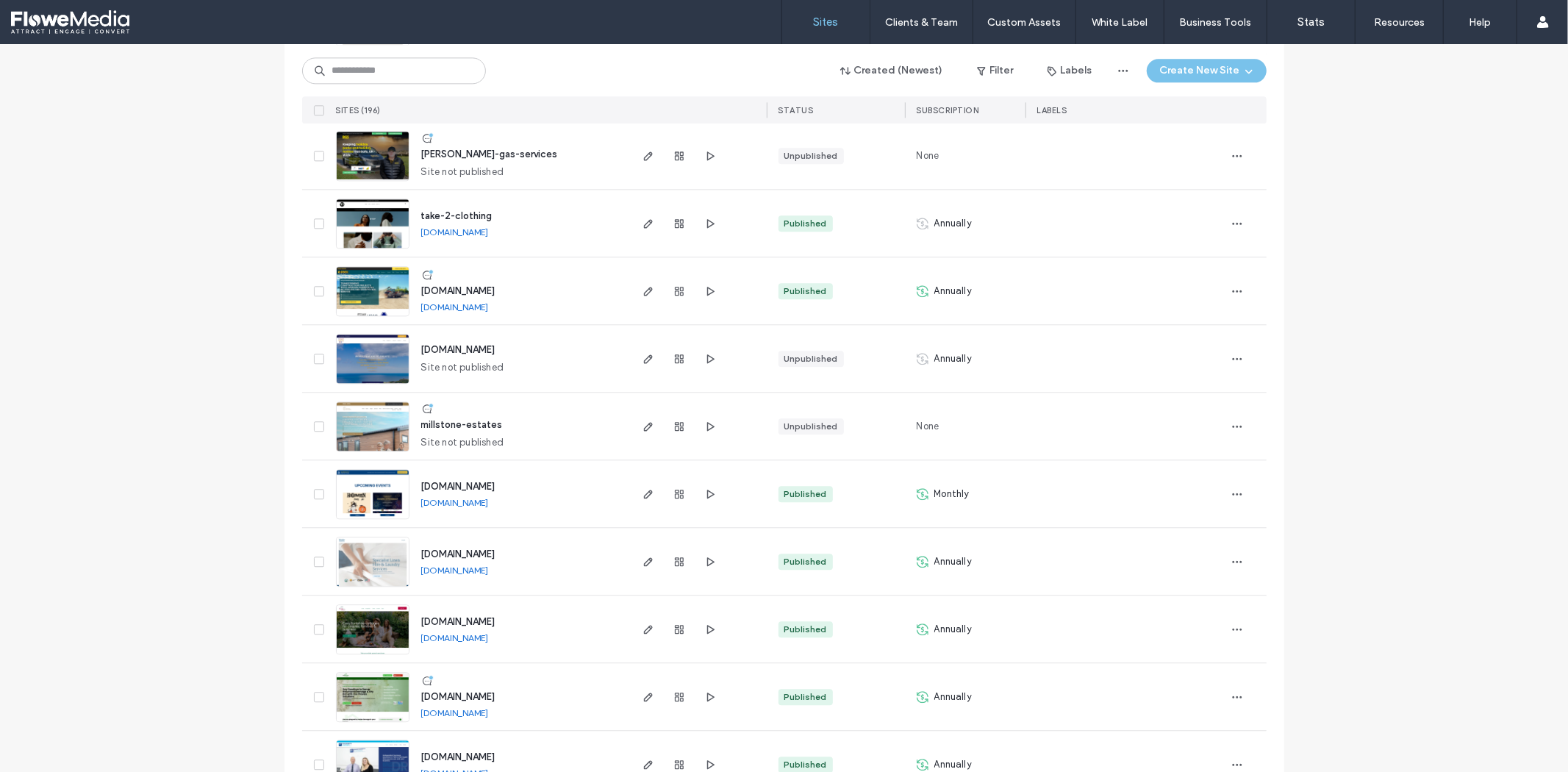
click at [350, 431] on img at bounding box center [372, 452] width 72 height 100
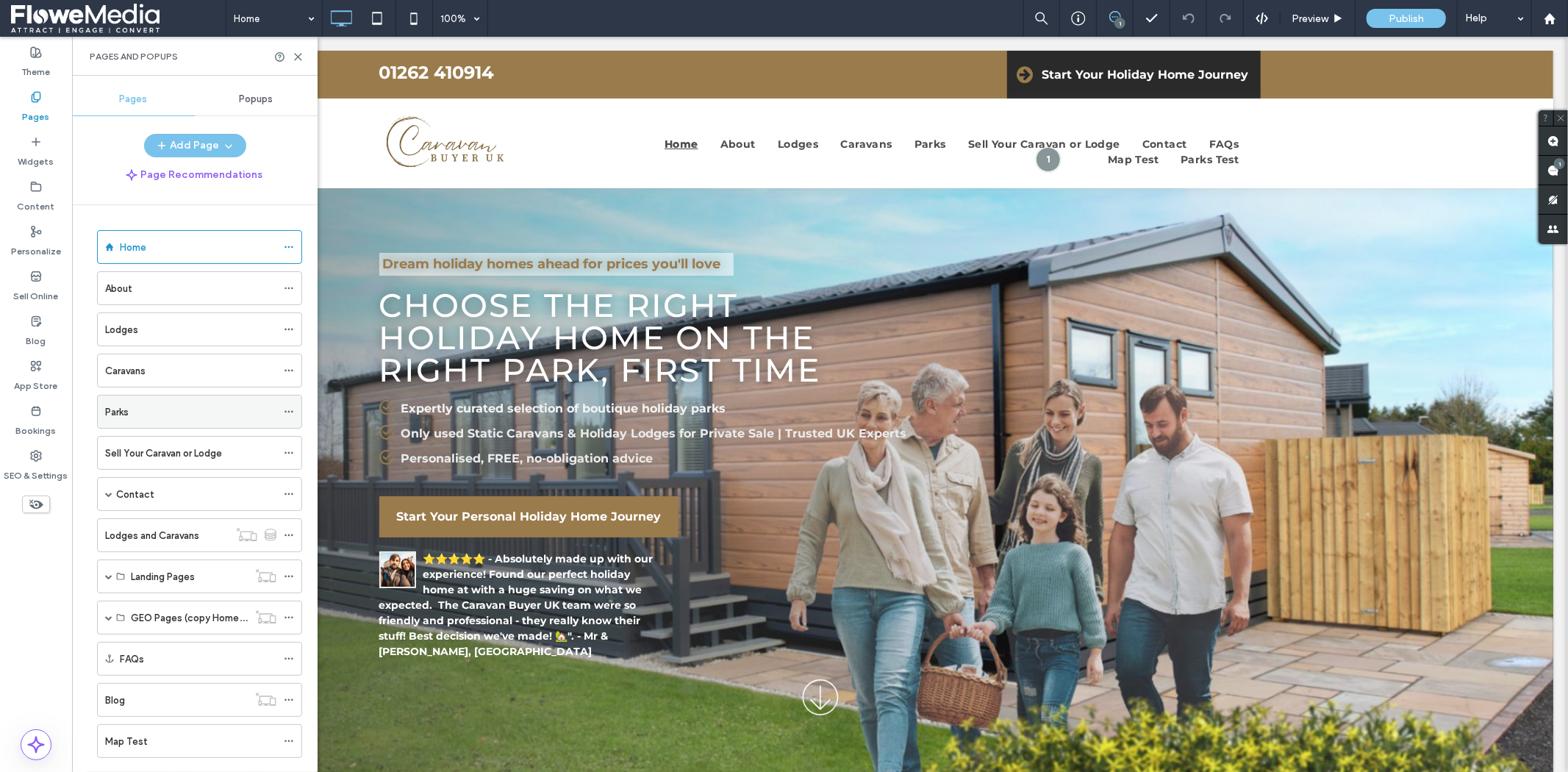
click at [142, 412] on div "Parks" at bounding box center [190, 411] width 171 height 15
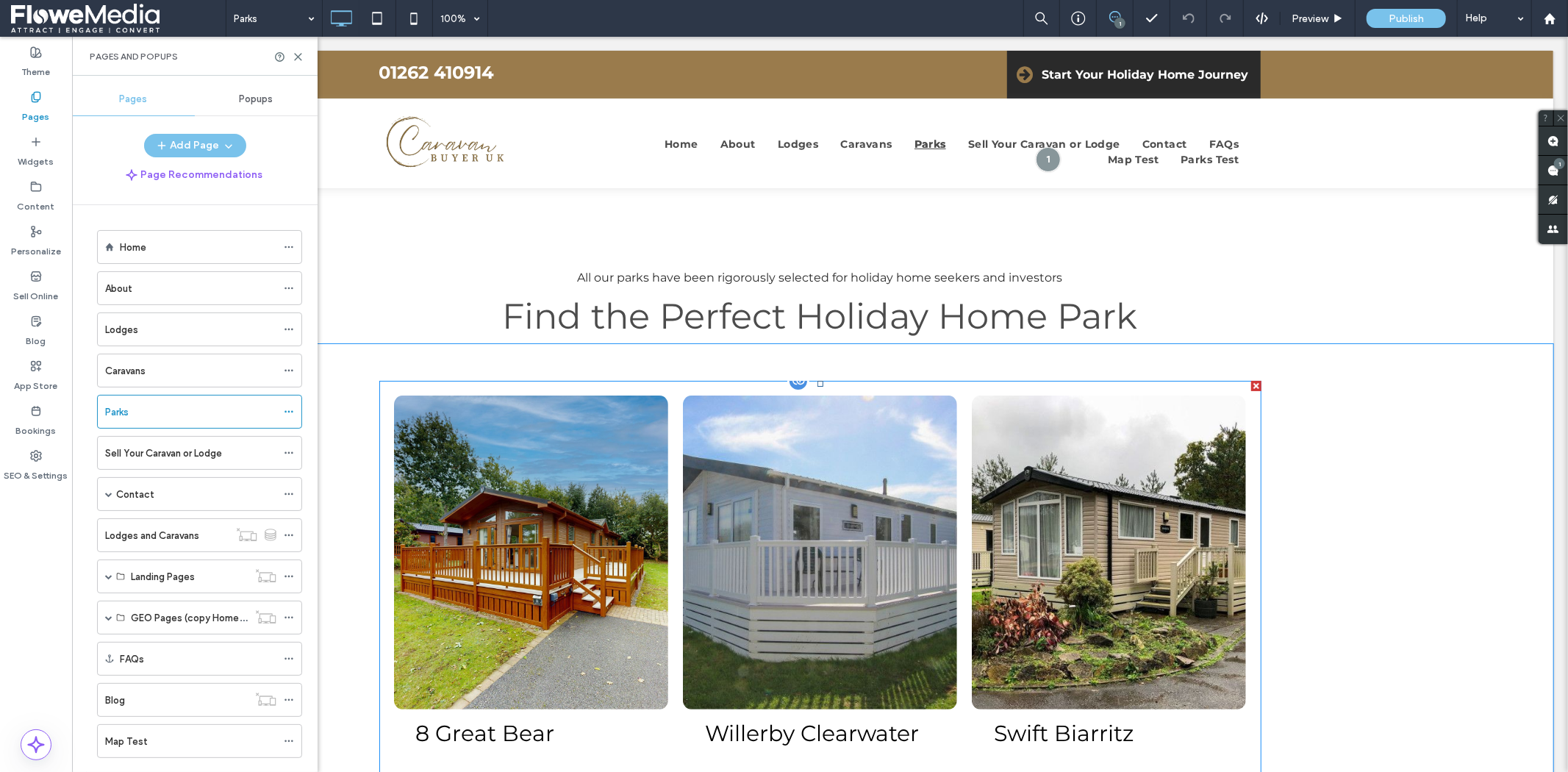
click at [597, 487] on link at bounding box center [530, 552] width 274 height 314
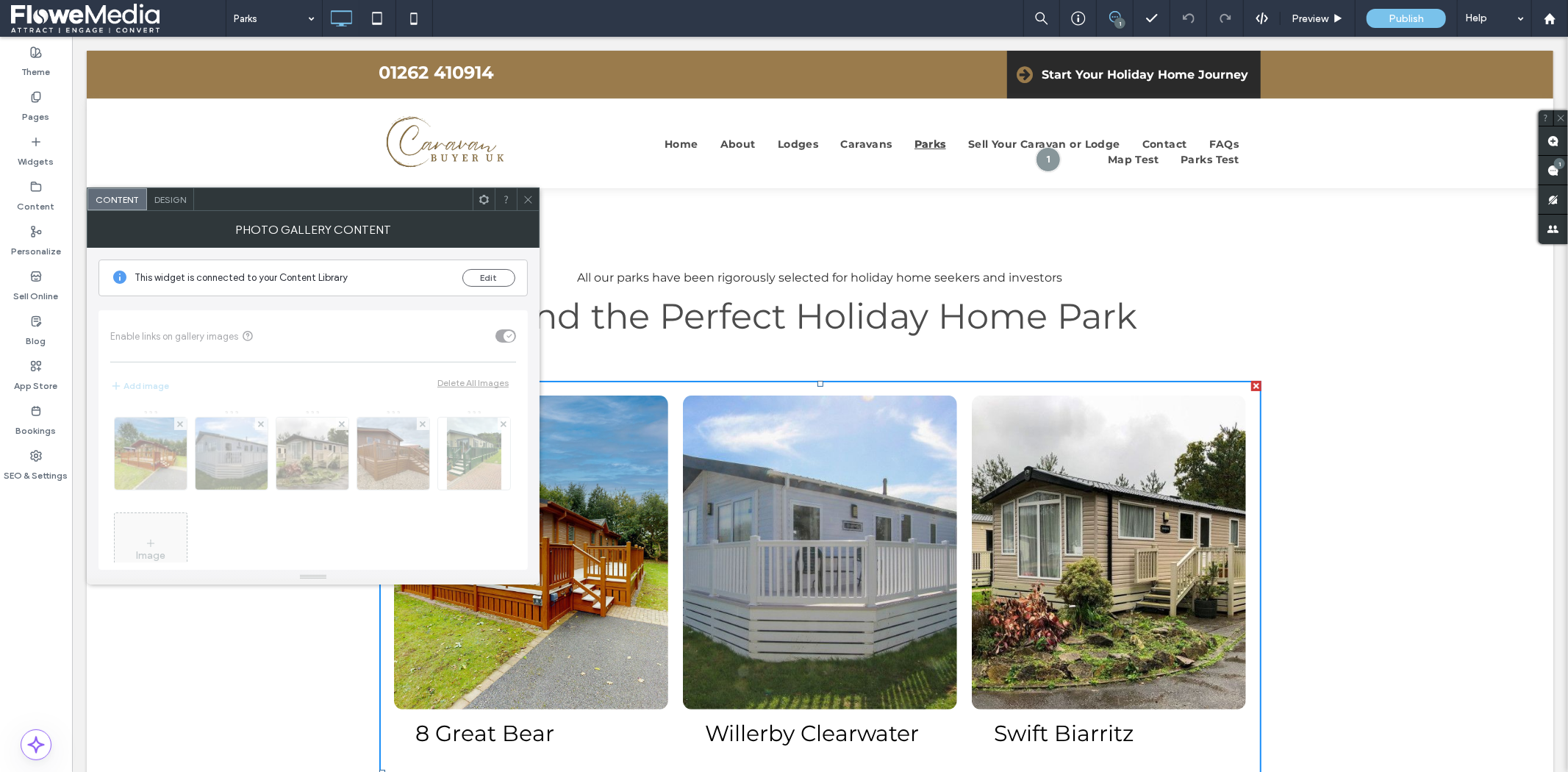
click at [168, 197] on span "Design" at bounding box center [170, 200] width 32 height 11
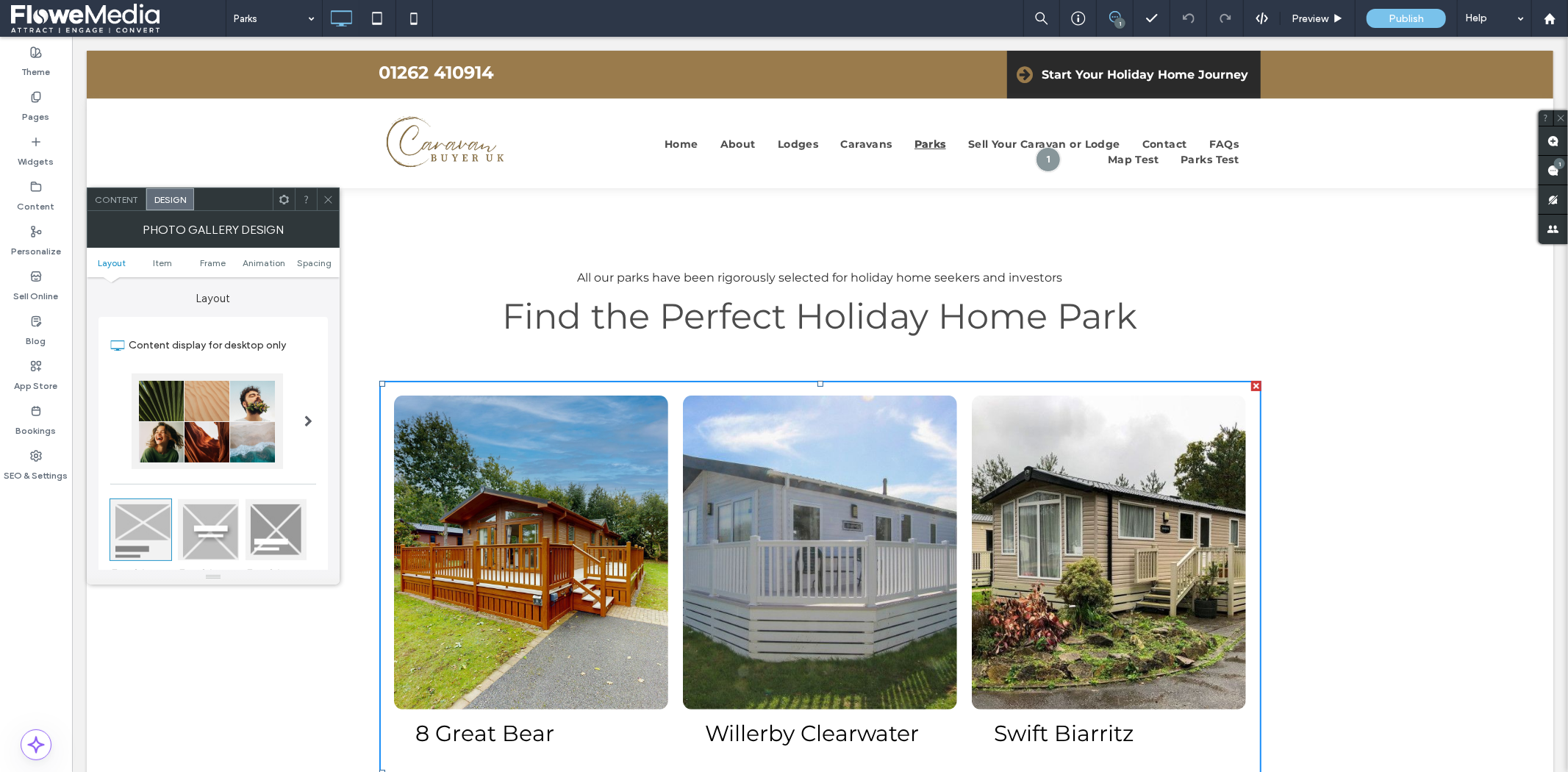
click at [325, 197] on icon at bounding box center [328, 200] width 11 height 11
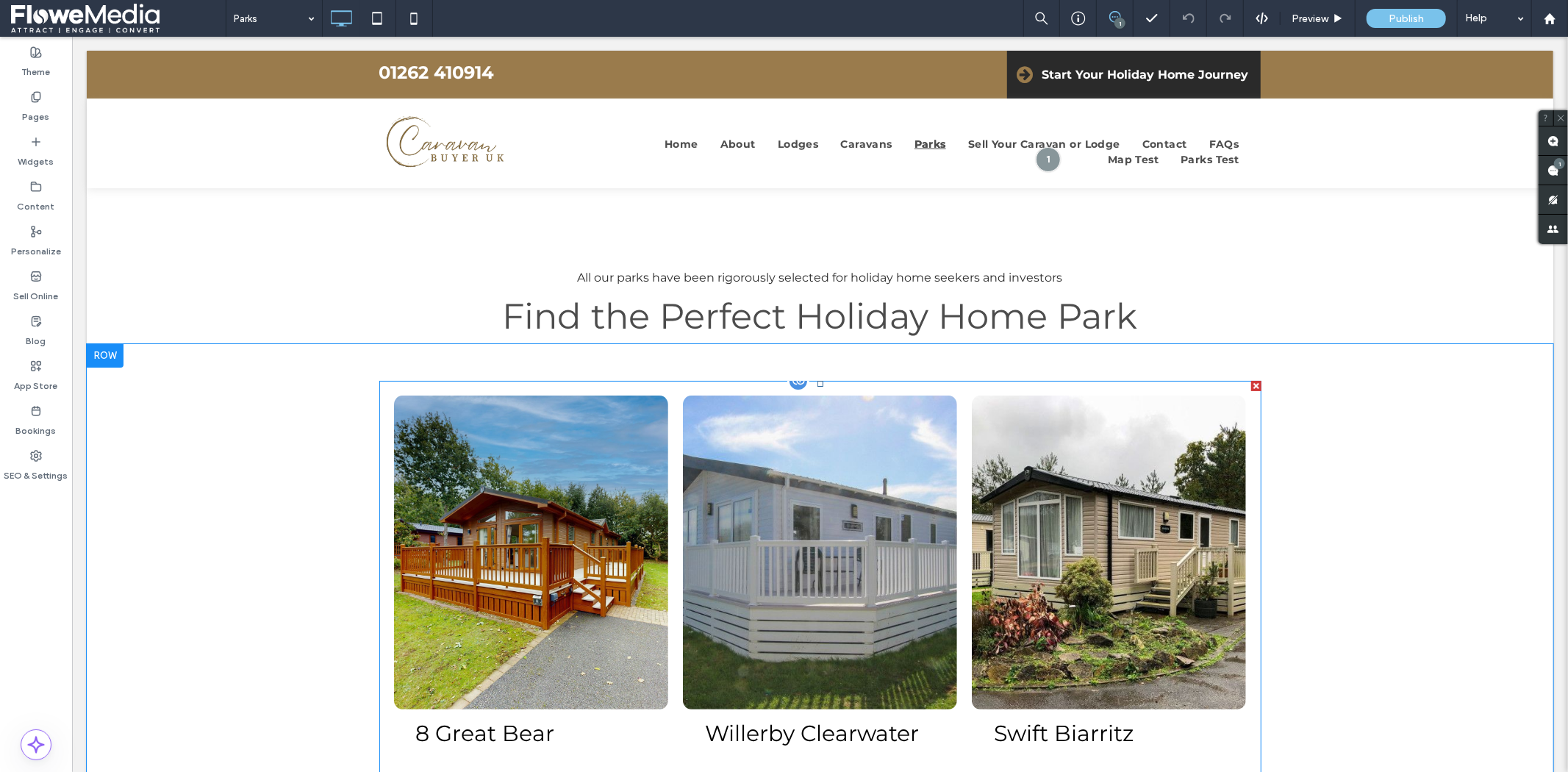
click at [527, 487] on link at bounding box center [530, 552] width 274 height 314
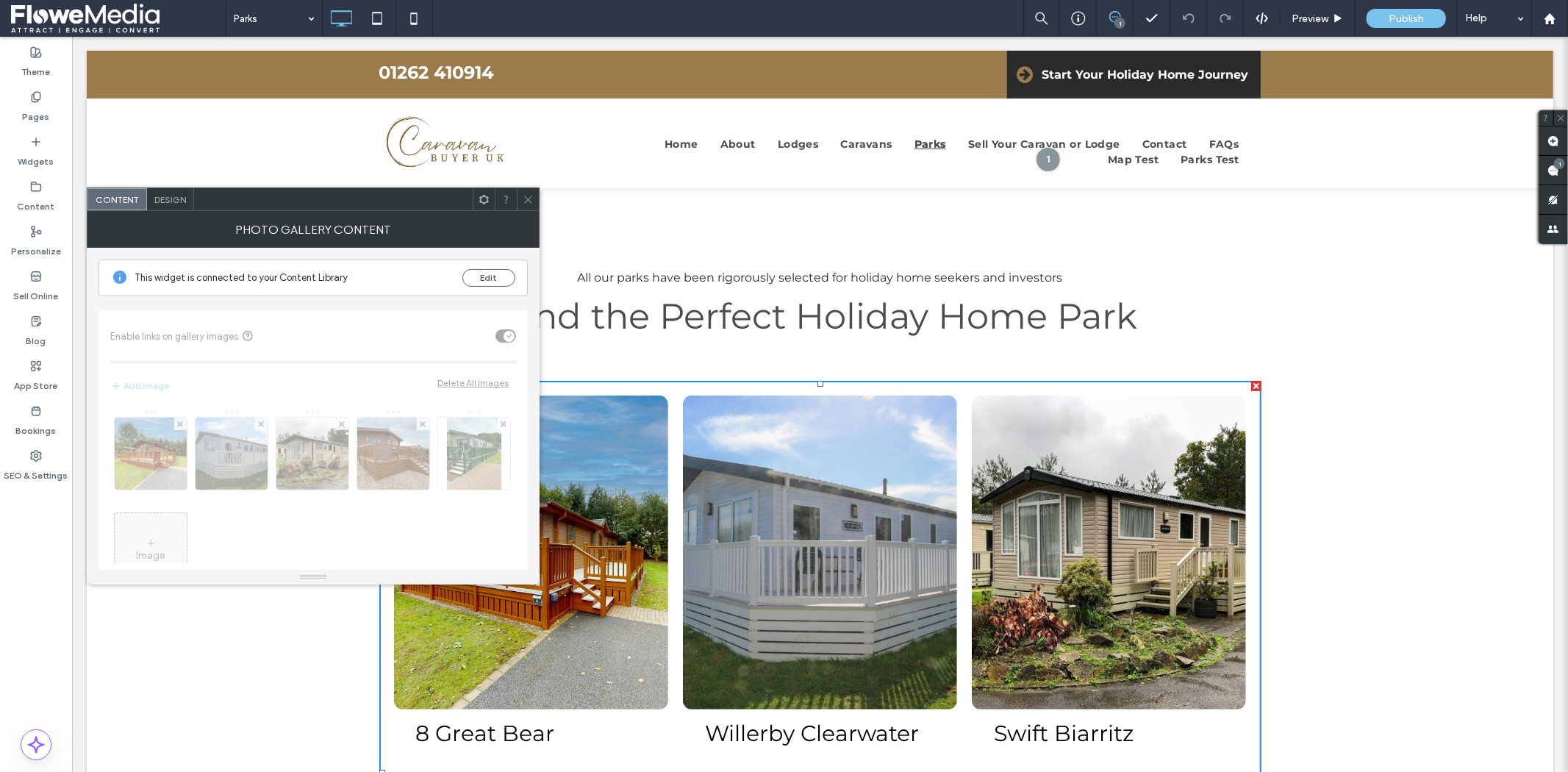
click at [482, 197] on use at bounding box center [484, 199] width 10 height 10
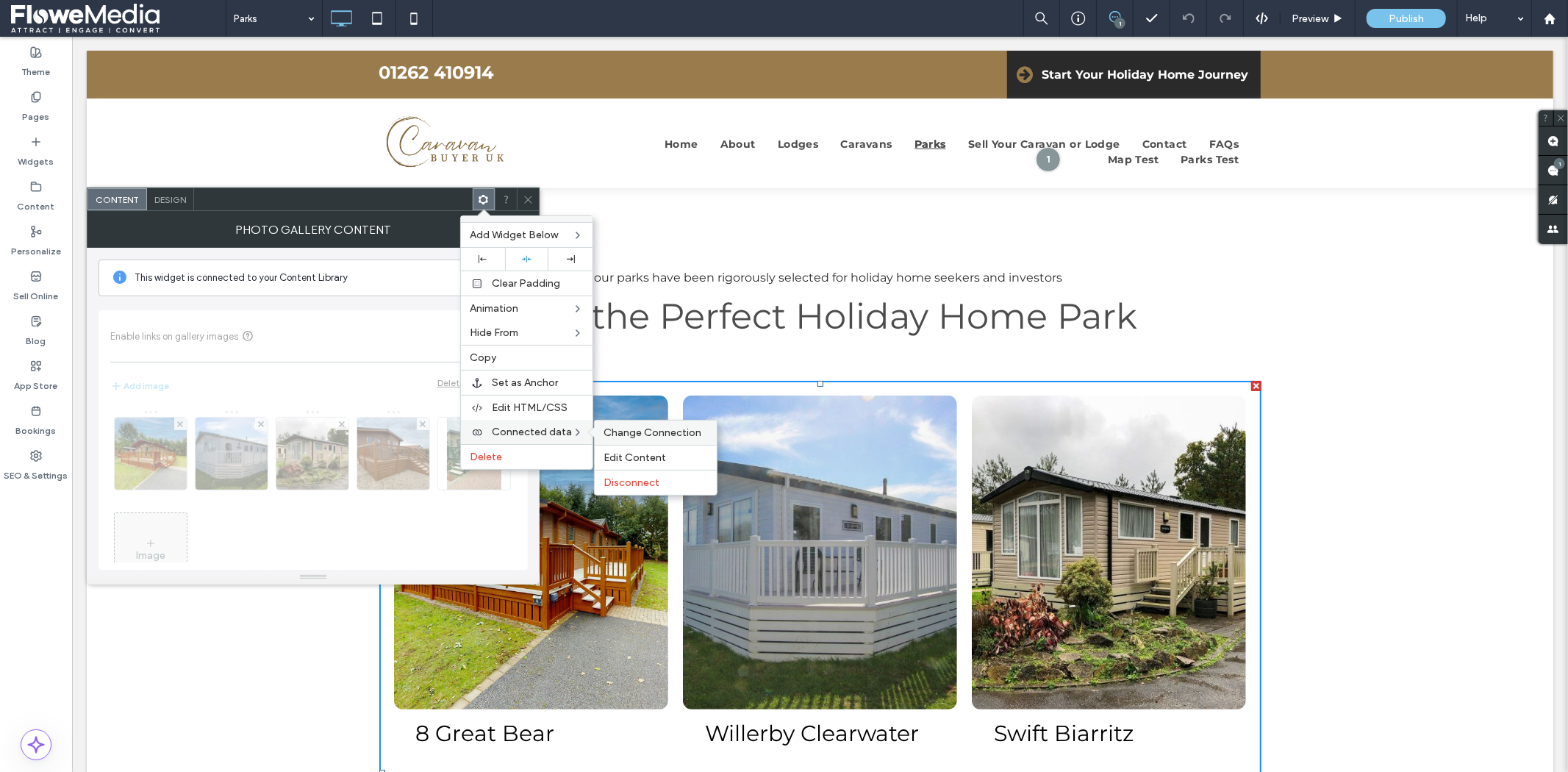
click at [619, 428] on span "Change Connection" at bounding box center [652, 433] width 98 height 13
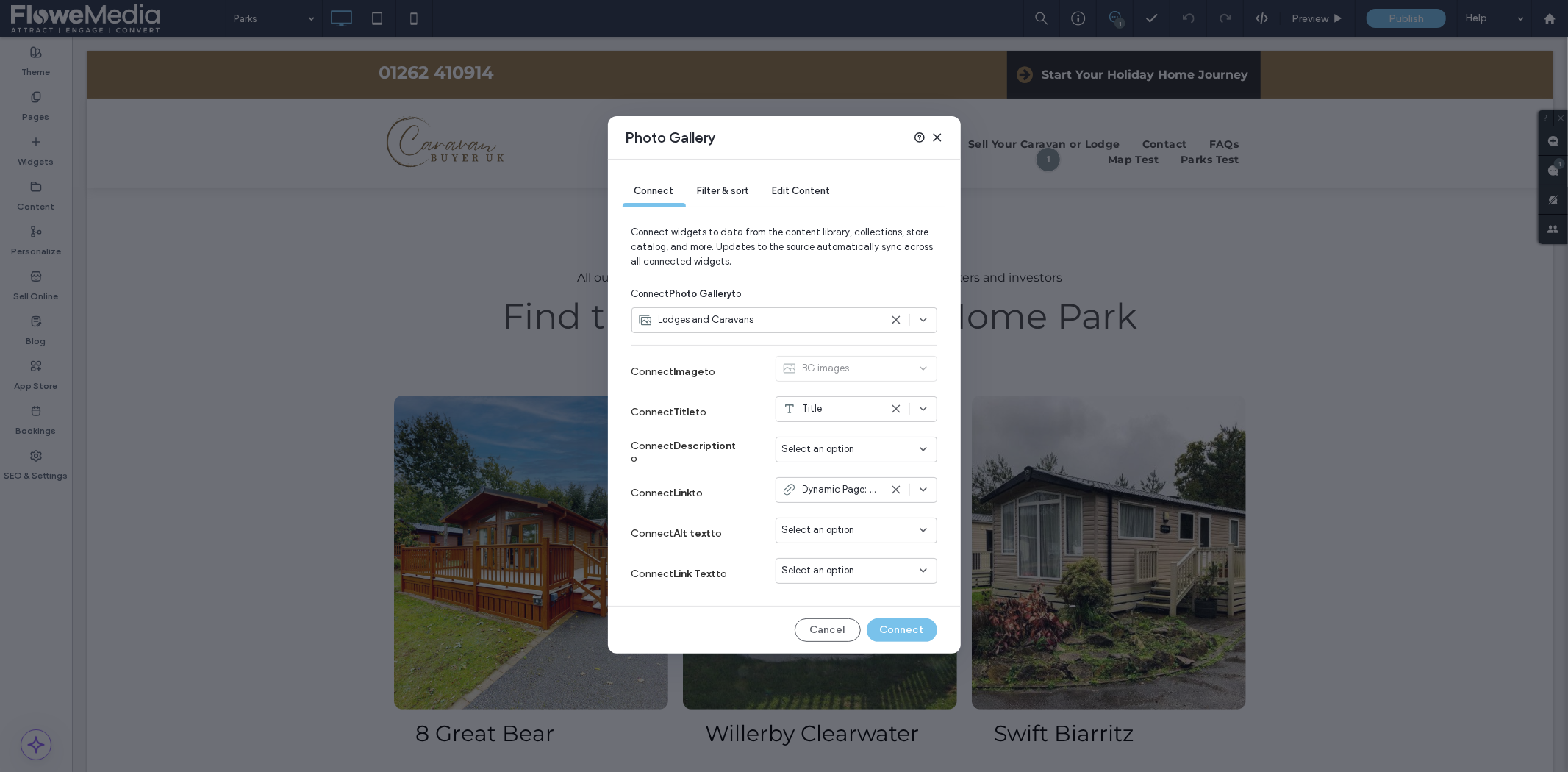
click at [835, 494] on span "Dynamic Page: Lodges and Caravans" at bounding box center [841, 489] width 77 height 14
click at [931, 131] on icon at bounding box center [937, 137] width 12 height 12
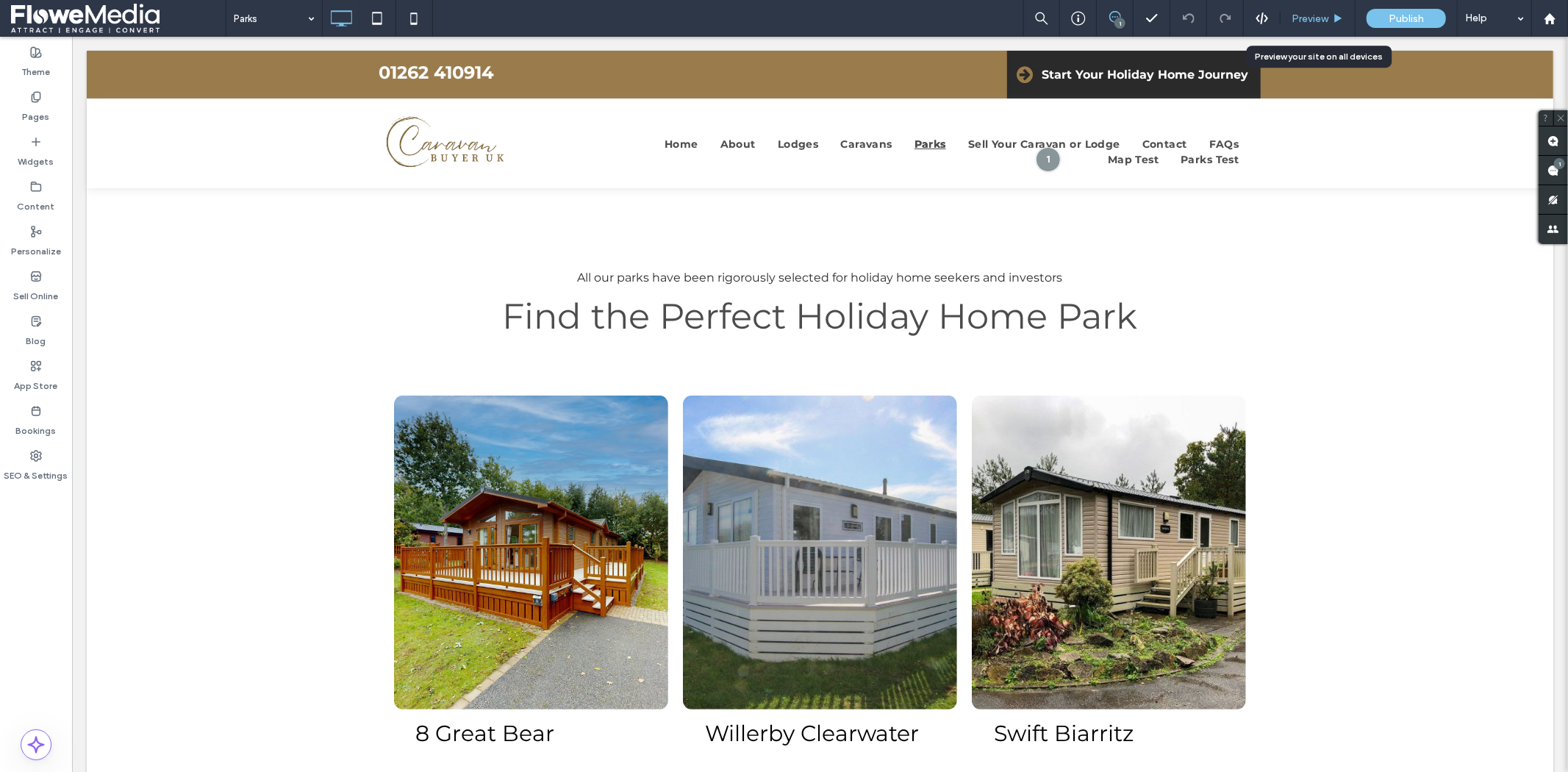
click at [1328, 10] on div "Preview" at bounding box center [1318, 18] width 75 height 37
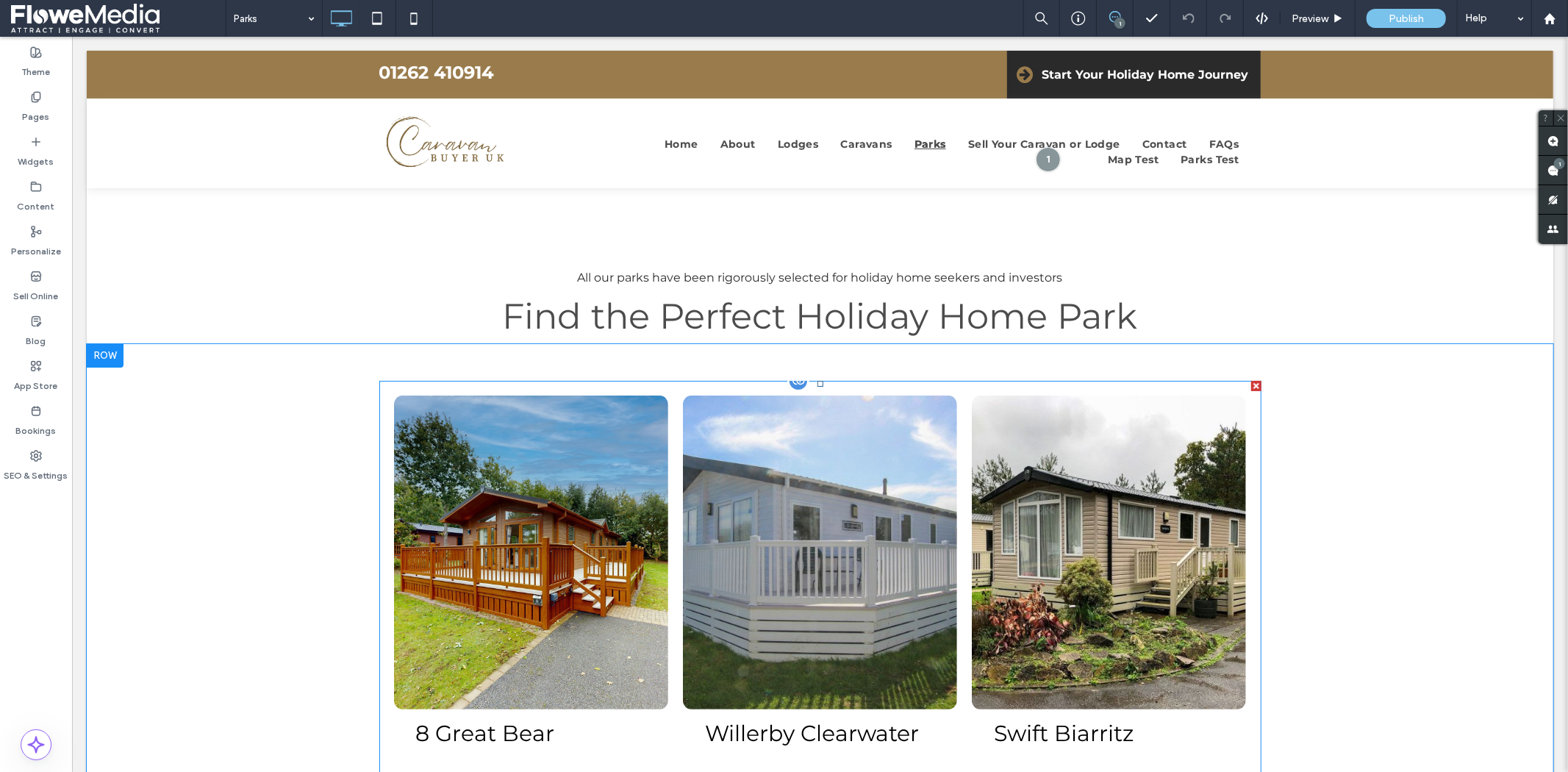
click at [576, 418] on link at bounding box center [530, 552] width 274 height 314
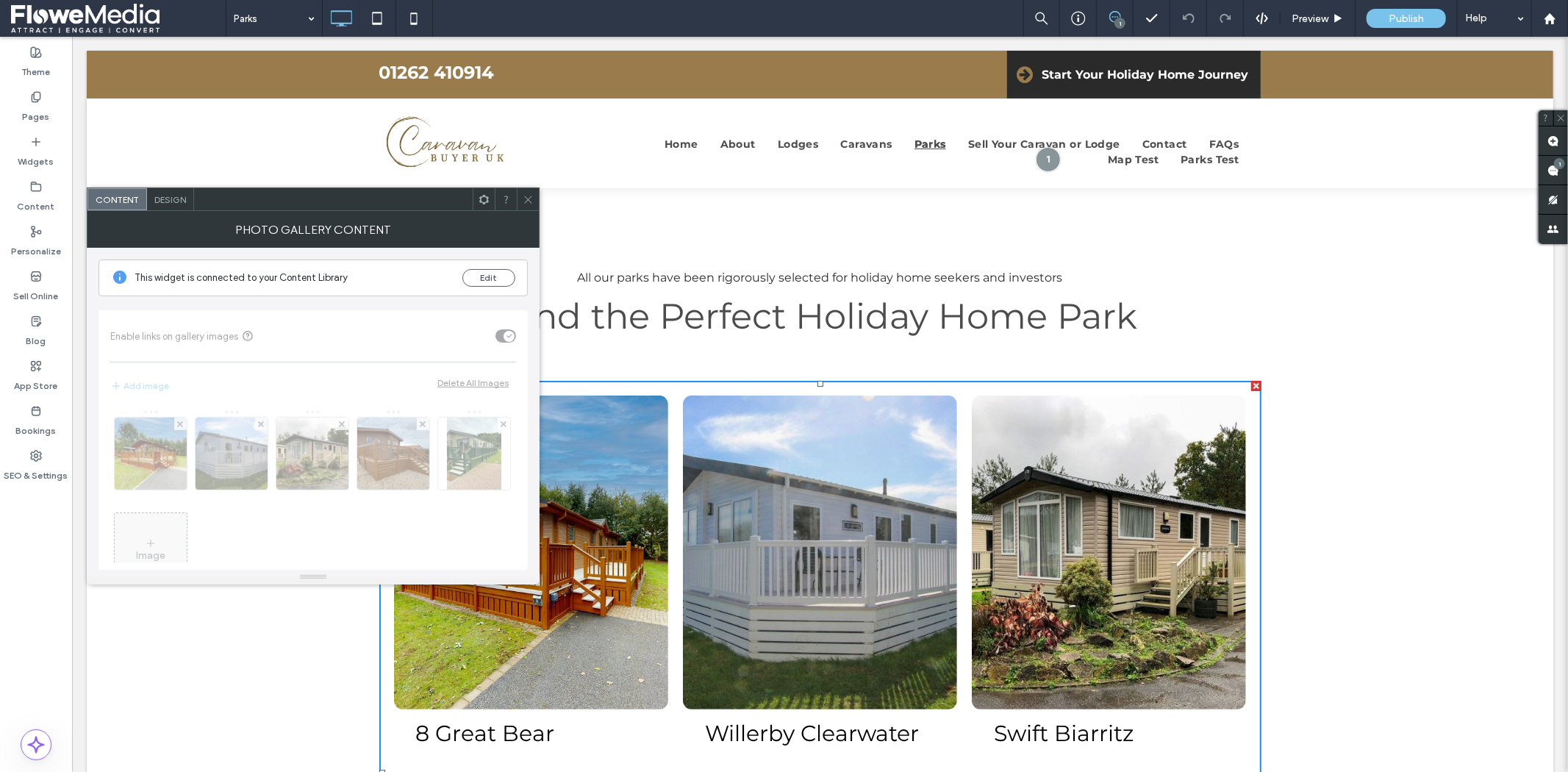
click at [151, 193] on div "Design" at bounding box center [170, 199] width 47 height 22
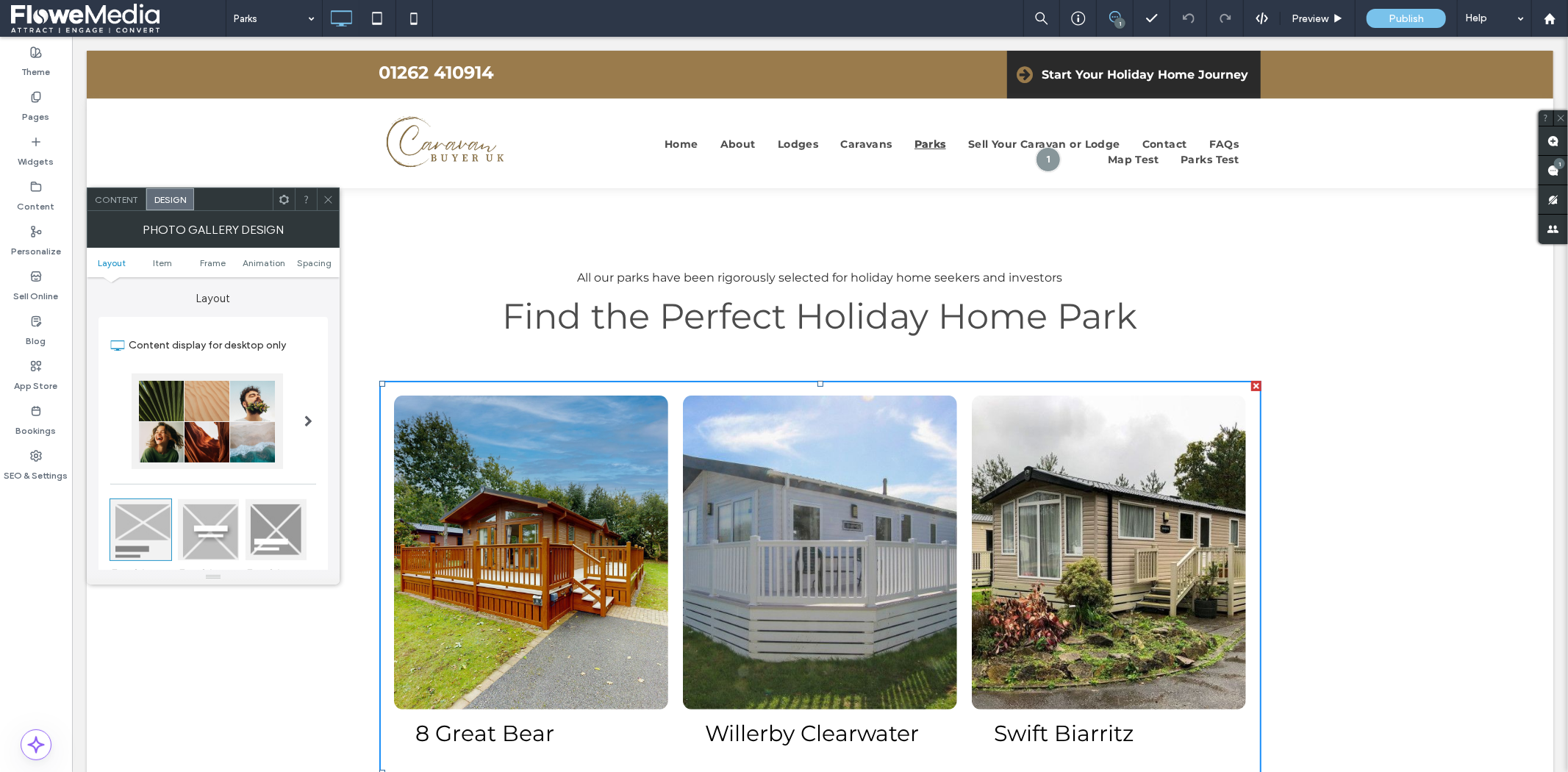
click at [291, 195] on div at bounding box center [284, 199] width 22 height 22
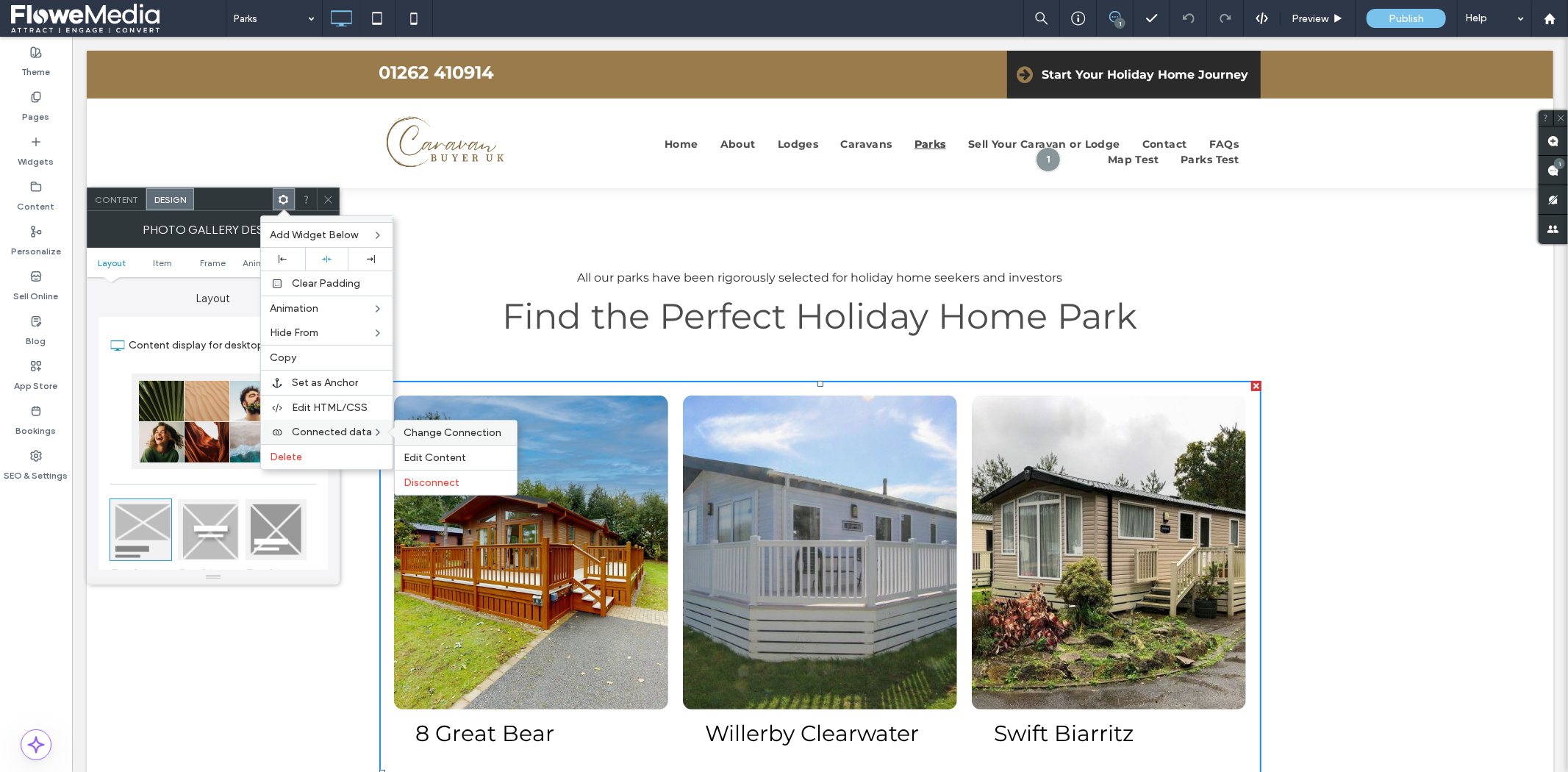
click at [418, 431] on span "Change Connection" at bounding box center [452, 433] width 98 height 13
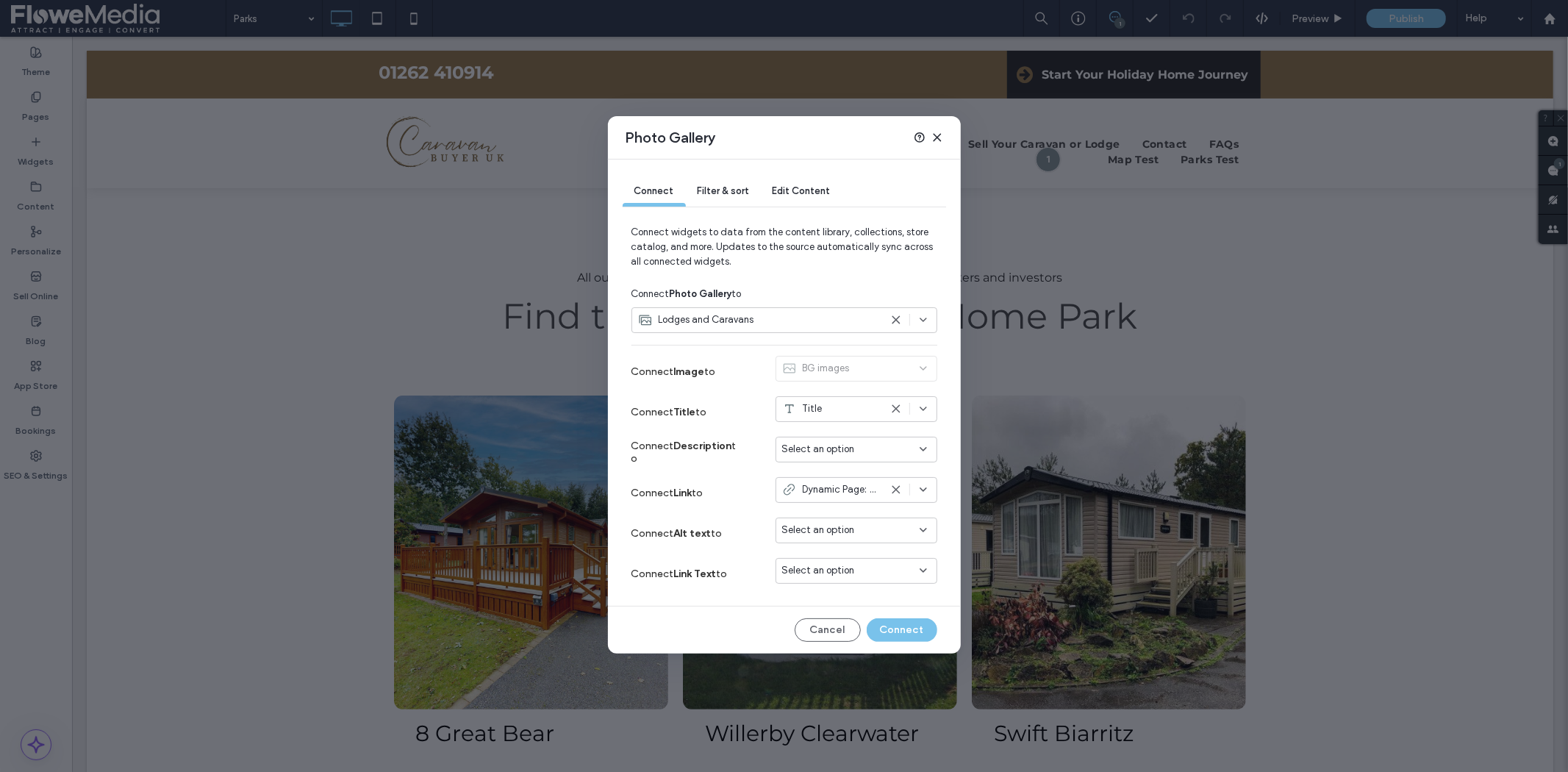
click at [831, 488] on span "Dynamic Page: Lodges and Caravans" at bounding box center [841, 489] width 77 height 14
click at [891, 491] on icon at bounding box center [895, 489] width 12 height 12
click at [848, 486] on span "Select an option" at bounding box center [818, 489] width 72 height 14
click at [842, 518] on span "Dynamic Page: Lodges and Caravans" at bounding box center [866, 516] width 116 height 14
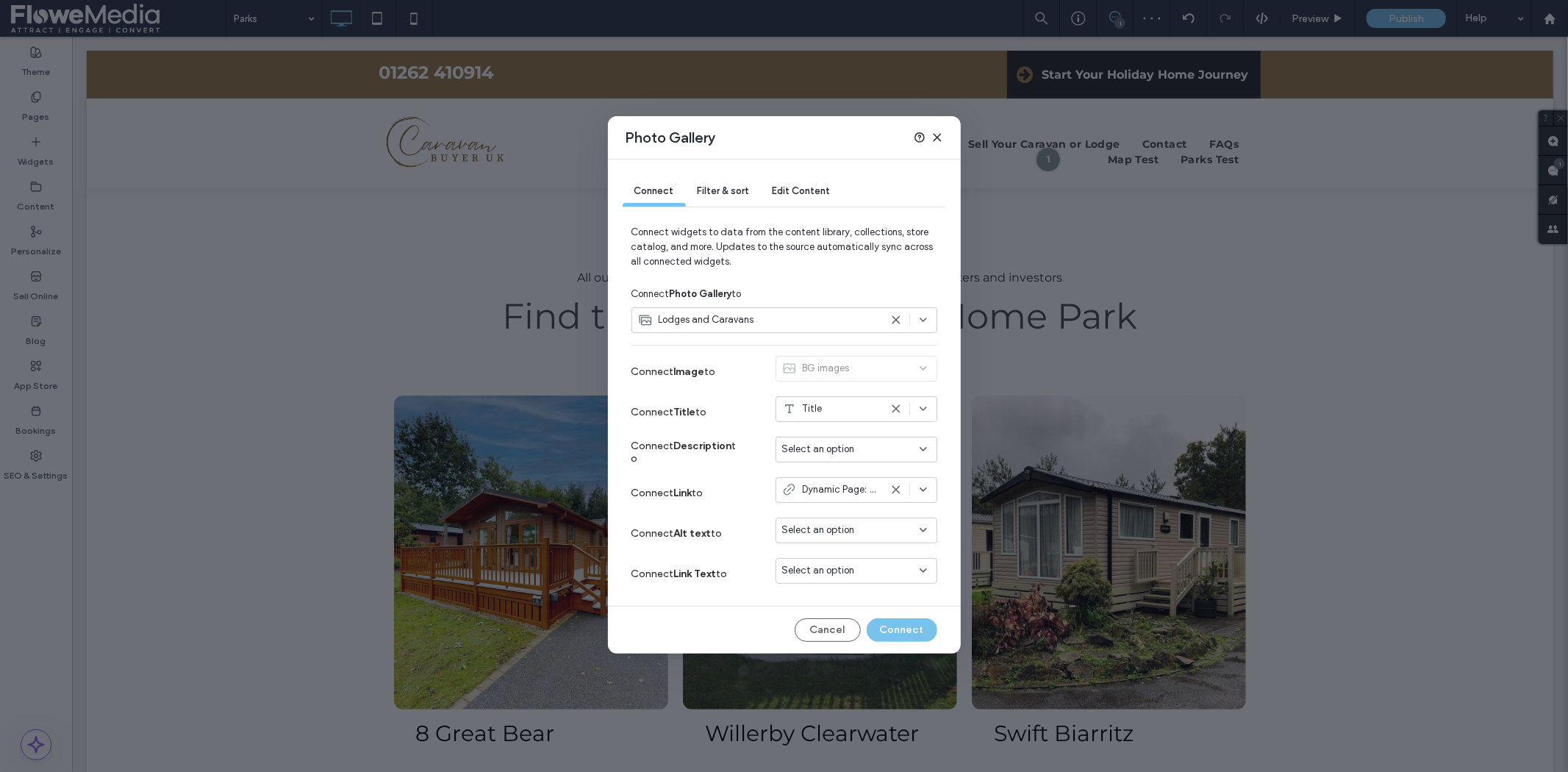
click at [939, 133] on icon at bounding box center [937, 137] width 12 height 12
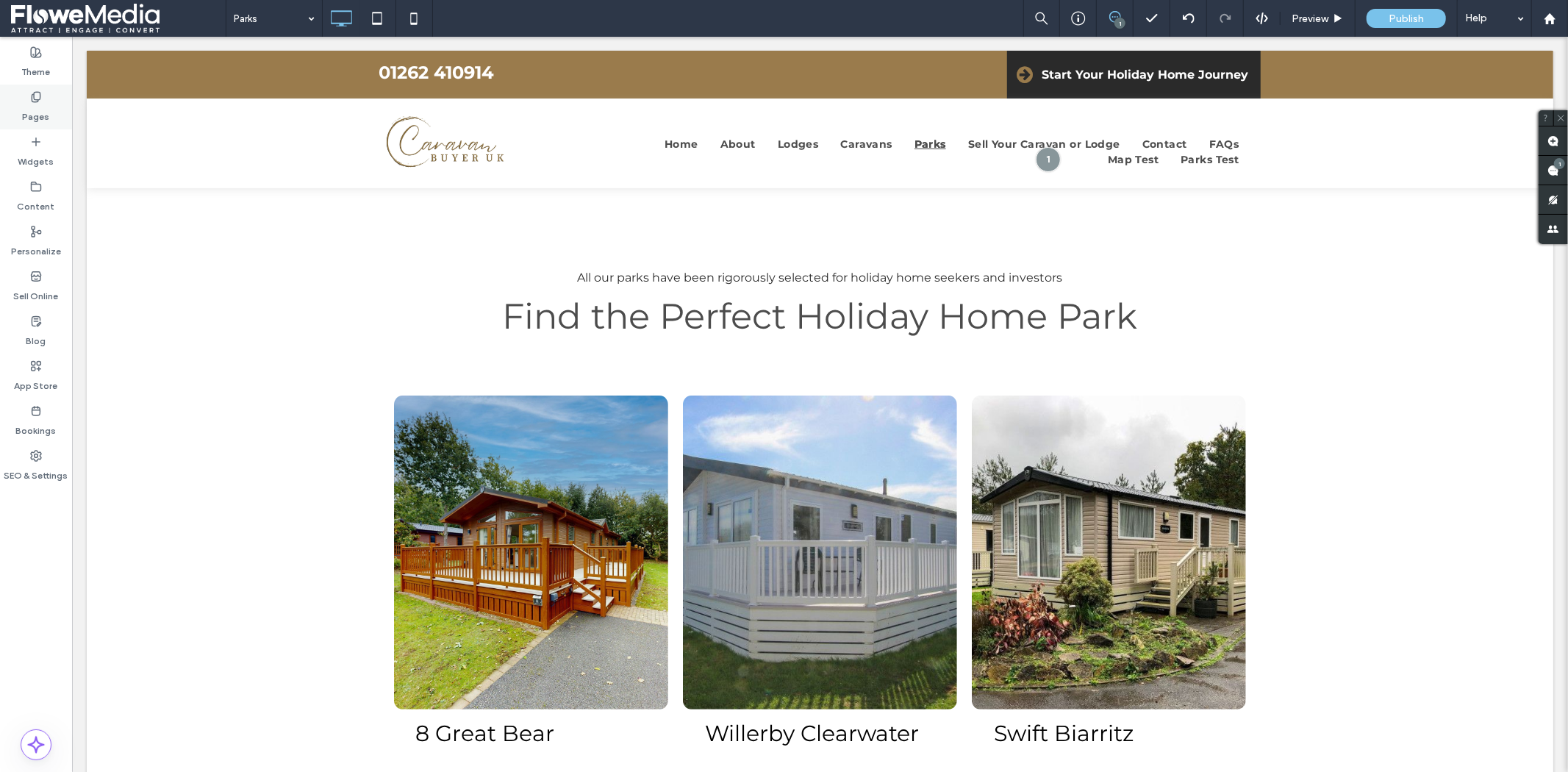
click at [33, 101] on icon at bounding box center [36, 97] width 12 height 12
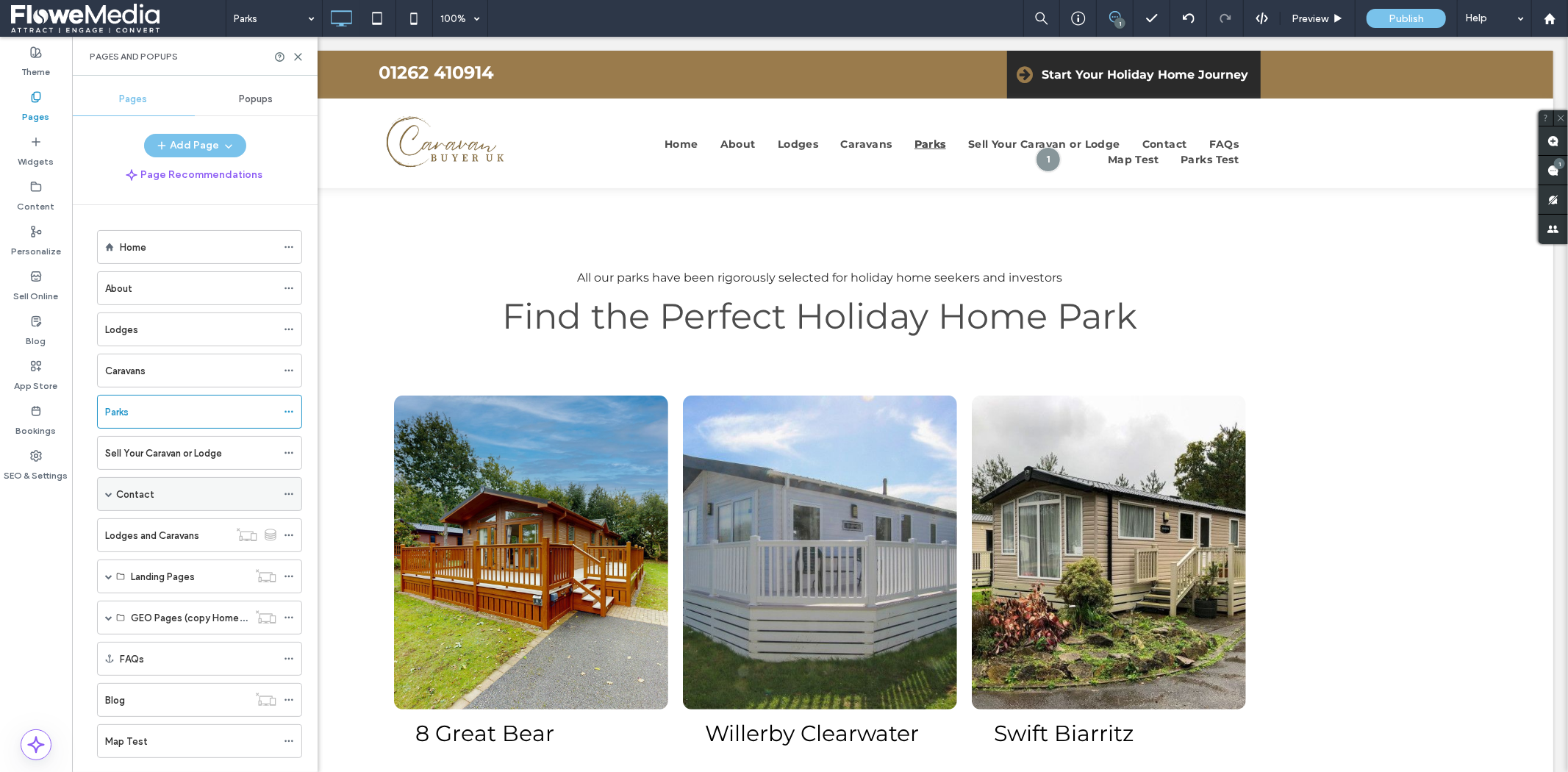
scroll to position [114, 0]
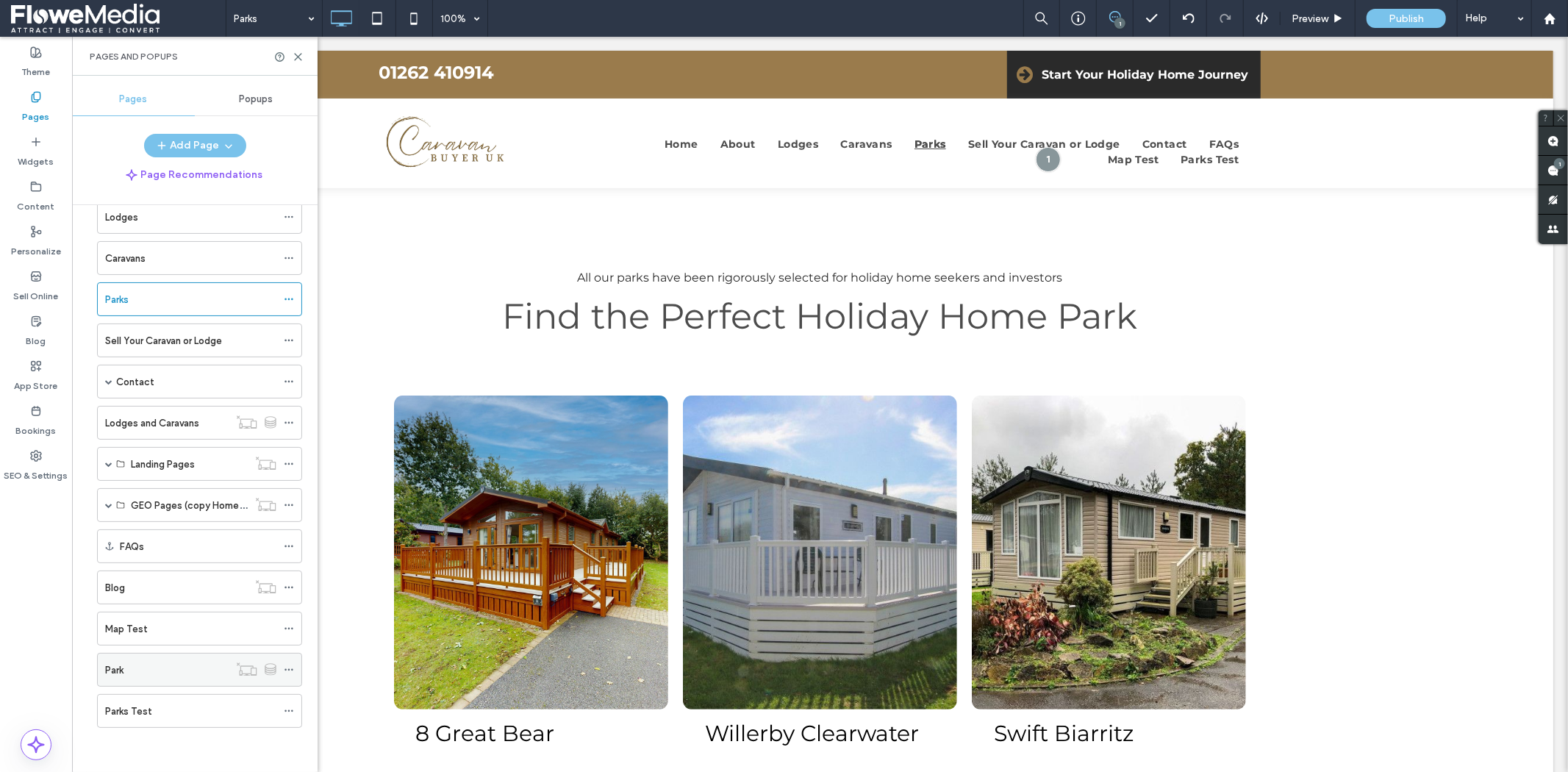
click at [184, 665] on div "Park" at bounding box center [166, 669] width 123 height 15
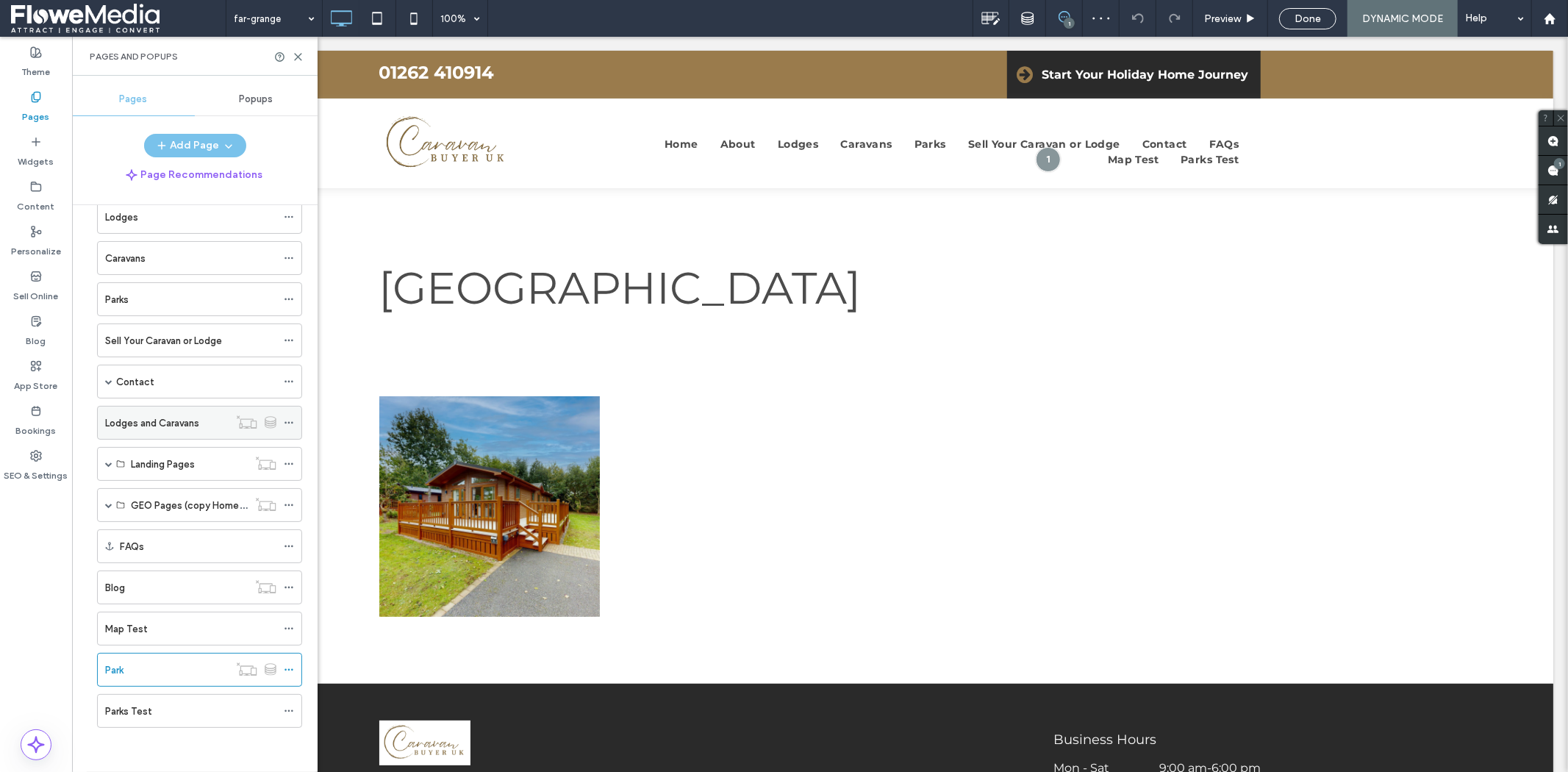
click at [154, 421] on label "Lodges and Caravans" at bounding box center [152, 423] width 94 height 25
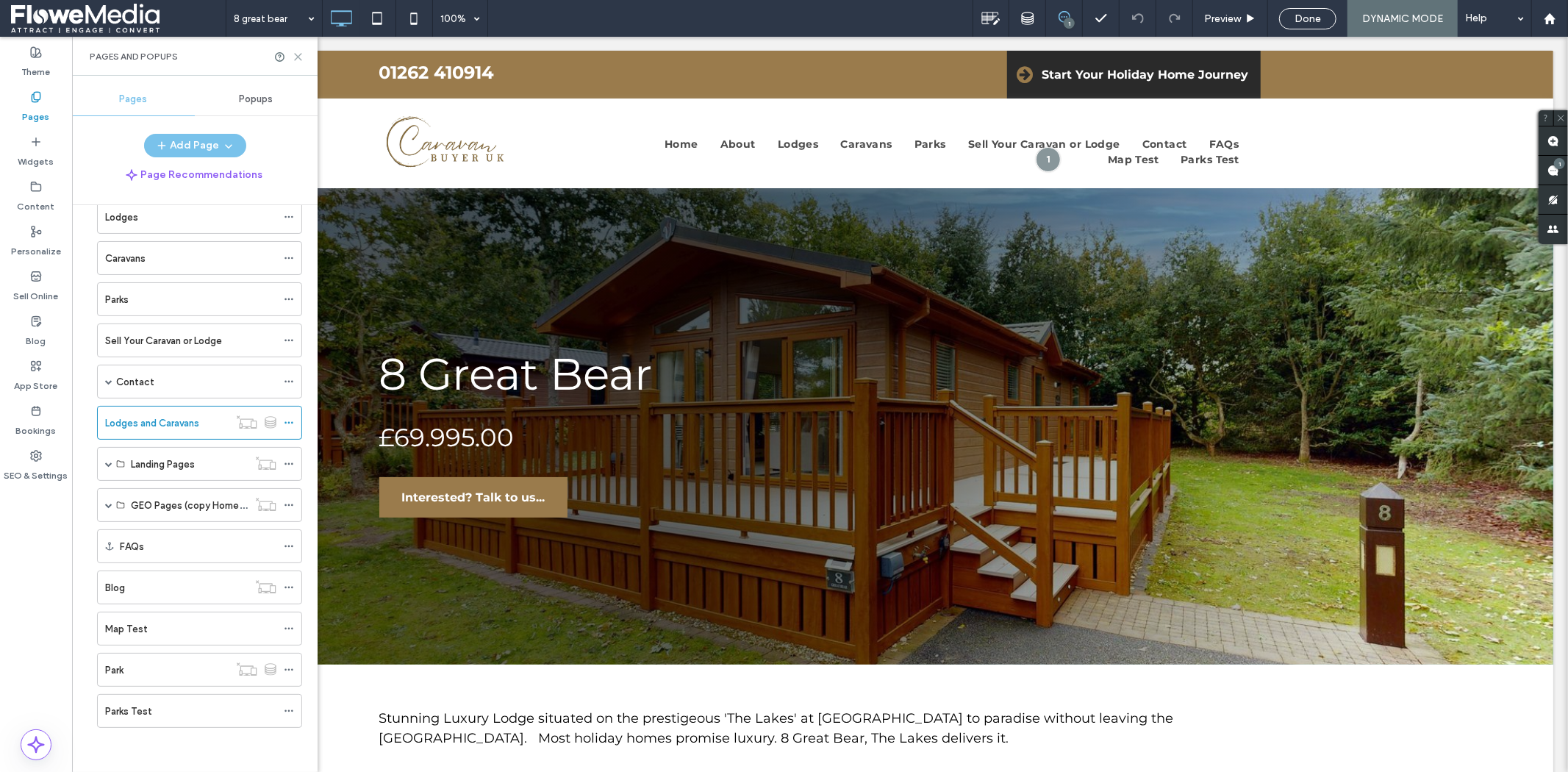
click at [298, 57] on use at bounding box center [298, 57] width 6 height 6
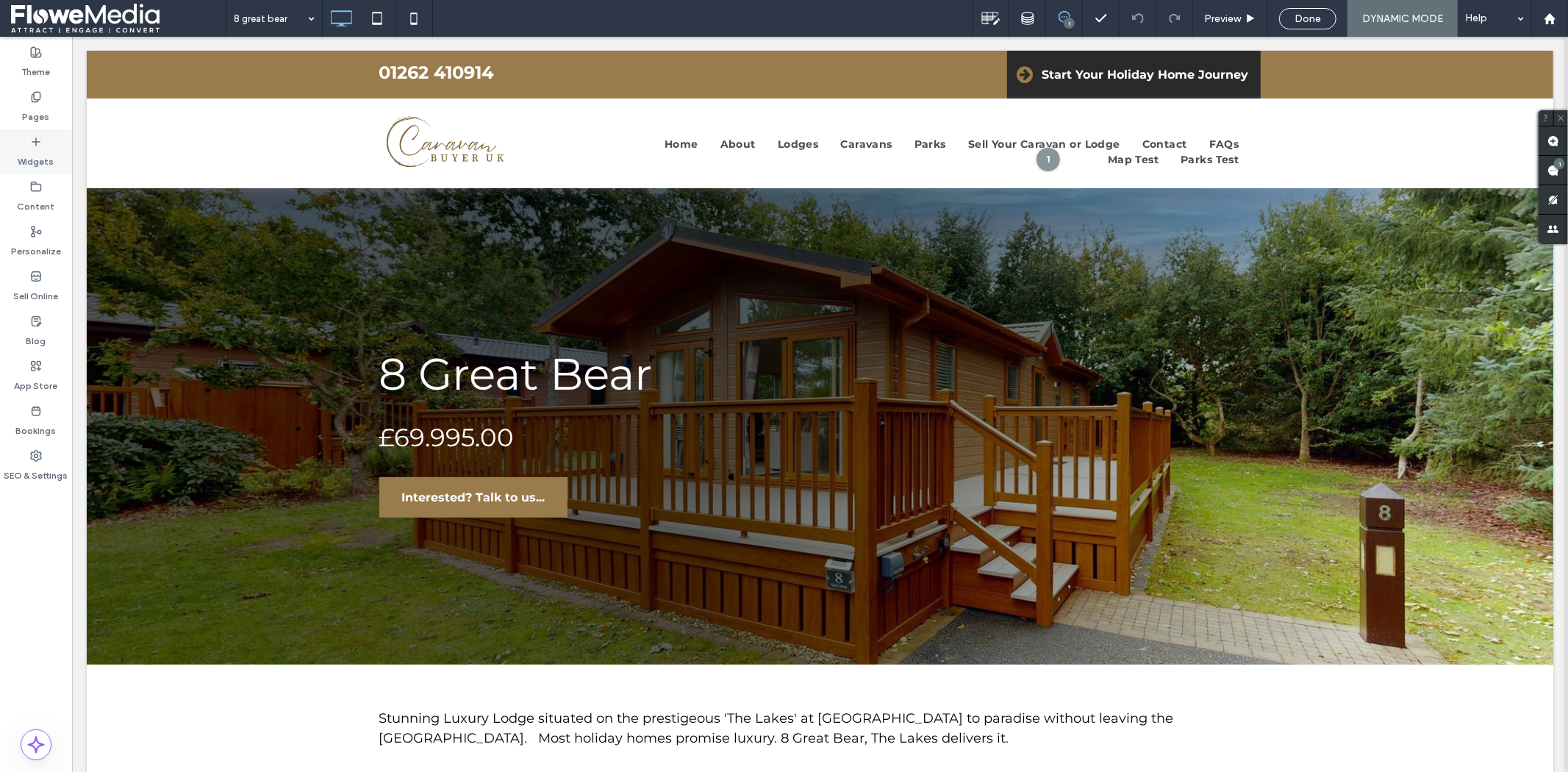
click at [35, 152] on label "Widgets" at bounding box center [36, 158] width 36 height 21
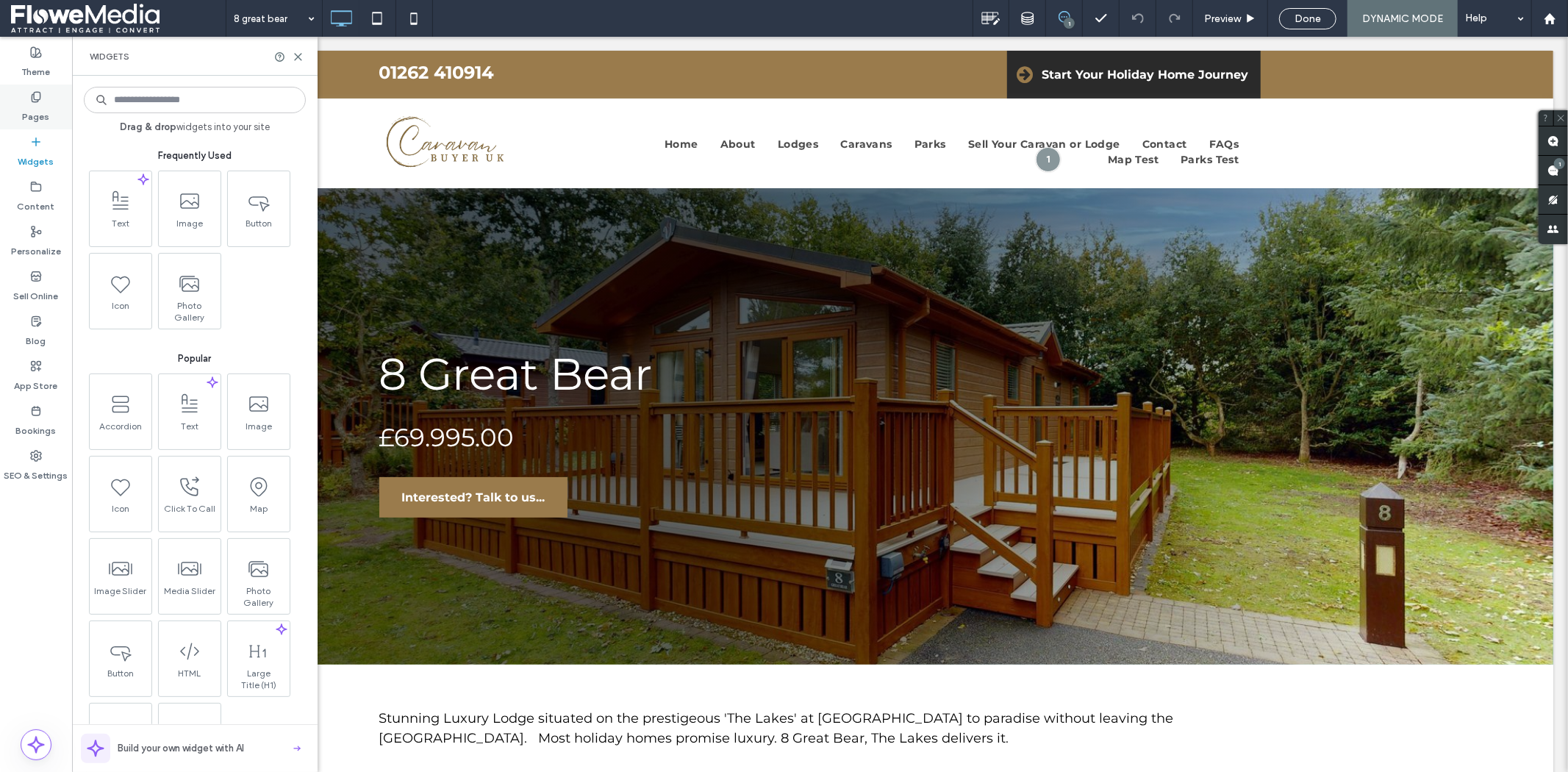
click at [41, 97] on icon at bounding box center [36, 97] width 12 height 12
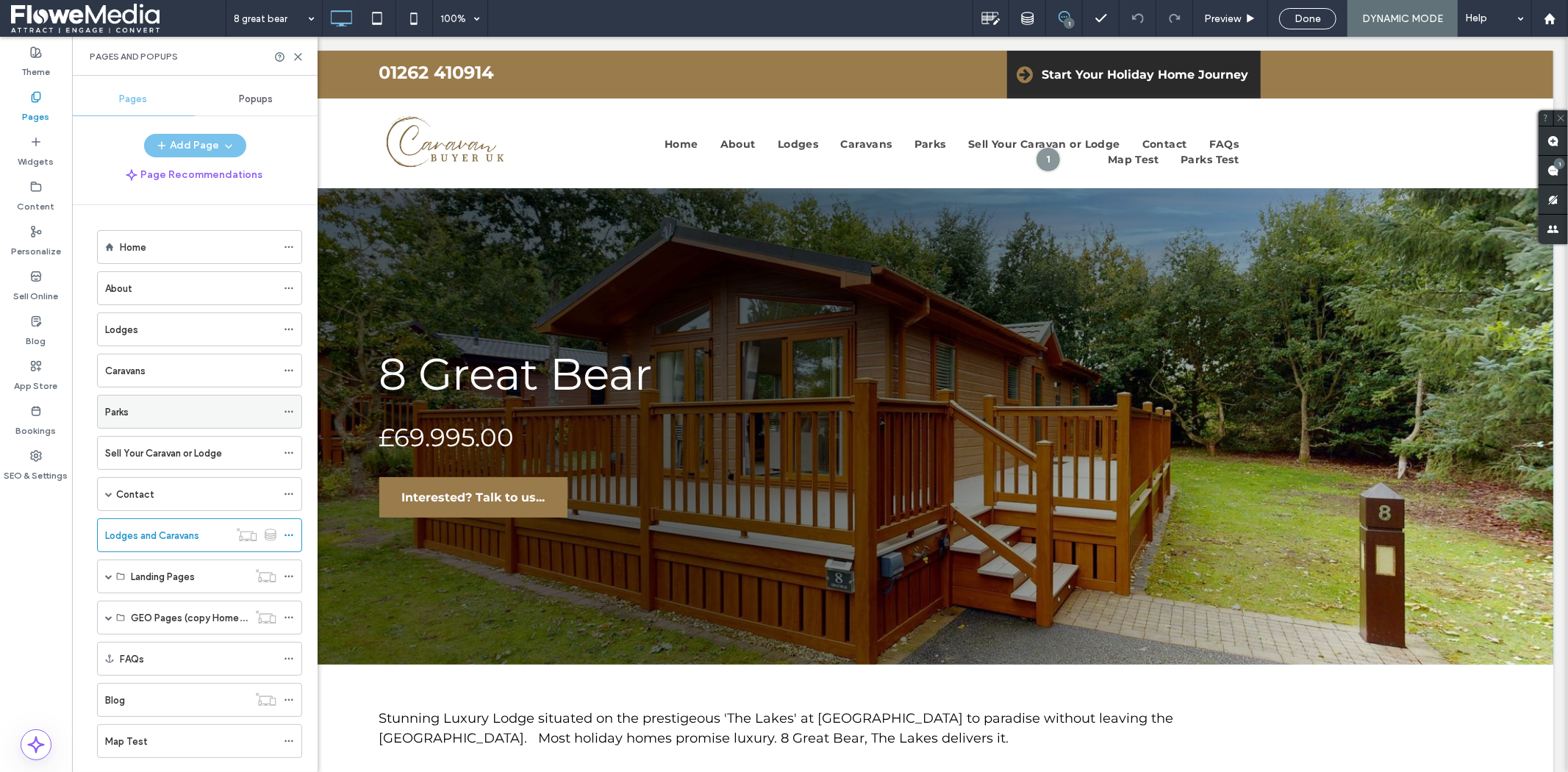
click at [185, 408] on div "Parks" at bounding box center [190, 411] width 171 height 15
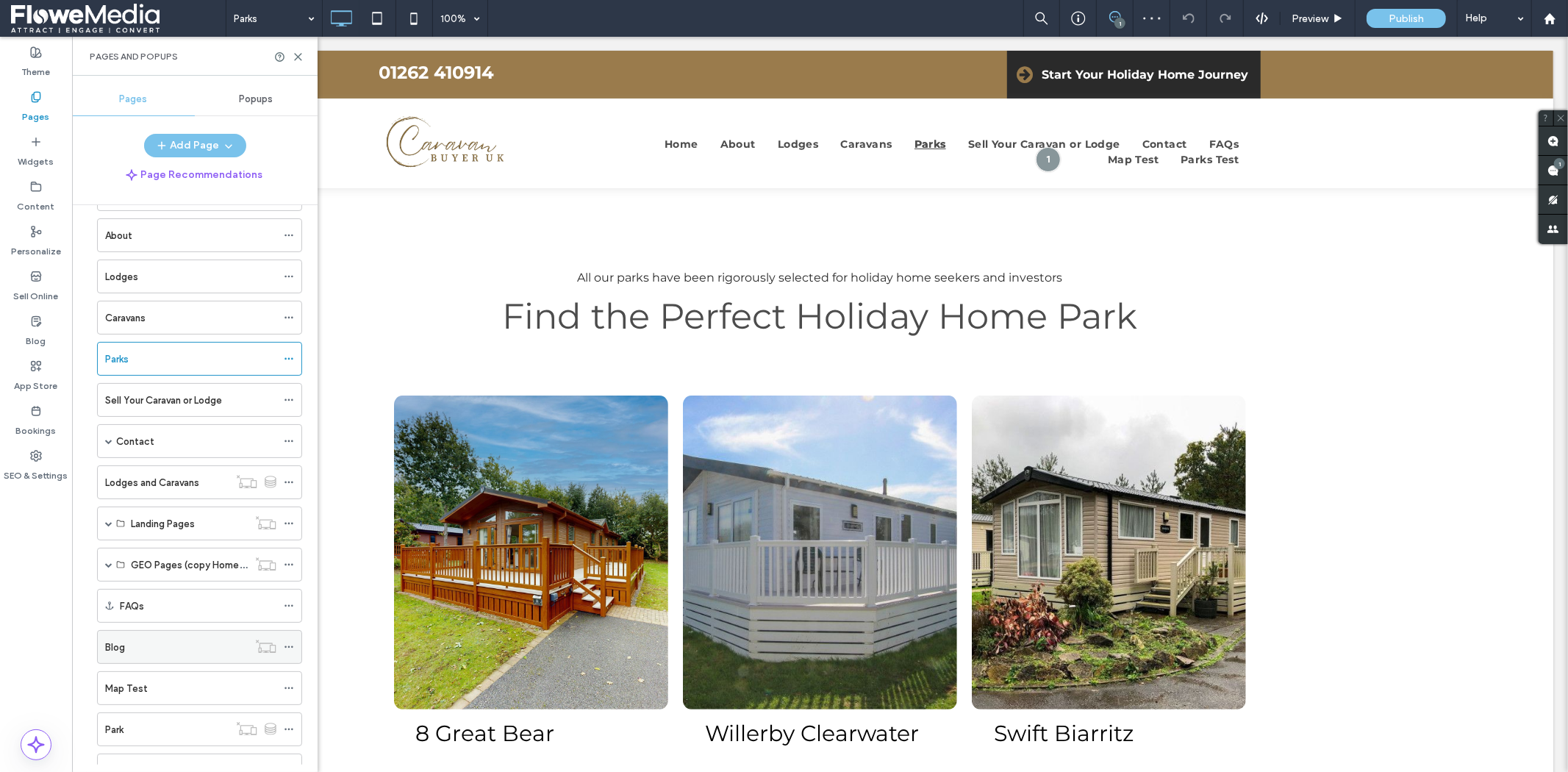
scroll to position [114, 0]
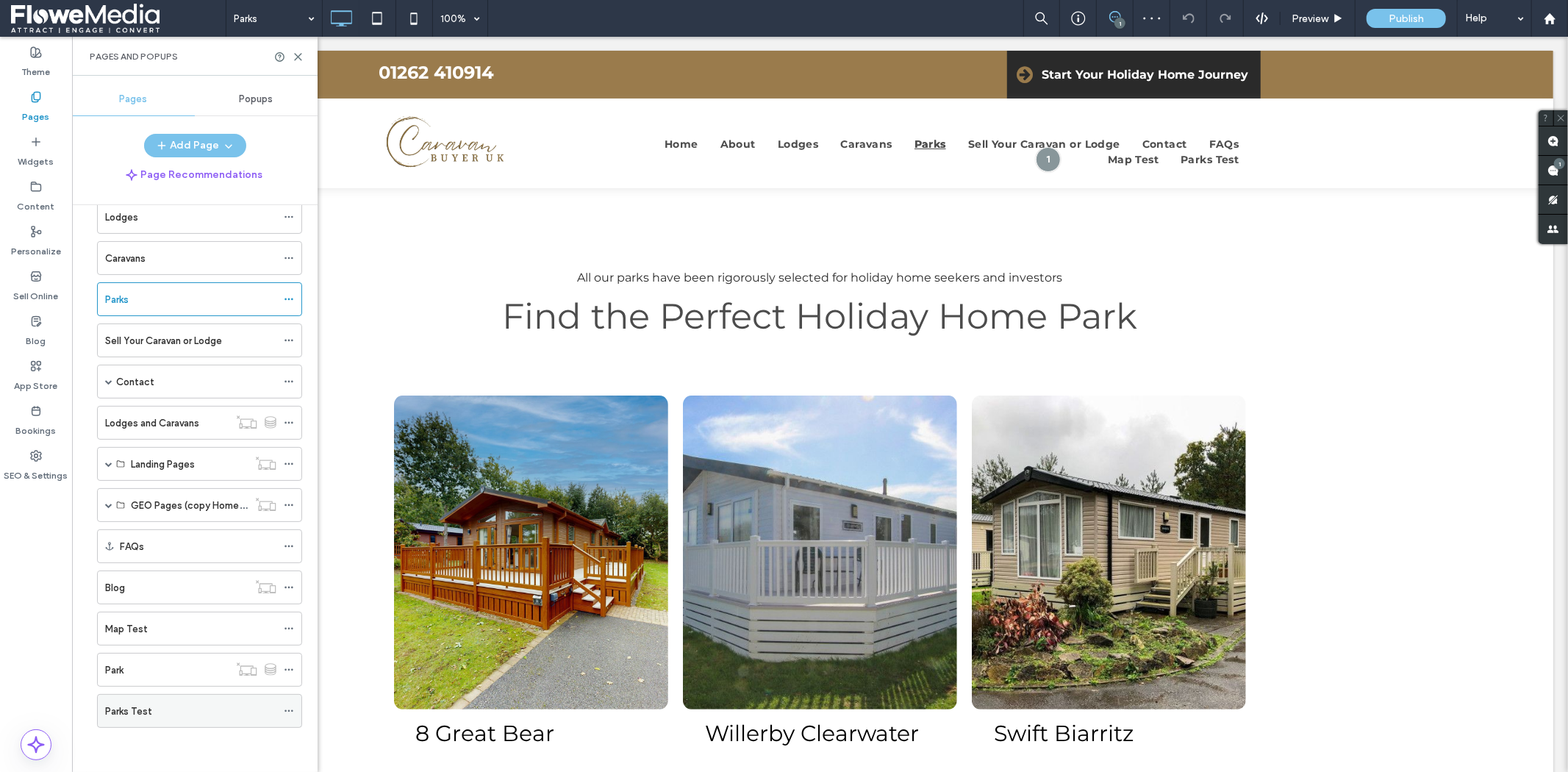
click at [163, 708] on div "Parks Test" at bounding box center [190, 711] width 171 height 15
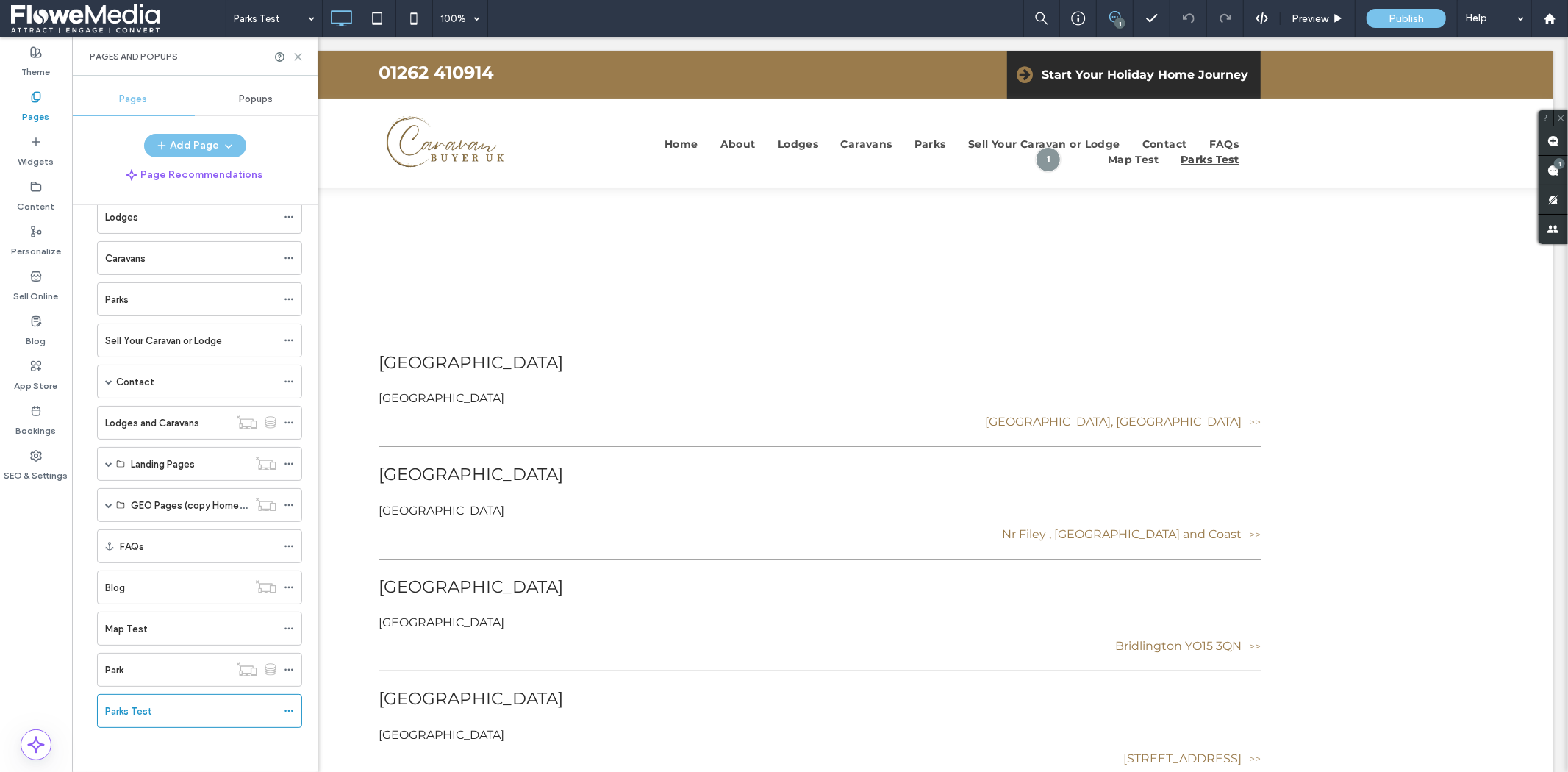
click at [294, 57] on icon at bounding box center [298, 57] width 11 height 11
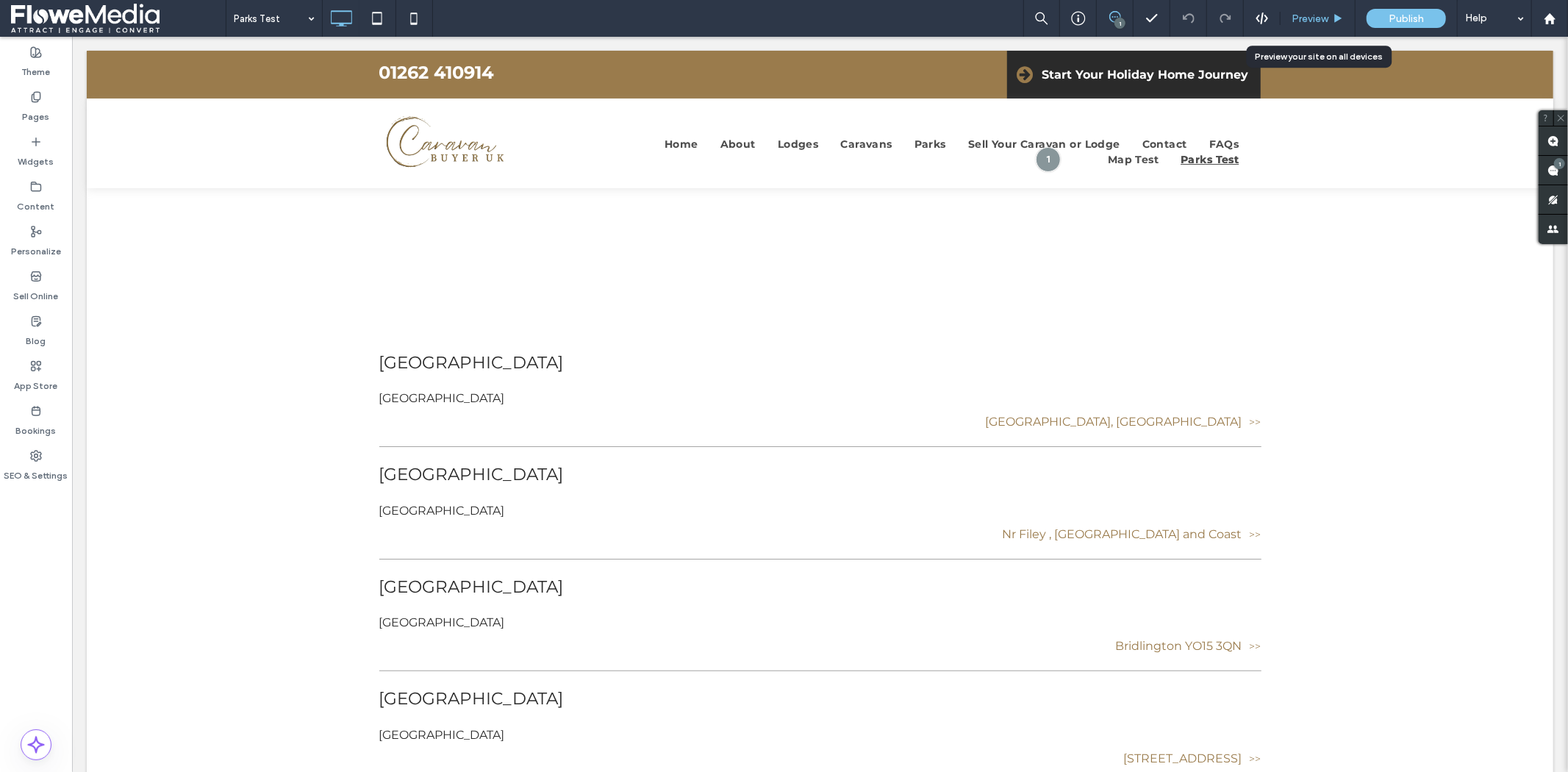
click at [1321, 16] on span "Preview" at bounding box center [1309, 19] width 37 height 13
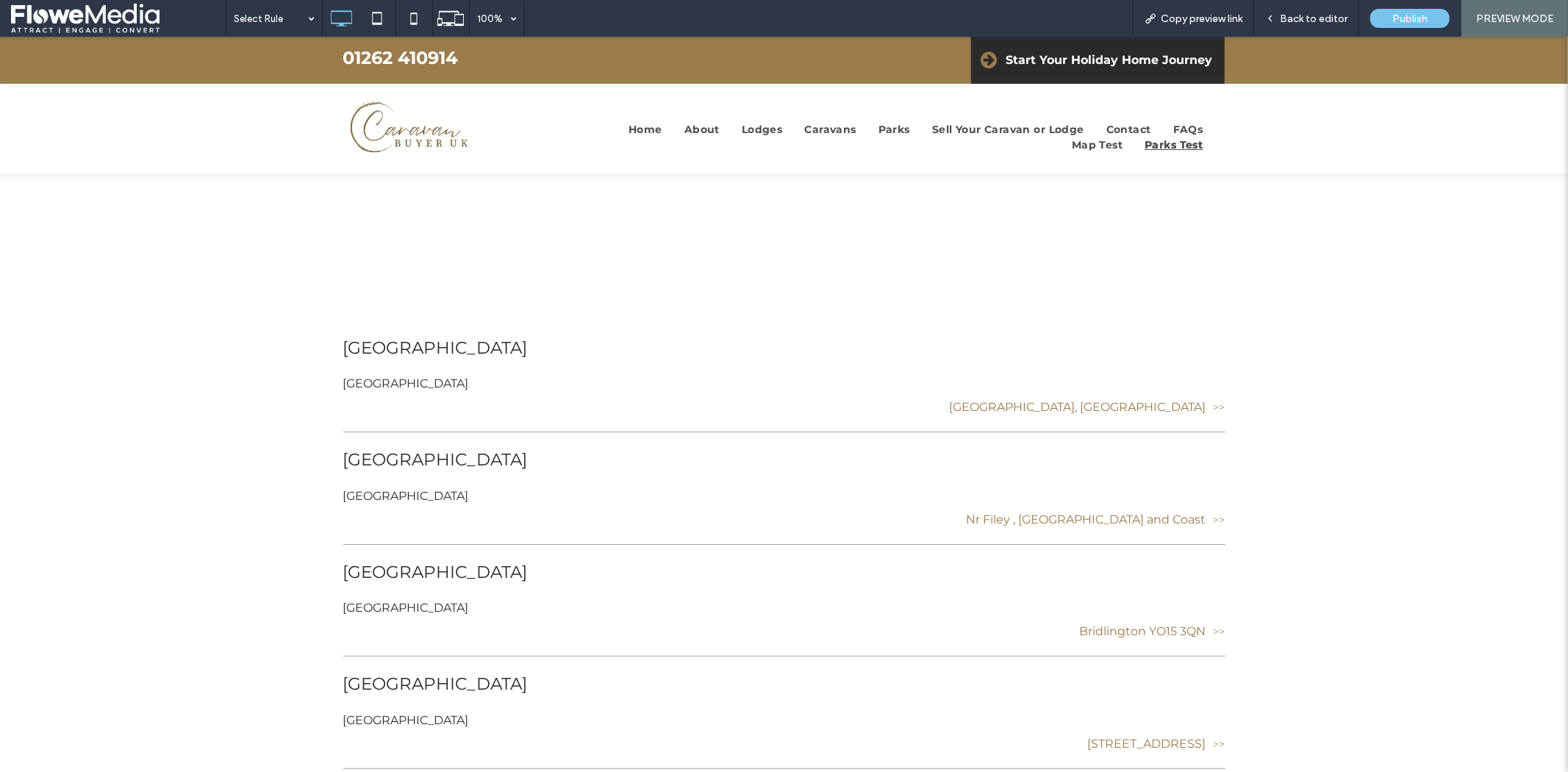
click at [507, 349] on span "Far Grange Park & Golf Club" at bounding box center [784, 347] width 882 height 25
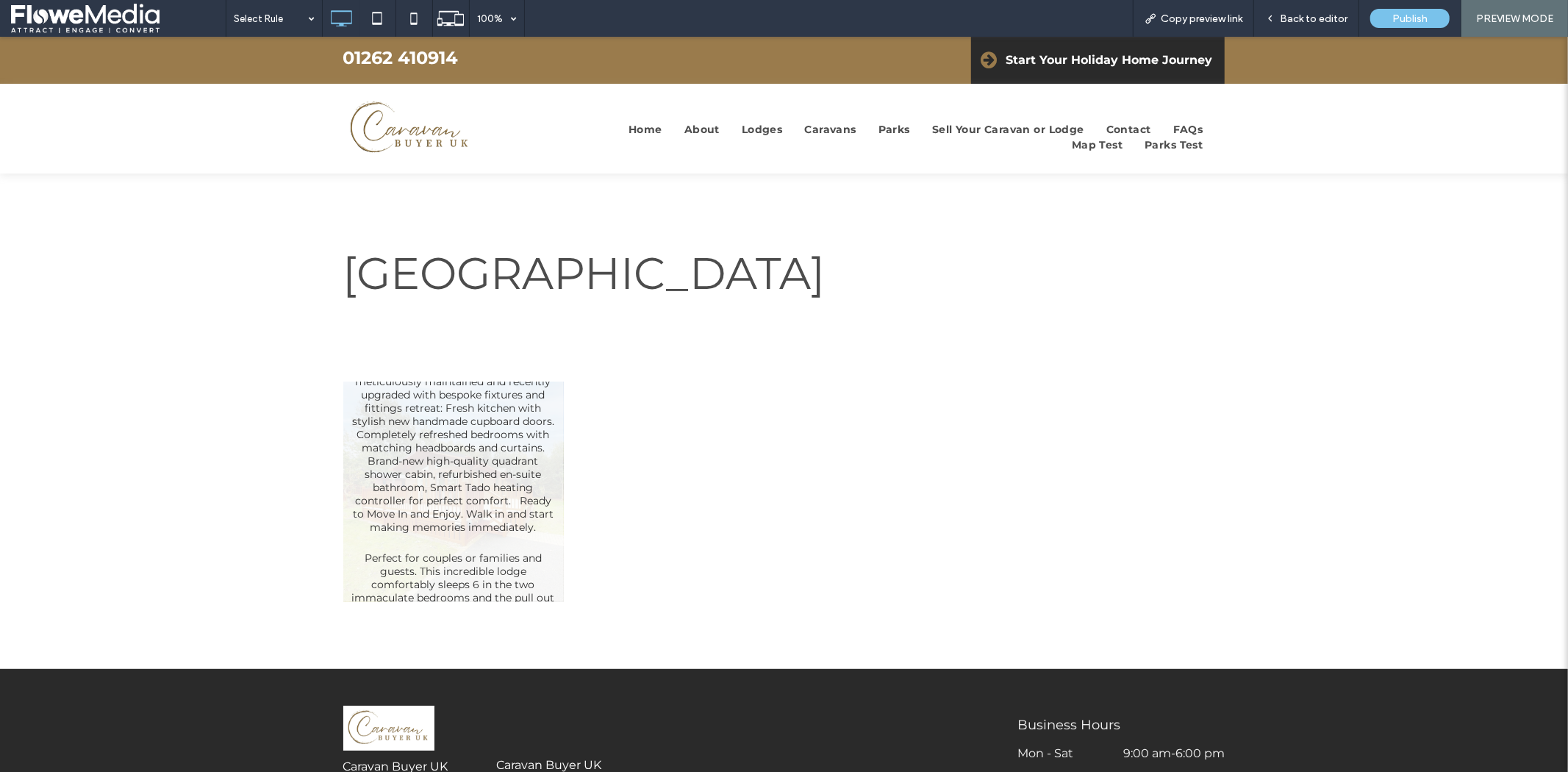
click at [482, 467] on link at bounding box center [453, 490] width 220 height 220
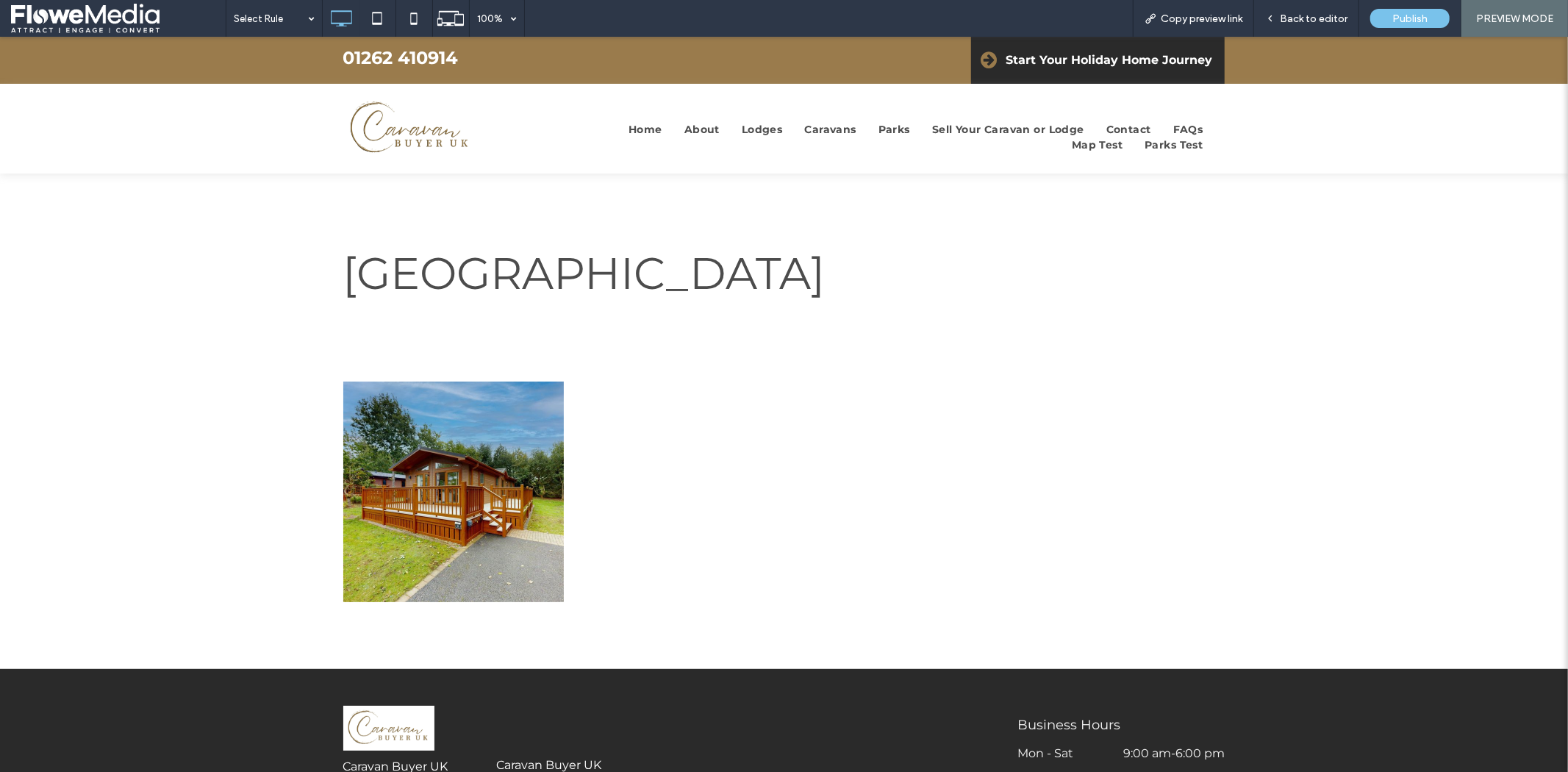
scroll to position [14, 0]
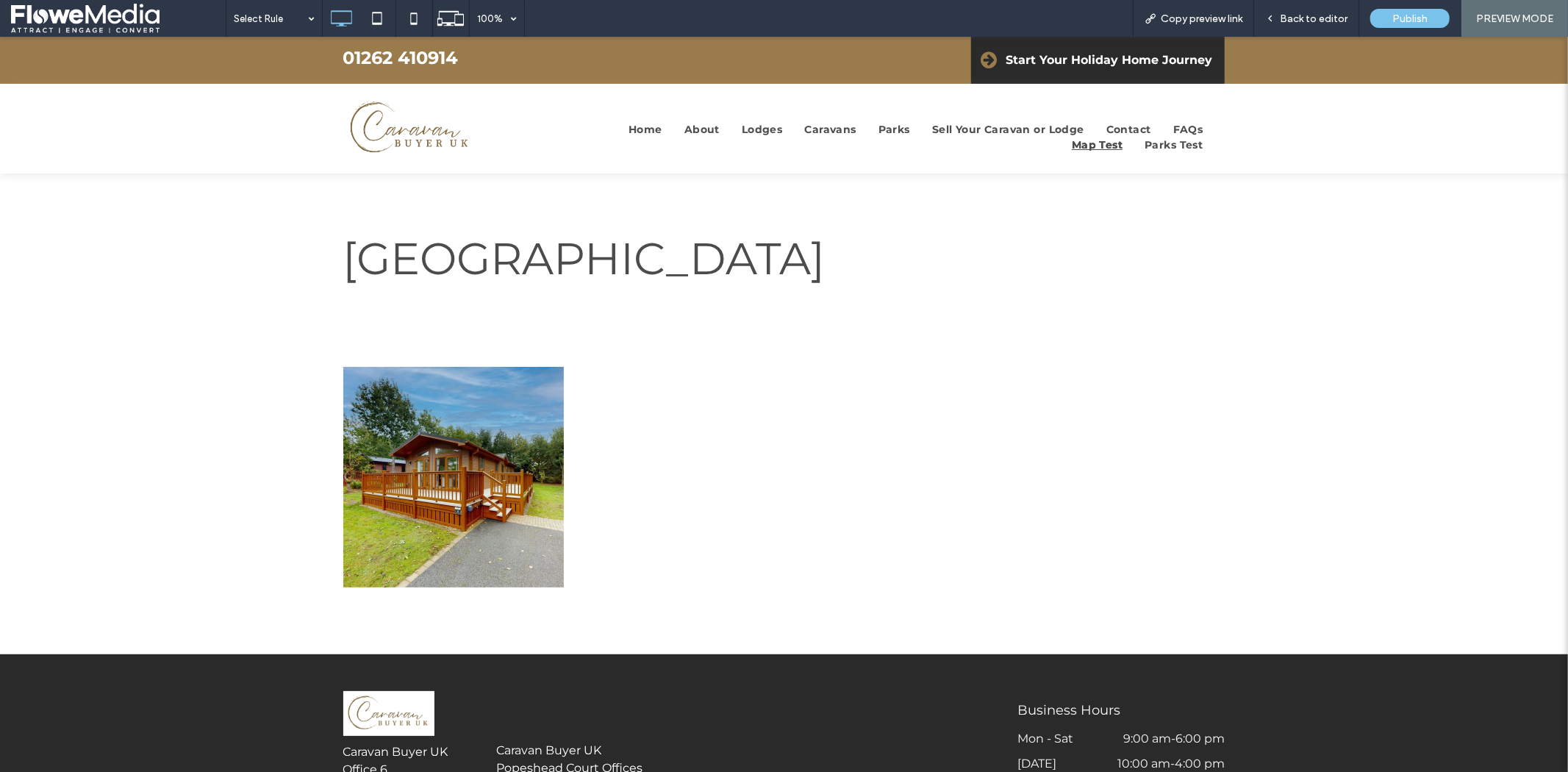
click at [1096, 140] on span "Map Test" at bounding box center [1097, 144] width 51 height 15
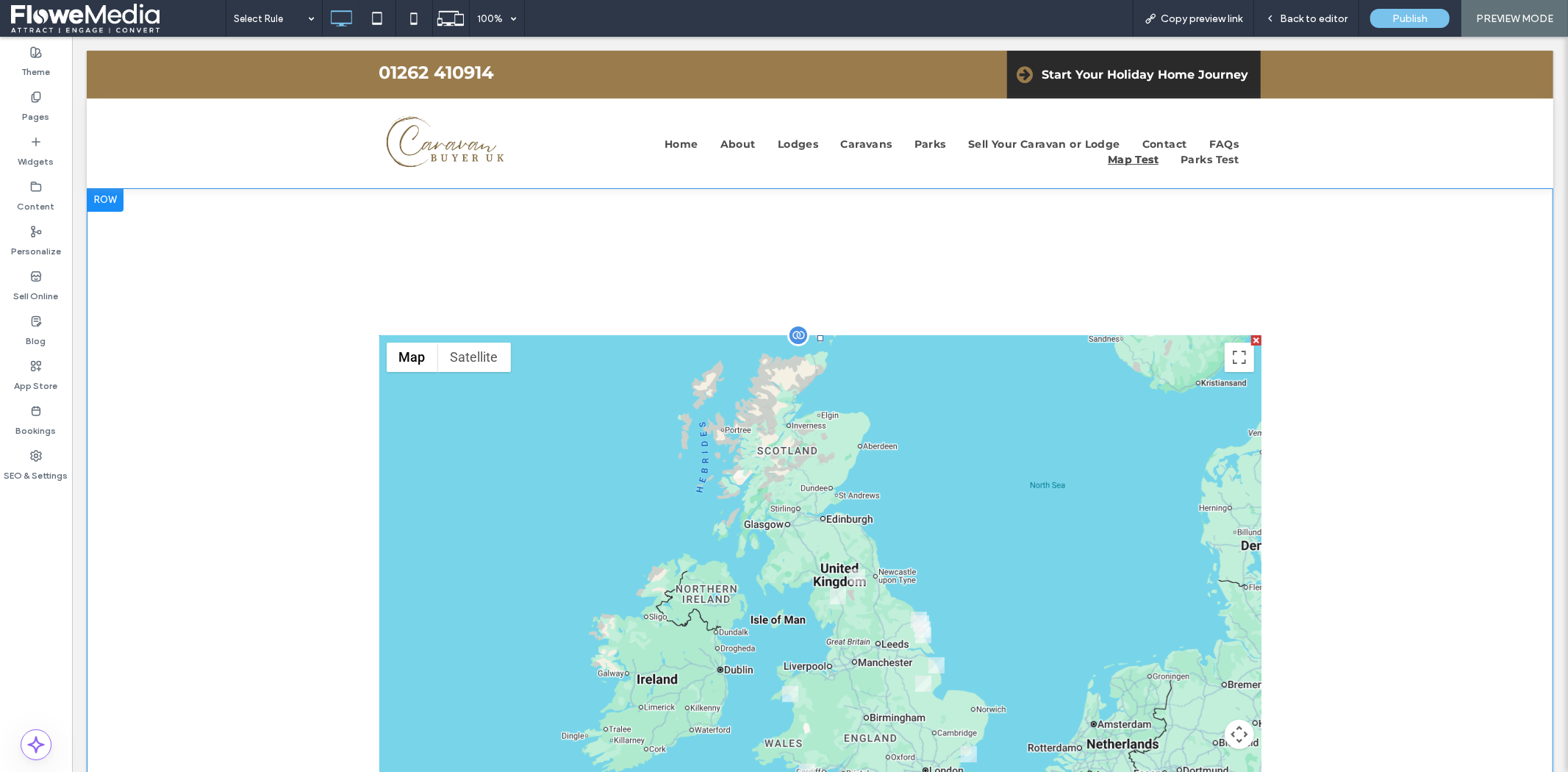
click at [930, 664] on span at bounding box center [820, 591] width 882 height 514
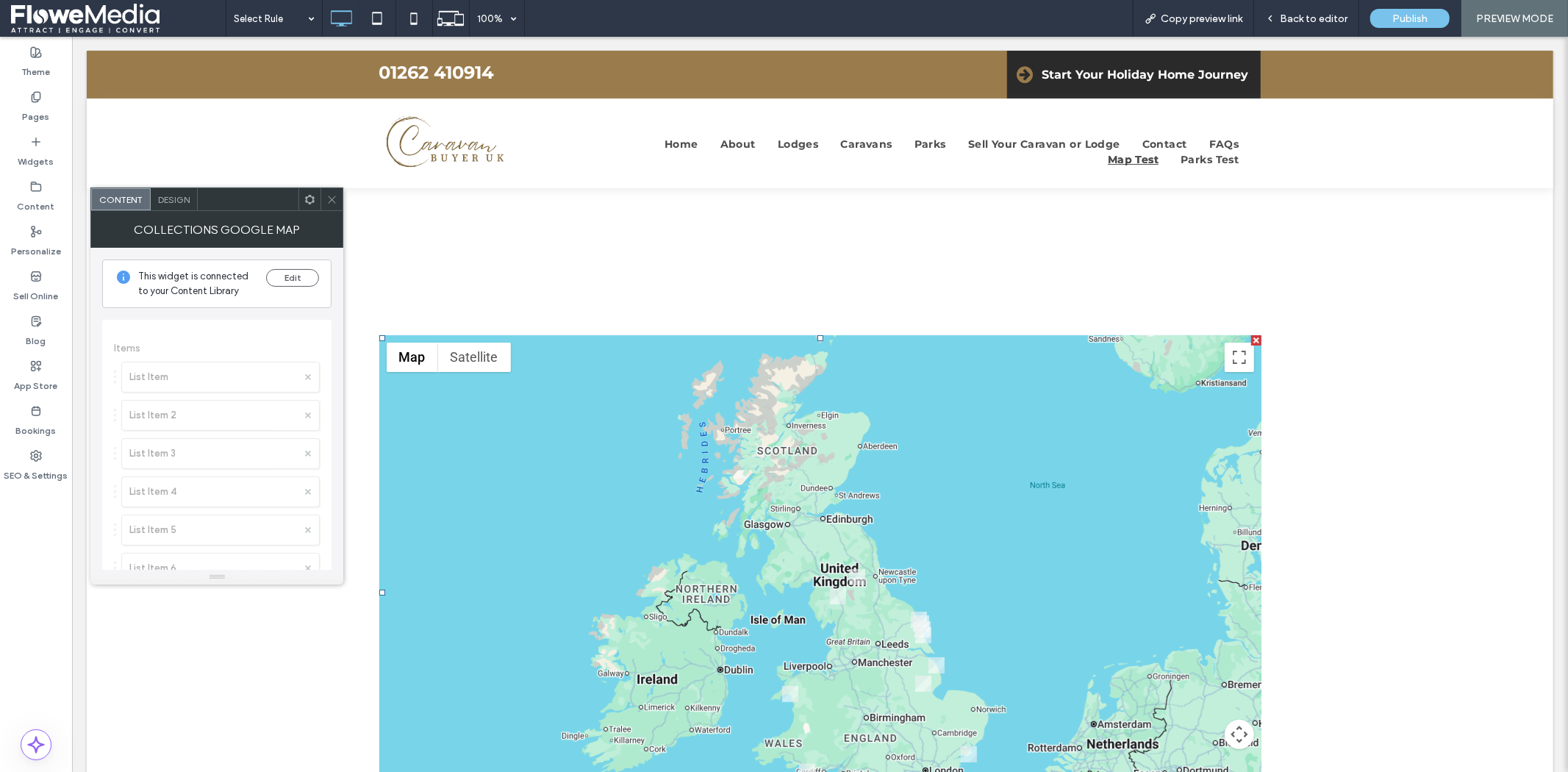
click at [336, 194] on icon at bounding box center [332, 200] width 11 height 11
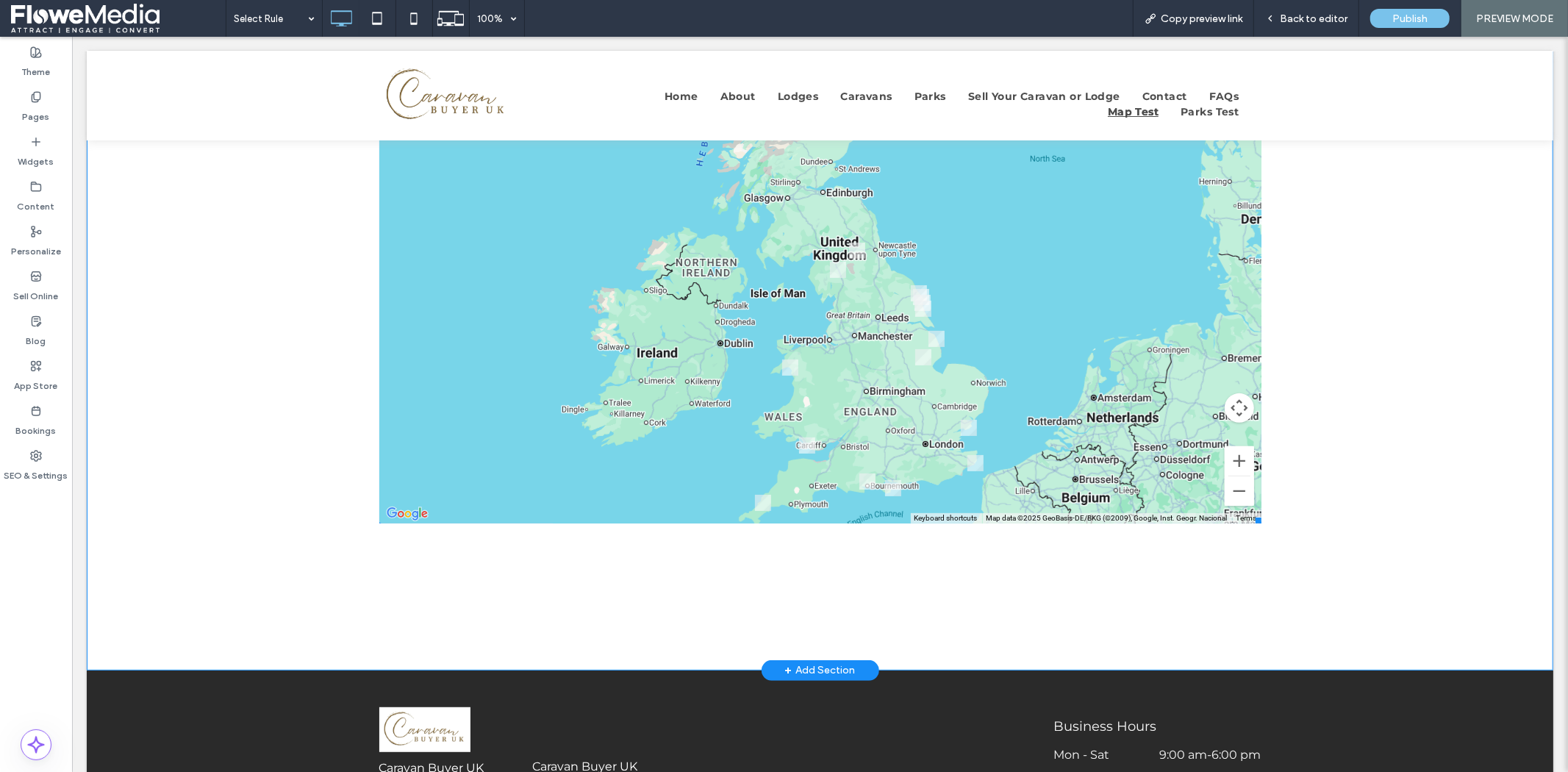
drag, startPoint x: 72, startPoint y: 36, endPoint x: 919, endPoint y: 306, distance: 889.0
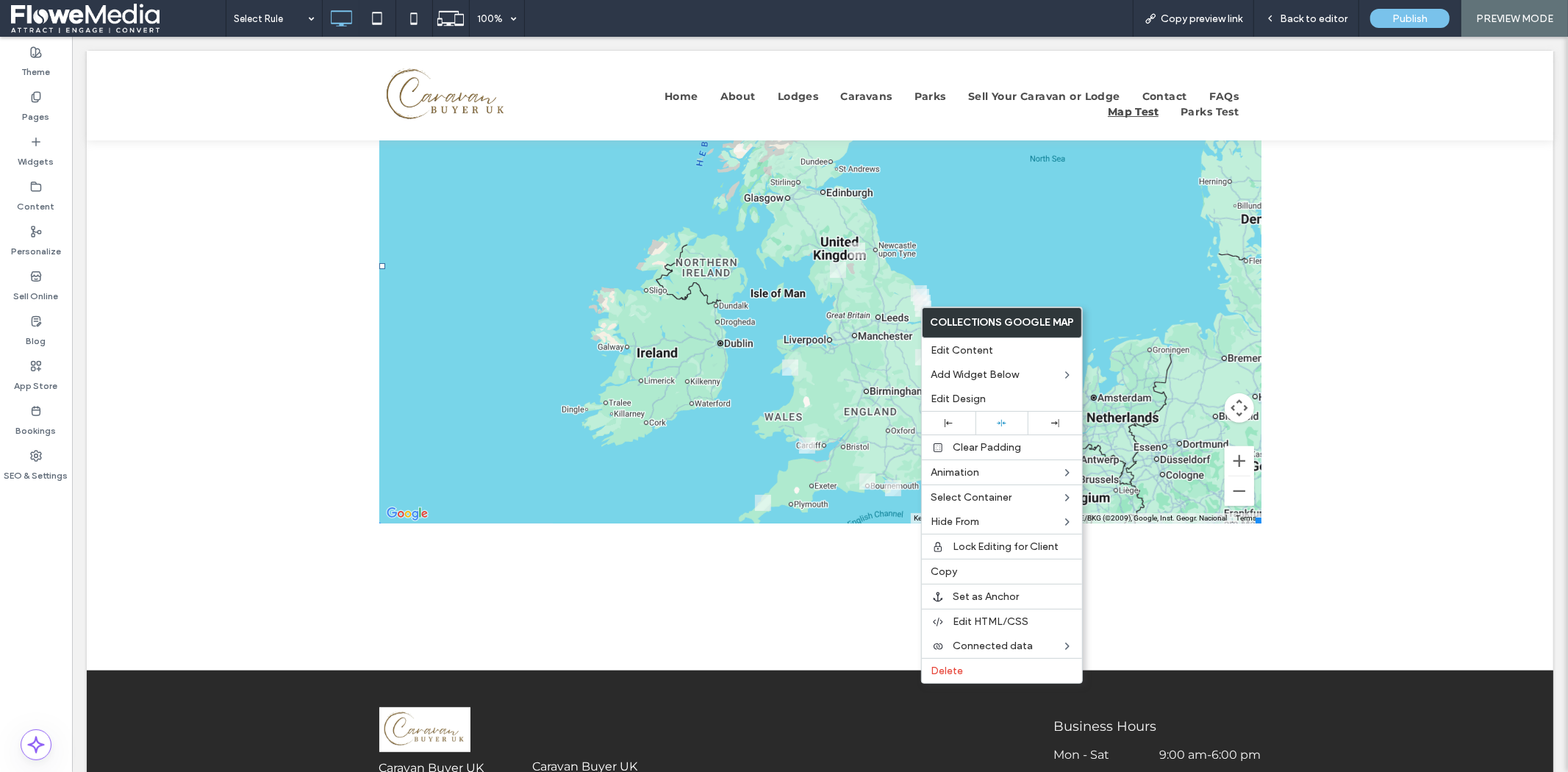
click at [1340, 191] on div "← Move left → Move right ↑ Move up ↓ Move down + Zoom in - Zoom out Home Jump l…" at bounding box center [819, 265] width 1466 height 809
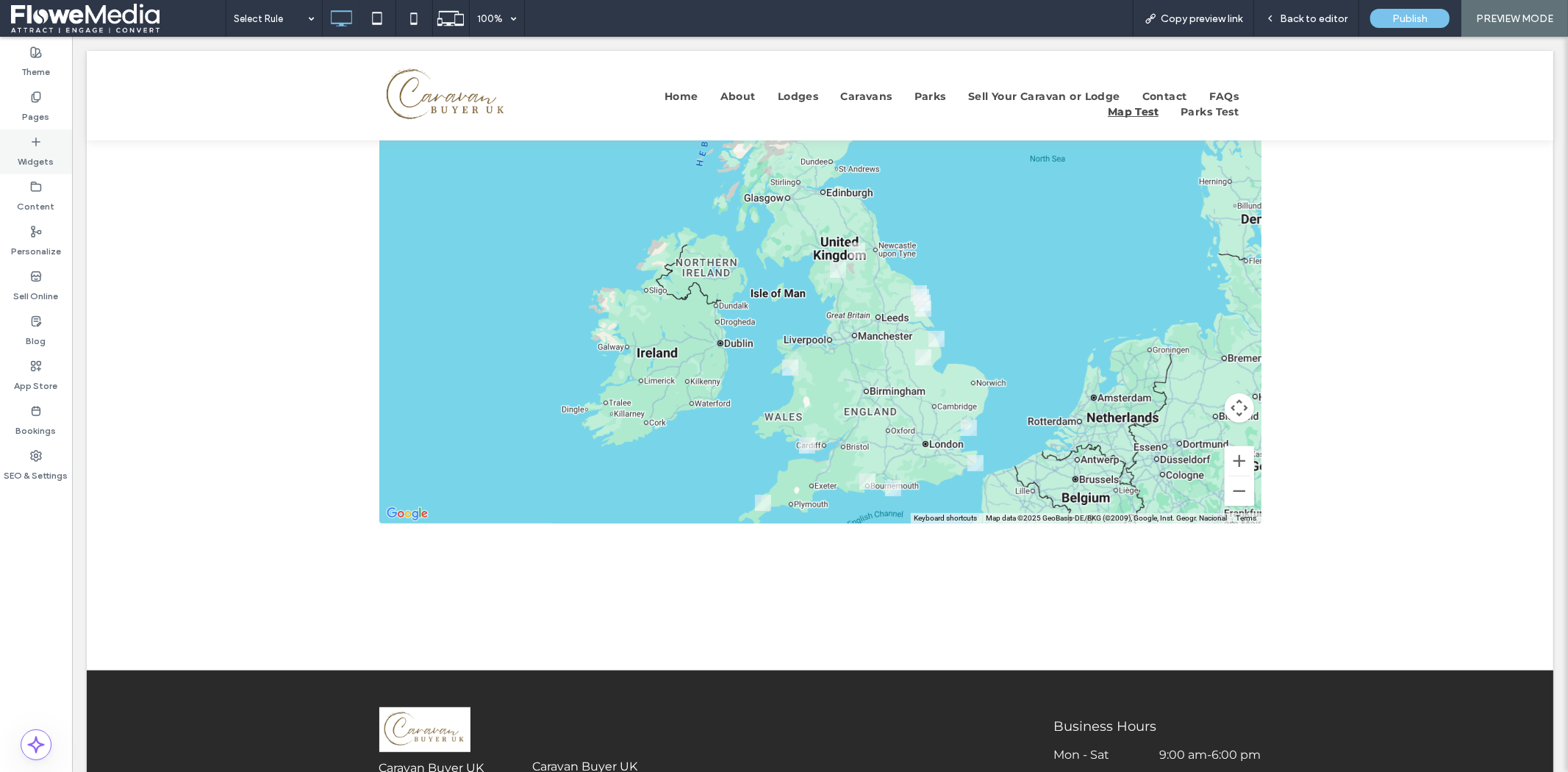
drag, startPoint x: 22, startPoint y: 111, endPoint x: 71, endPoint y: 158, distance: 67.9
click at [22, 111] on div "Pages" at bounding box center [36, 107] width 72 height 45
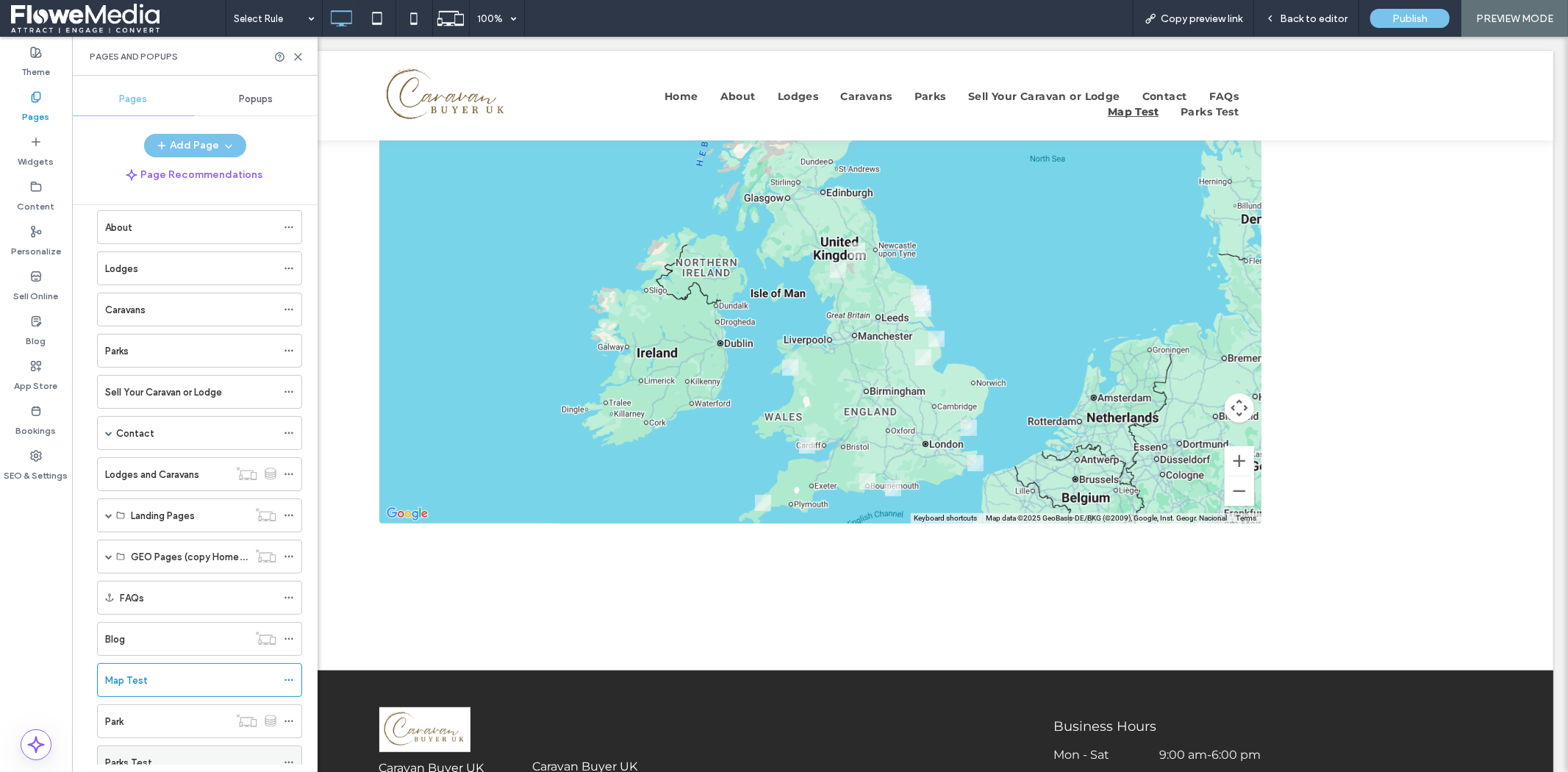
scroll to position [114, 0]
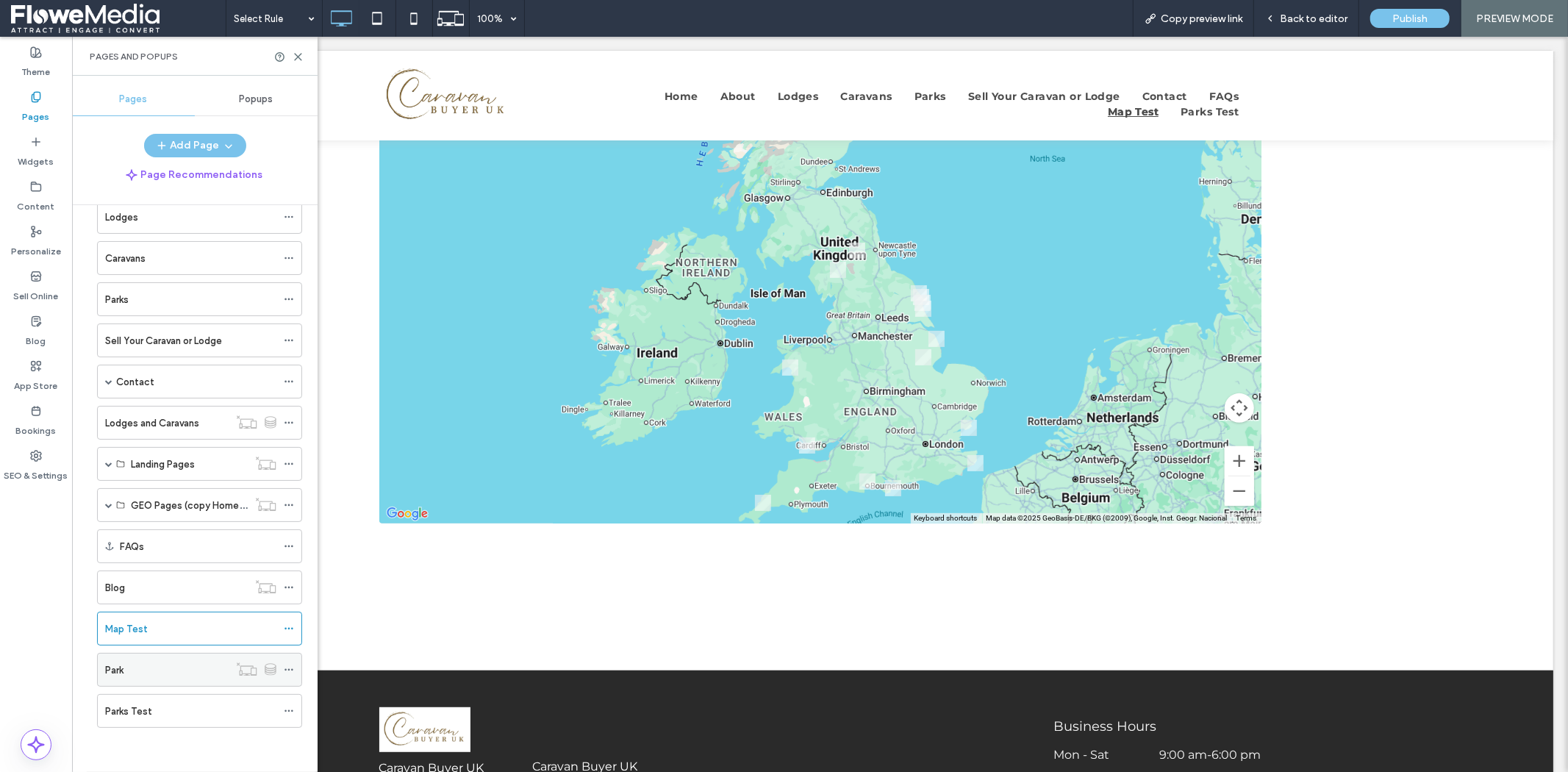
click at [138, 676] on div "Park" at bounding box center [166, 669] width 123 height 15
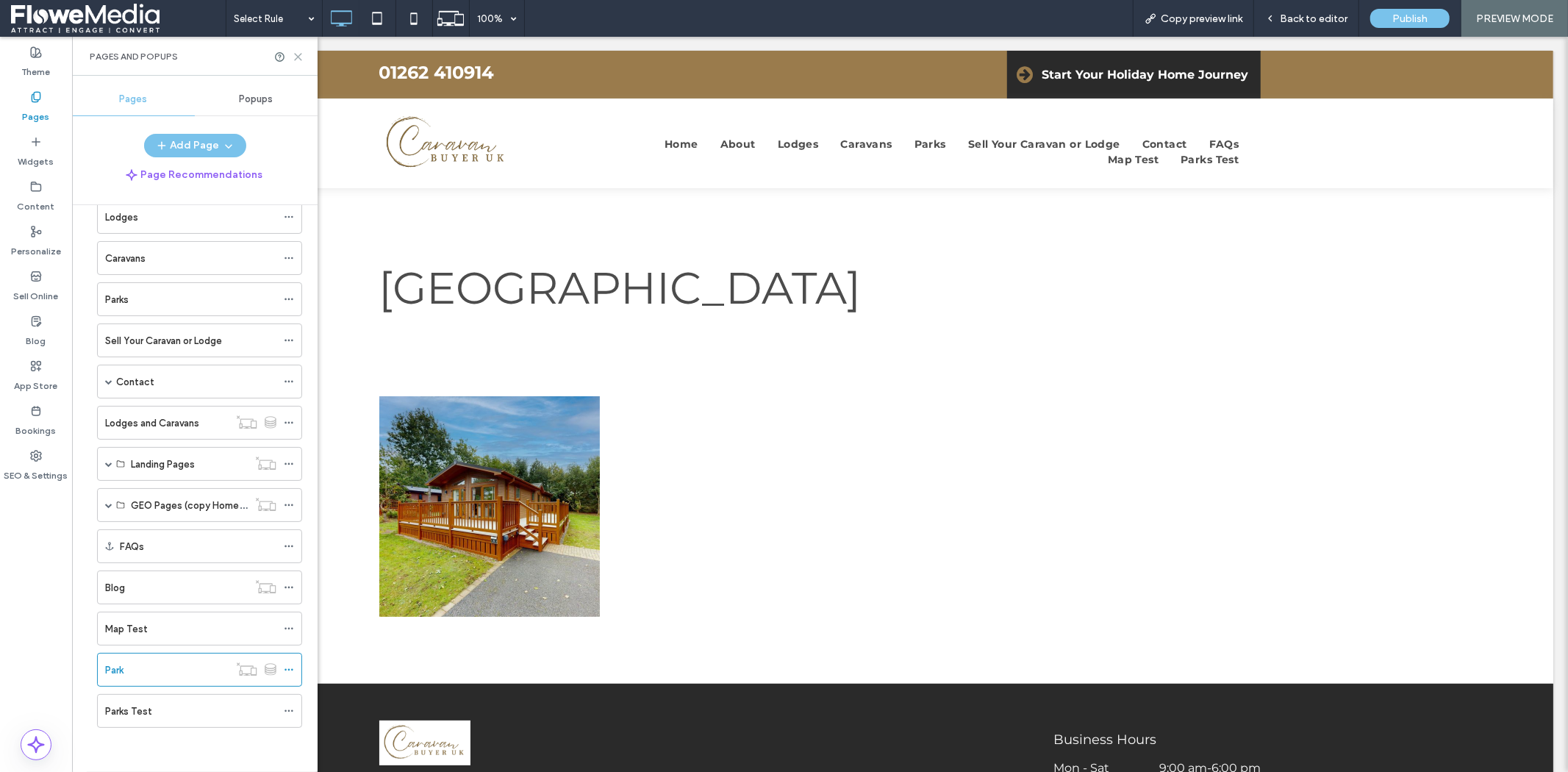
click at [295, 60] on icon at bounding box center [298, 57] width 11 height 11
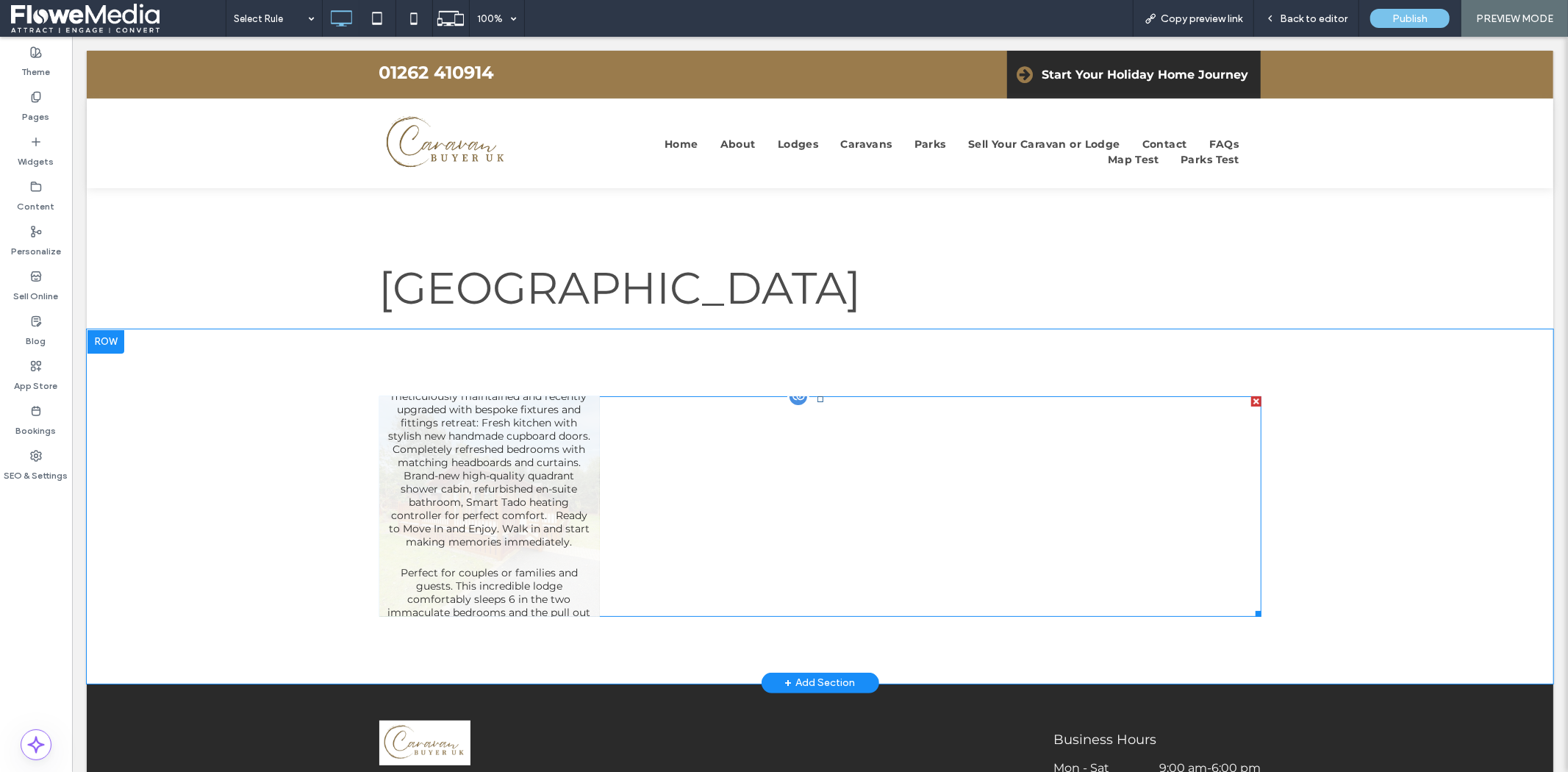
click at [513, 421] on link at bounding box center [489, 505] width 220 height 220
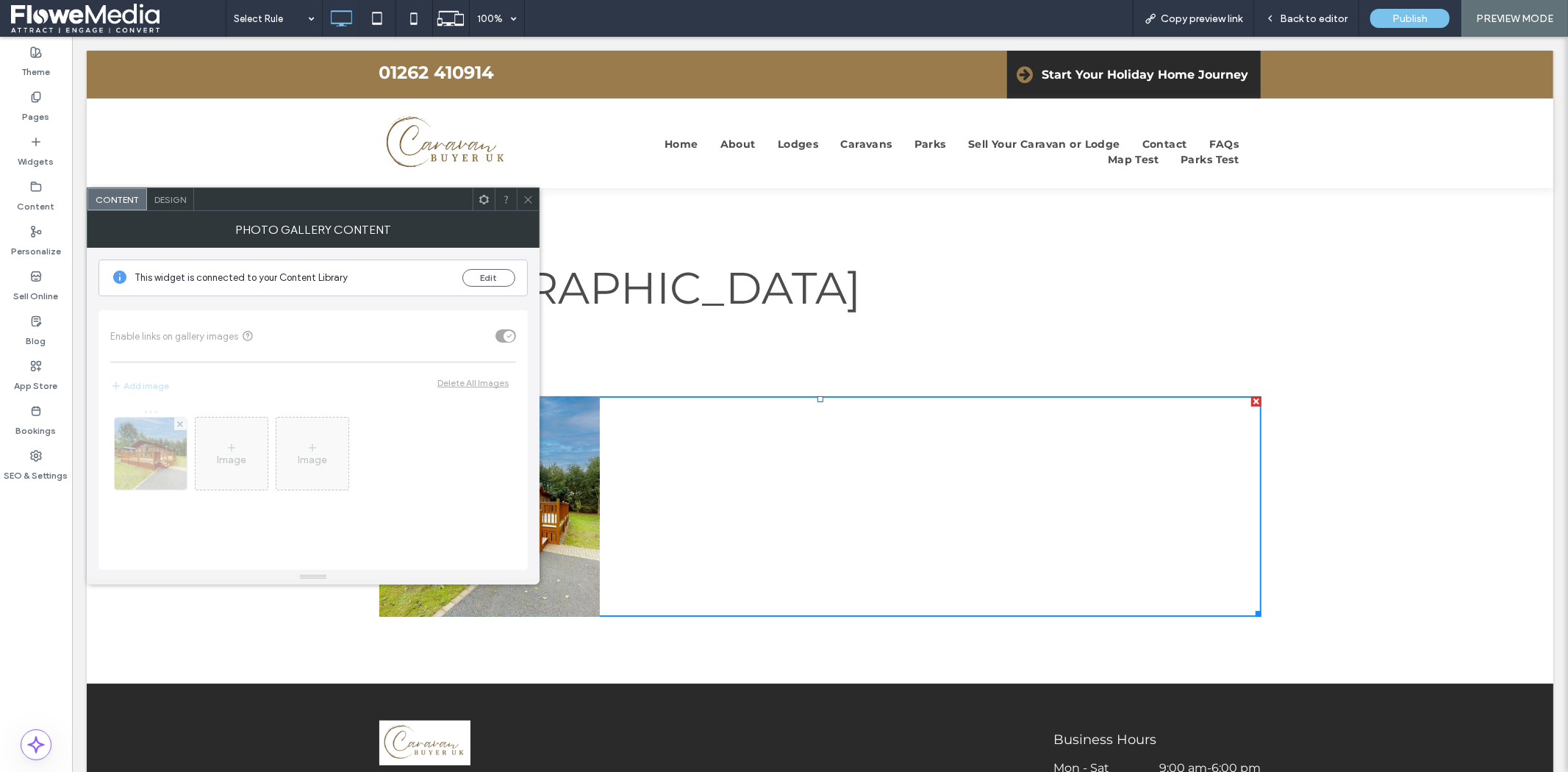
click at [166, 201] on span "Design" at bounding box center [170, 200] width 32 height 11
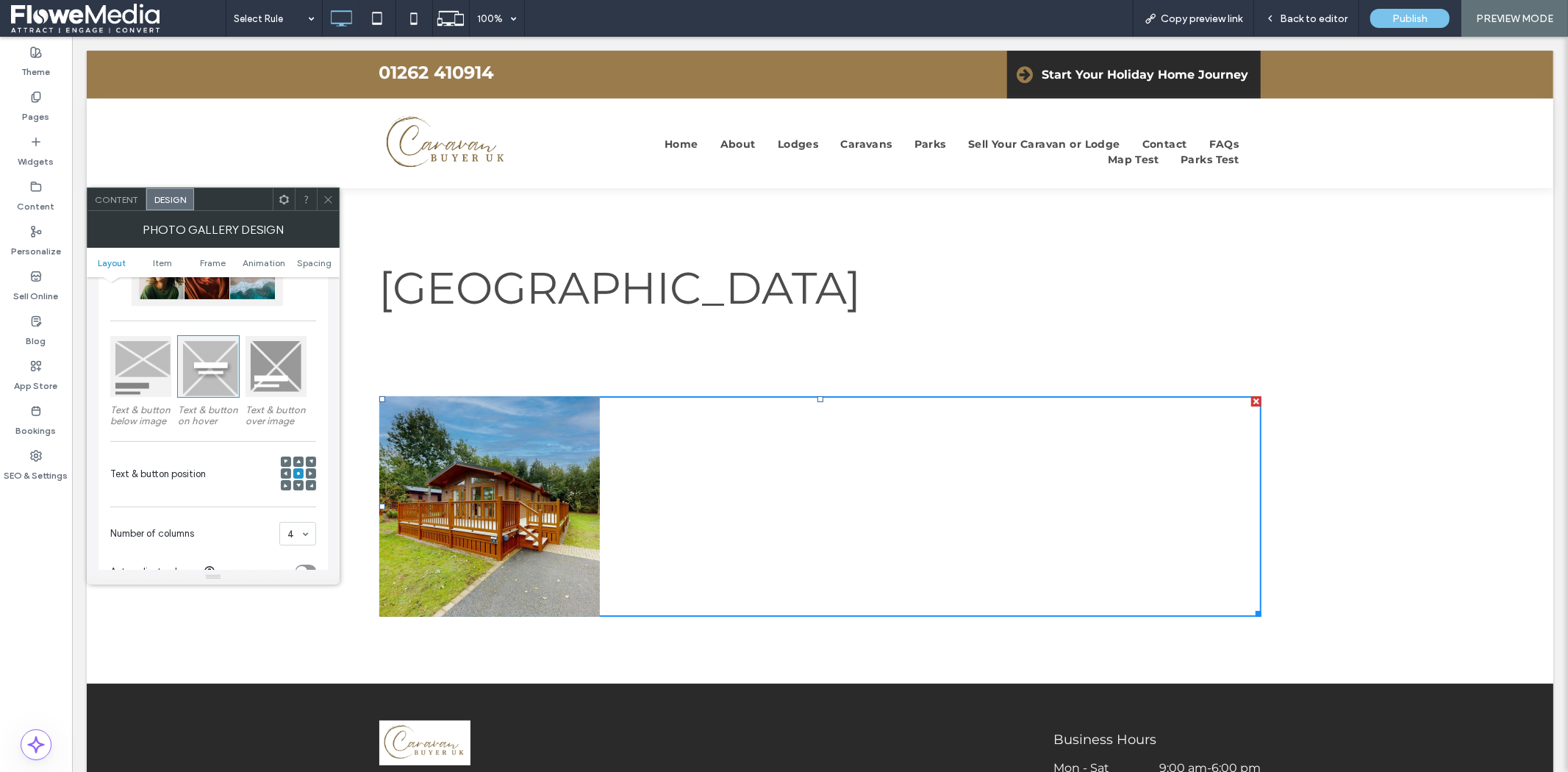
scroll to position [82, 0]
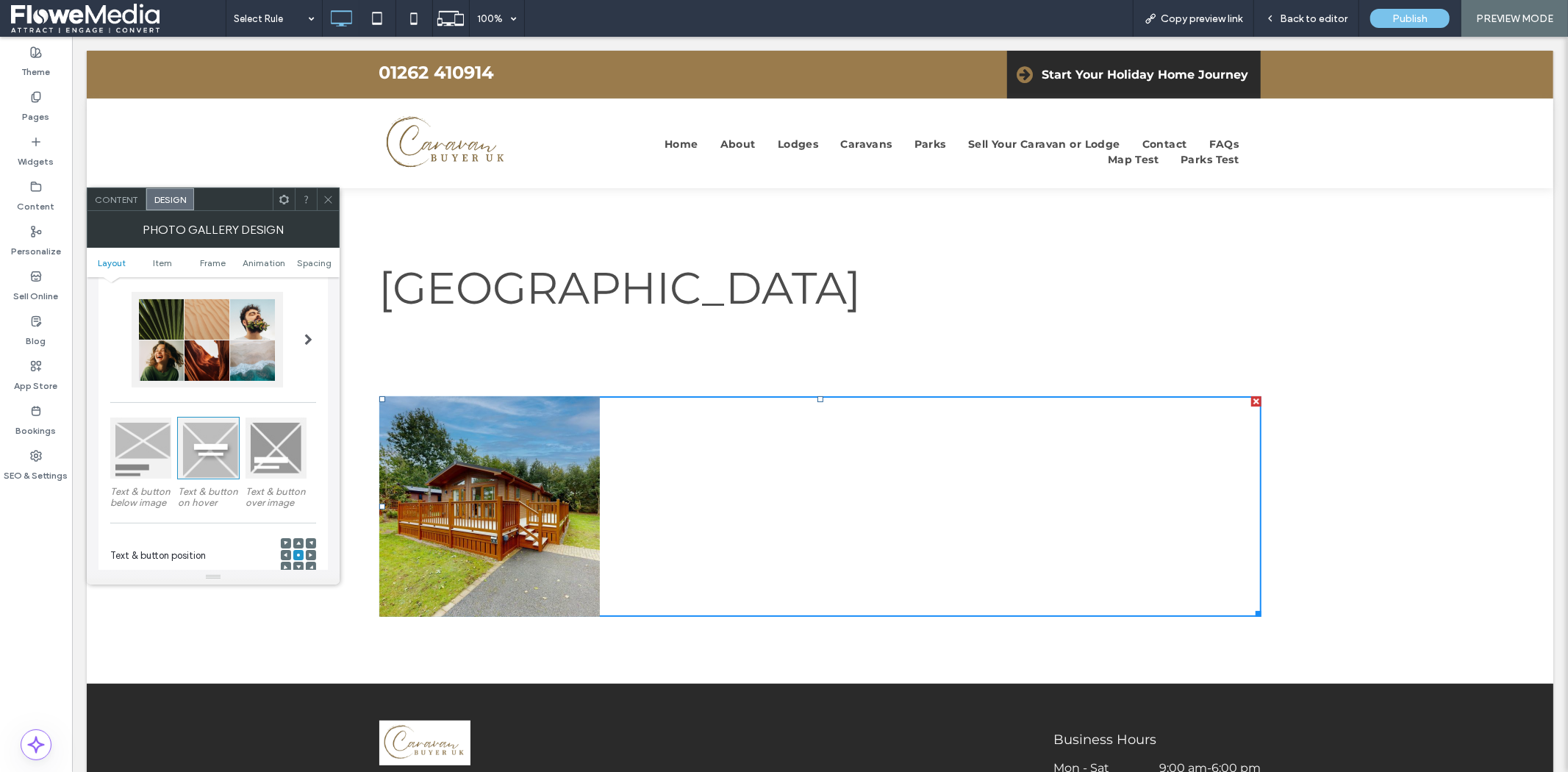
click at [306, 336] on span at bounding box center [308, 339] width 8 height 12
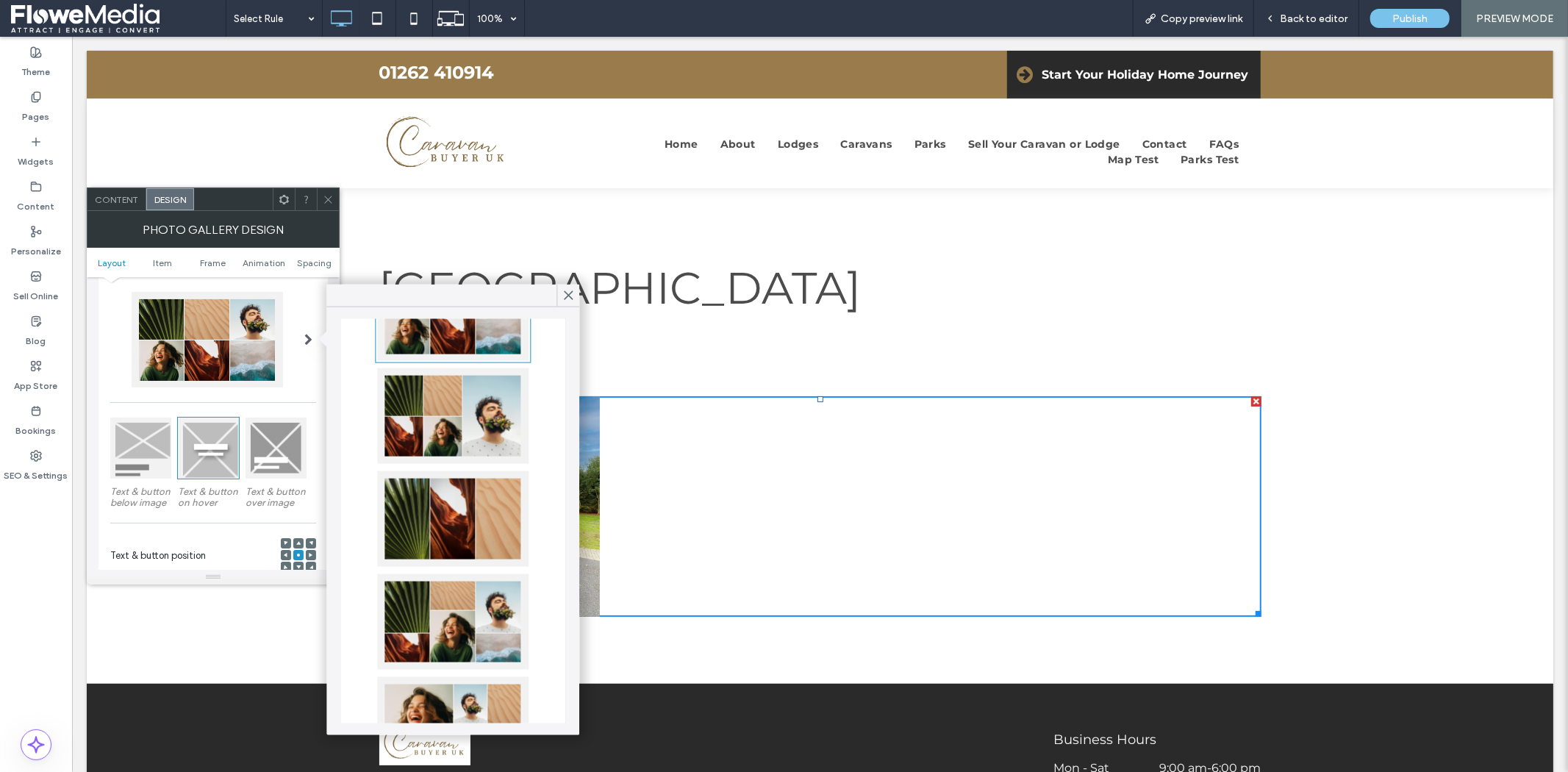
scroll to position [0, 0]
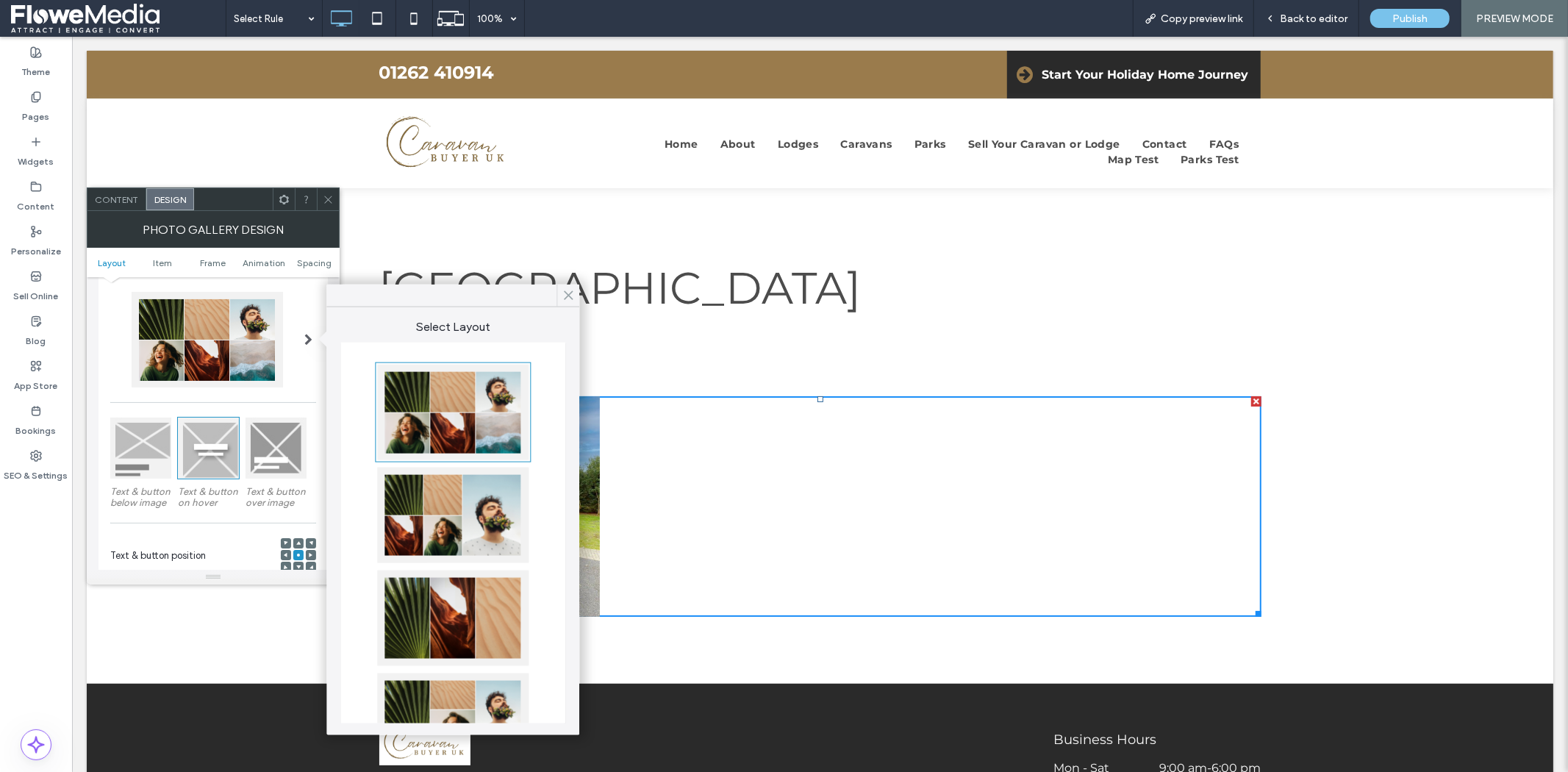
click at [570, 296] on use at bounding box center [568, 295] width 7 height 8
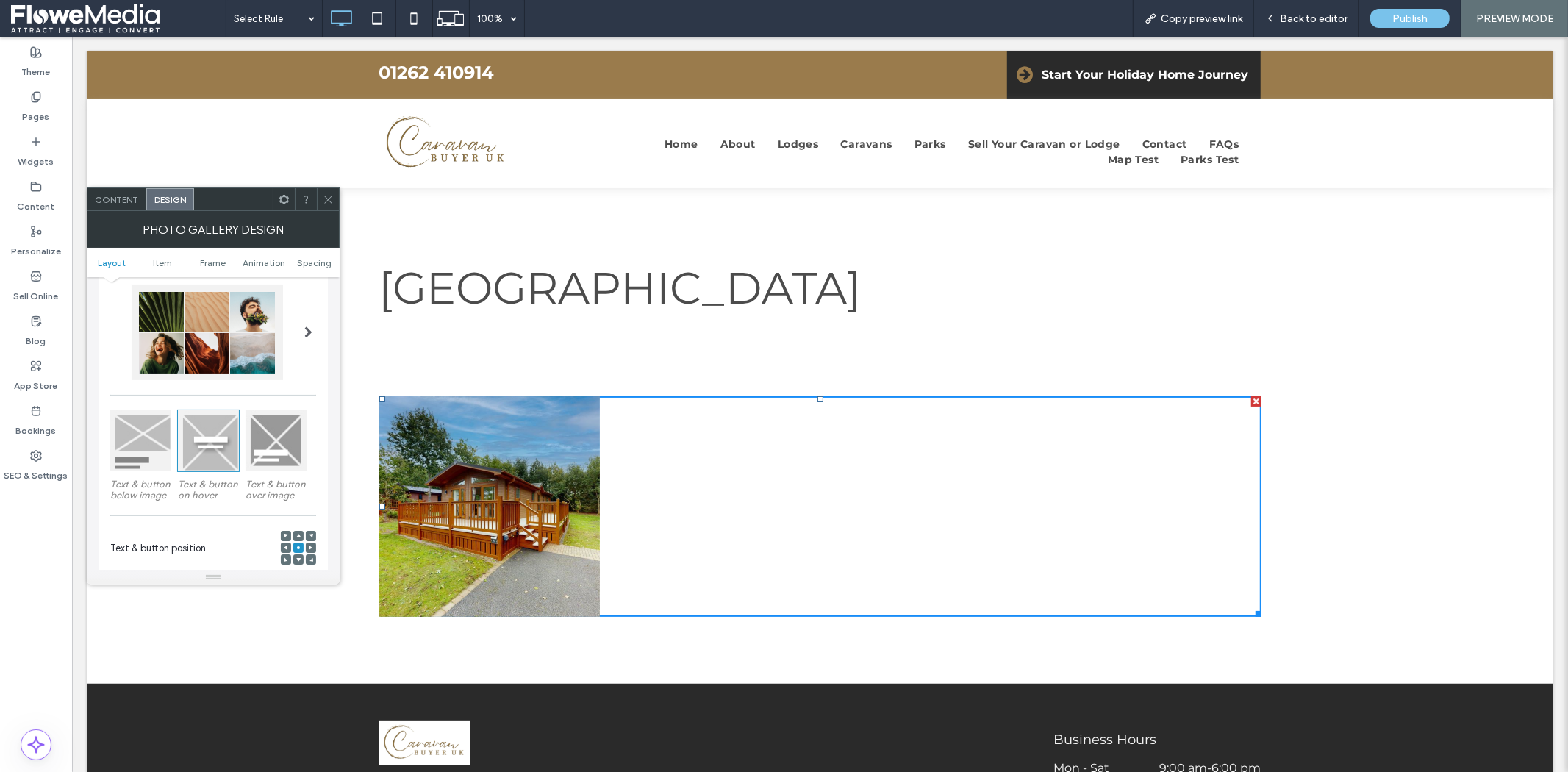
scroll to position [82, 0]
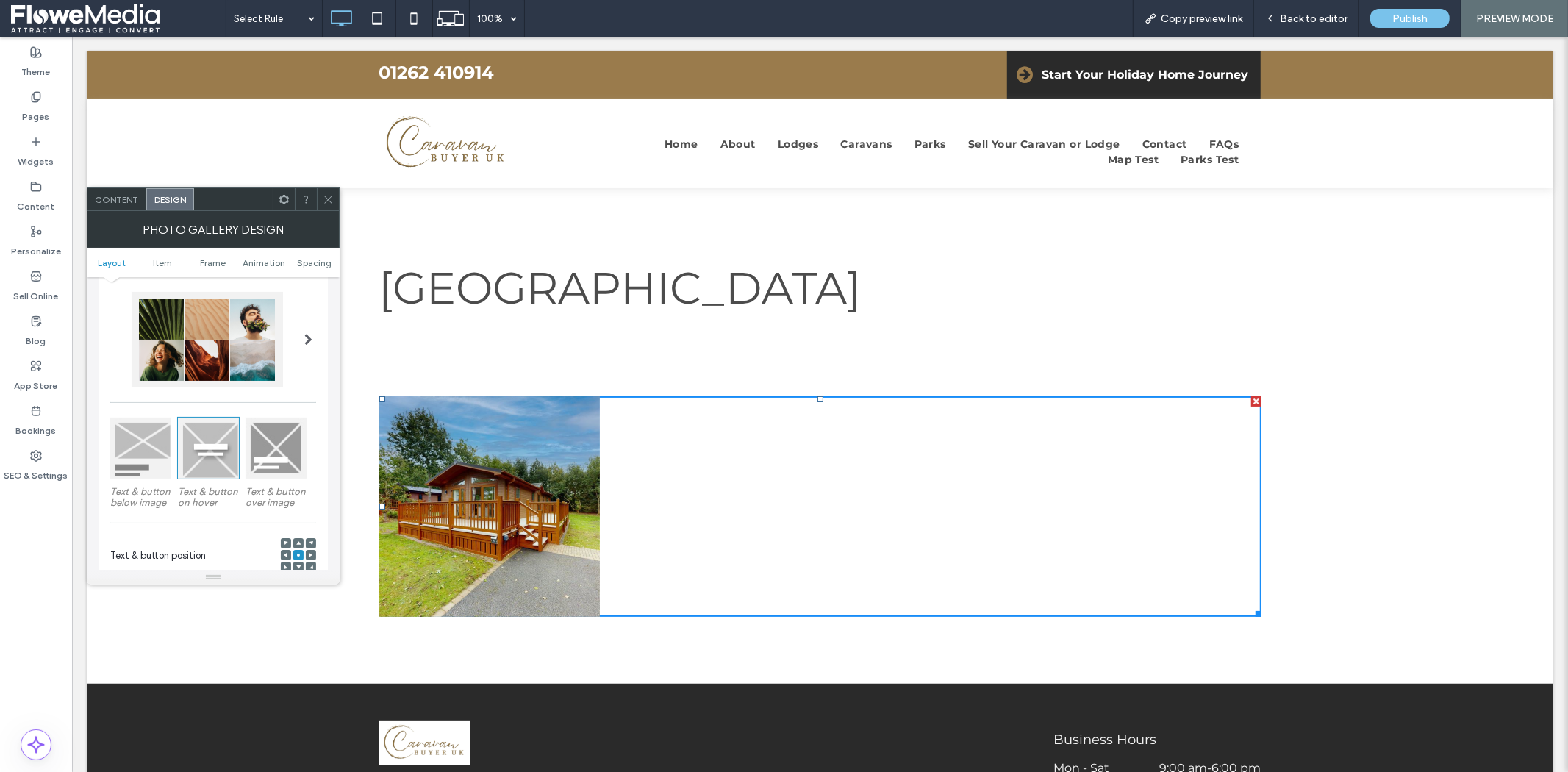
click at [130, 432] on div at bounding box center [141, 448] width 61 height 61
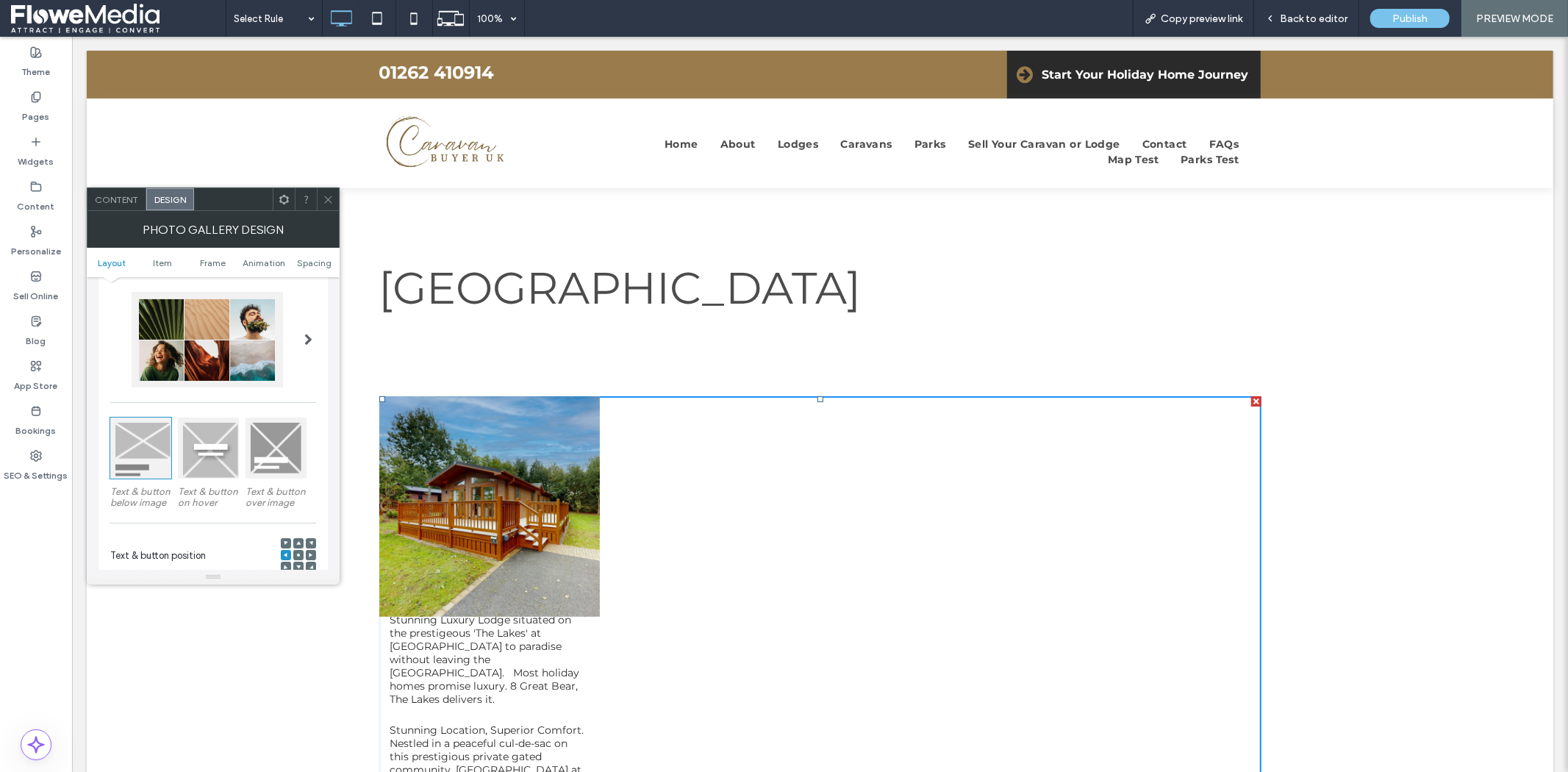
click at [282, 202] on icon at bounding box center [284, 200] width 11 height 11
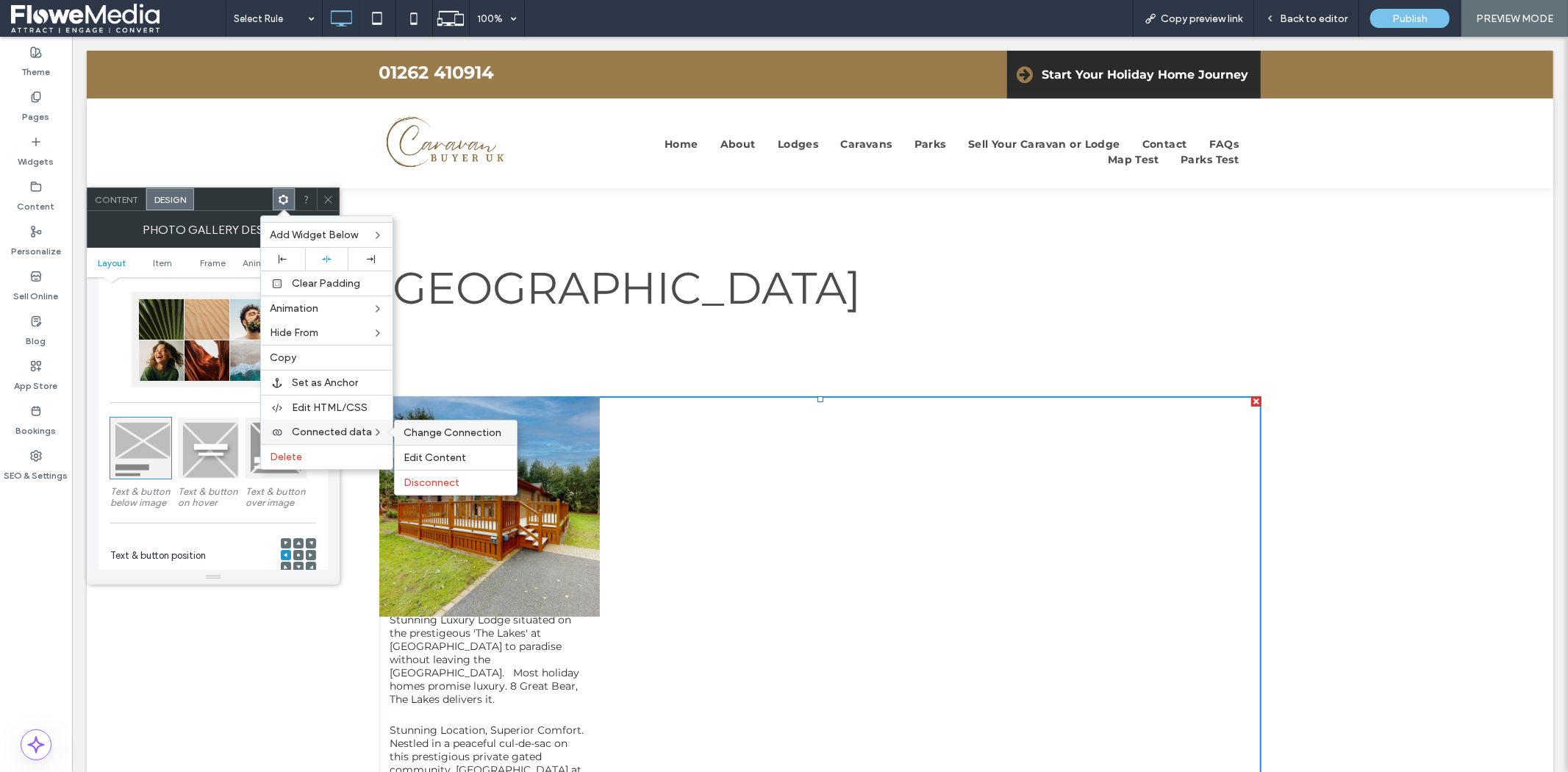
click at [447, 436] on span "Change Connection" at bounding box center [452, 433] width 98 height 13
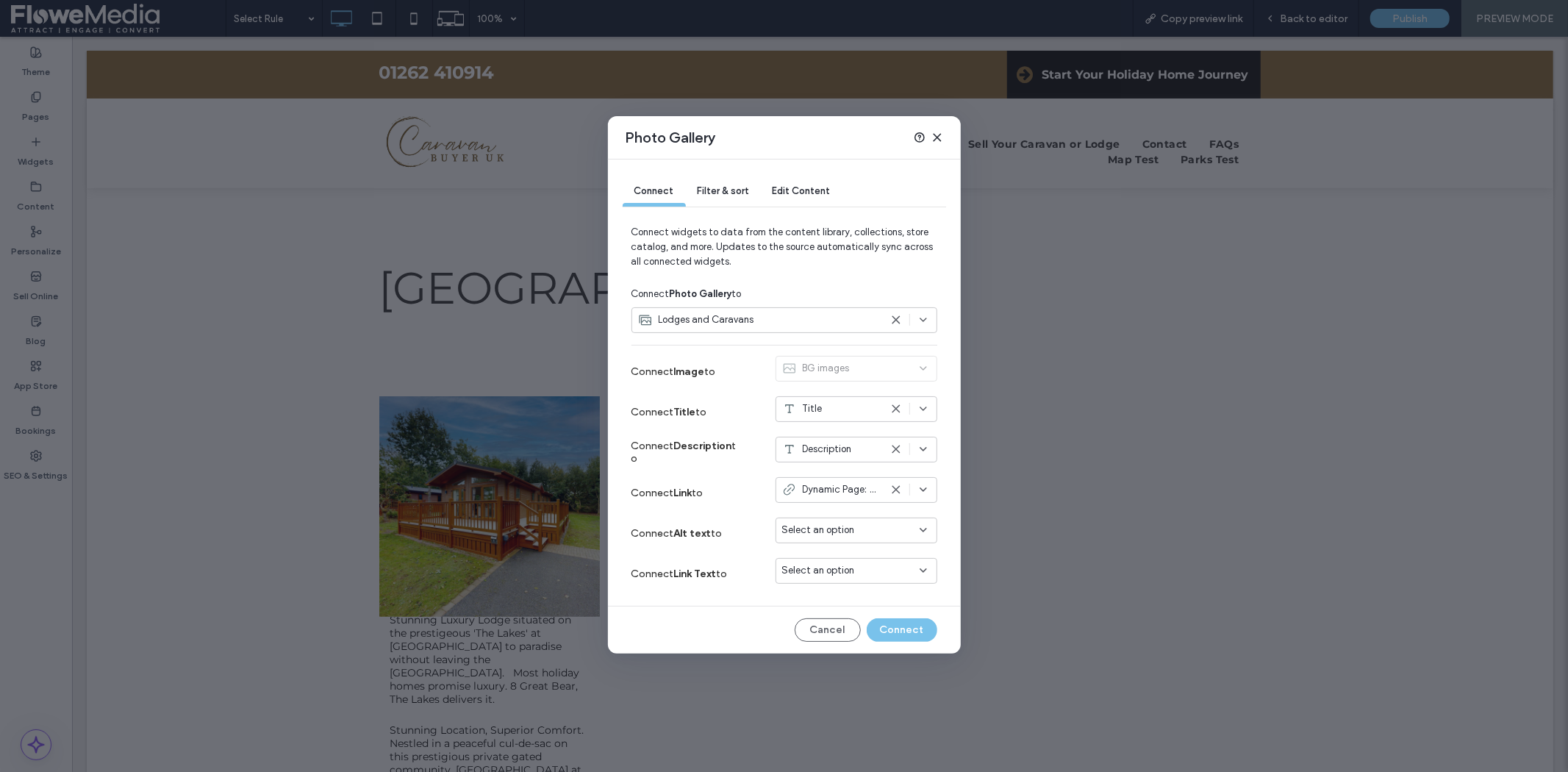
click at [848, 486] on span "Dynamic Page: Lodges and Caravans" at bounding box center [841, 489] width 77 height 14
click at [849, 485] on span "Dynamic Page: Lodges and Caravans" at bounding box center [841, 489] width 77 height 14
click at [850, 484] on span "Dynamic Page: Lodges and Caravans" at bounding box center [841, 489] width 77 height 14
click at [895, 486] on icon at bounding box center [895, 489] width 12 height 12
click at [860, 489] on div "Select an option" at bounding box center [848, 489] width 131 height 14
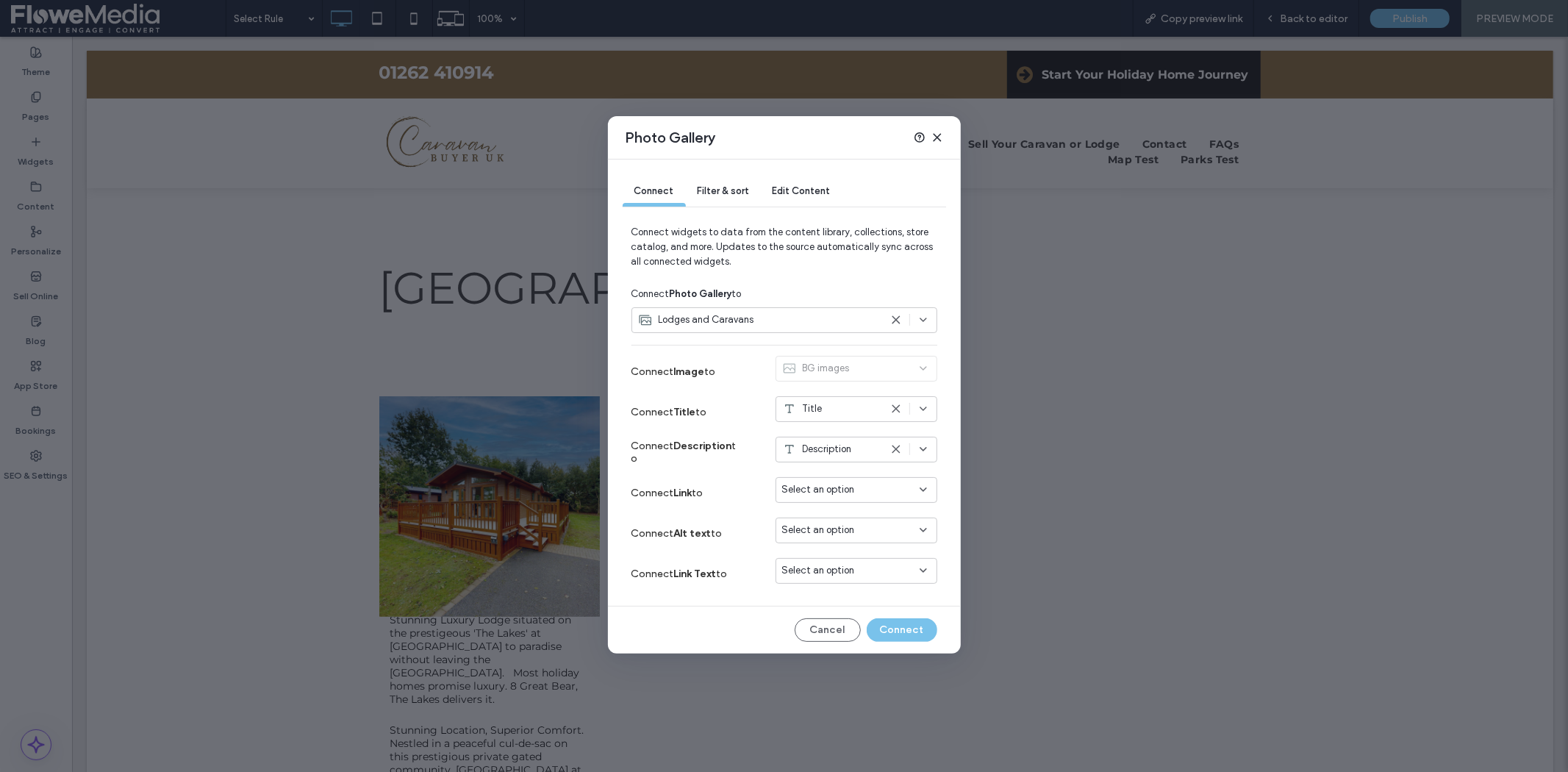
click at [860, 489] on div "Select an option" at bounding box center [848, 489] width 131 height 14
click at [852, 515] on span "Dynamic Page: Lodges and Caravans" at bounding box center [866, 516] width 116 height 14
click at [932, 135] on icon at bounding box center [937, 137] width 12 height 12
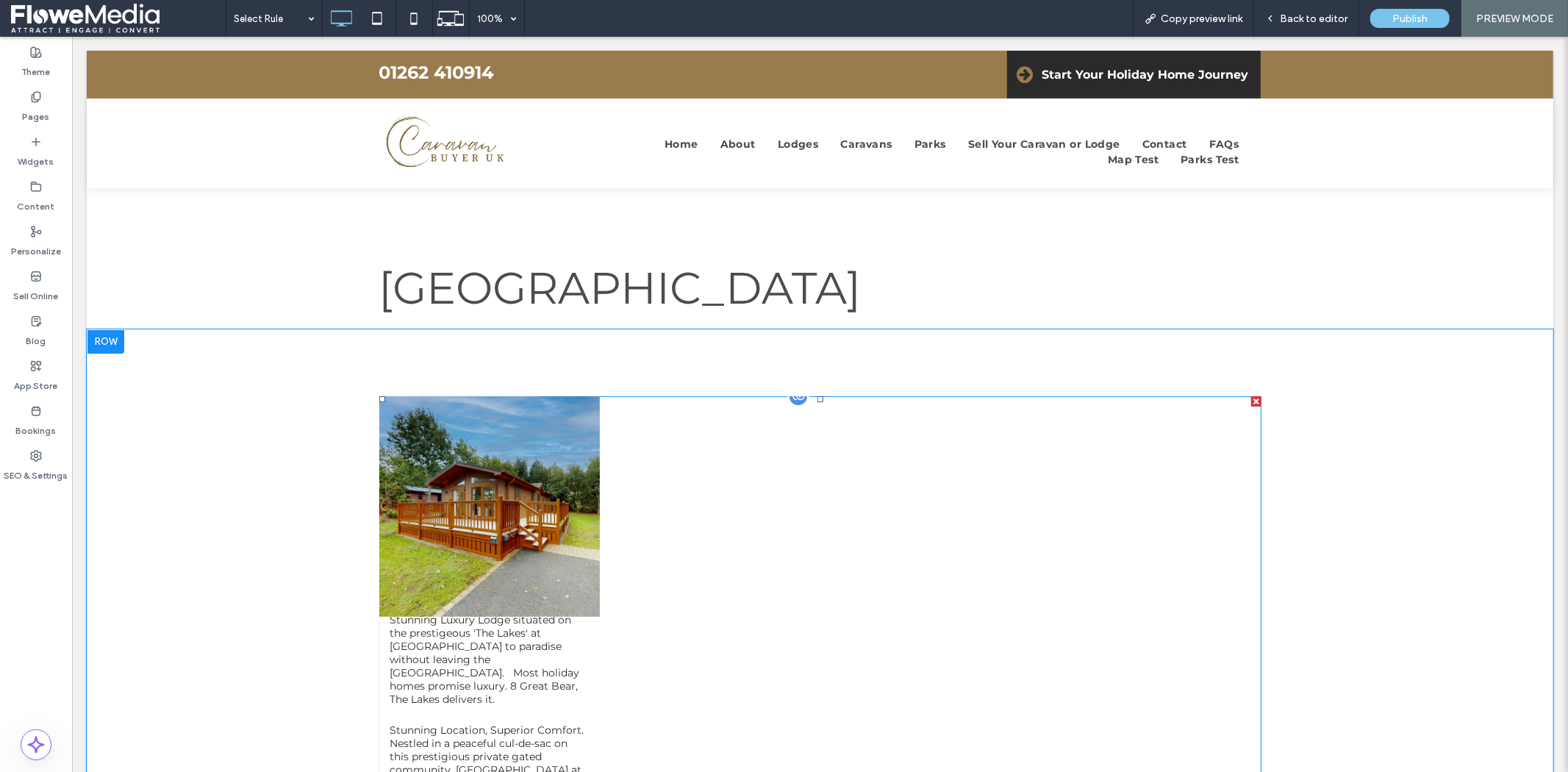
click at [448, 489] on link at bounding box center [489, 505] width 220 height 220
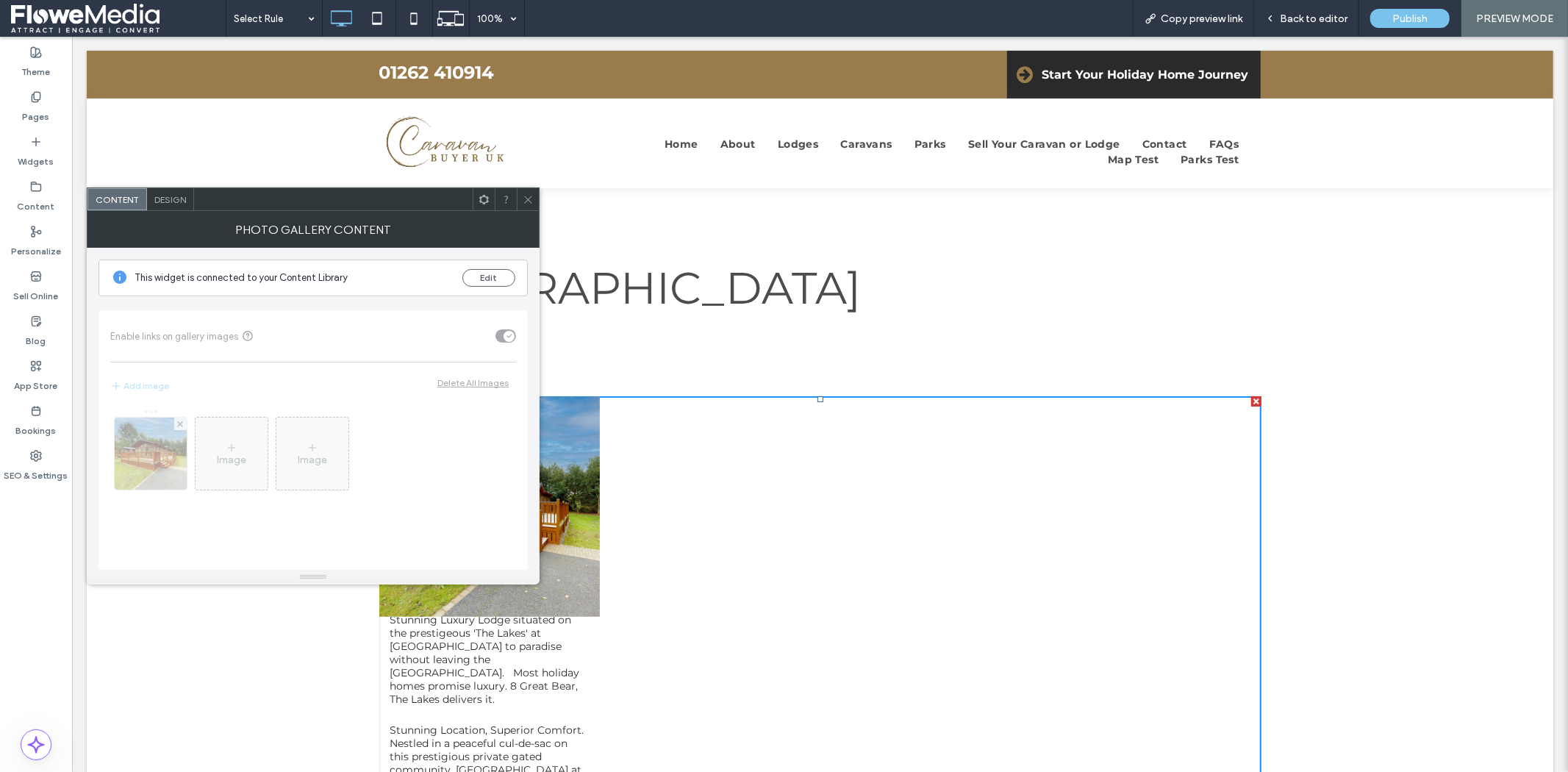
click at [169, 200] on span "Design" at bounding box center [170, 200] width 32 height 11
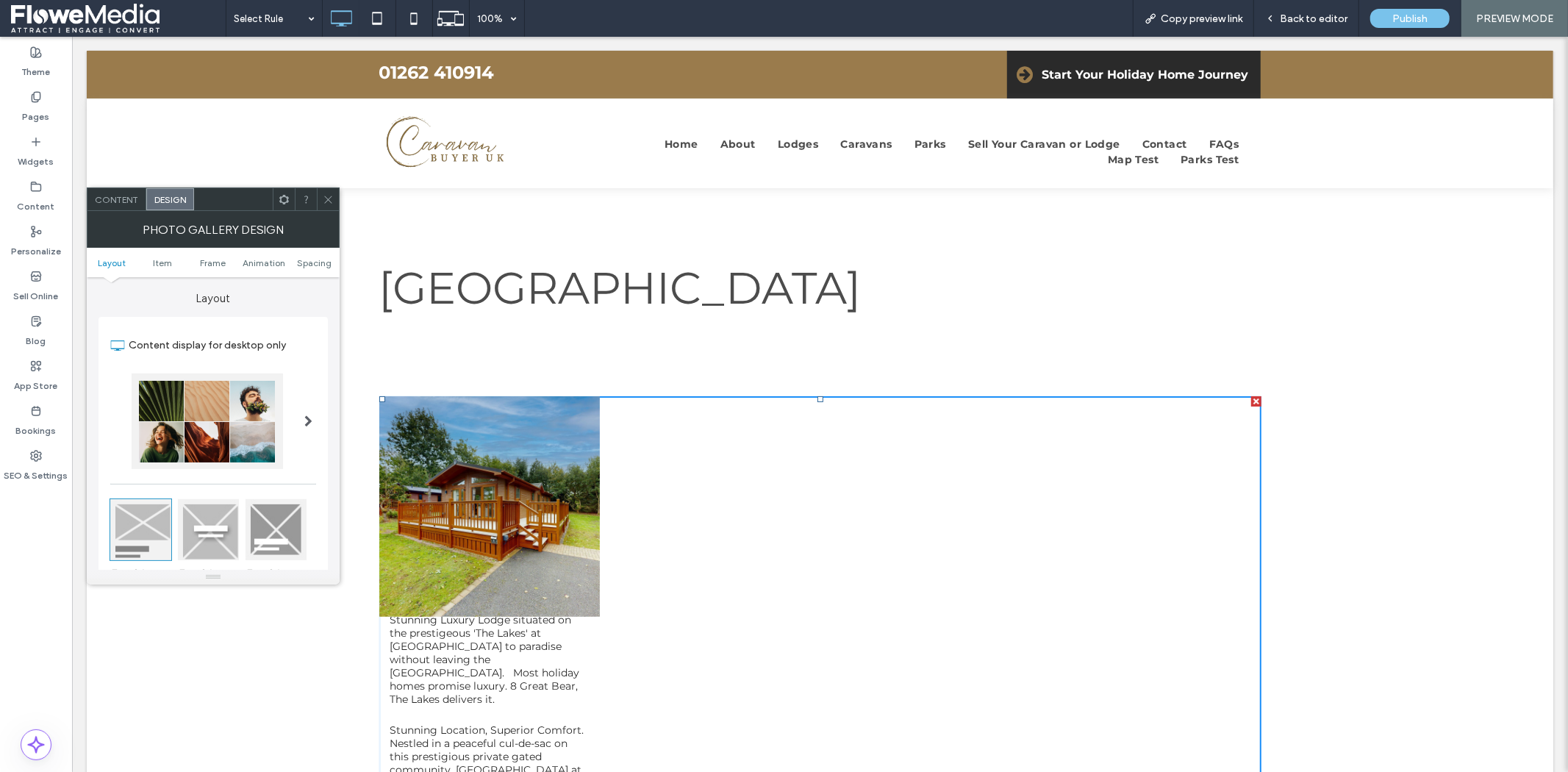
click at [285, 198] on icon at bounding box center [284, 200] width 11 height 11
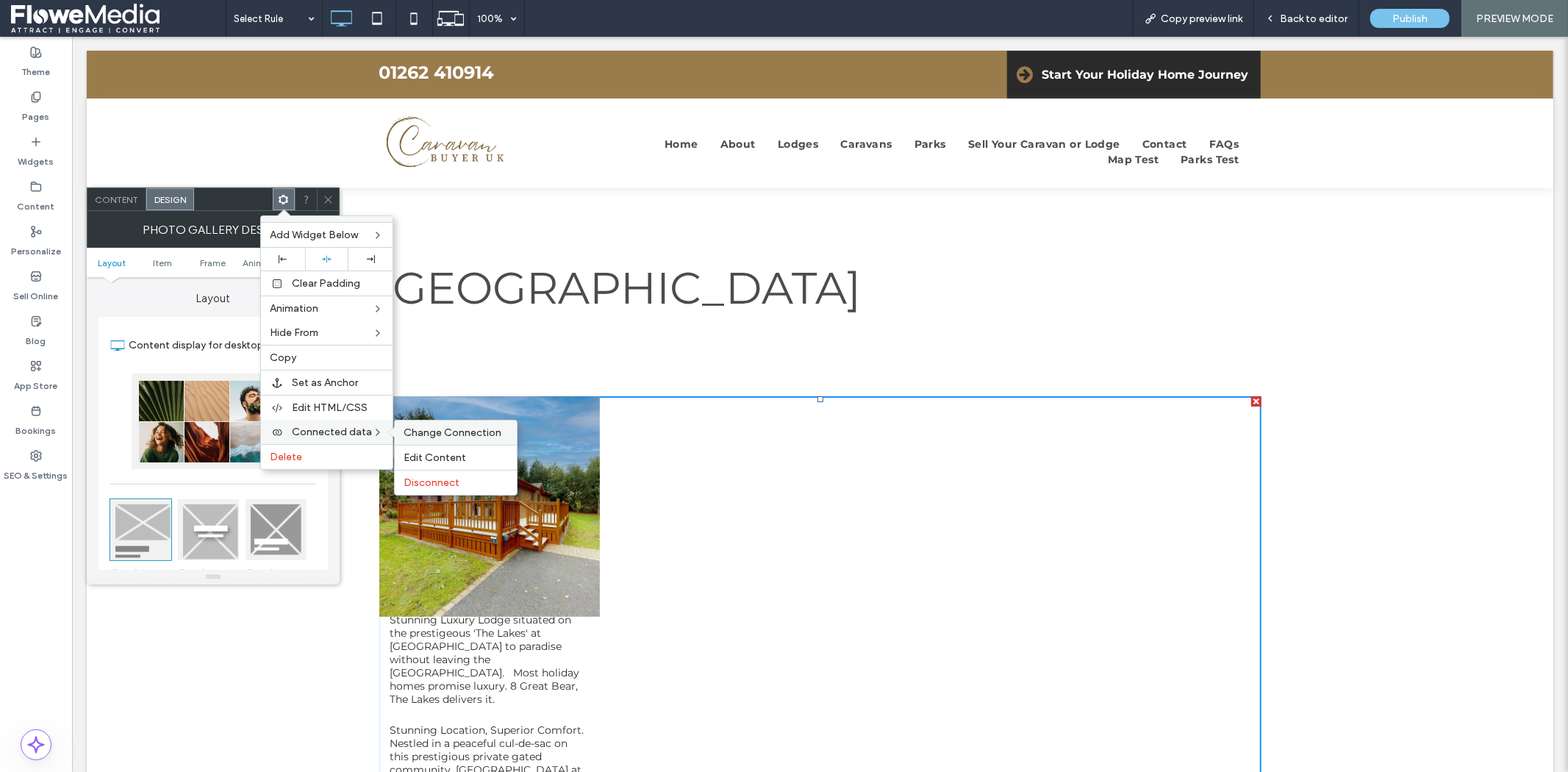
click at [475, 438] on div "Change Connection" at bounding box center [455, 432] width 122 height 24
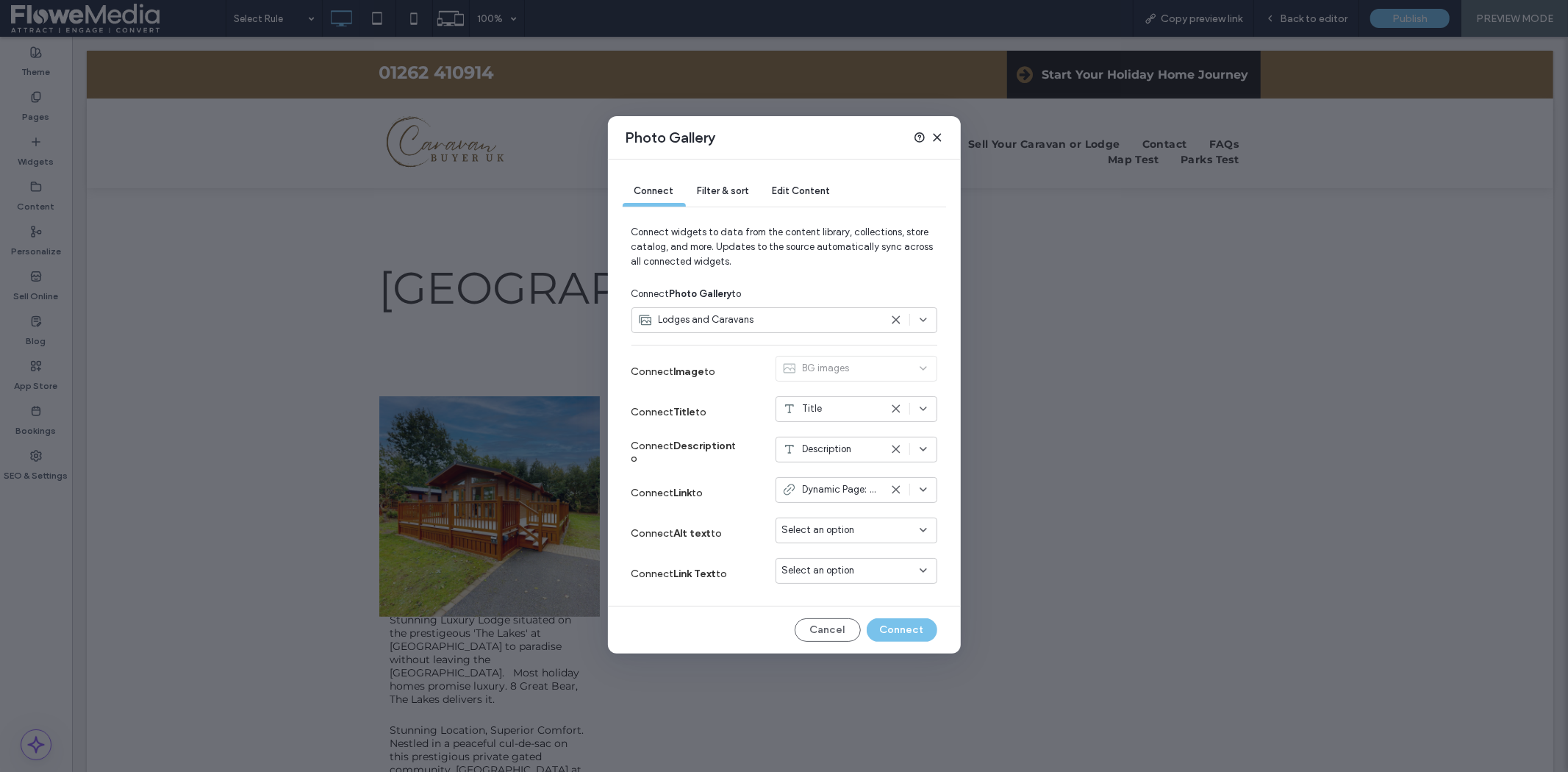
click at [898, 451] on use at bounding box center [895, 449] width 6 height 6
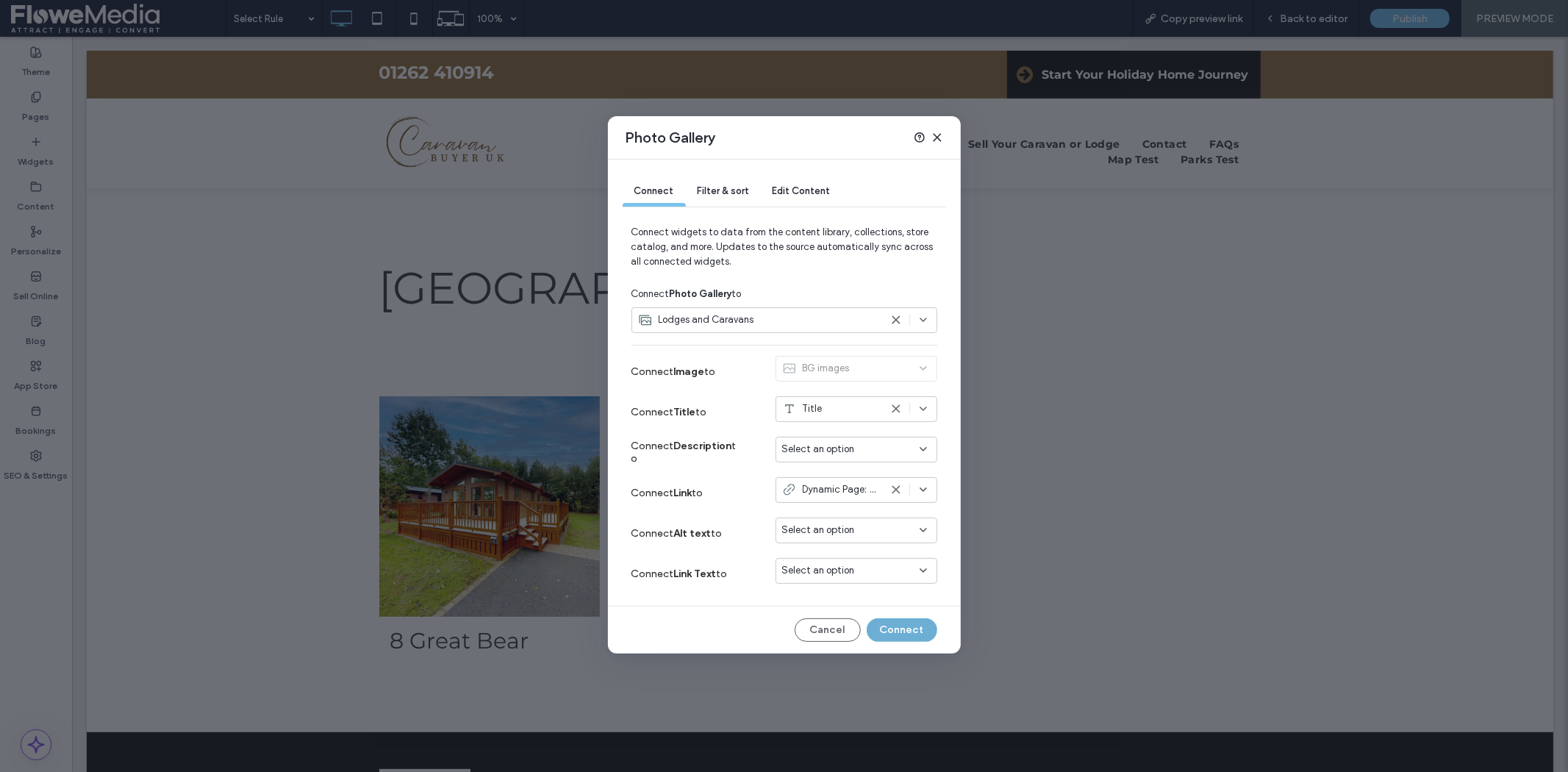
click at [894, 625] on button "Connect" at bounding box center [902, 630] width 71 height 24
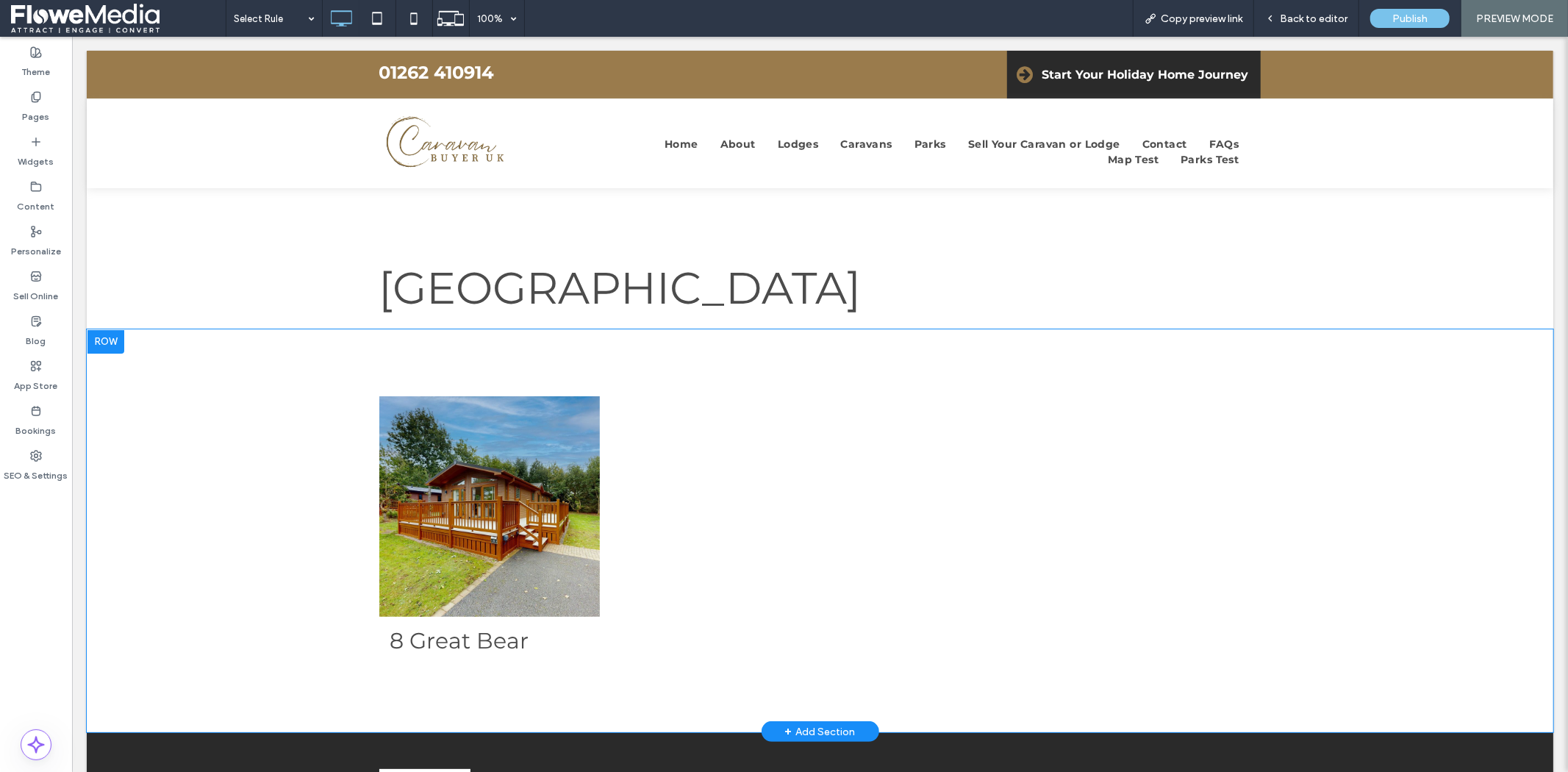
click at [1325, 461] on div "8 Great Bear Button Click To Paste Row + Add Section" at bounding box center [819, 530] width 1466 height 404
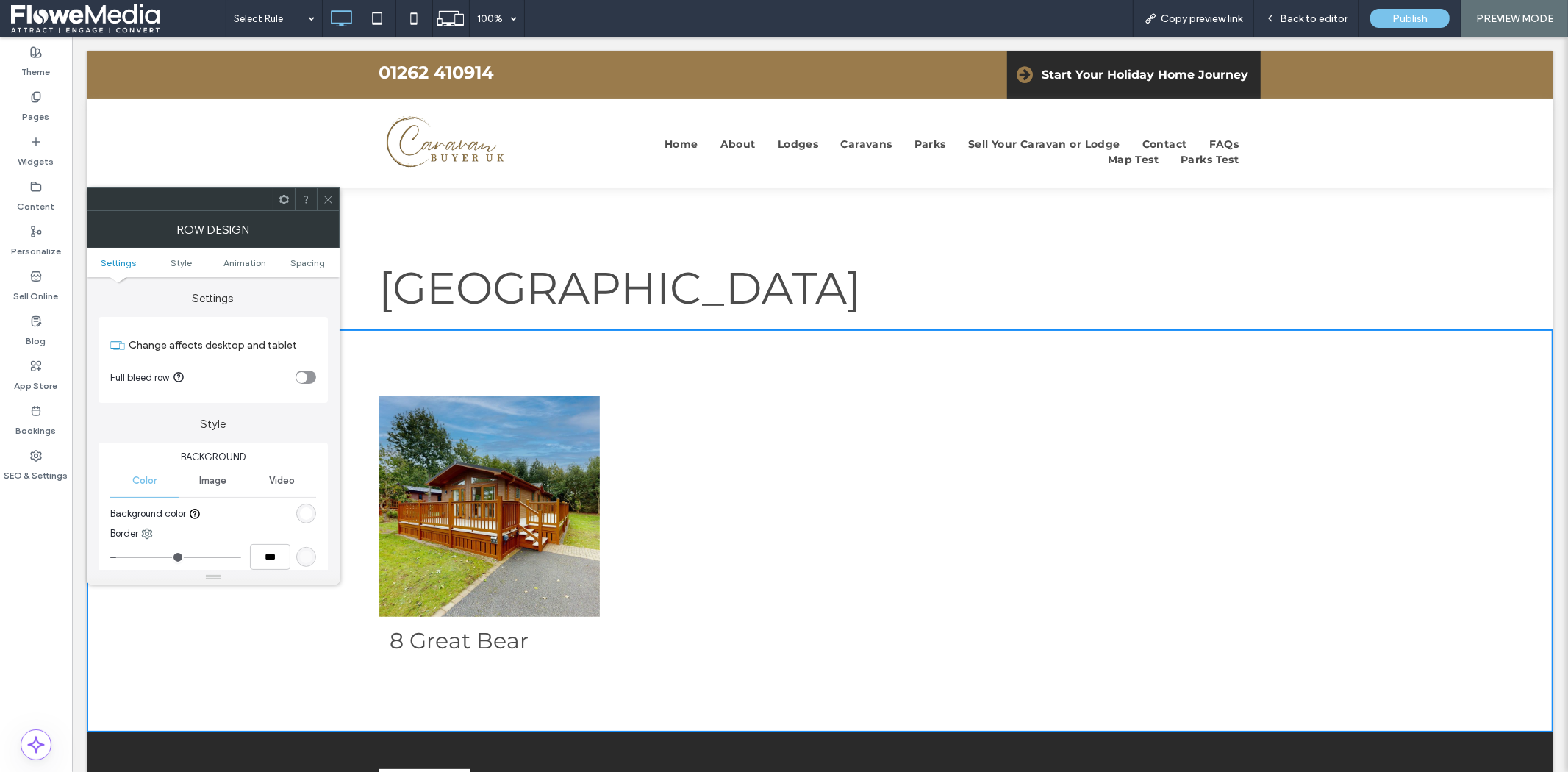
drag, startPoint x: 328, startPoint y: 198, endPoint x: 283, endPoint y: 167, distance: 54.6
click at [328, 198] on icon at bounding box center [328, 200] width 11 height 11
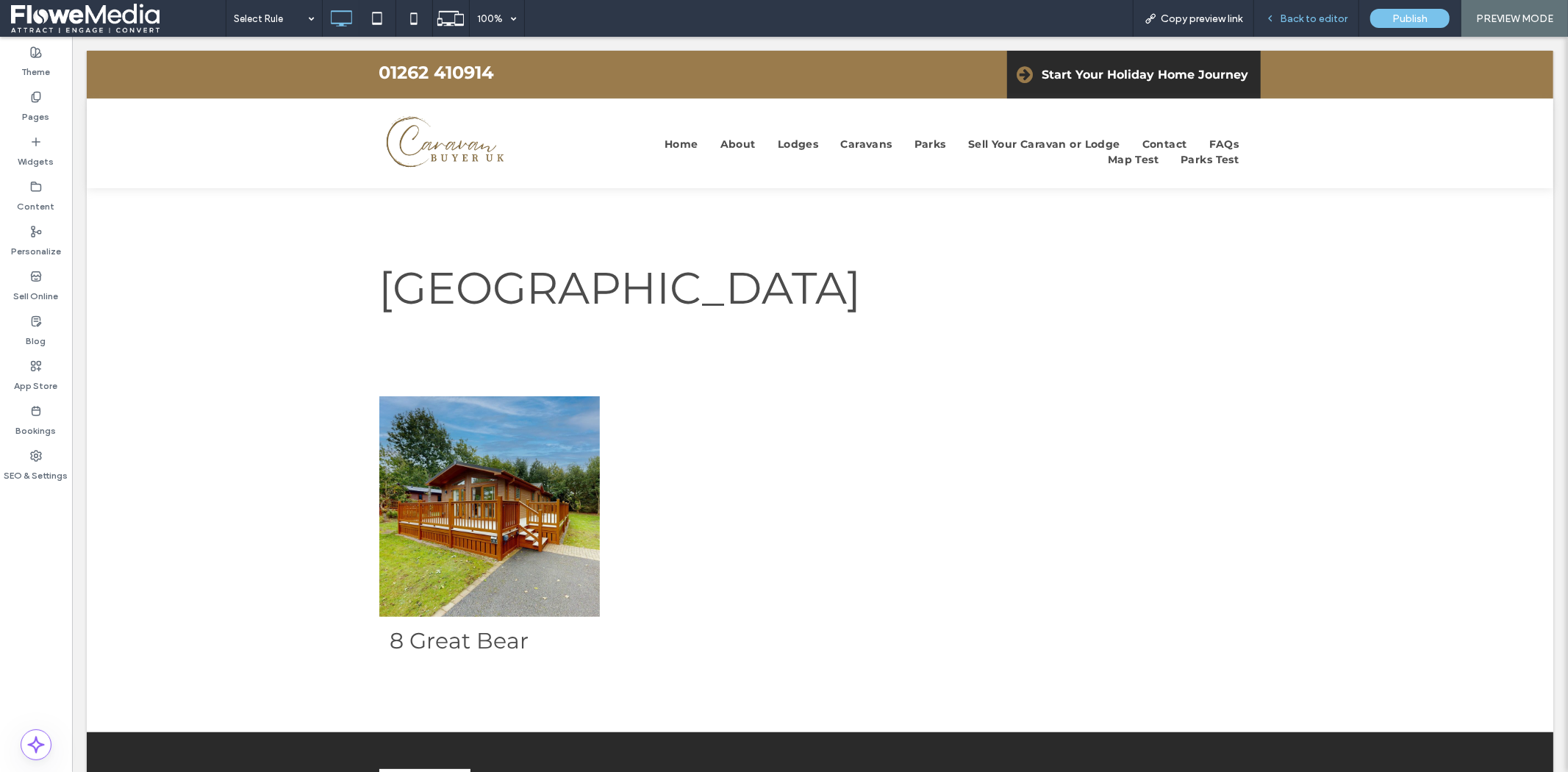
click at [1326, 17] on span "Back to editor" at bounding box center [1313, 19] width 68 height 13
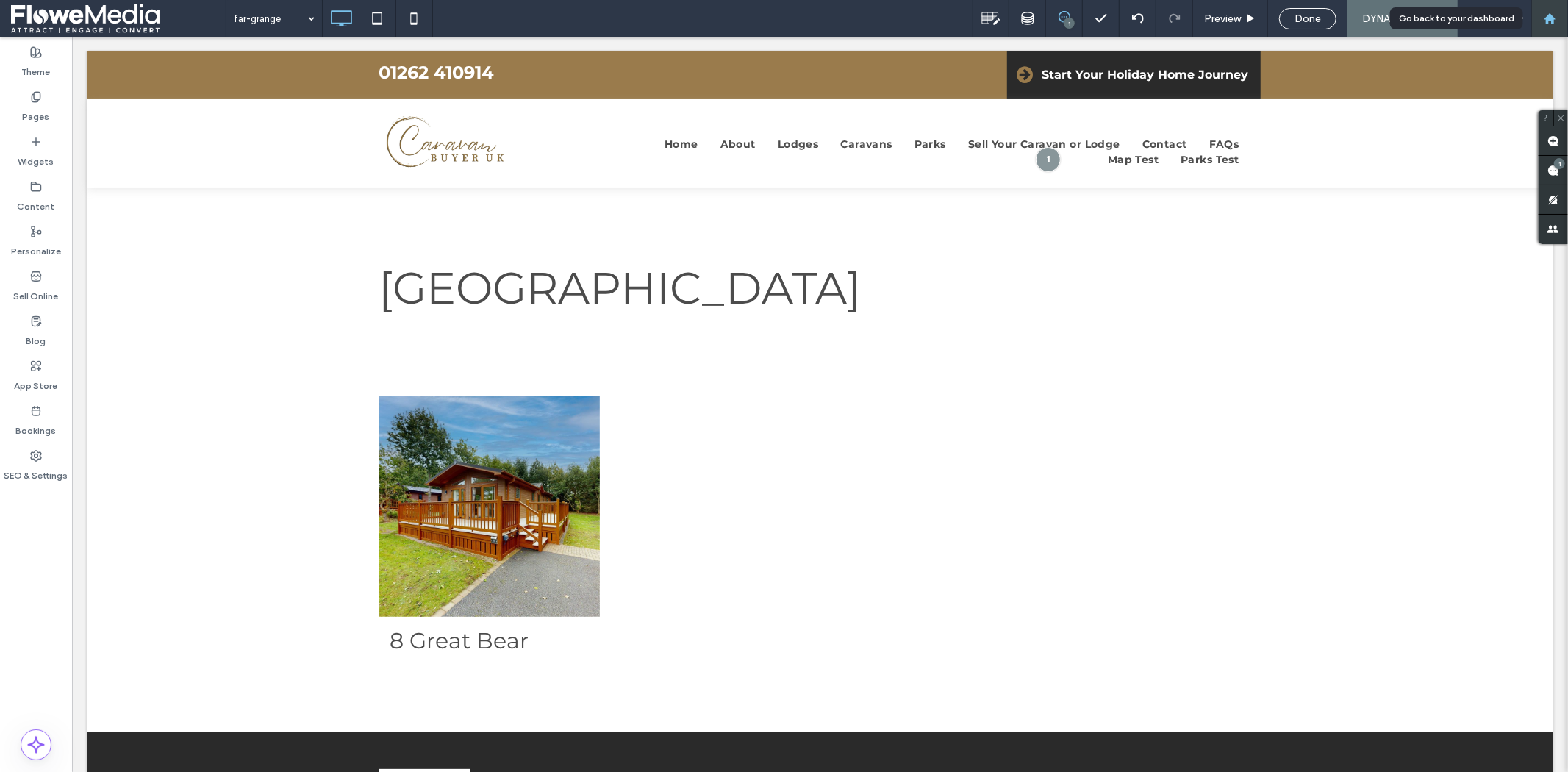
click at [1552, 20] on use at bounding box center [1549, 18] width 11 height 11
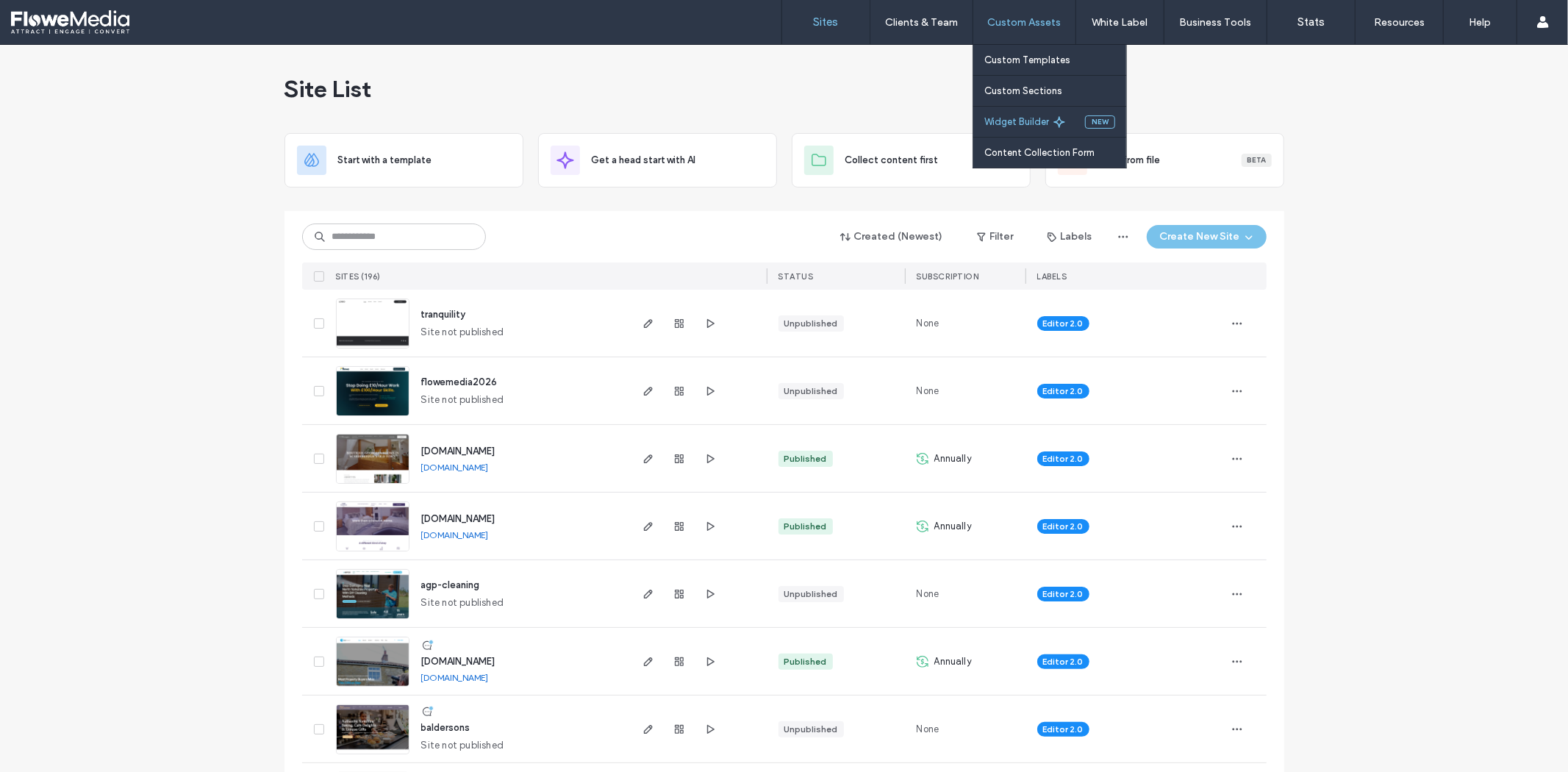
click at [1007, 122] on label "Widget Builder" at bounding box center [1016, 122] width 64 height 11
